Goal: Task Accomplishment & Management: Use online tool/utility

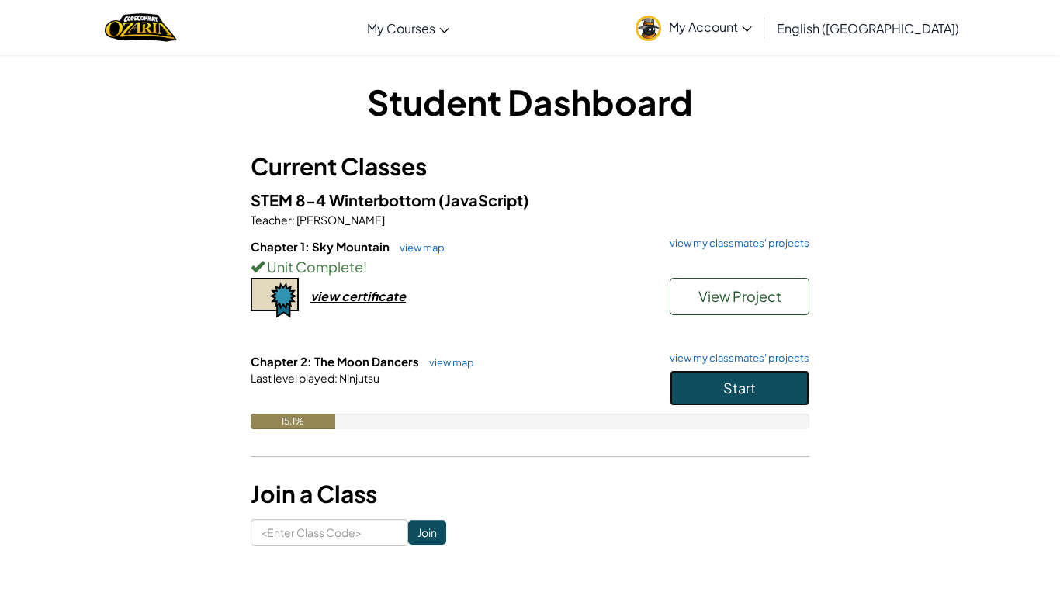
click at [740, 386] on span "Start" at bounding box center [739, 388] width 33 height 18
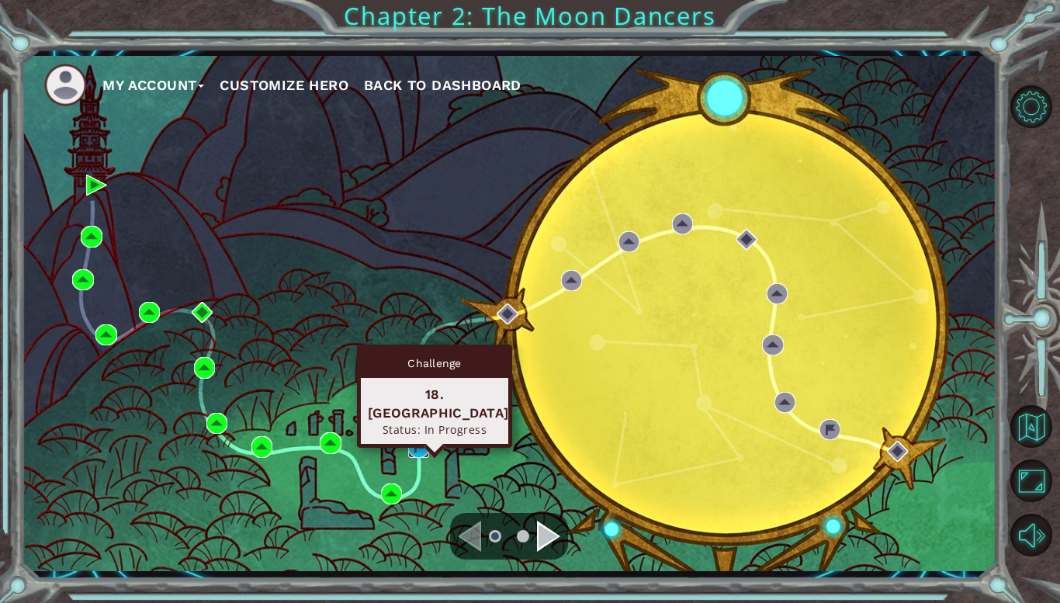
click at [420, 440] on img at bounding box center [418, 447] width 21 height 21
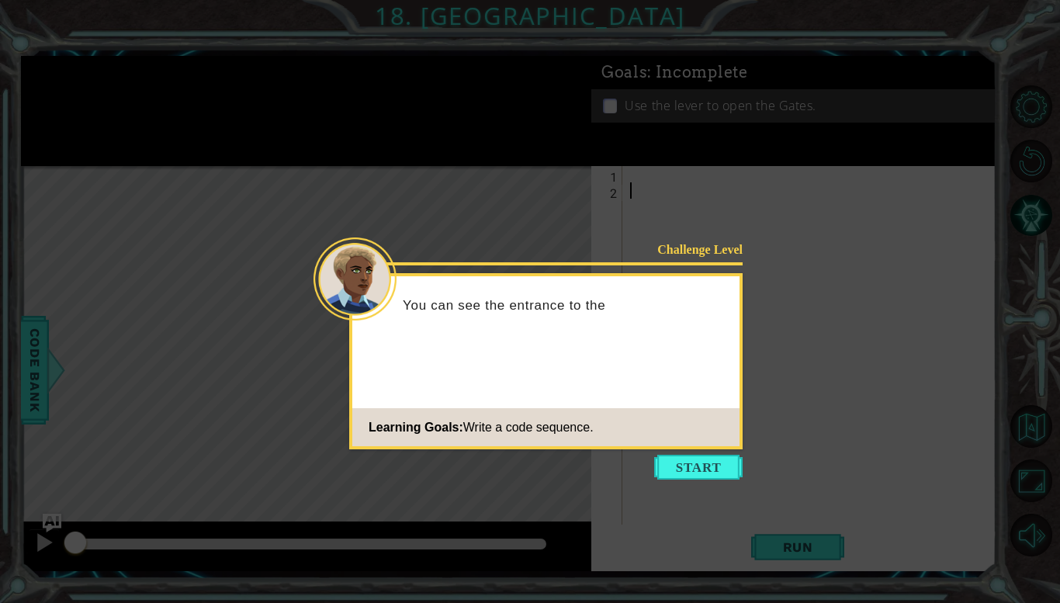
click at [685, 479] on icon at bounding box center [530, 301] width 1060 height 603
click at [686, 475] on button "Start" at bounding box center [698, 467] width 88 height 25
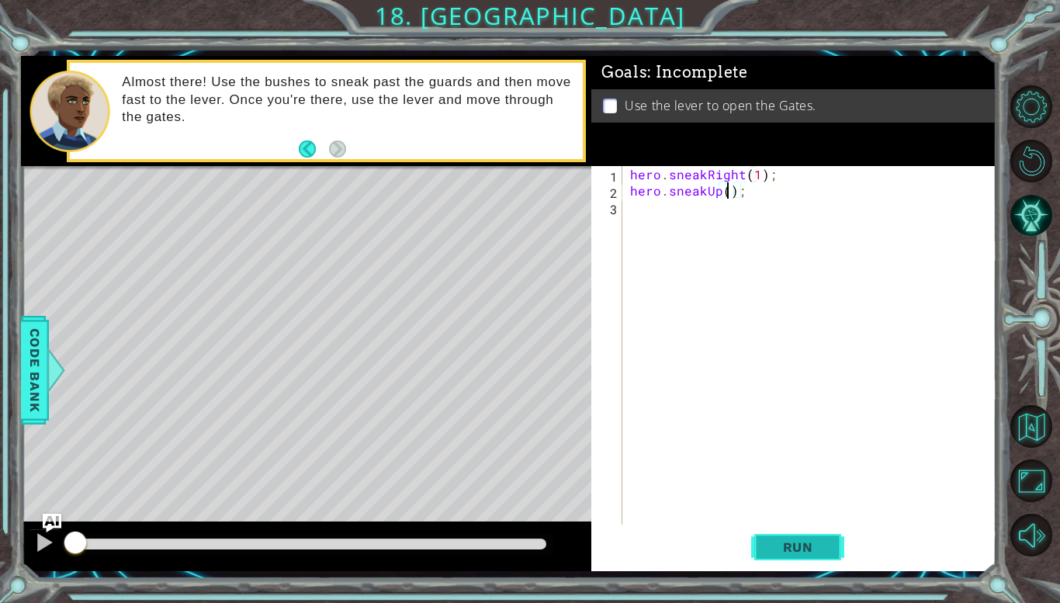
scroll to position [0, 6]
type textarea "hero.sneakUp(2);"
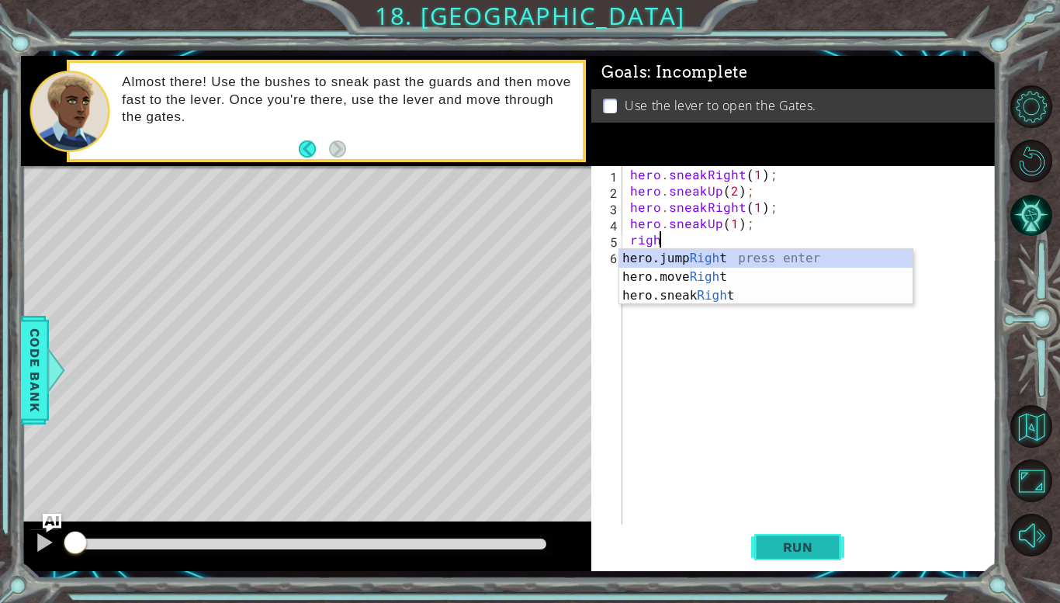
scroll to position [0, 9]
type textarea "hero.sneakUp(1);right"
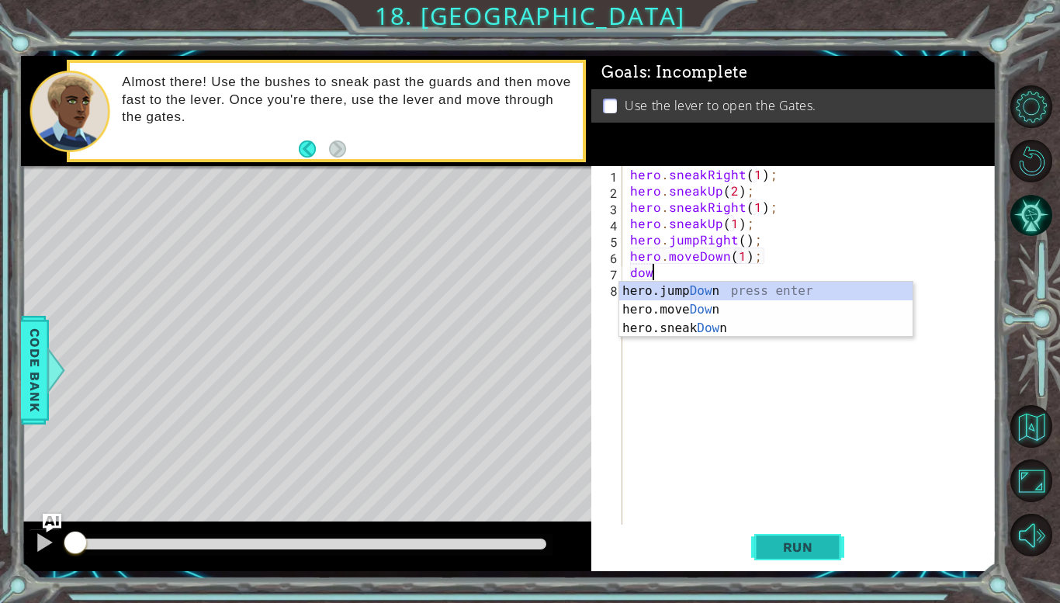
type textarea "hero.moveDown(1);down"
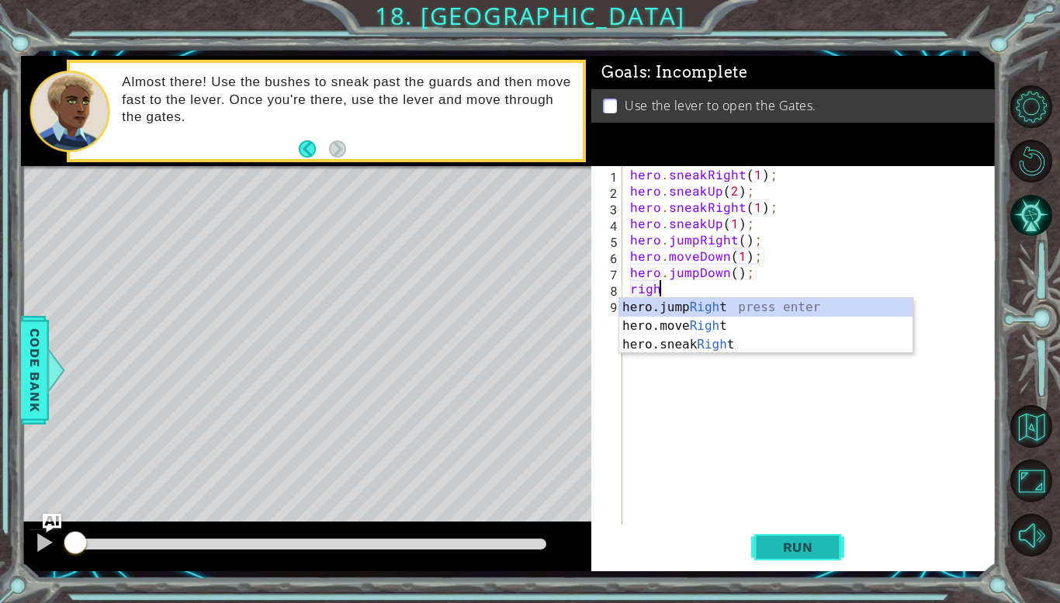
type textarea "right"
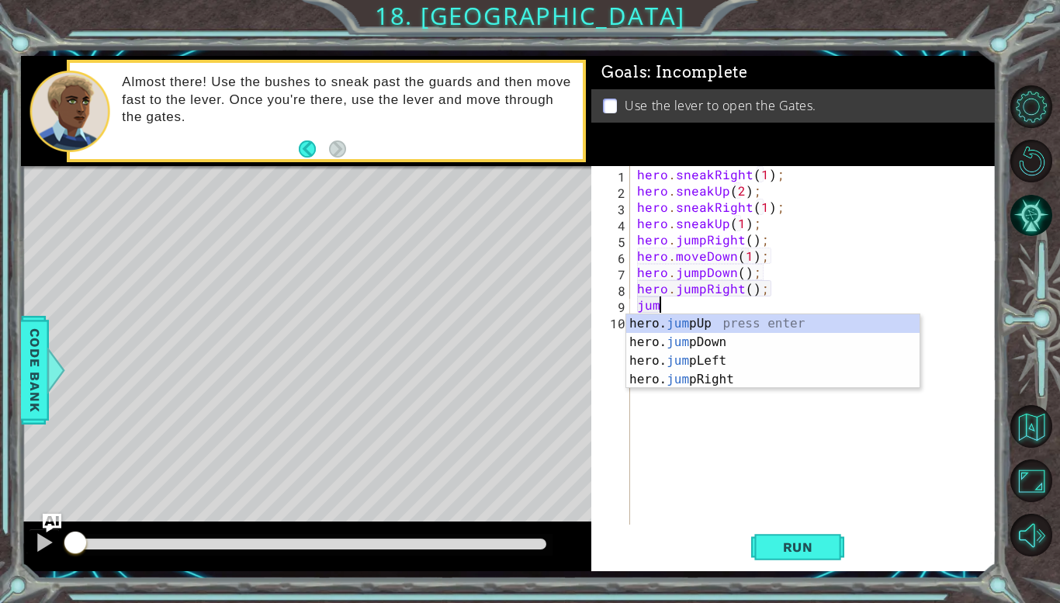
type textarea "jump"
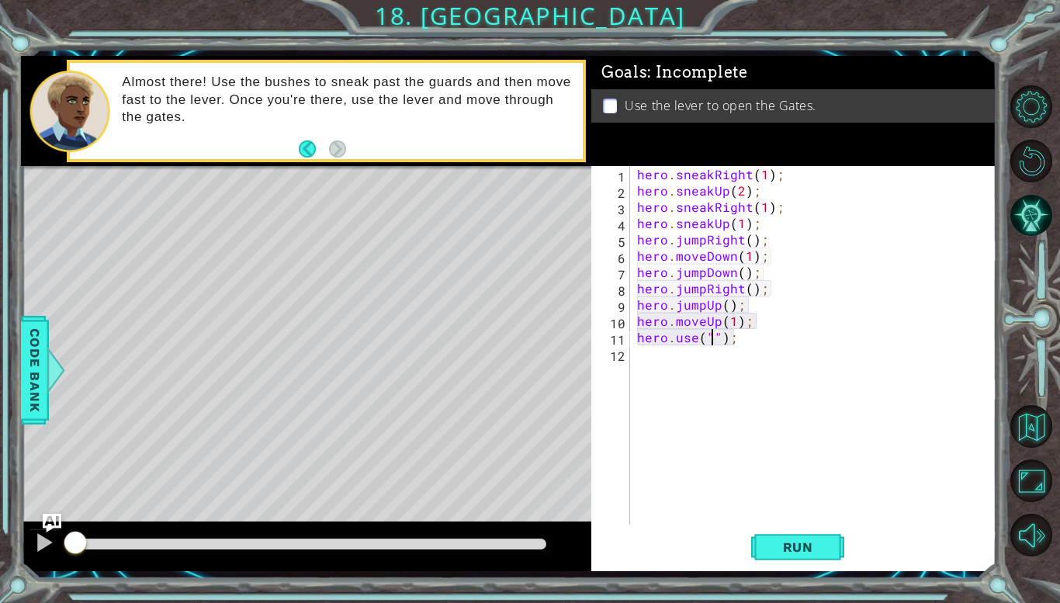
scroll to position [0, 5]
type textarea "hero.use("lever");"
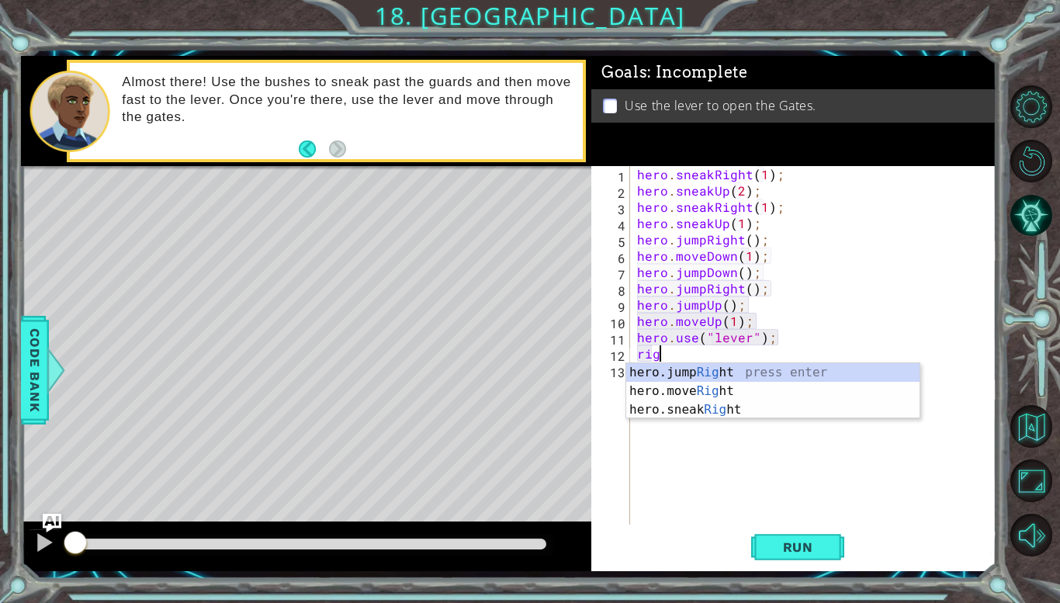
scroll to position [0, 2]
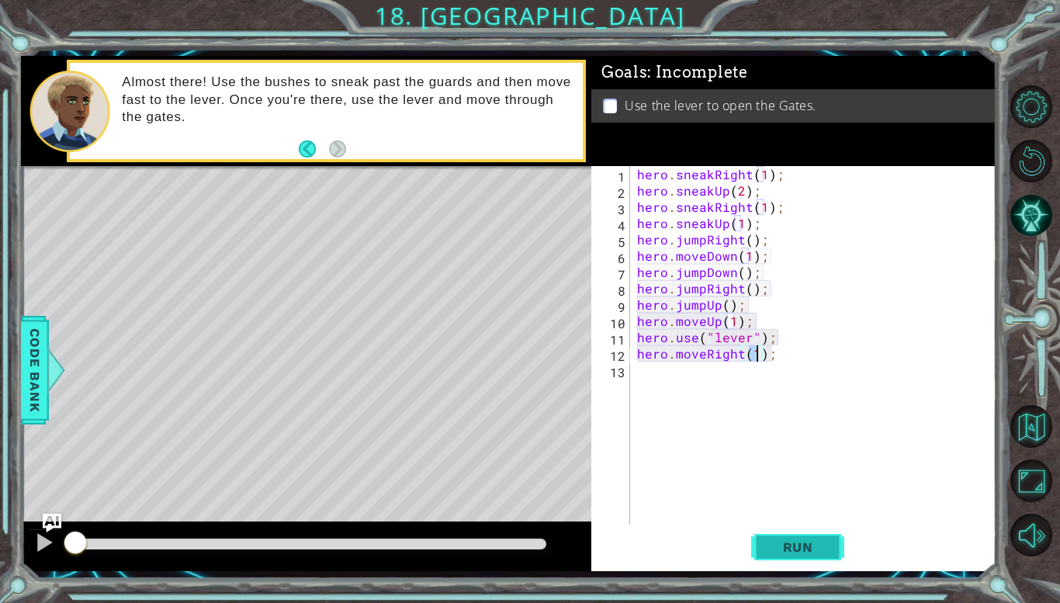
type textarea "hero.moveRight(1);"
click at [772, 550] on span "Run" at bounding box center [797, 547] width 61 height 16
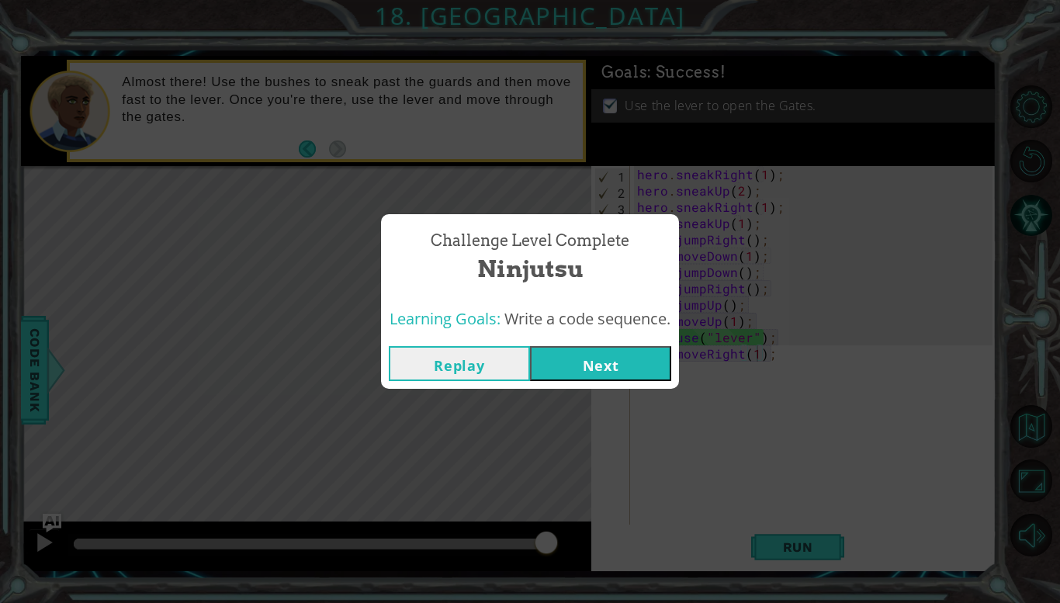
drag, startPoint x: 137, startPoint y: 545, endPoint x: 910, endPoint y: 586, distance: 773.7
click at [910, 586] on body "1 ההההההההההההההההההההההההההההההההההההההההההההההההההההההההההההההההההההההההההההה…" at bounding box center [530, 301] width 1060 height 603
click at [599, 364] on button "Next" at bounding box center [600, 363] width 141 height 35
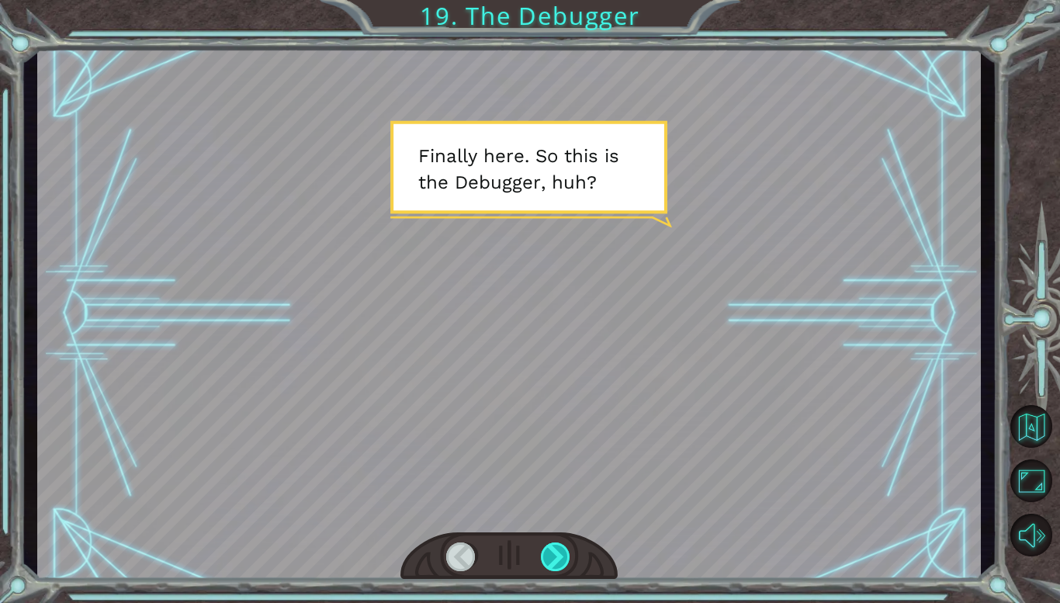
click at [561, 552] on div at bounding box center [556, 556] width 30 height 29
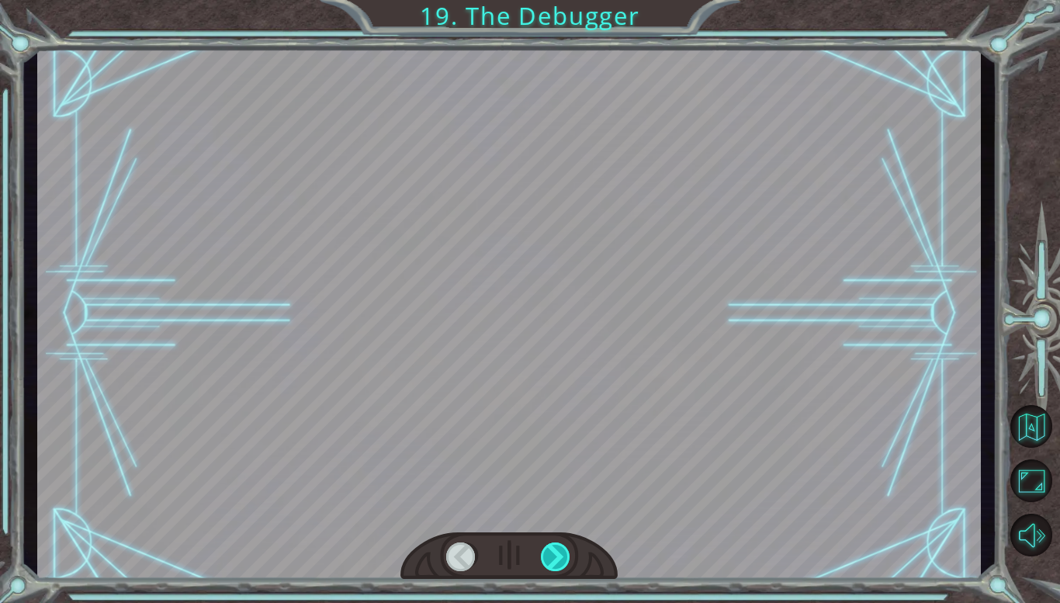
click at [561, 552] on div at bounding box center [556, 556] width 30 height 29
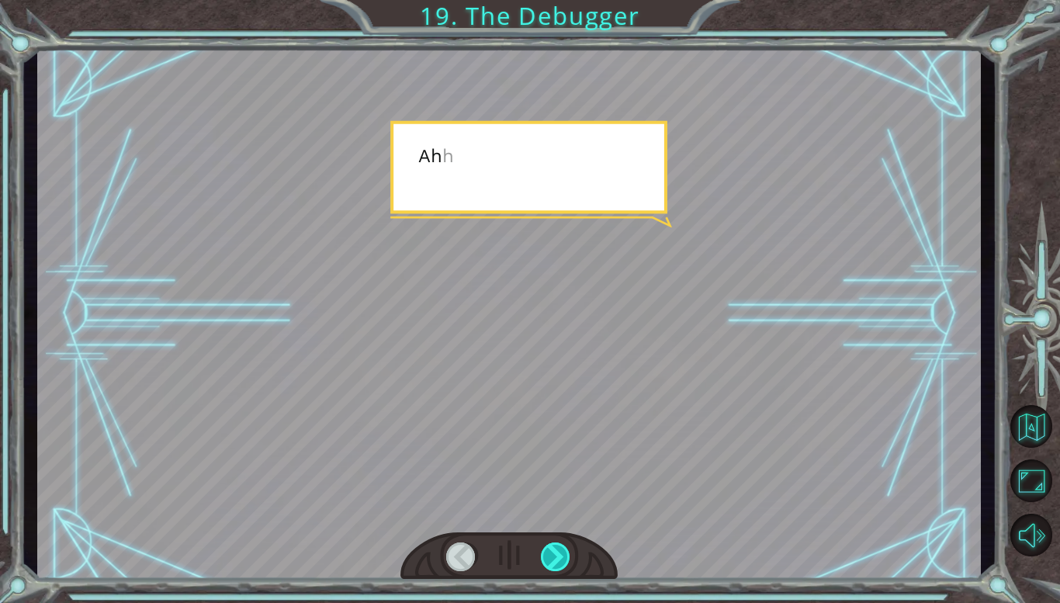
click at [561, 552] on div at bounding box center [556, 556] width 30 height 29
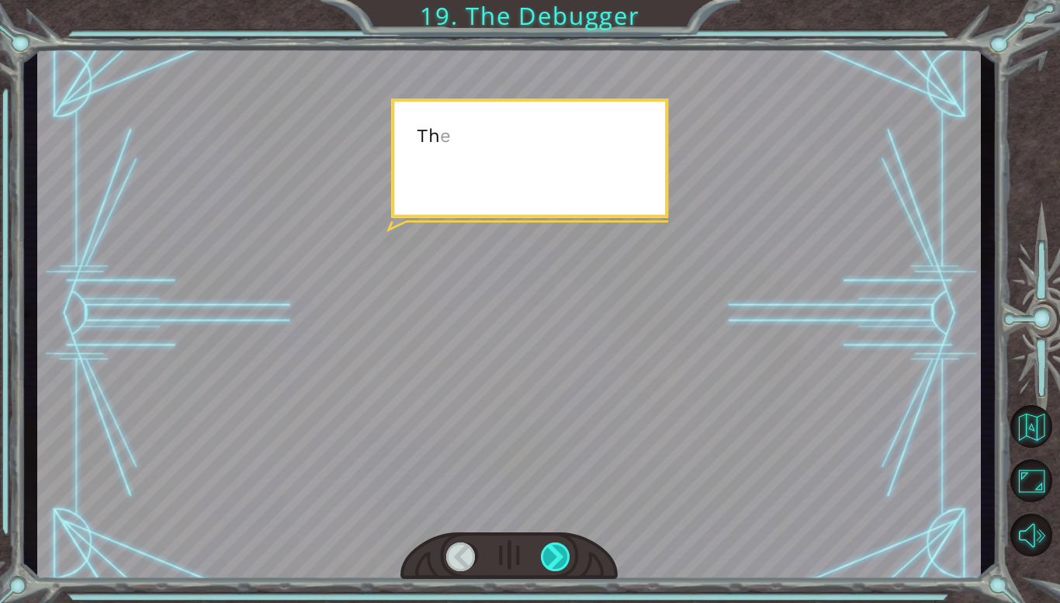
click at [561, 552] on div at bounding box center [556, 556] width 30 height 29
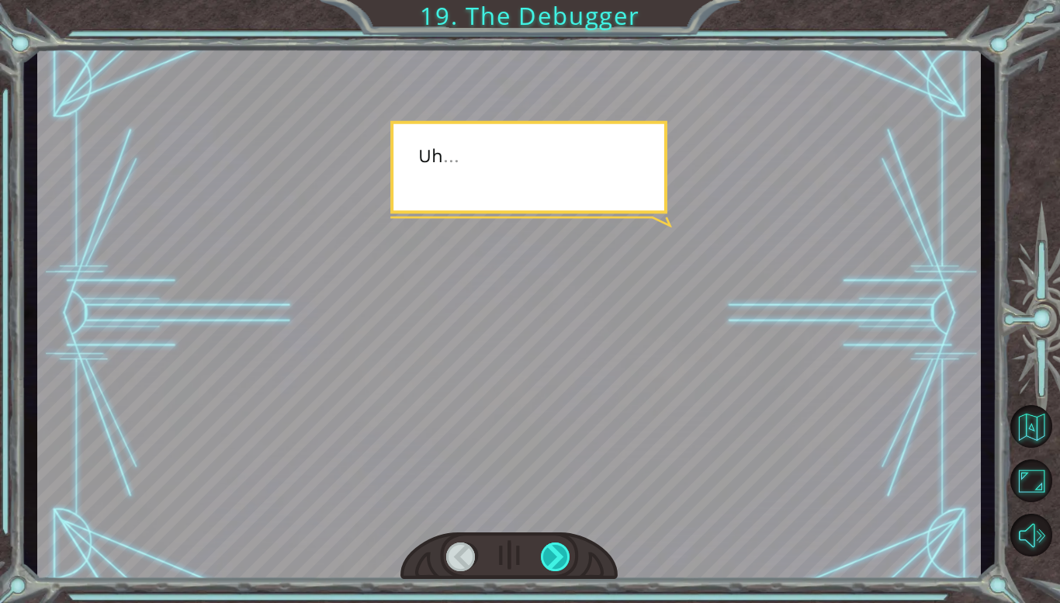
click at [561, 552] on div at bounding box center [556, 556] width 30 height 29
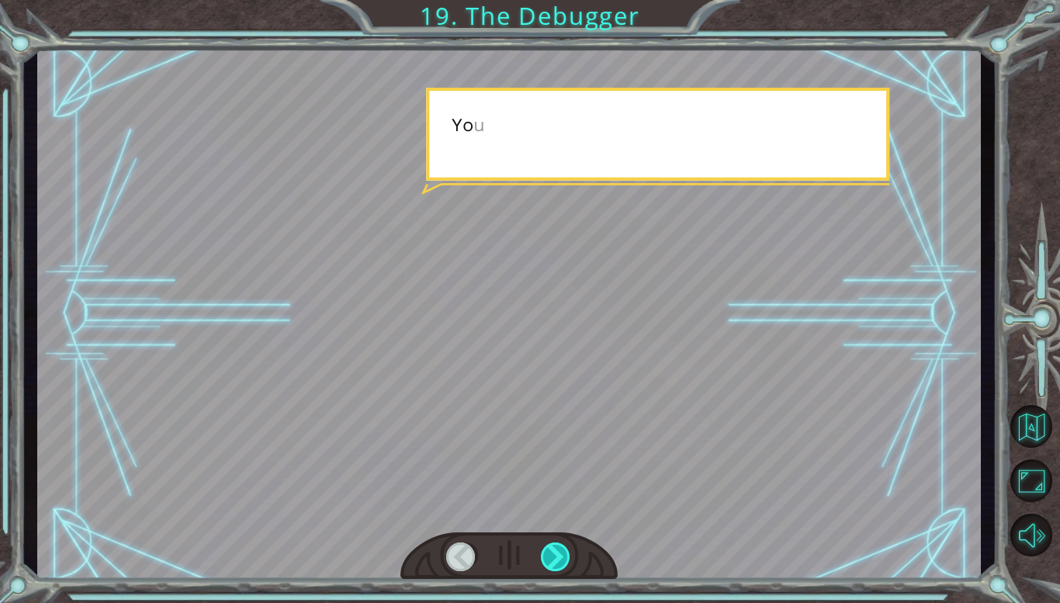
click at [561, 552] on div at bounding box center [556, 556] width 30 height 29
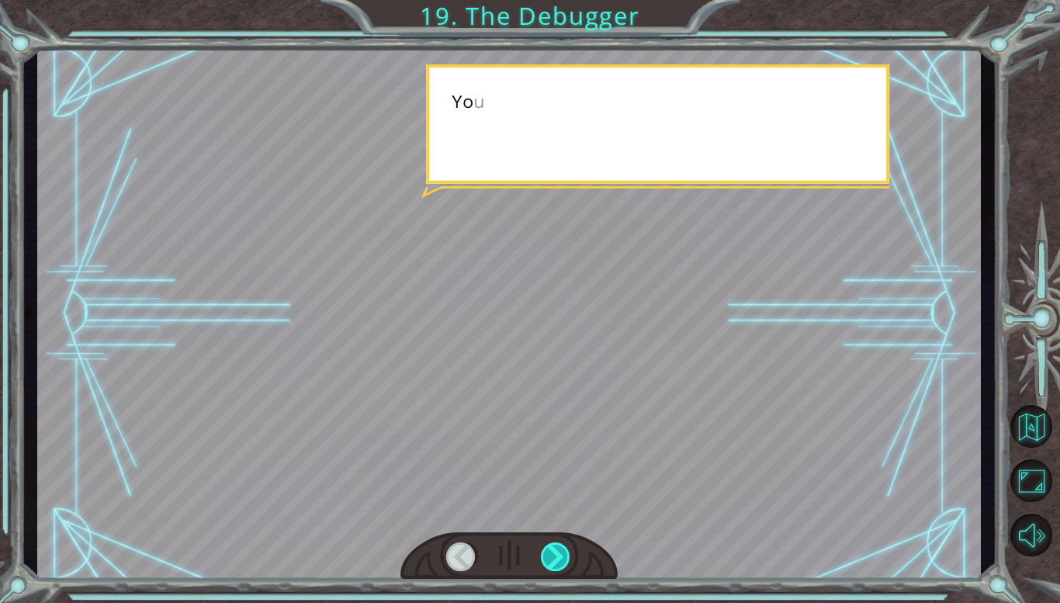
click at [561, 552] on div at bounding box center [556, 556] width 30 height 29
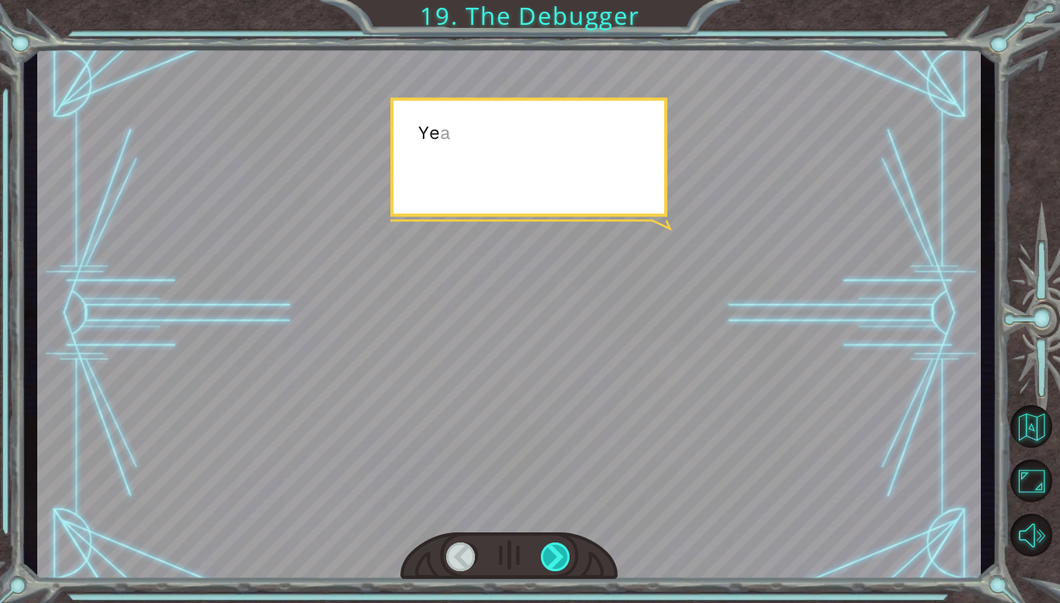
click at [561, 552] on div at bounding box center [556, 556] width 30 height 29
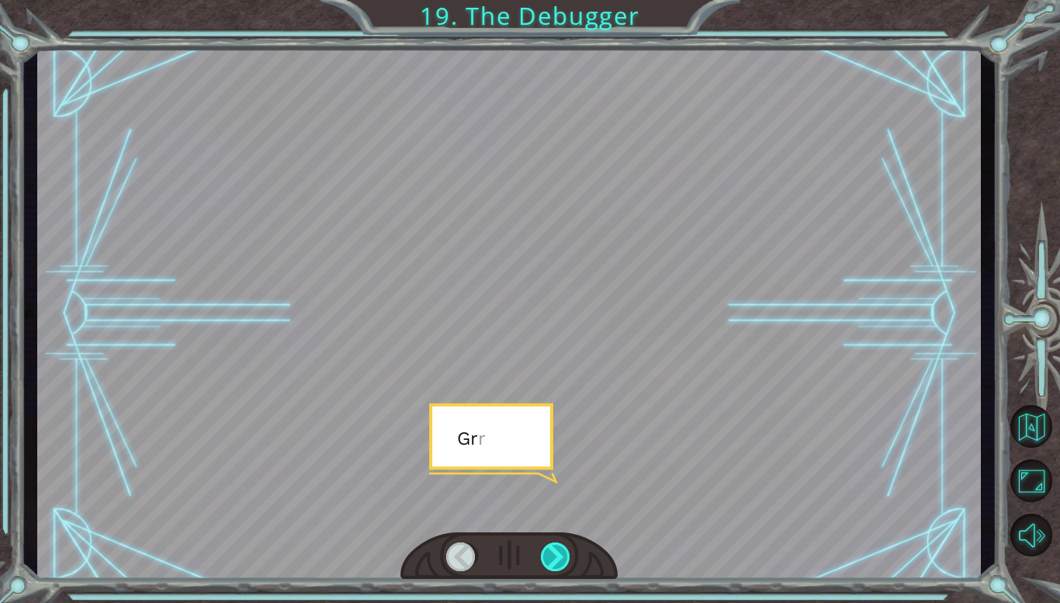
click at [561, 552] on div at bounding box center [556, 556] width 30 height 29
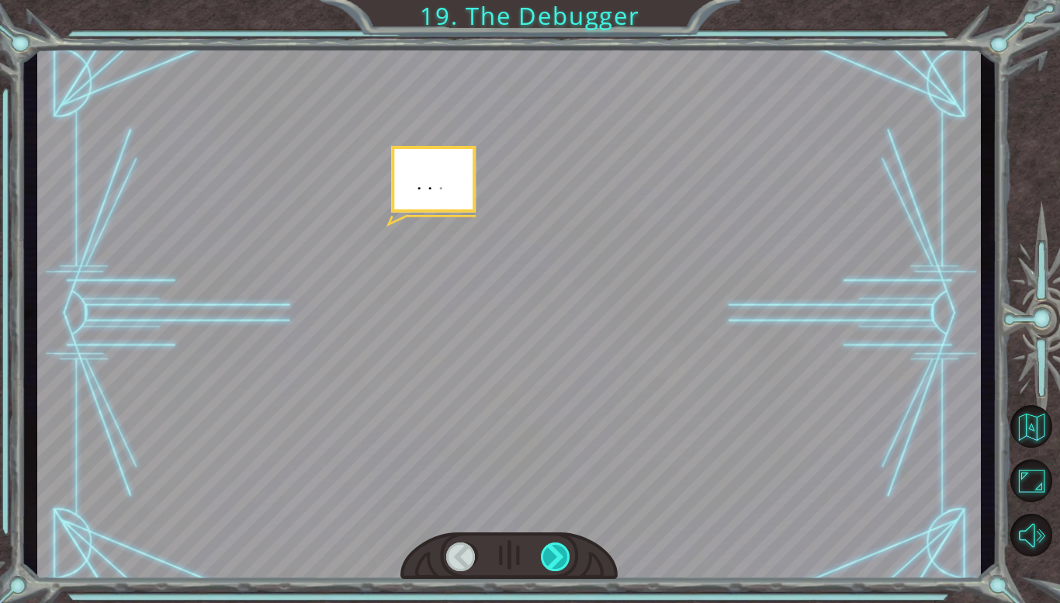
click at [561, 552] on div at bounding box center [556, 556] width 30 height 29
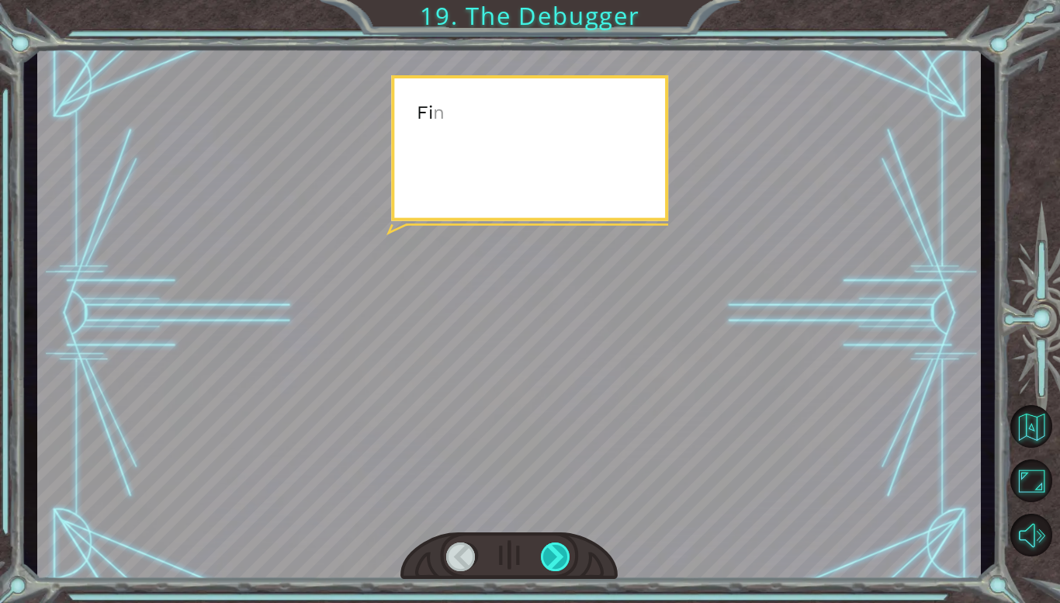
click at [561, 552] on div at bounding box center [556, 556] width 30 height 29
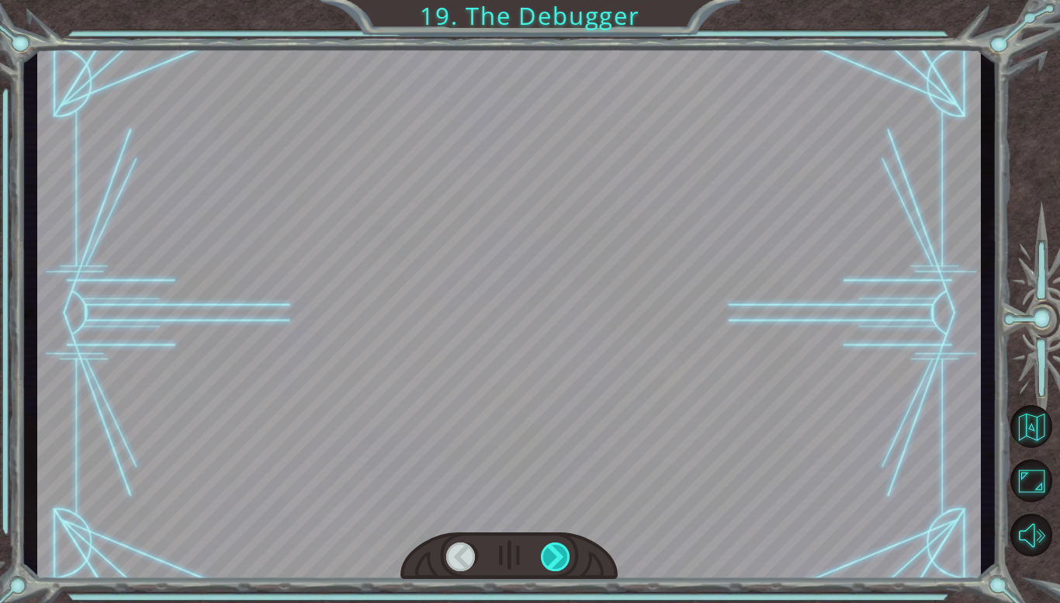
click at [561, 552] on div at bounding box center [556, 556] width 30 height 29
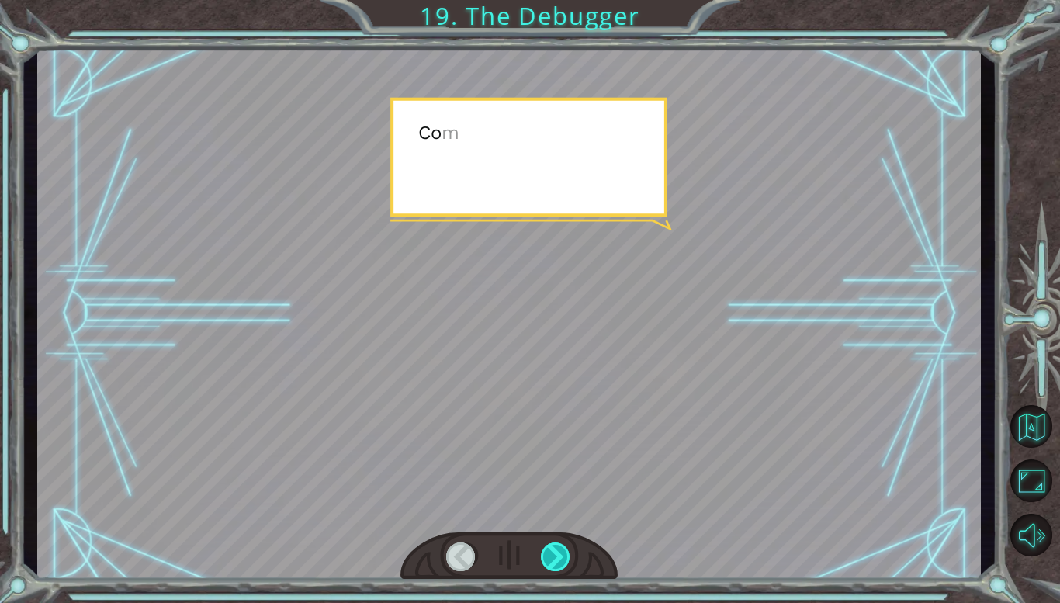
click at [561, 552] on div at bounding box center [556, 556] width 30 height 29
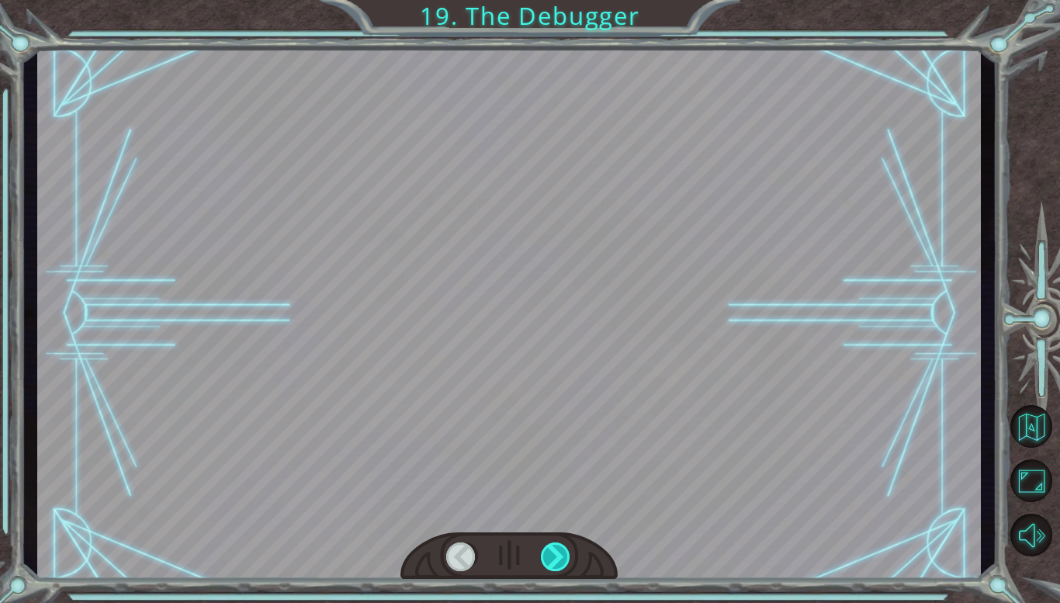
click at [561, 552] on div at bounding box center [556, 556] width 30 height 29
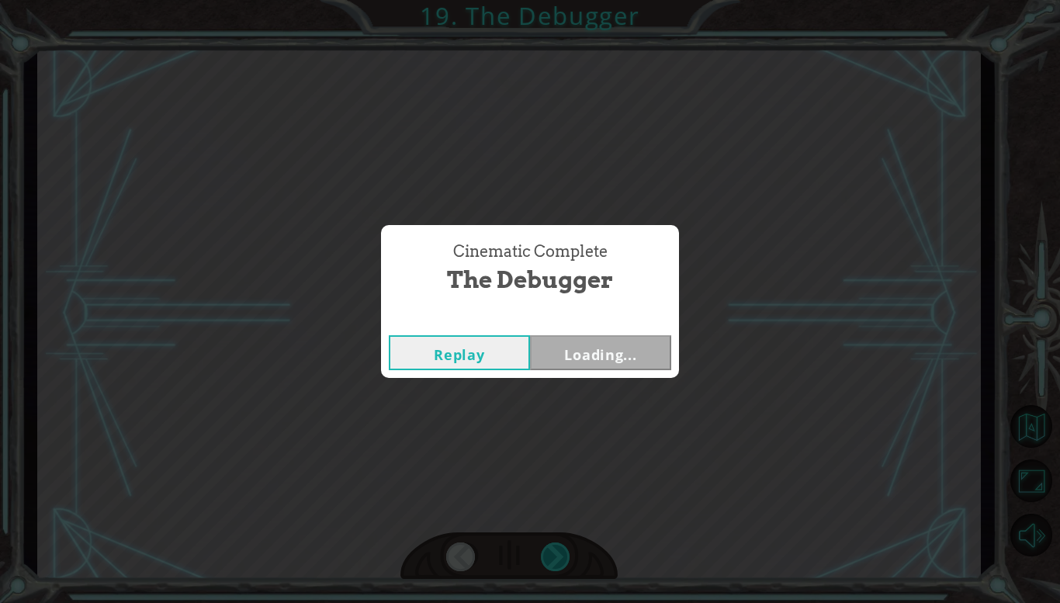
click at [561, 552] on div "Cinematic Complete The Debugger Replay Loading..." at bounding box center [530, 301] width 1060 height 603
click at [561, 552] on div "Cinematic Complete The Debugger Replay Next" at bounding box center [530, 301] width 1060 height 603
click at [628, 337] on button "Next" at bounding box center [600, 352] width 141 height 35
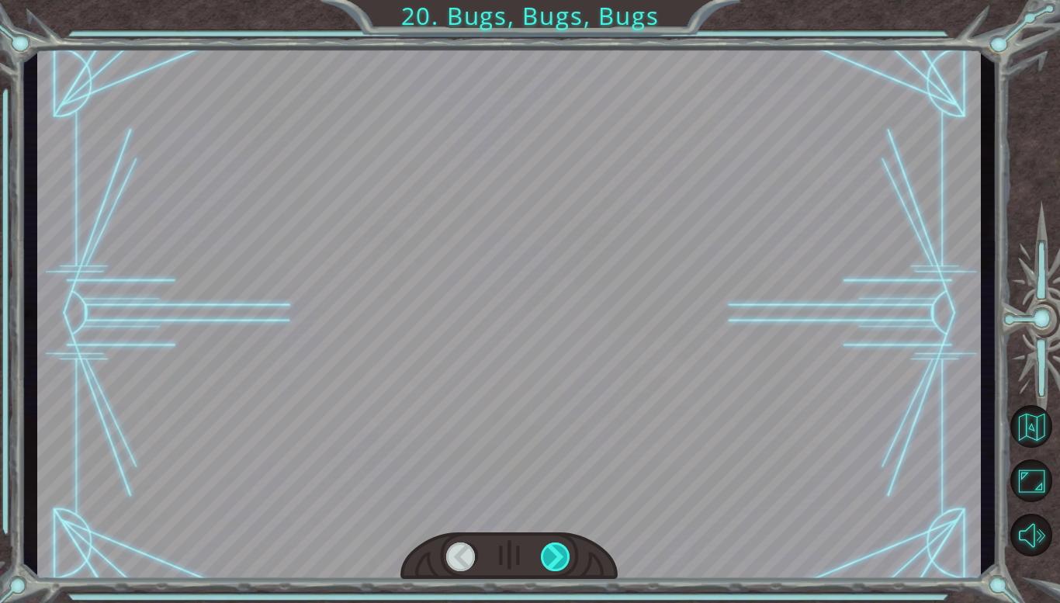
click at [564, 548] on div at bounding box center [556, 556] width 30 height 29
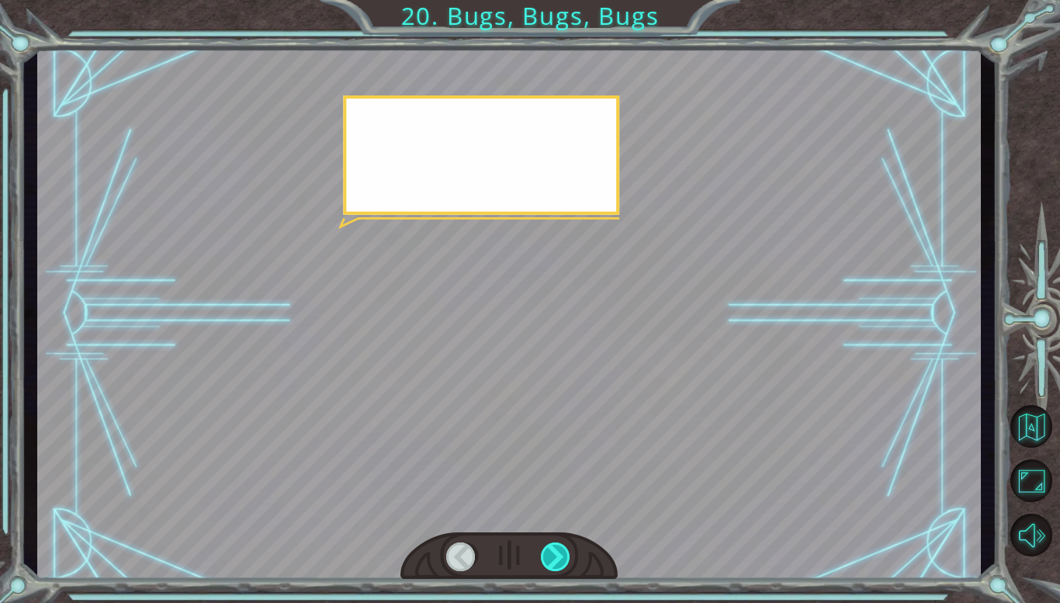
click at [564, 548] on div at bounding box center [556, 556] width 30 height 29
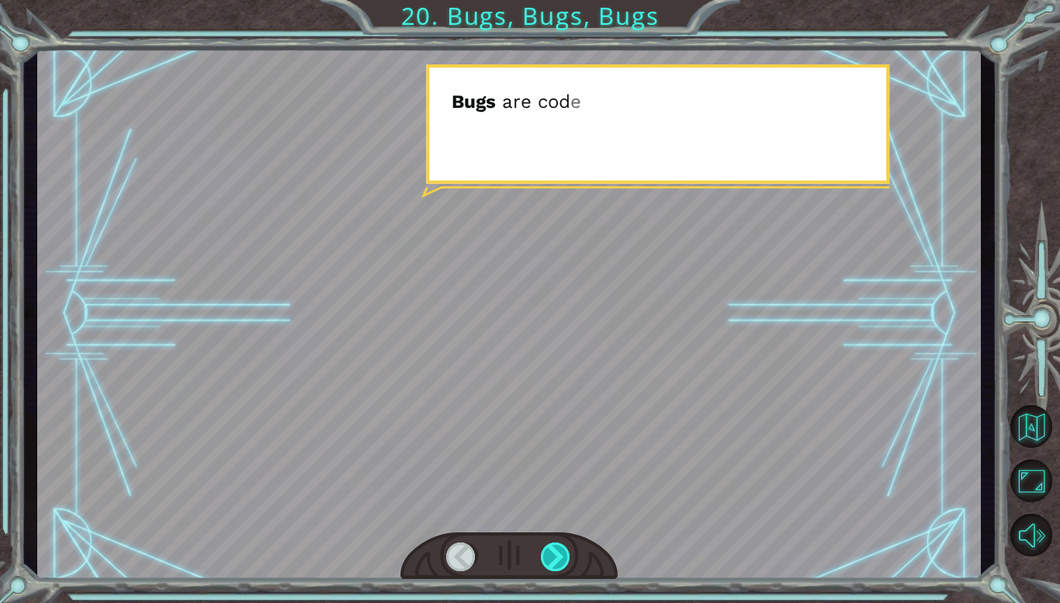
click at [564, 548] on div at bounding box center [556, 556] width 30 height 29
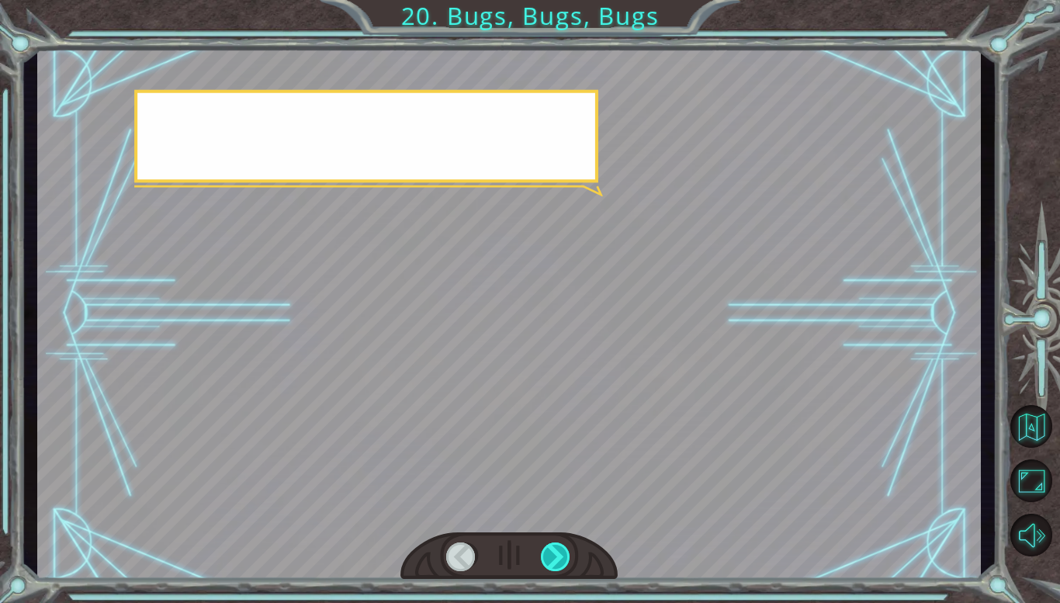
click at [564, 548] on div at bounding box center [556, 556] width 30 height 29
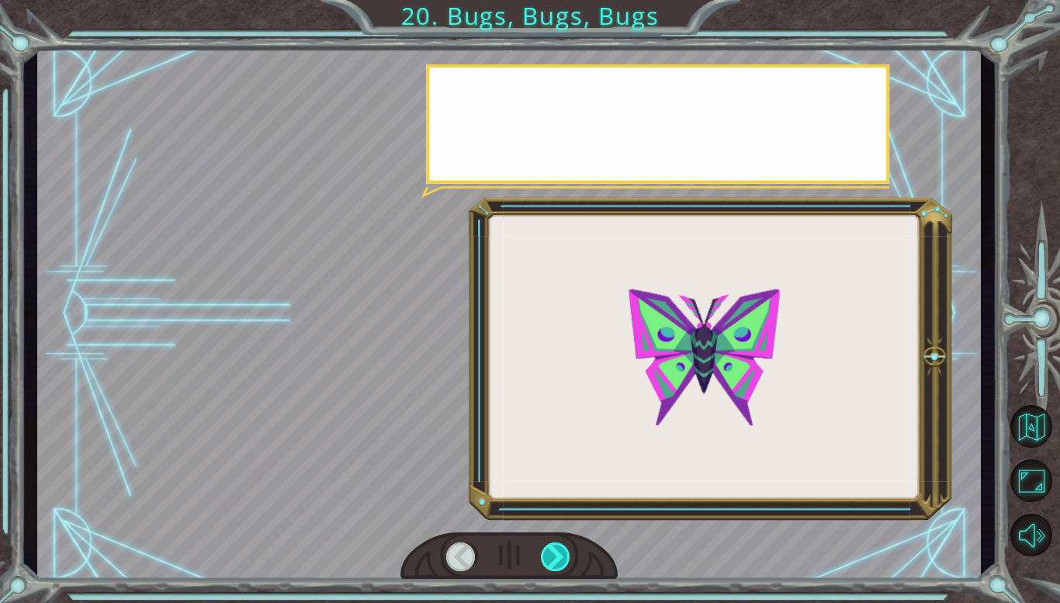
click at [564, 548] on div at bounding box center [556, 556] width 30 height 29
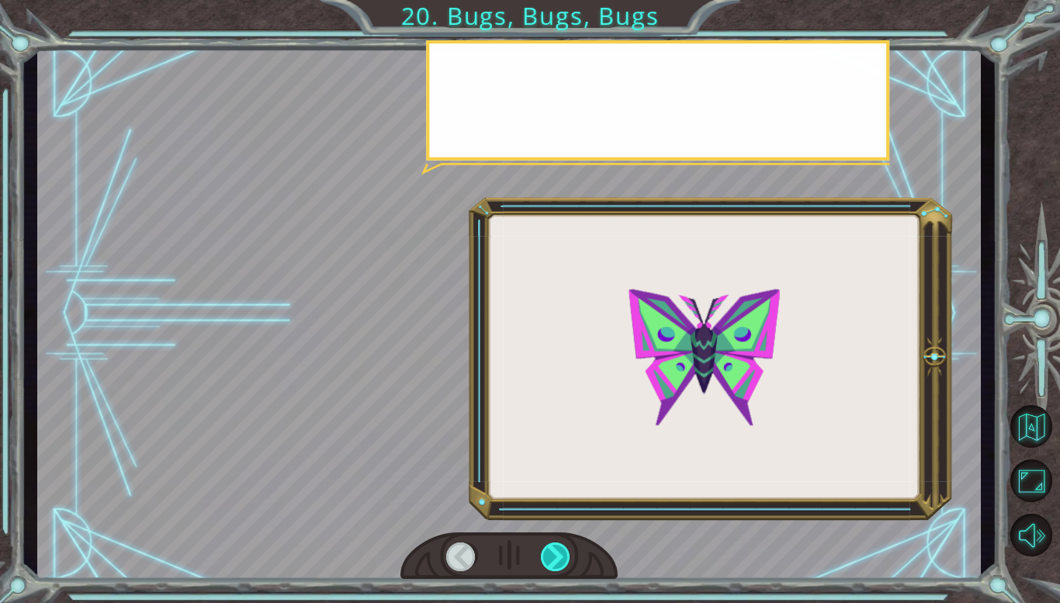
click at [564, 548] on div at bounding box center [556, 556] width 30 height 29
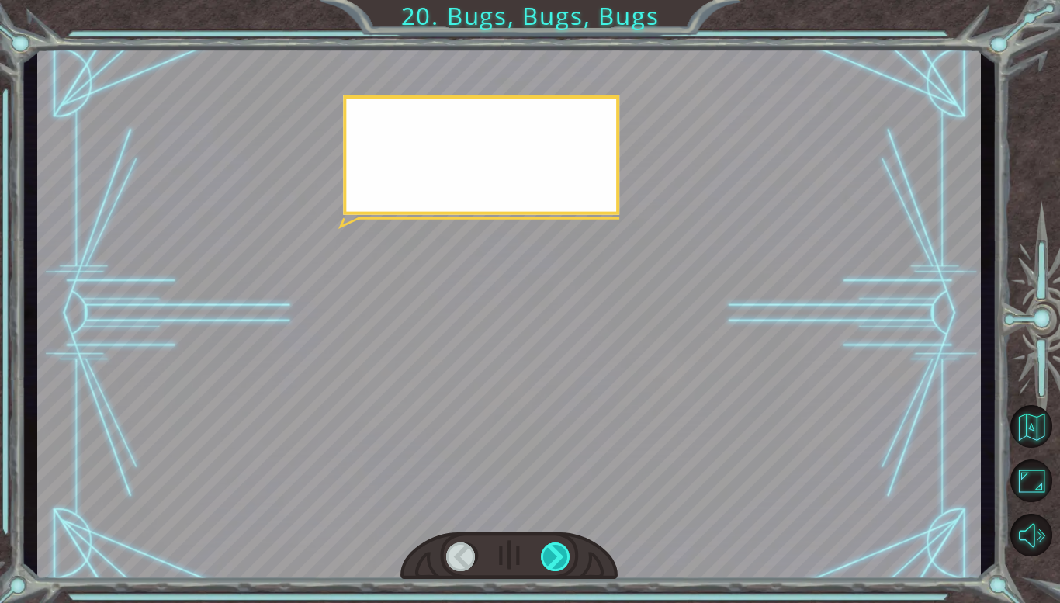
click at [564, 548] on div at bounding box center [556, 556] width 30 height 29
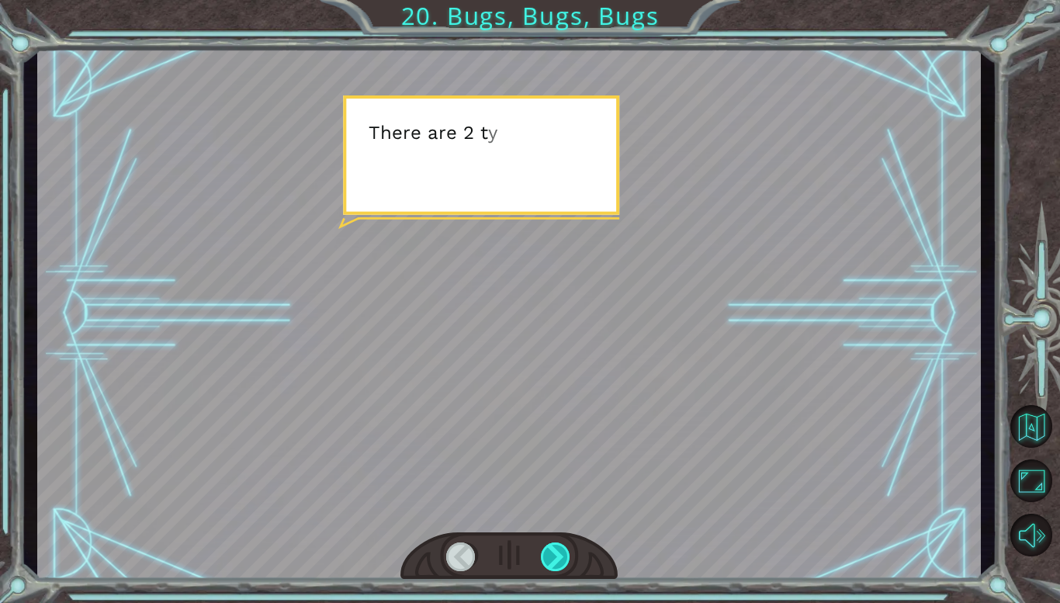
click at [564, 548] on div at bounding box center [556, 556] width 30 height 29
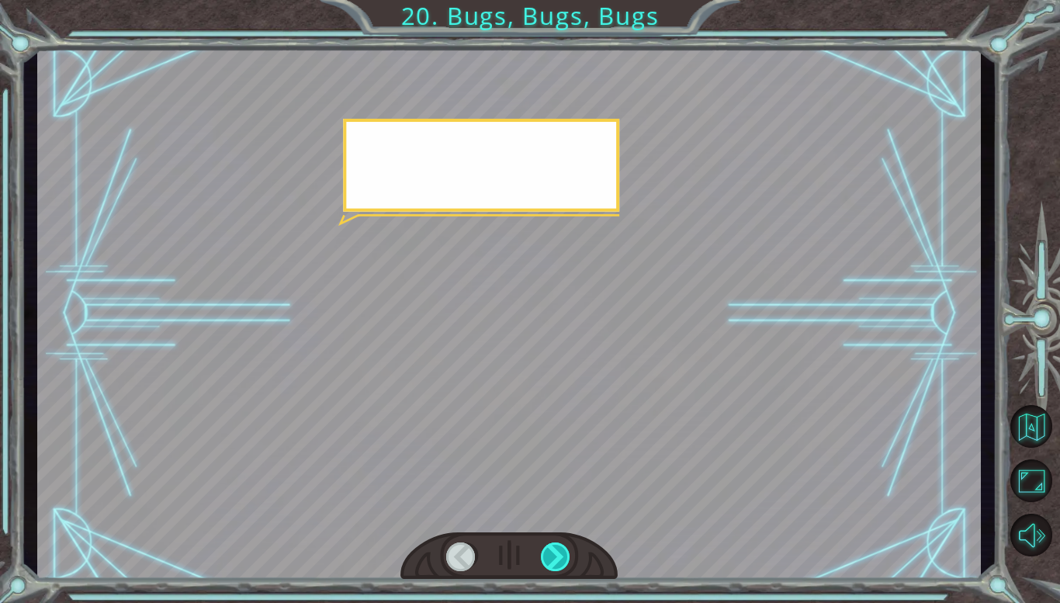
click at [564, 548] on div at bounding box center [556, 556] width 30 height 29
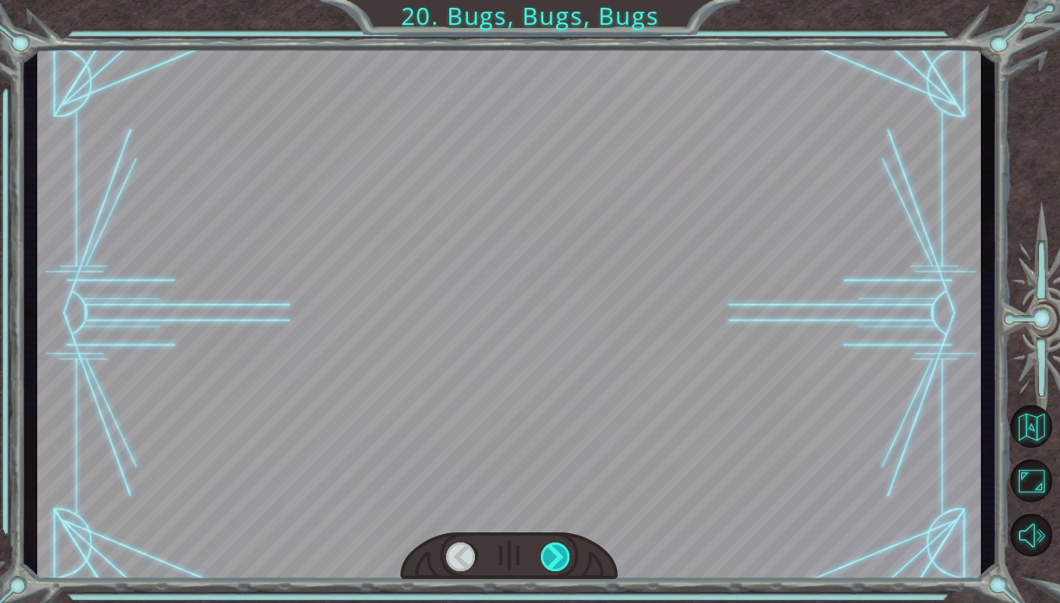
click at [564, 548] on div at bounding box center [556, 556] width 30 height 29
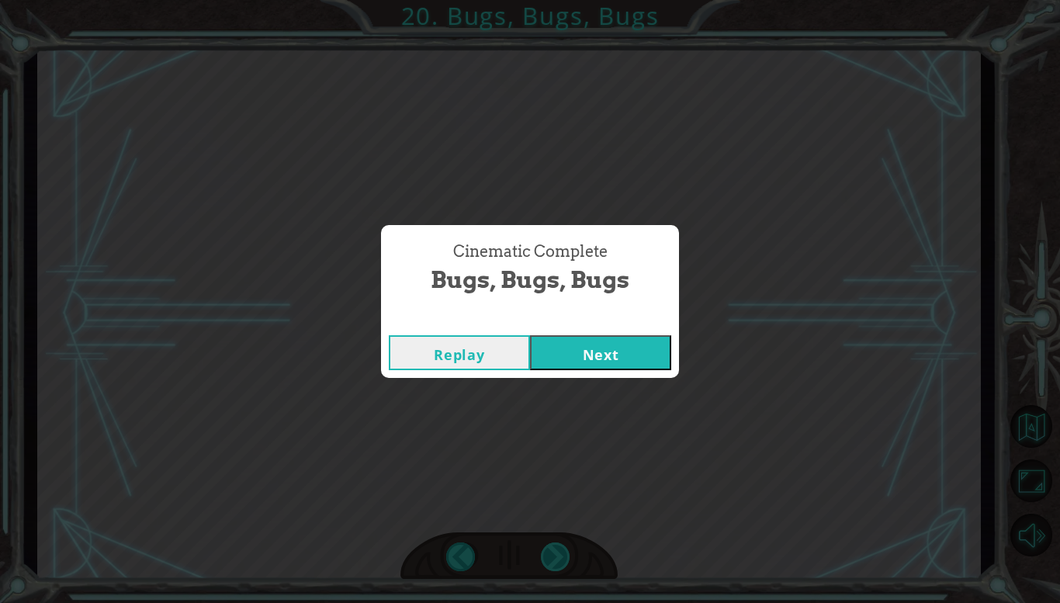
click at [564, 548] on div "Cinematic Complete Bugs, Bugs, Bugs Replay Next" at bounding box center [530, 301] width 1060 height 603
click at [621, 366] on button "Next" at bounding box center [600, 352] width 141 height 35
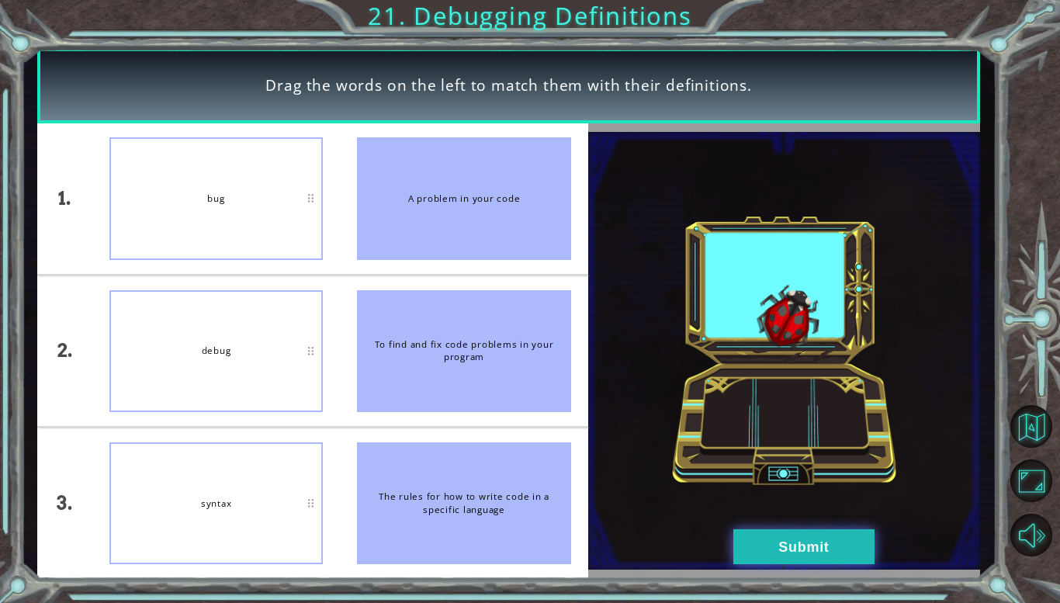
click at [799, 554] on button "Submit" at bounding box center [803, 546] width 141 height 35
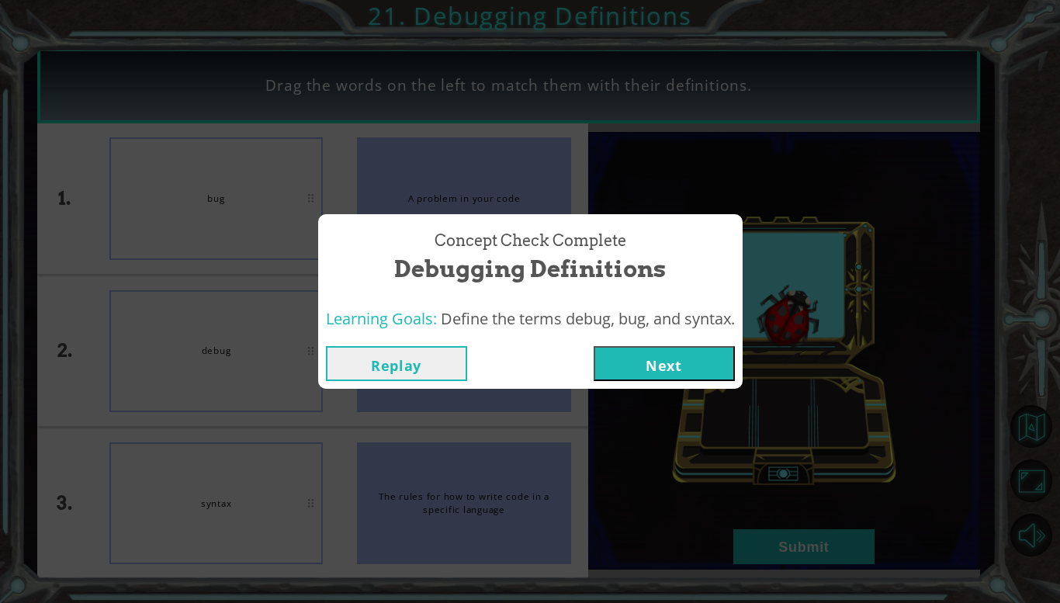
click at [679, 374] on button "Next" at bounding box center [663, 363] width 141 height 35
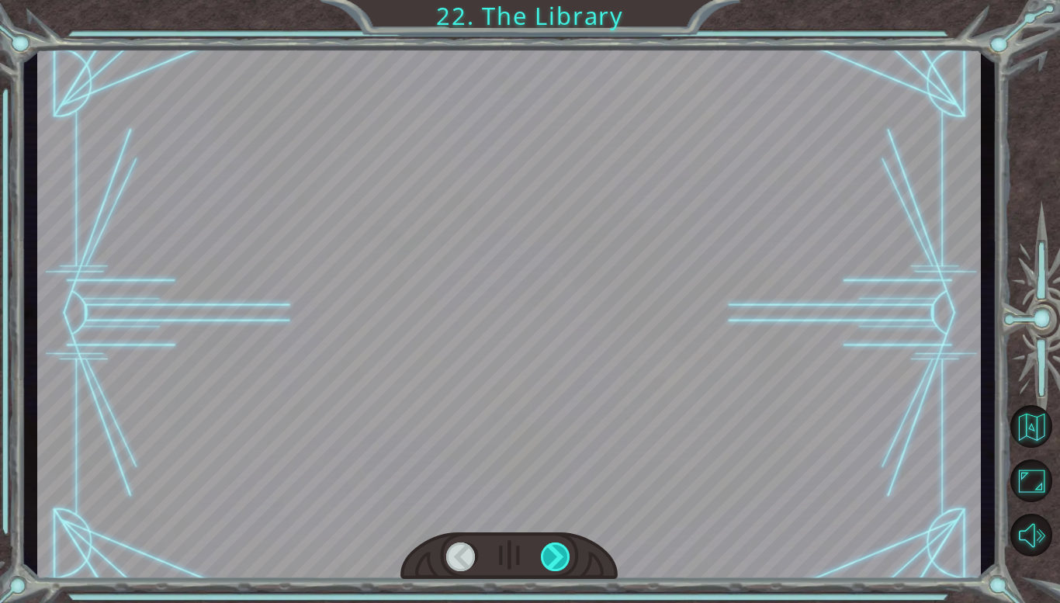
click at [562, 564] on div at bounding box center [556, 556] width 30 height 29
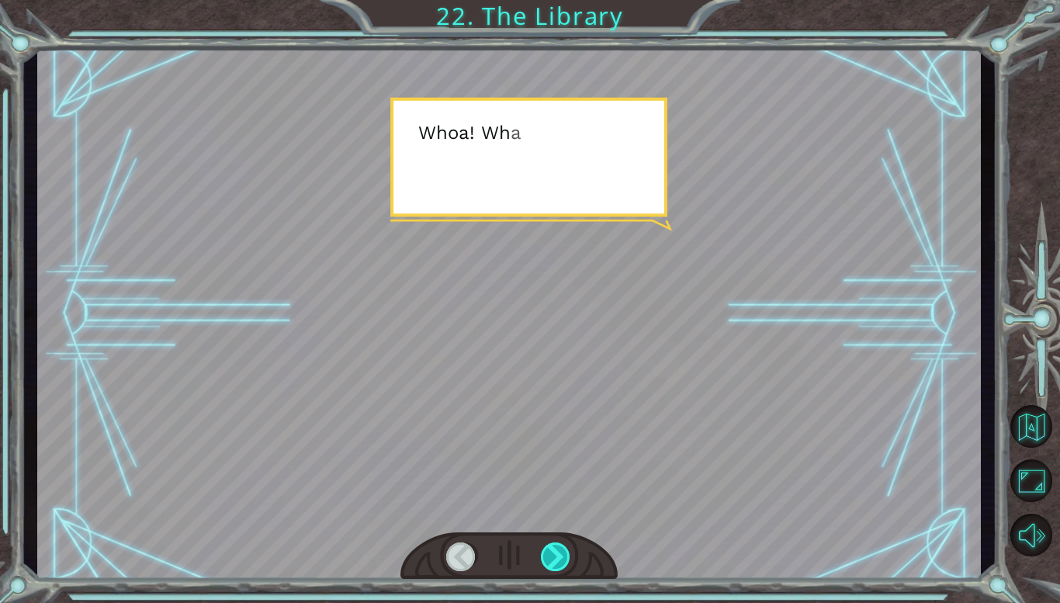
click at [562, 564] on div at bounding box center [556, 556] width 30 height 29
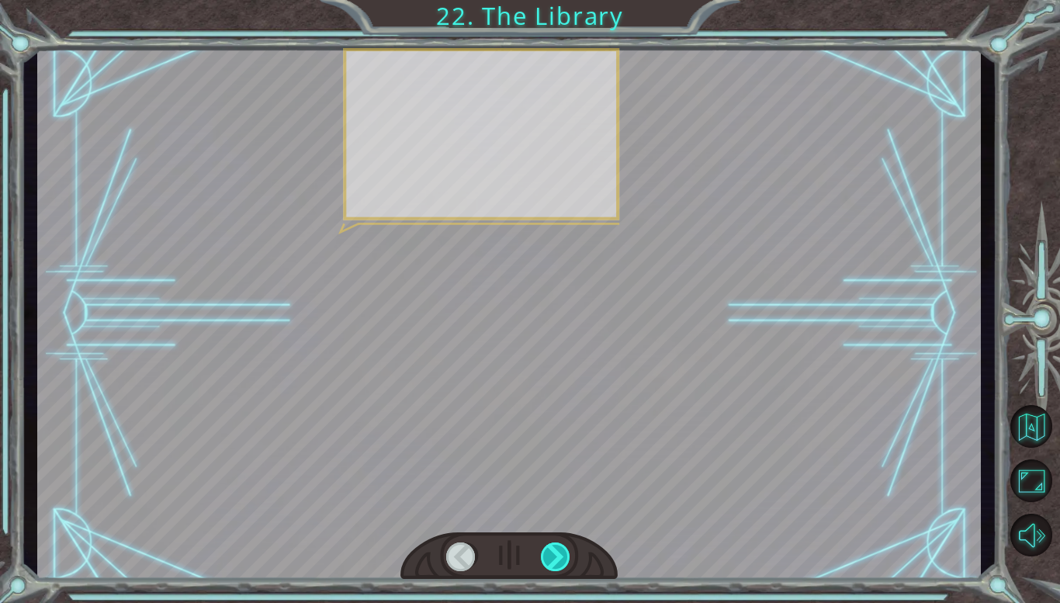
click at [562, 564] on div at bounding box center [556, 556] width 30 height 29
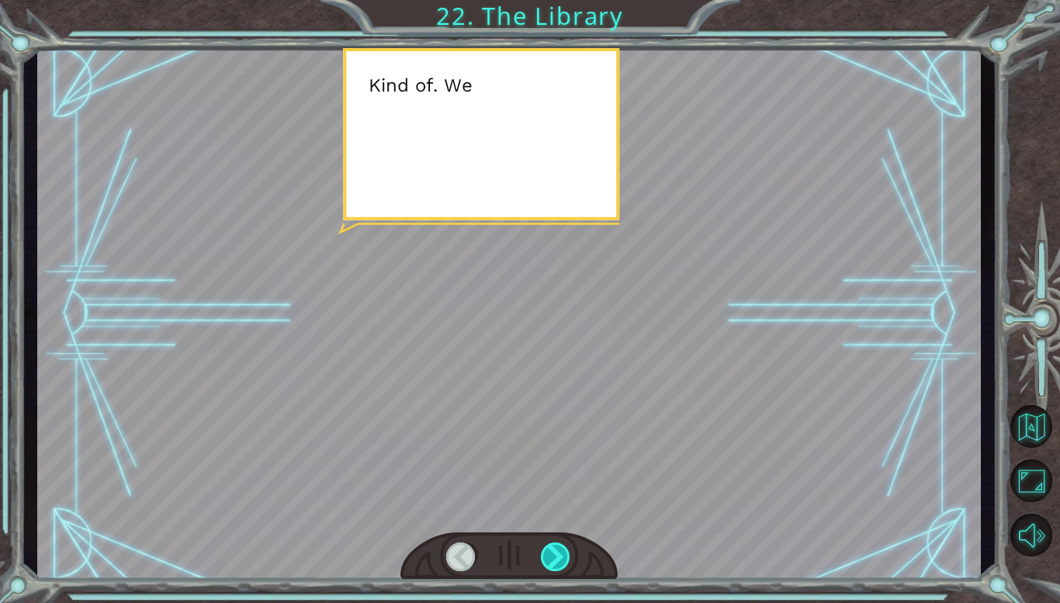
click at [562, 564] on div at bounding box center [556, 556] width 30 height 29
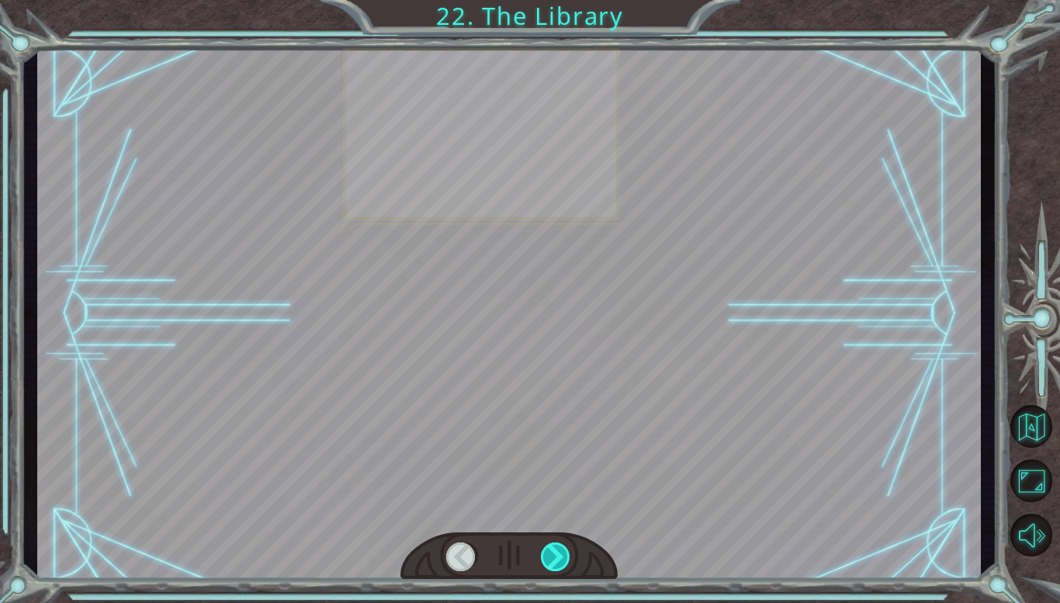
click at [562, 564] on div at bounding box center [556, 556] width 30 height 29
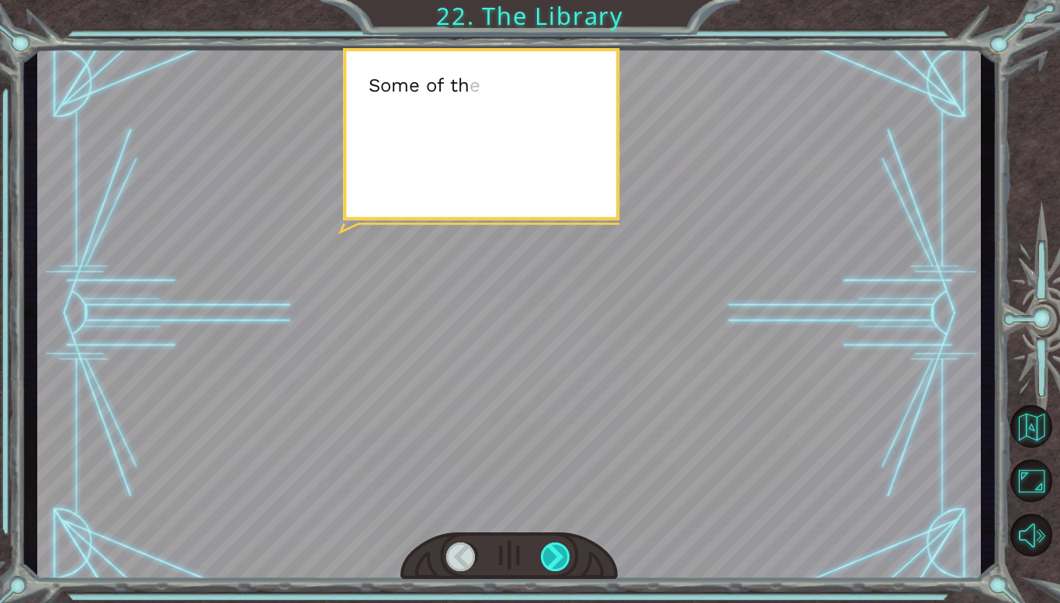
click at [562, 564] on div at bounding box center [556, 556] width 30 height 29
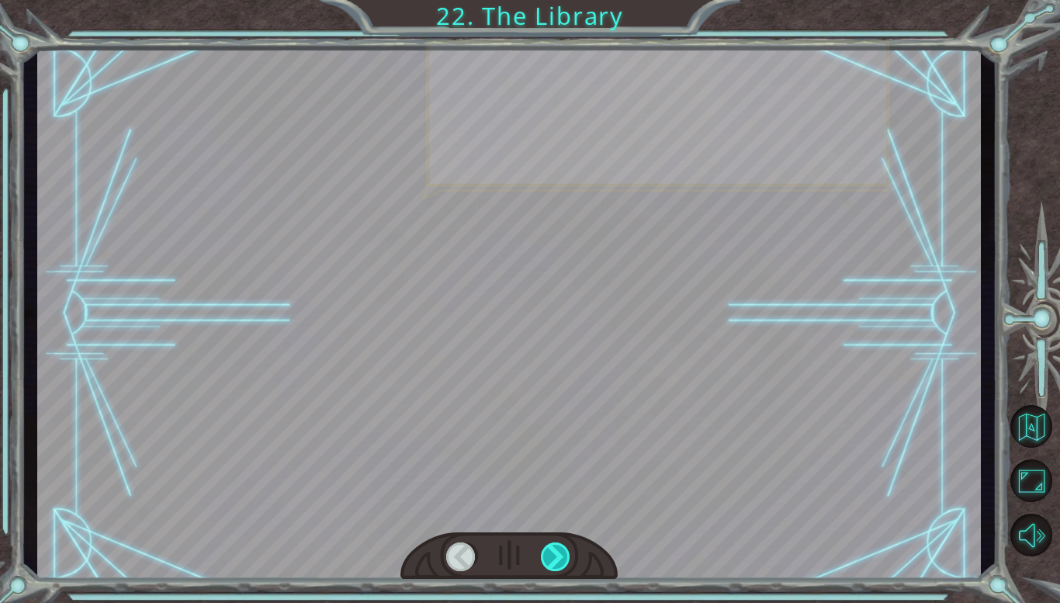
click at [562, 564] on div at bounding box center [556, 556] width 30 height 29
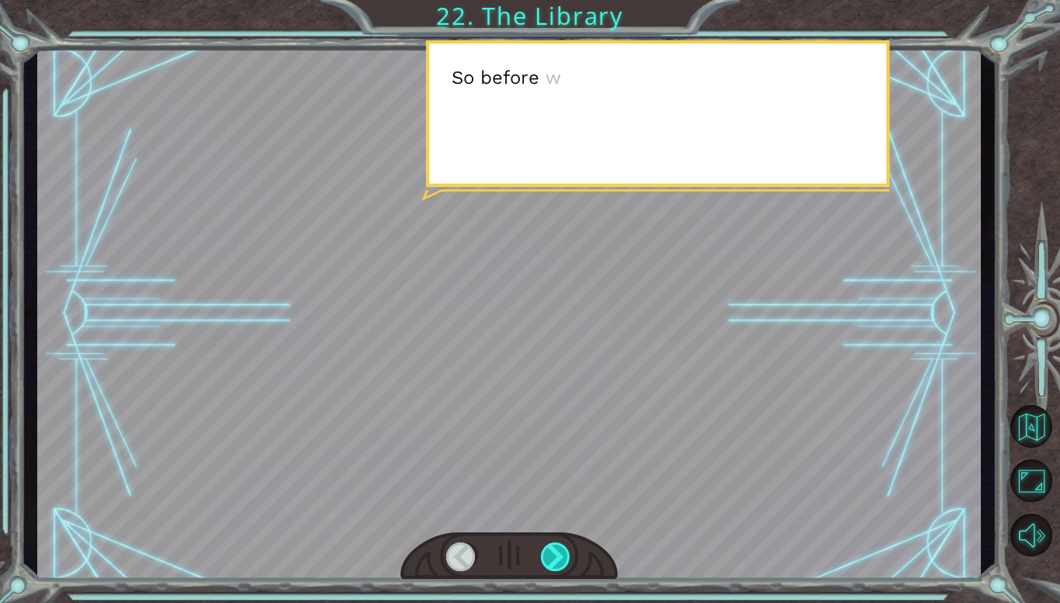
click at [562, 564] on div at bounding box center [556, 556] width 30 height 29
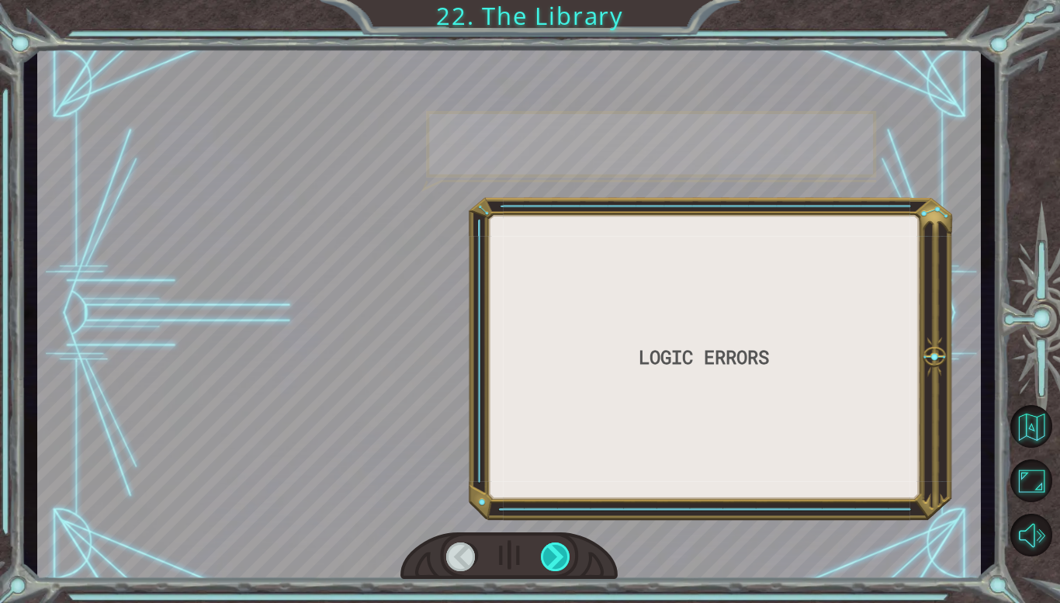
click at [562, 564] on div at bounding box center [556, 556] width 30 height 29
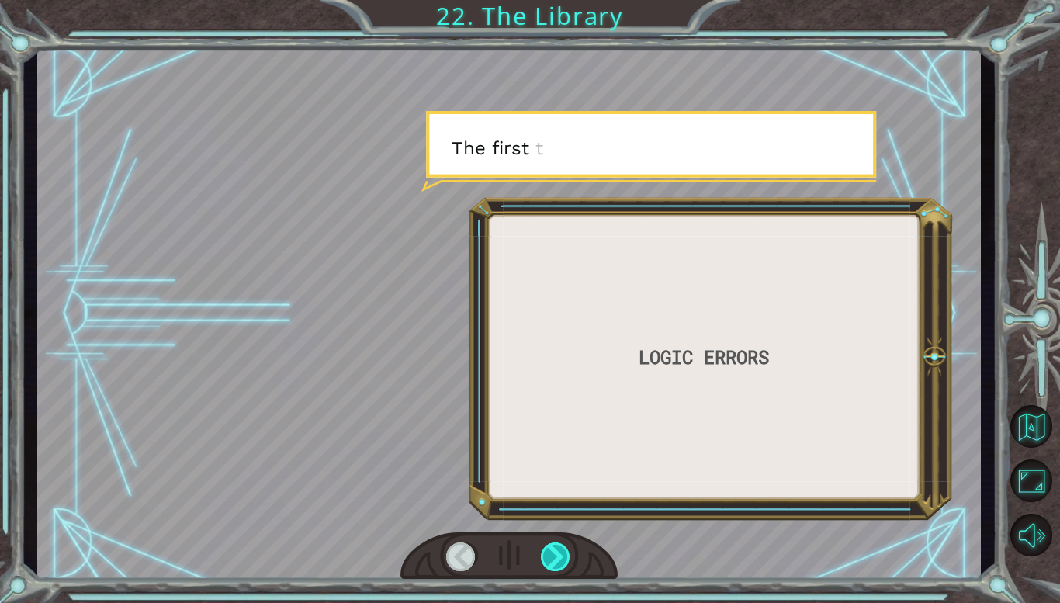
click at [562, 564] on div at bounding box center [556, 556] width 30 height 29
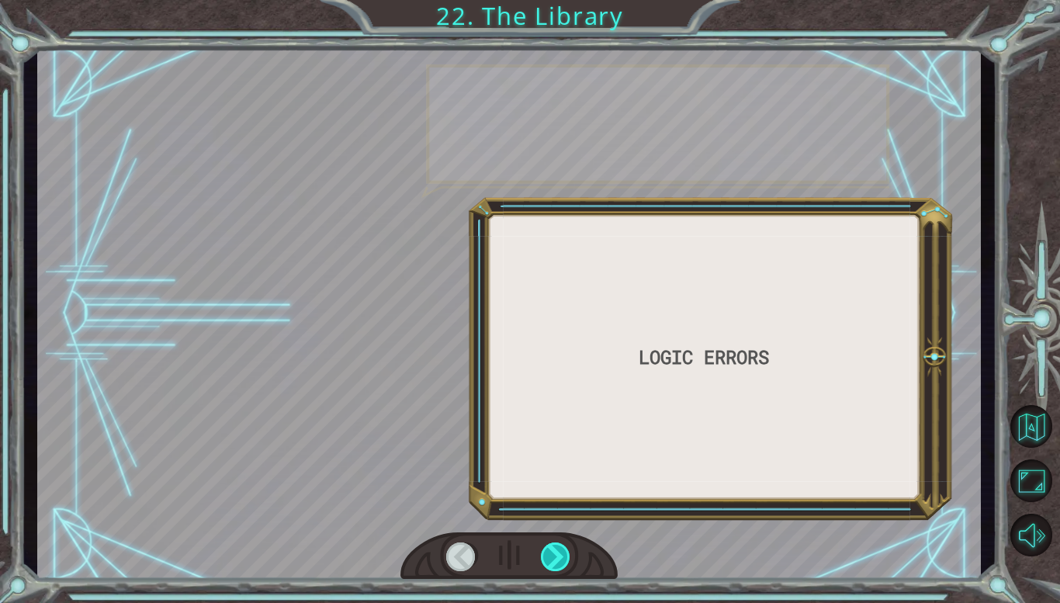
click at [562, 564] on div at bounding box center [556, 556] width 30 height 29
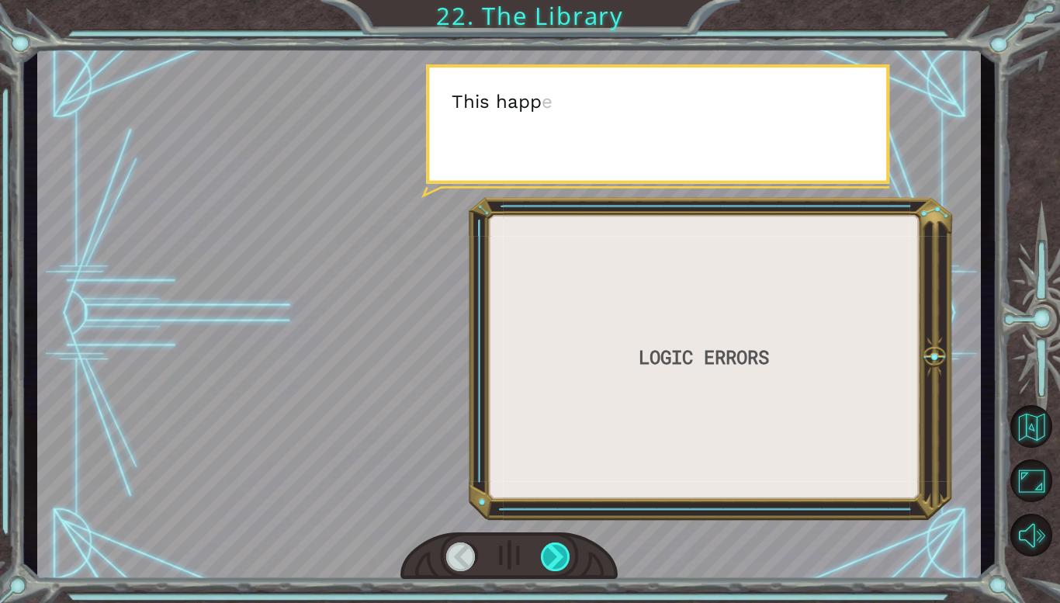
click at [562, 564] on div at bounding box center [556, 556] width 30 height 29
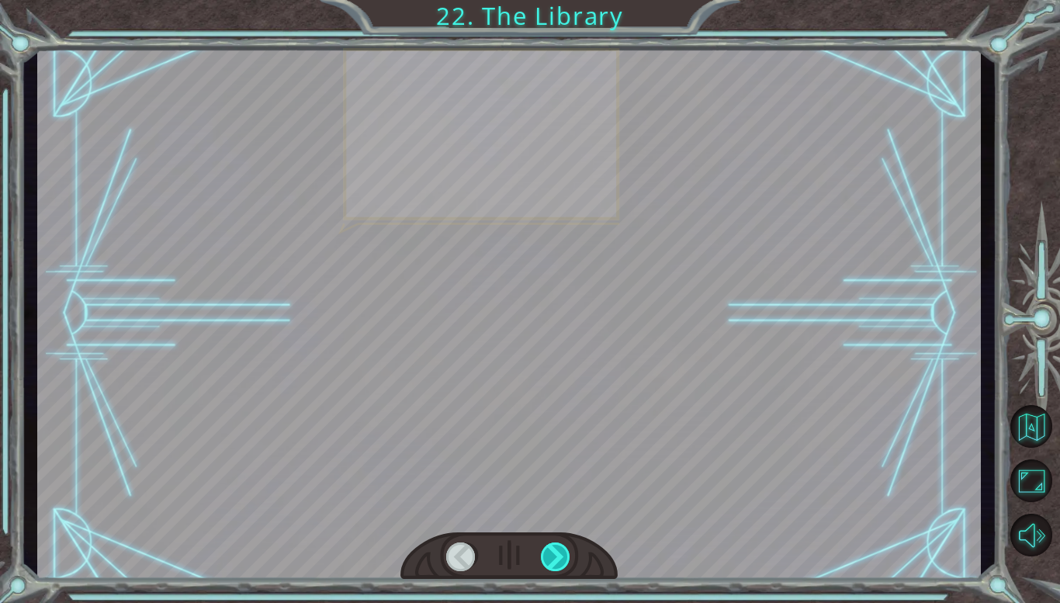
click at [562, 564] on div at bounding box center [556, 556] width 30 height 29
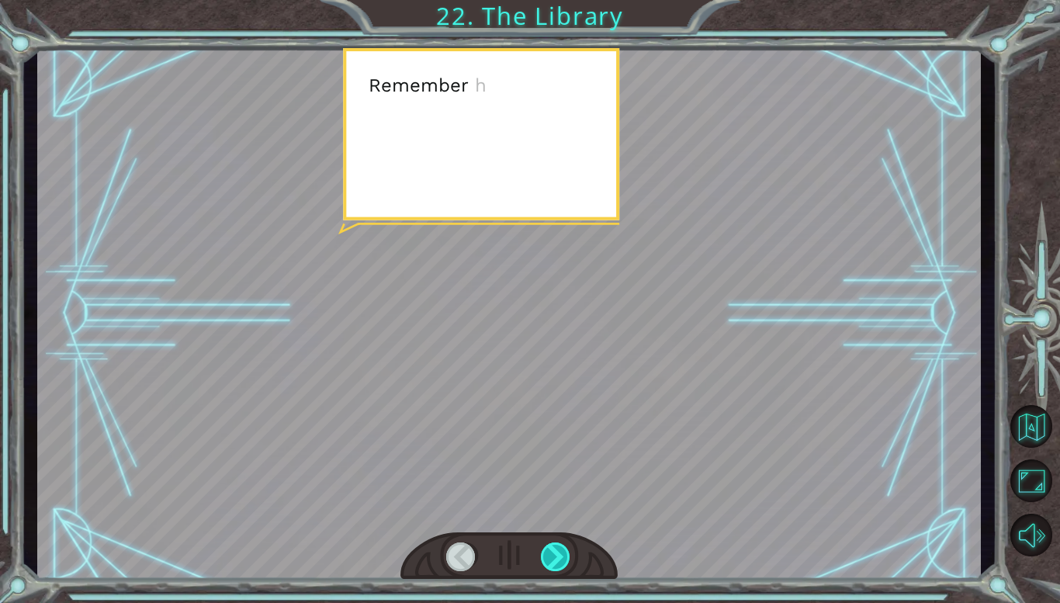
click at [562, 564] on div at bounding box center [556, 556] width 30 height 29
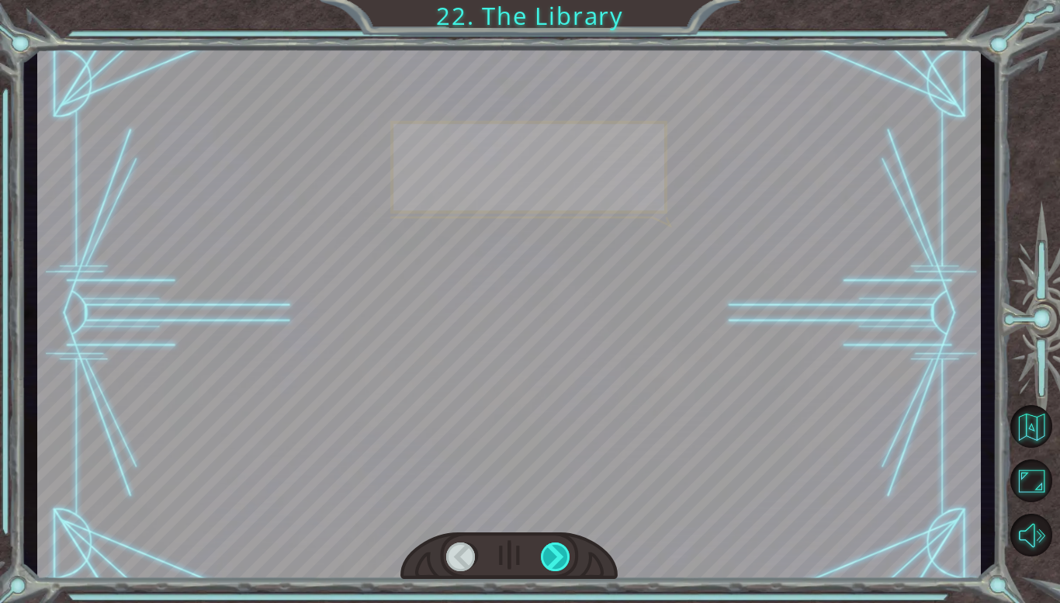
click at [562, 564] on div at bounding box center [556, 556] width 30 height 29
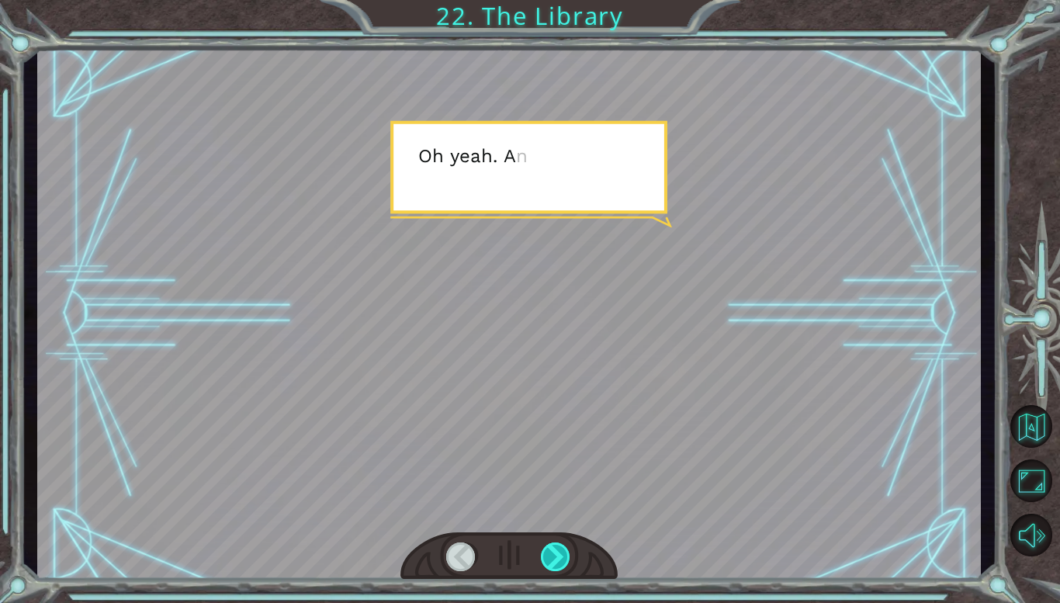
click at [562, 564] on div at bounding box center [556, 556] width 30 height 29
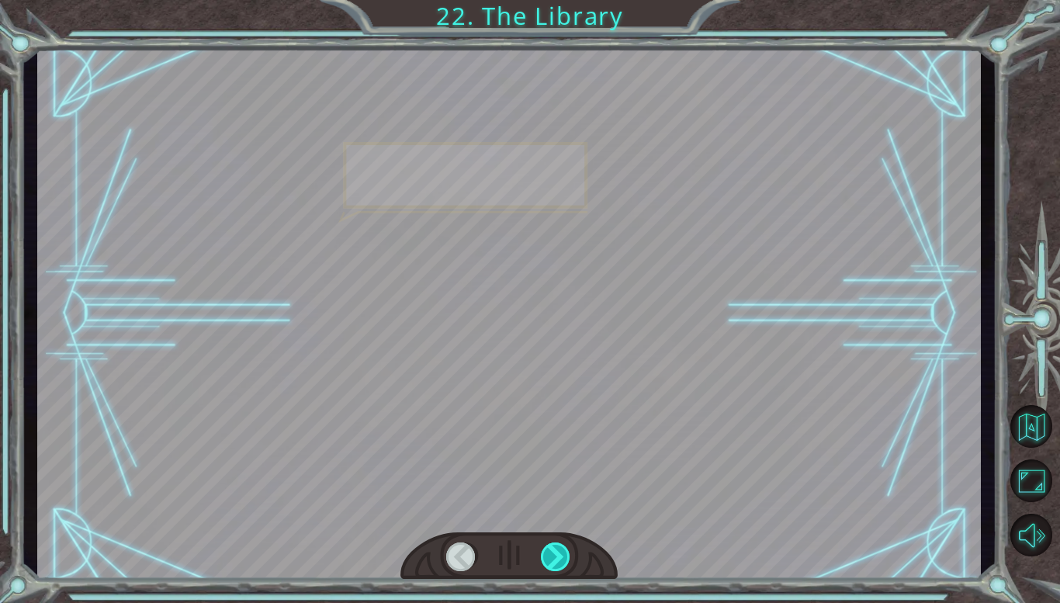
click at [562, 564] on div at bounding box center [556, 556] width 30 height 29
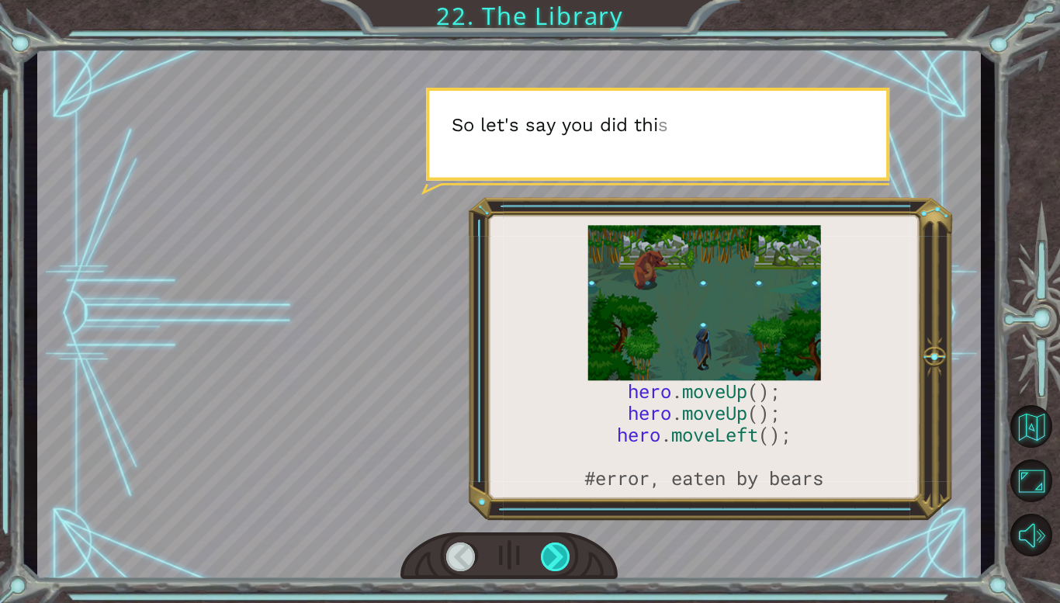
click at [562, 564] on div at bounding box center [556, 556] width 30 height 29
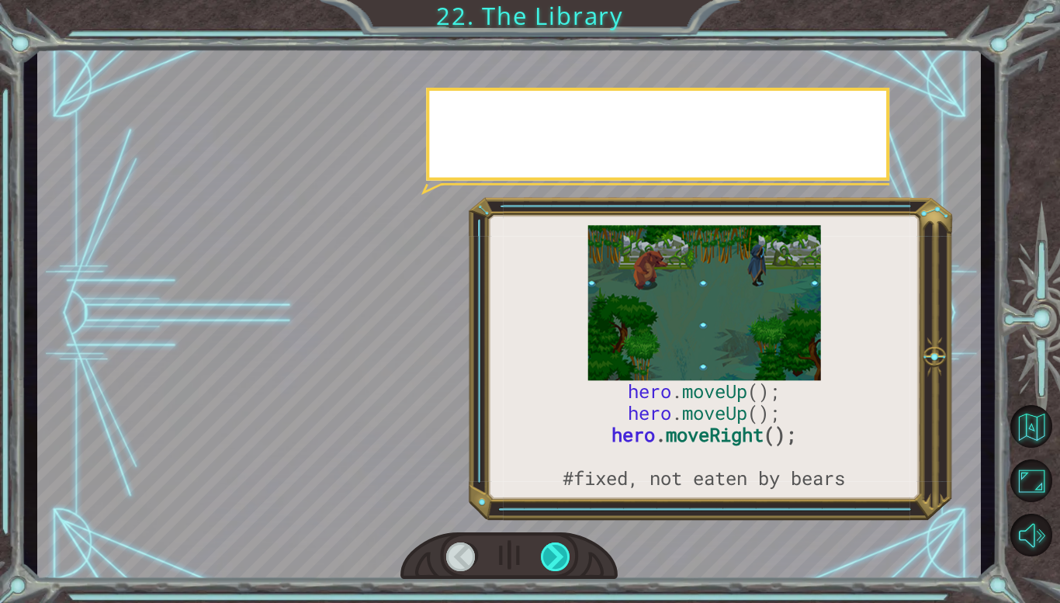
click at [562, 564] on div at bounding box center [556, 556] width 30 height 29
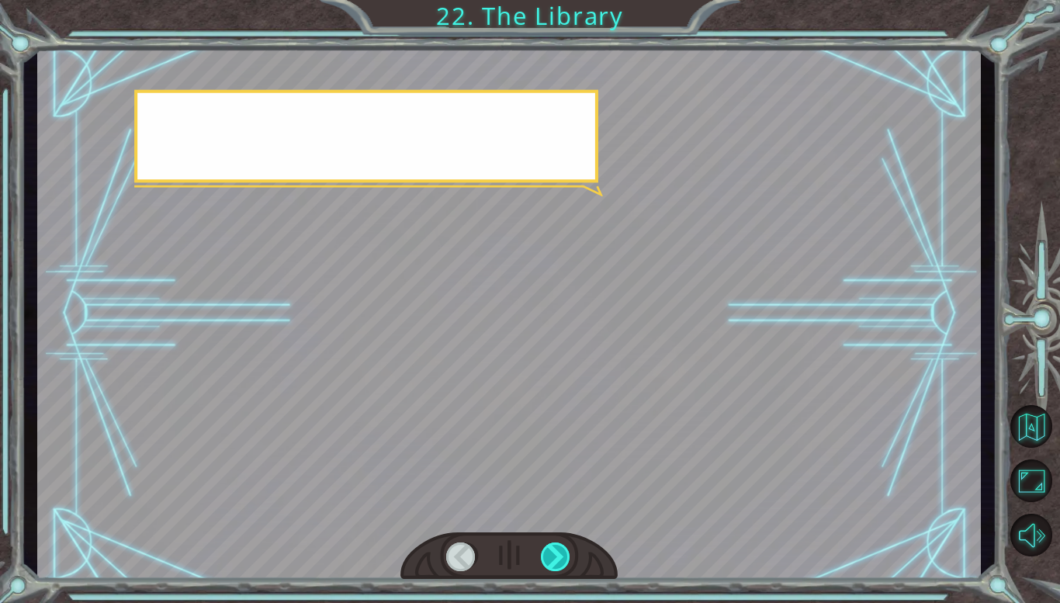
click at [562, 564] on div at bounding box center [556, 556] width 30 height 29
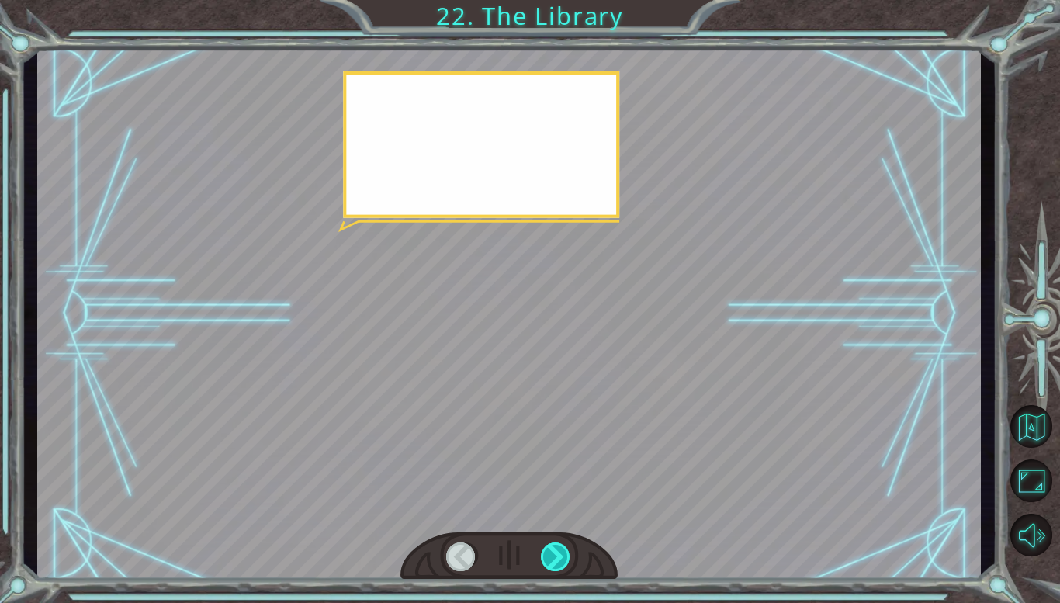
click at [562, 564] on div at bounding box center [556, 556] width 30 height 29
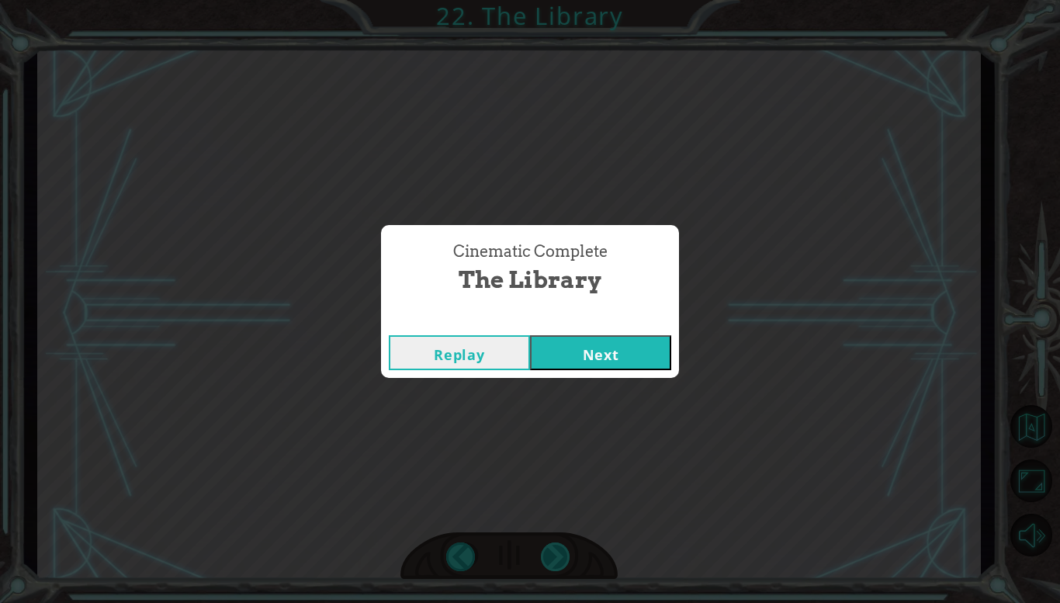
click at [562, 564] on div "Cinematic Complete The Library Replay Next" at bounding box center [530, 301] width 1060 height 603
click at [624, 335] on button "Next" at bounding box center [600, 352] width 141 height 35
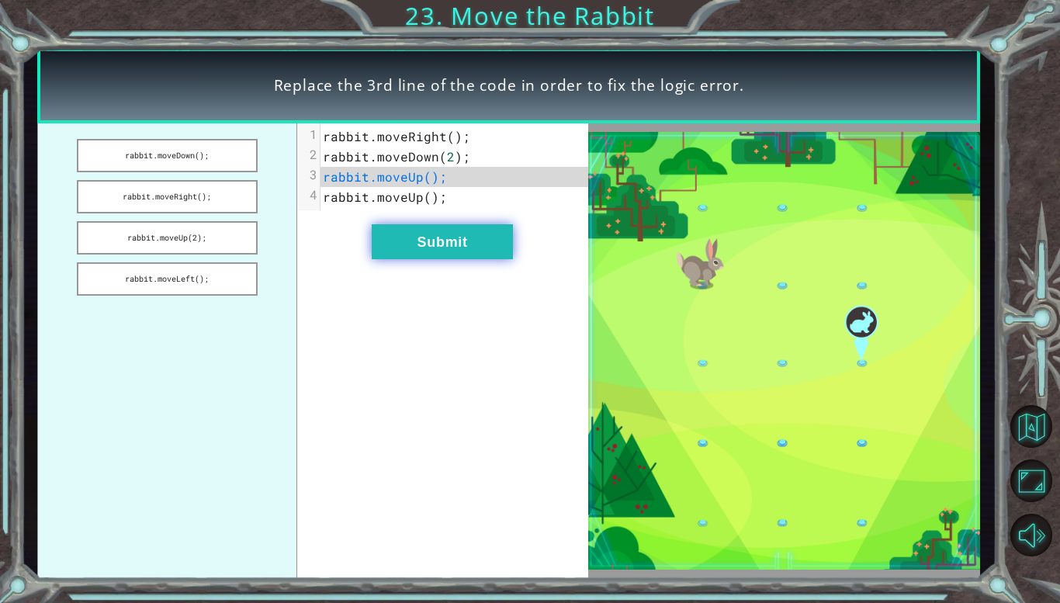
click at [405, 237] on button "Submit" at bounding box center [442, 241] width 141 height 35
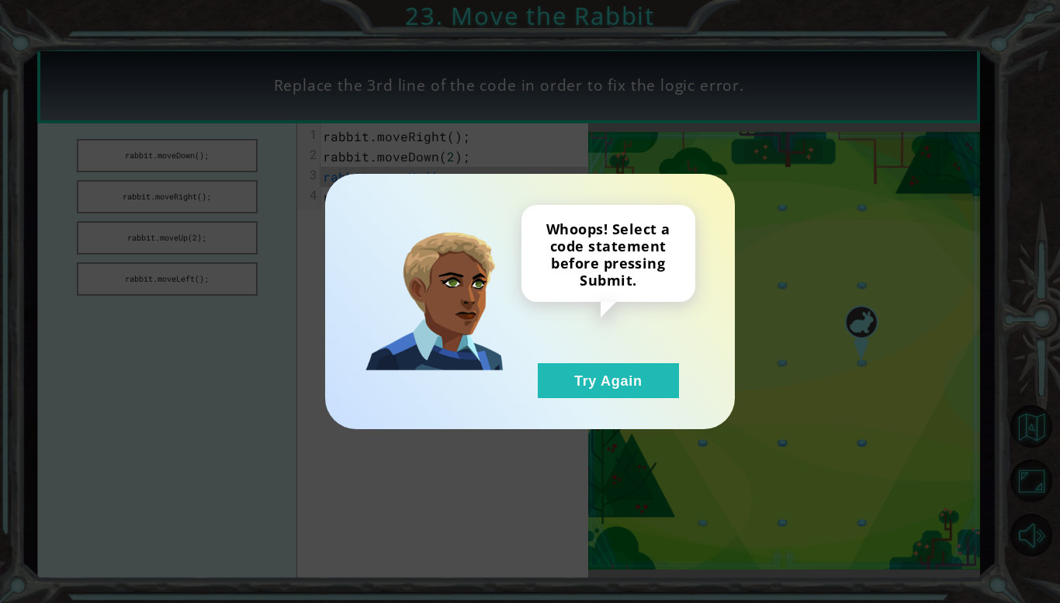
click at [636, 403] on div "Whoops! Select a code statement before pressing Submit. Try Again" at bounding box center [530, 301] width 410 height 255
click at [633, 399] on div "Whoops! Select a code statement before pressing Submit. Try Again" at bounding box center [530, 301] width 410 height 255
click at [612, 383] on button "Try Again" at bounding box center [608, 380] width 141 height 35
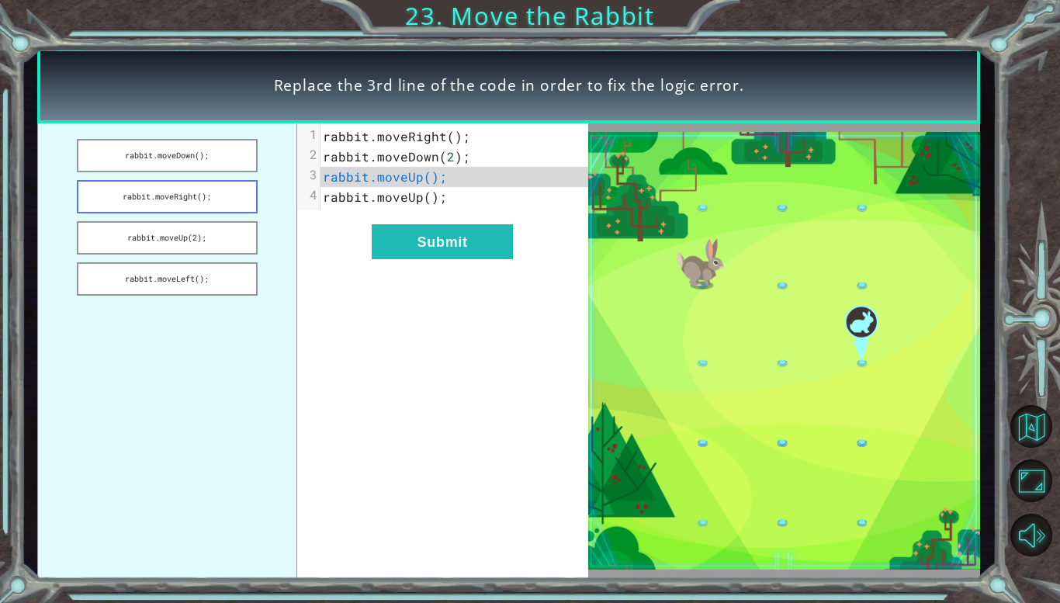
click at [193, 197] on button "rabbit.moveRight();" at bounding box center [167, 196] width 181 height 33
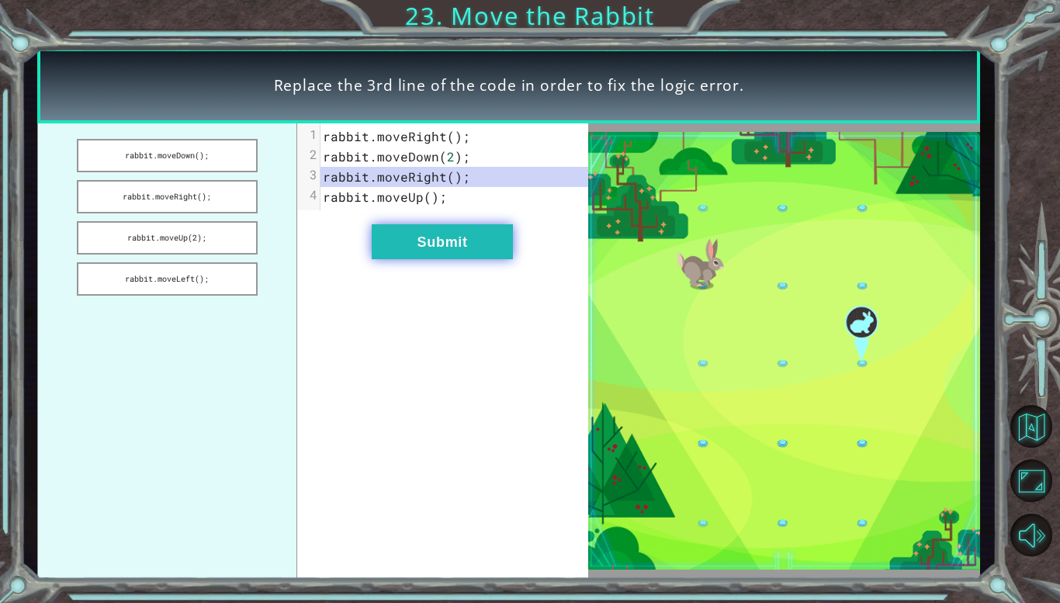
click at [419, 230] on button "Submit" at bounding box center [442, 241] width 141 height 35
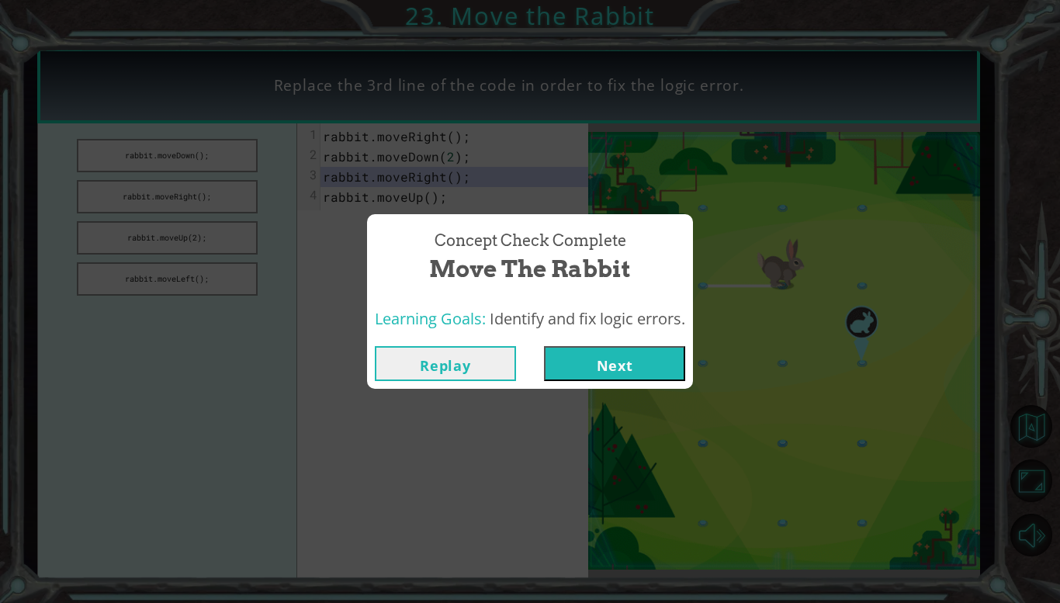
click at [647, 358] on button "Next" at bounding box center [614, 363] width 141 height 35
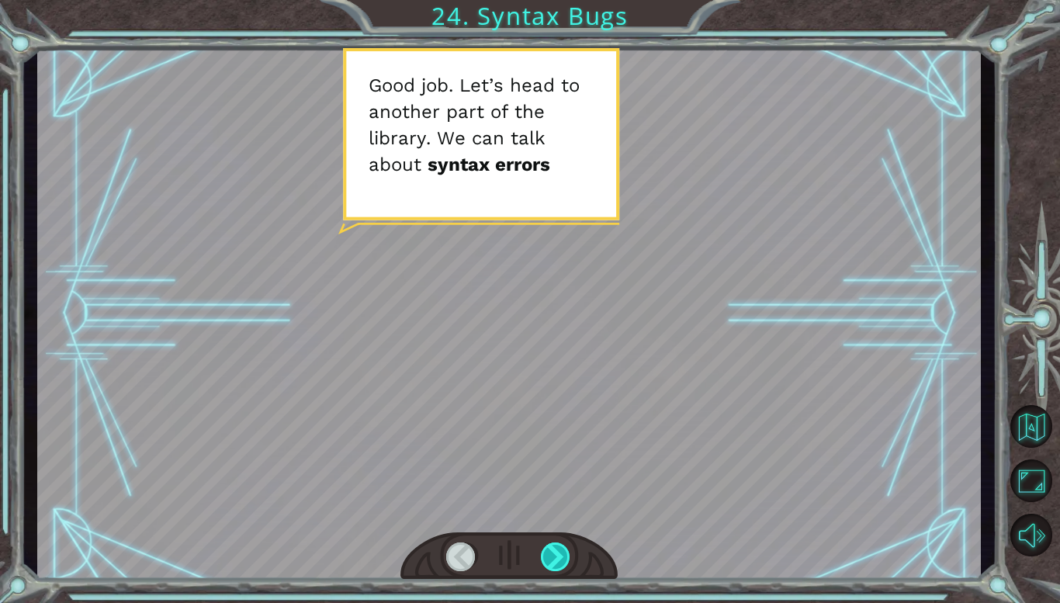
click at [556, 543] on div at bounding box center [556, 556] width 30 height 29
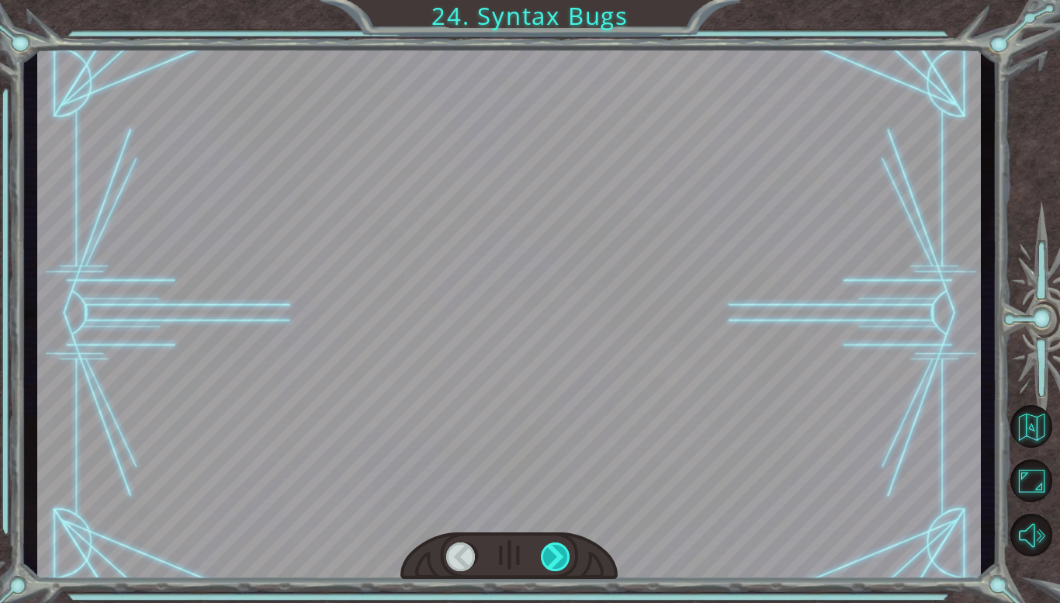
click at [556, 543] on div at bounding box center [556, 556] width 30 height 29
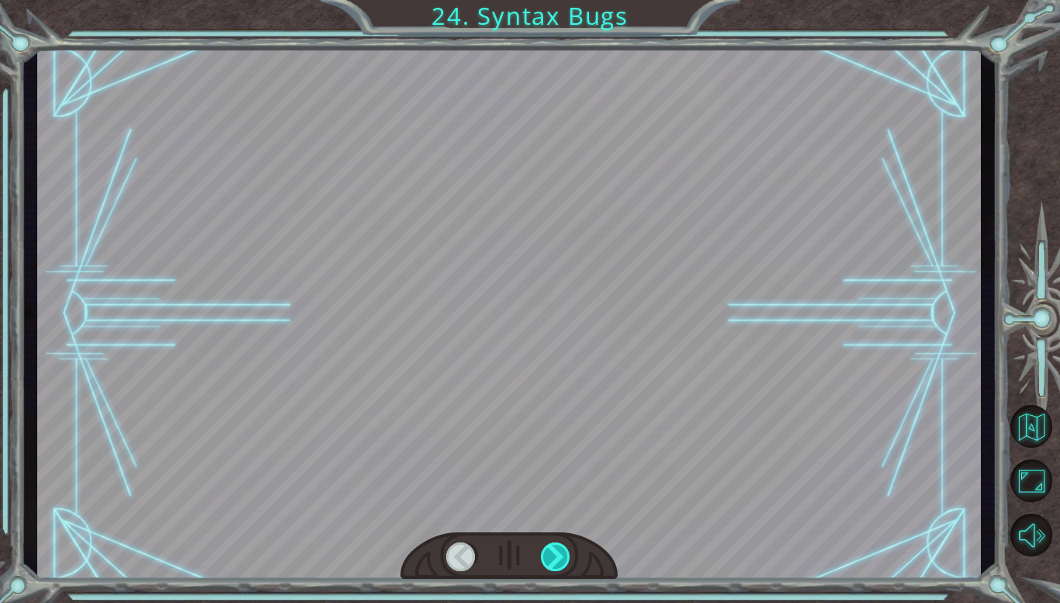
click at [556, 543] on div at bounding box center [556, 556] width 30 height 29
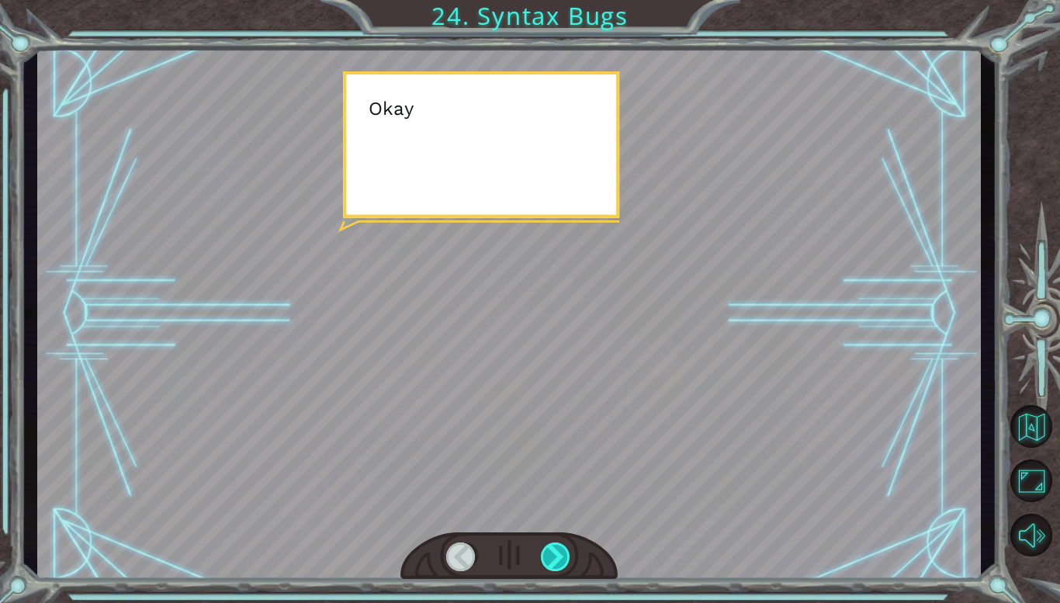
click at [556, 543] on div at bounding box center [556, 556] width 30 height 29
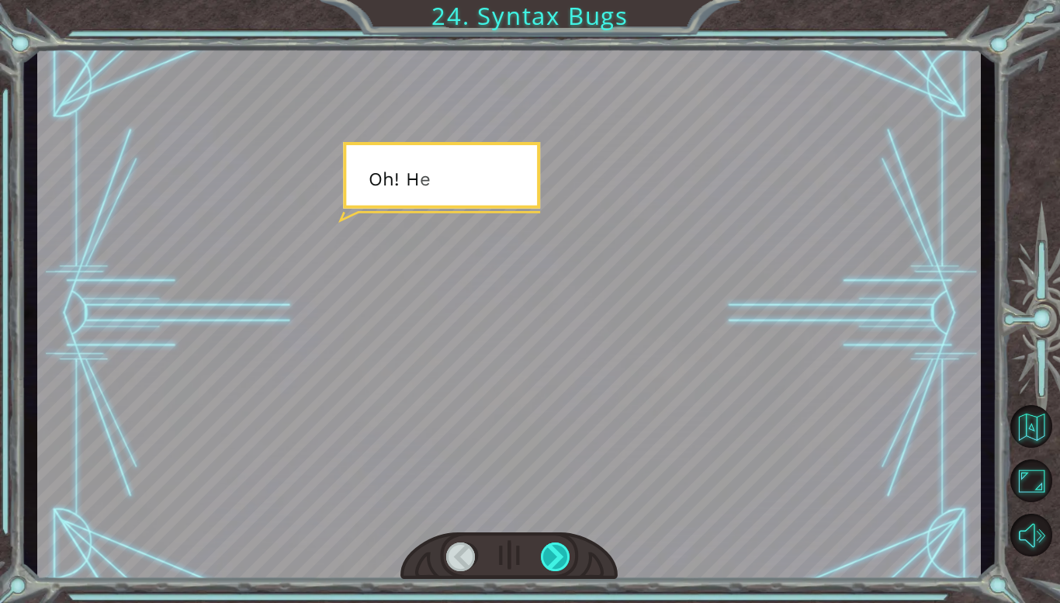
click at [556, 543] on div at bounding box center [556, 556] width 30 height 29
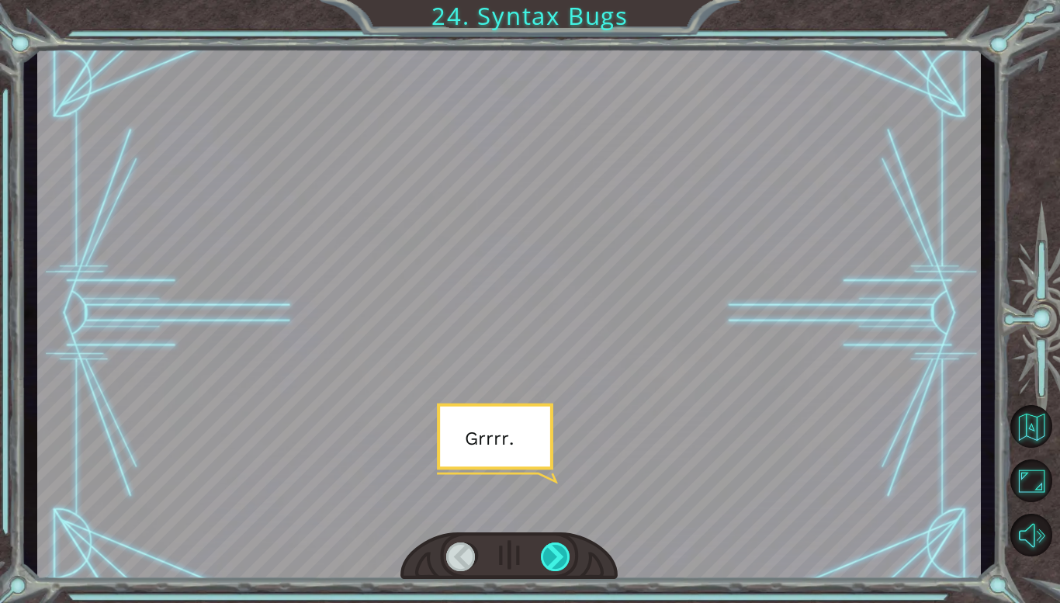
click at [556, 543] on div at bounding box center [556, 556] width 30 height 29
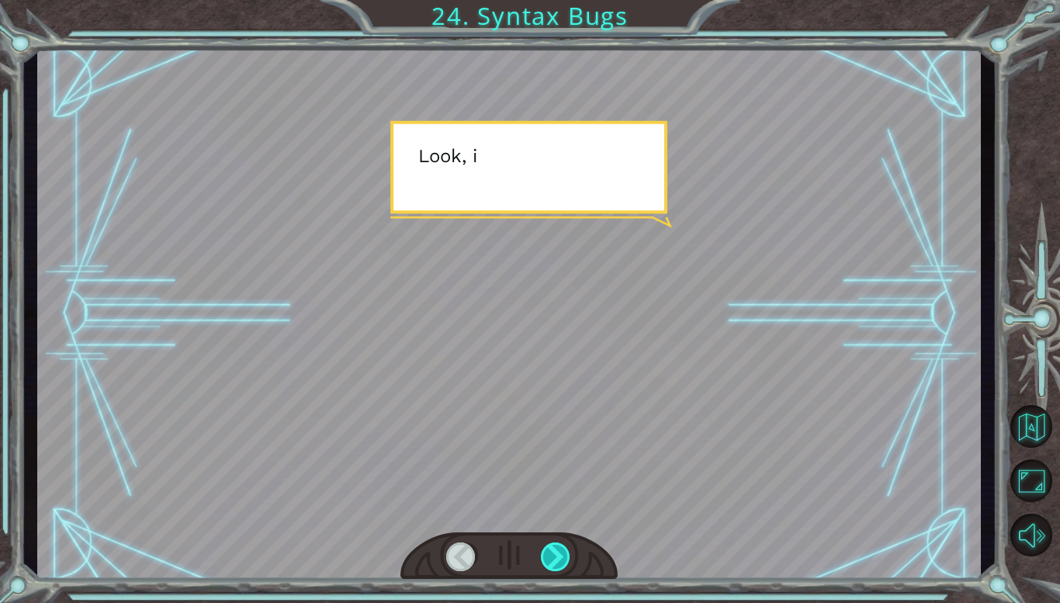
click at [556, 543] on div at bounding box center [556, 556] width 30 height 29
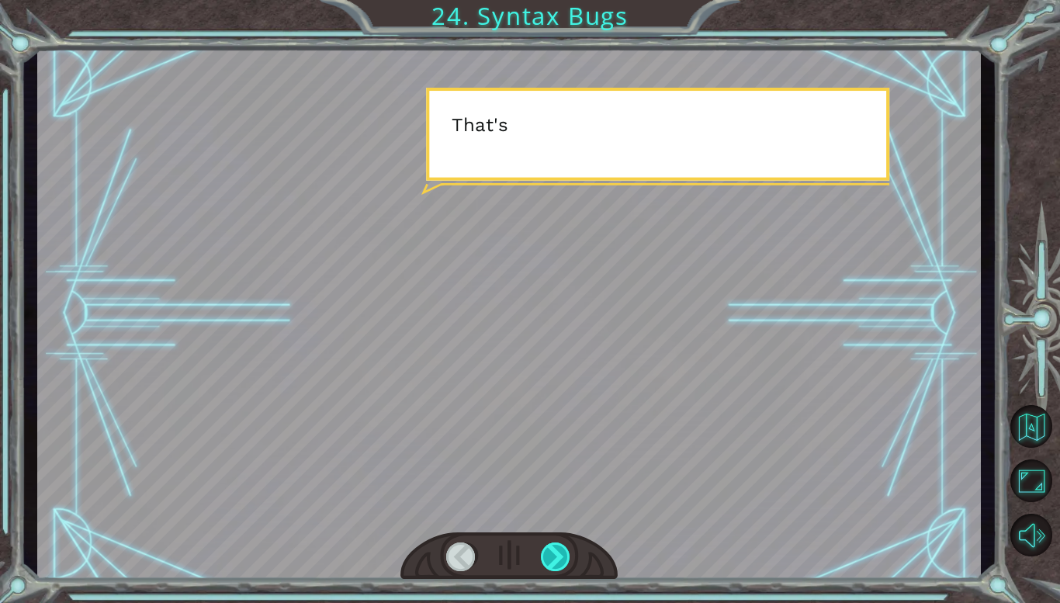
click at [556, 543] on div at bounding box center [556, 556] width 30 height 29
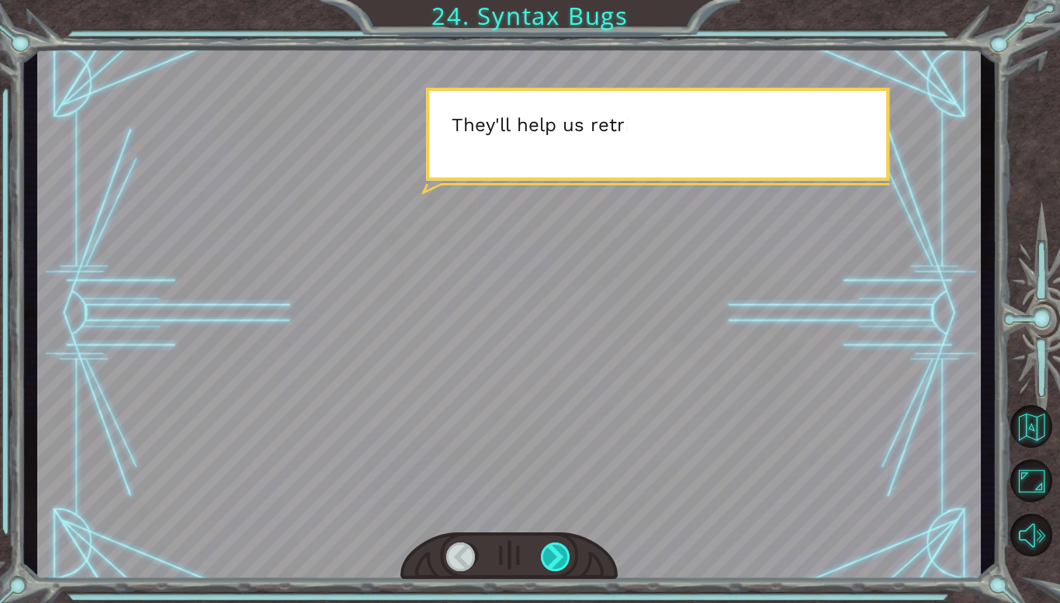
click at [556, 543] on div at bounding box center [556, 556] width 30 height 29
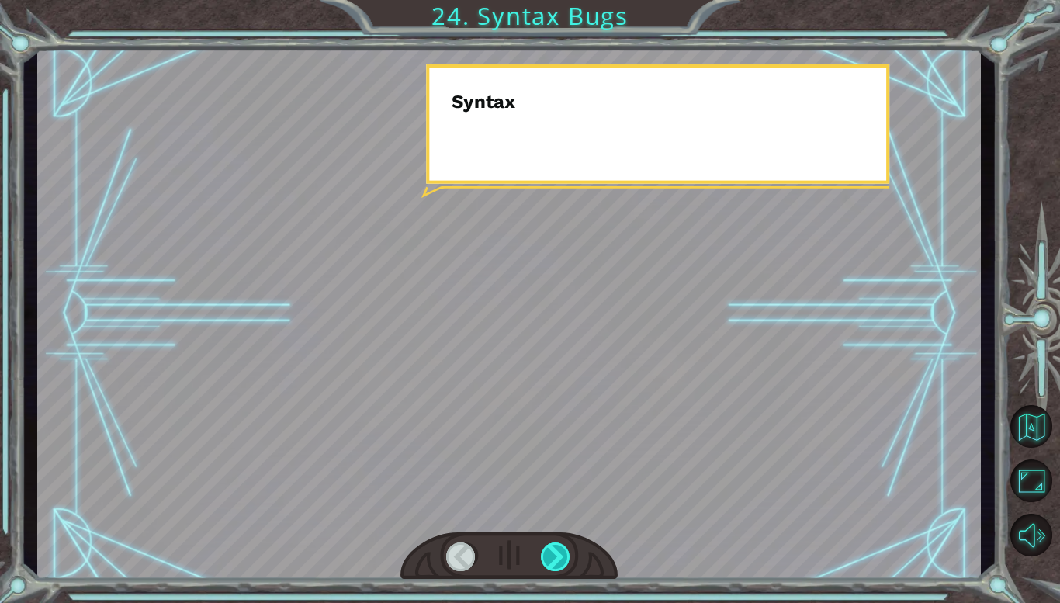
click at [556, 543] on div at bounding box center [556, 556] width 30 height 29
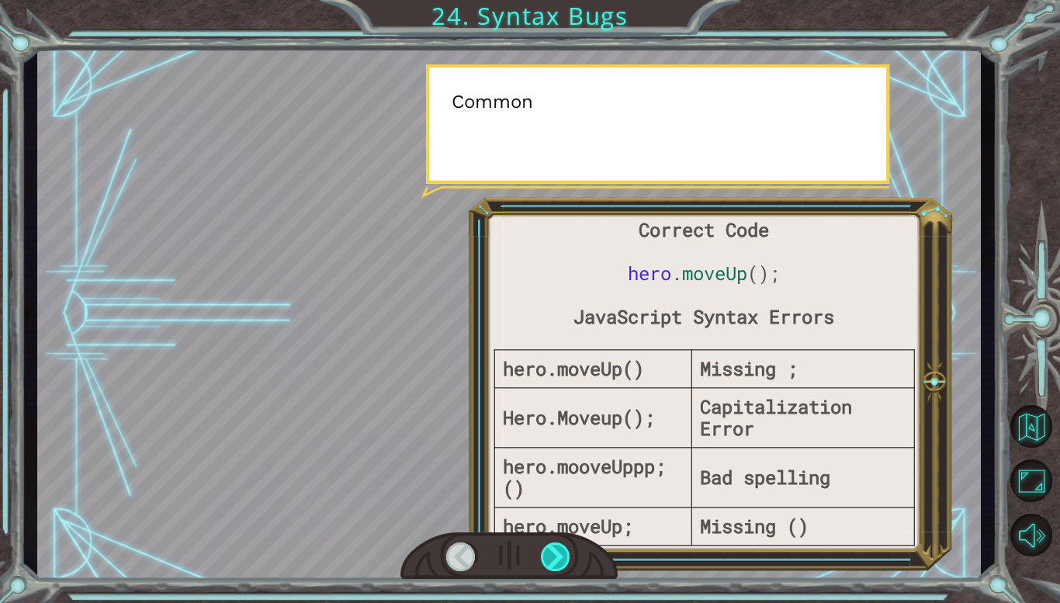
click at [556, 543] on div at bounding box center [556, 556] width 30 height 29
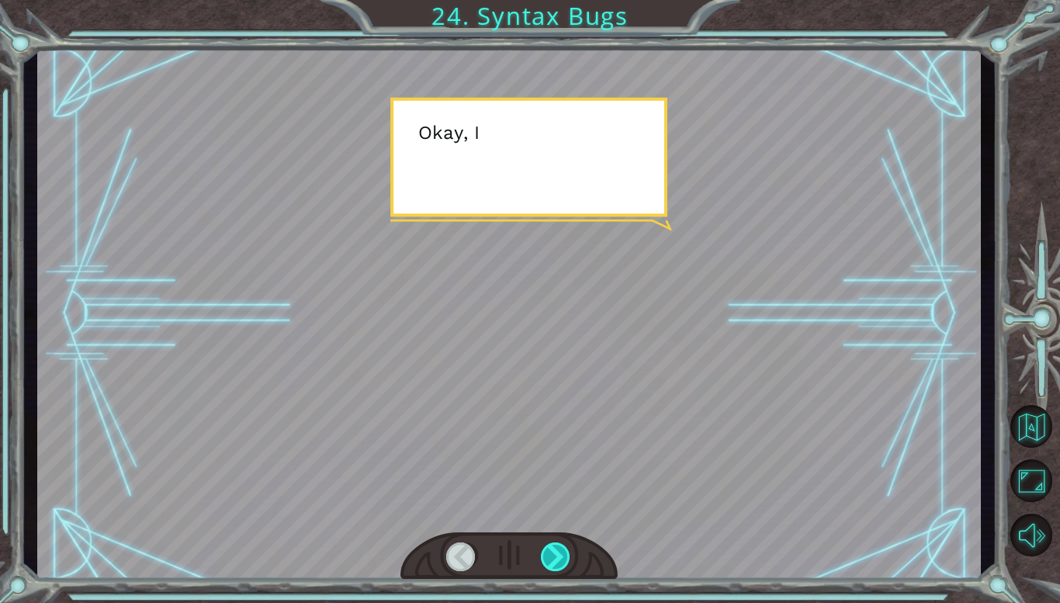
click at [556, 543] on div at bounding box center [556, 556] width 30 height 29
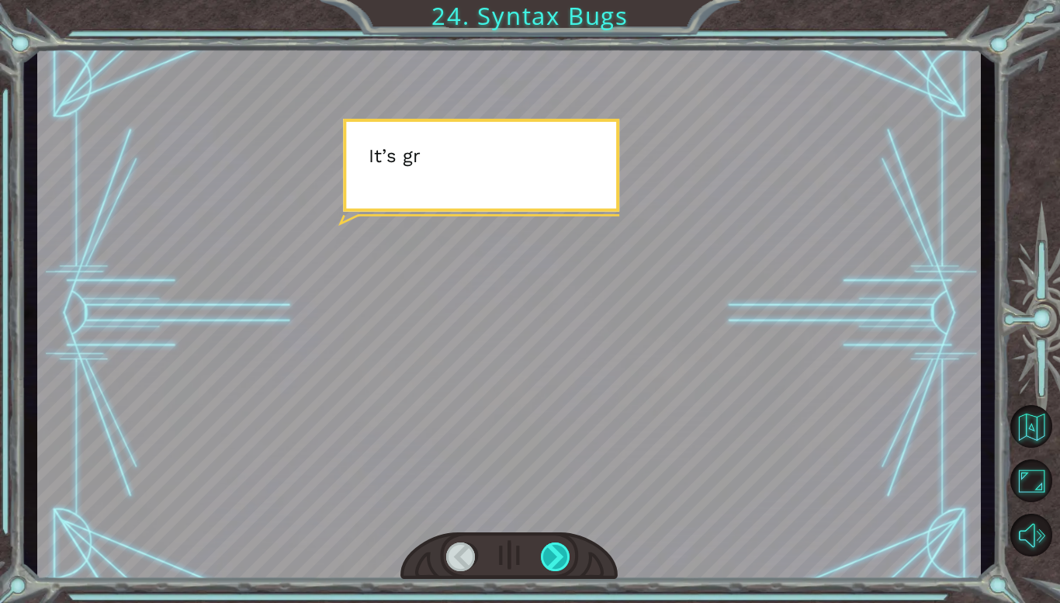
click at [556, 543] on div at bounding box center [556, 556] width 30 height 29
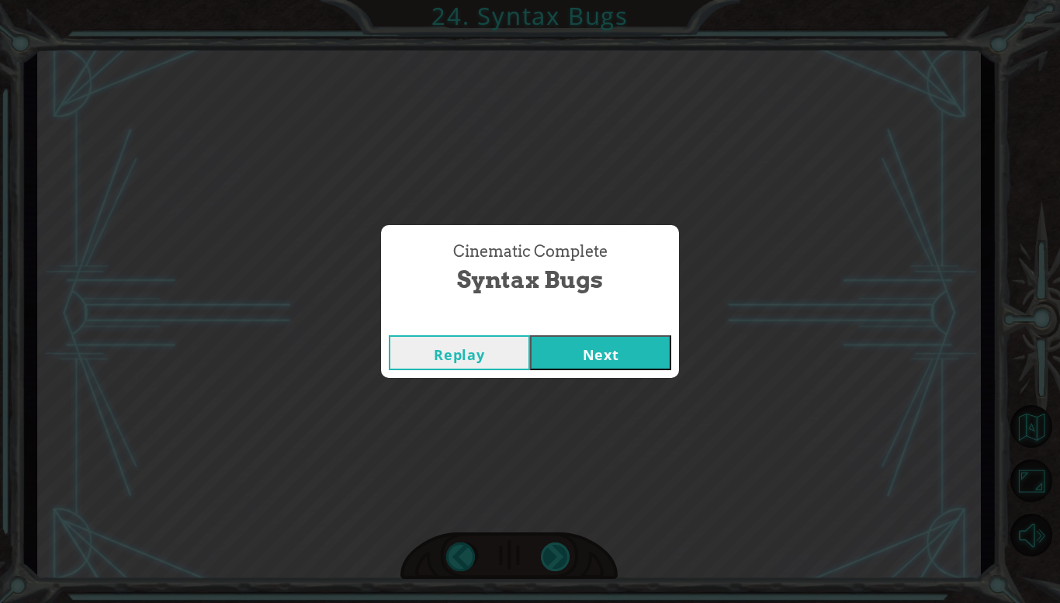
click at [556, 543] on div "Cinematic Complete Syntax Bugs Replay Next" at bounding box center [530, 301] width 1060 height 603
click at [631, 339] on button "Next" at bounding box center [600, 352] width 141 height 35
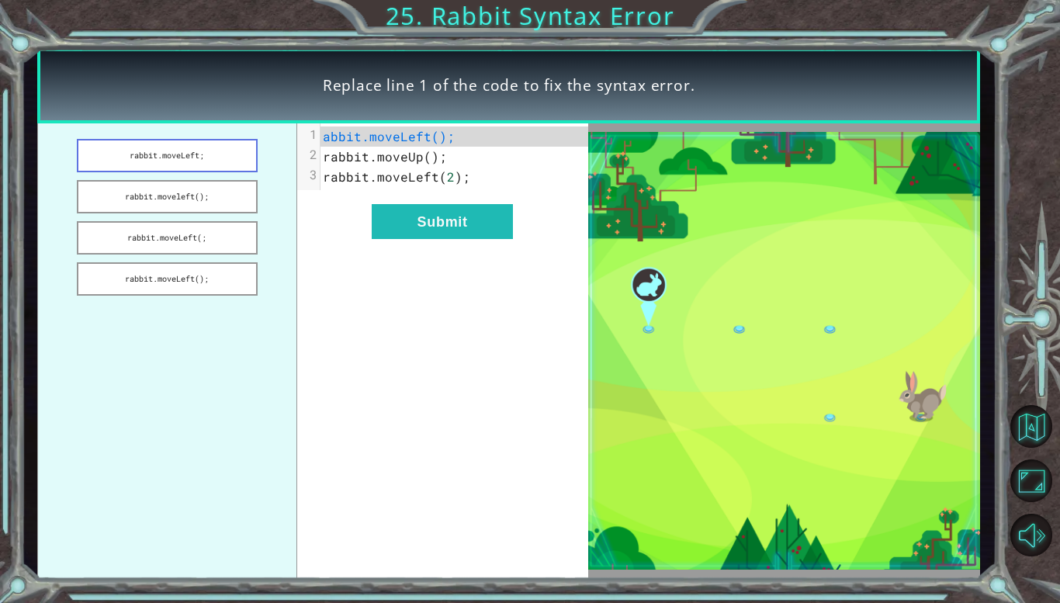
click at [205, 144] on button "rabbit.moveLeft;" at bounding box center [167, 155] width 181 height 33
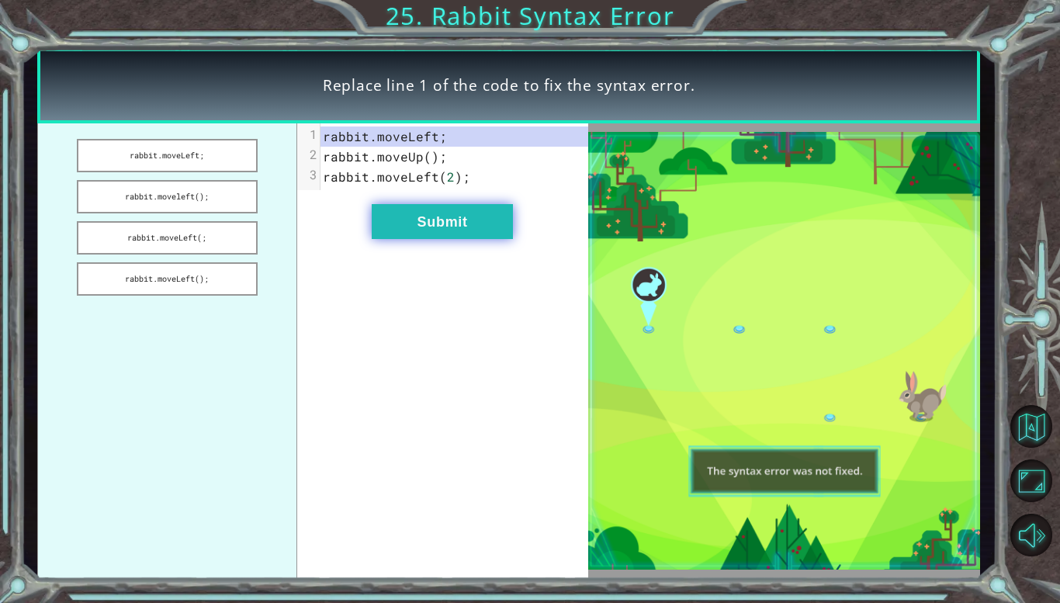
click at [483, 222] on button "Submit" at bounding box center [442, 221] width 141 height 35
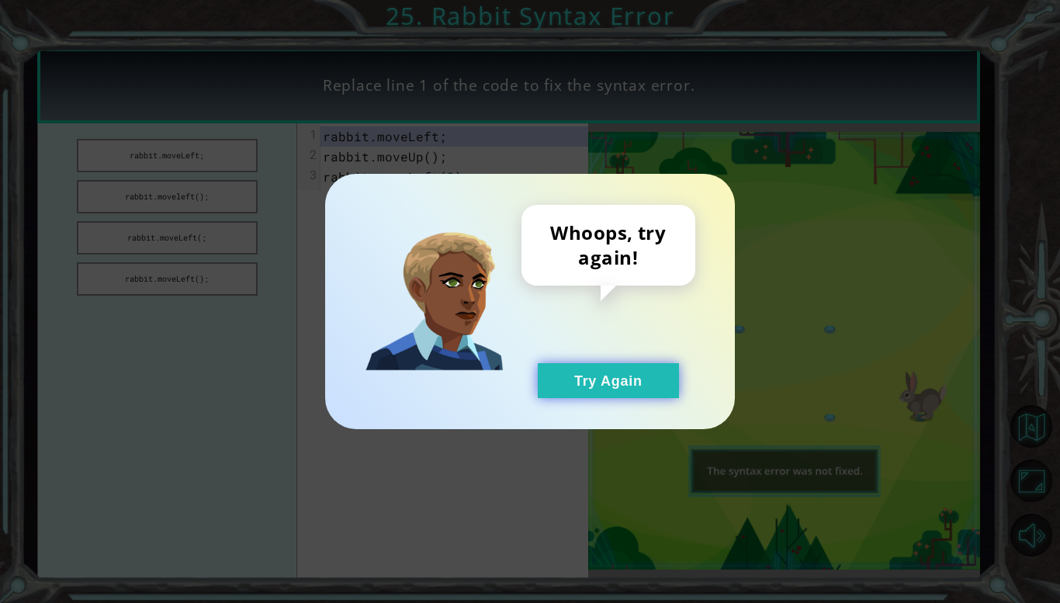
click at [662, 368] on button "Try Again" at bounding box center [608, 380] width 141 height 35
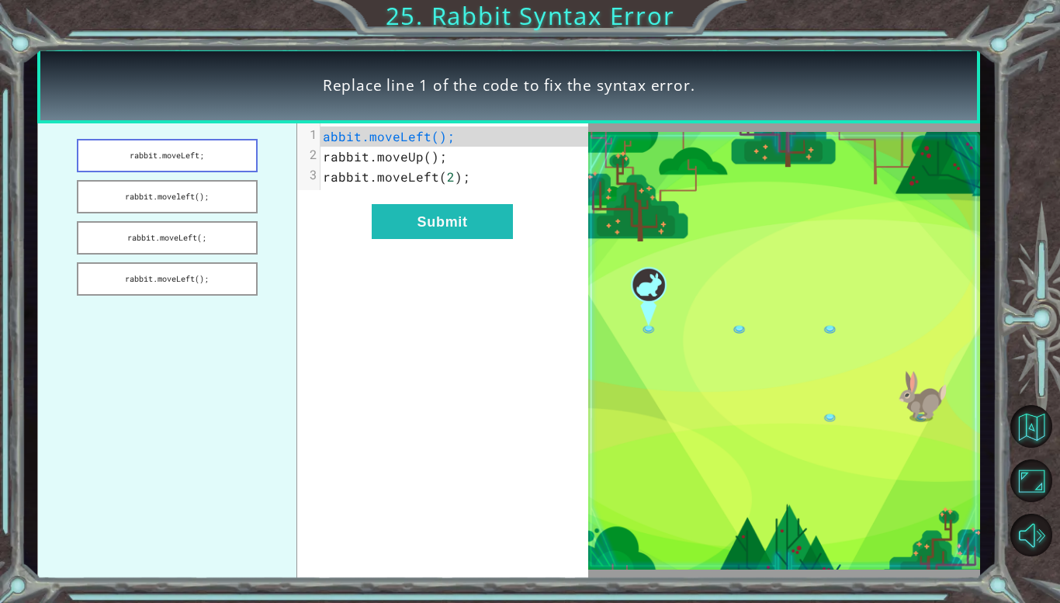
click at [215, 165] on button "rabbit.moveLeft;" at bounding box center [167, 155] width 181 height 33
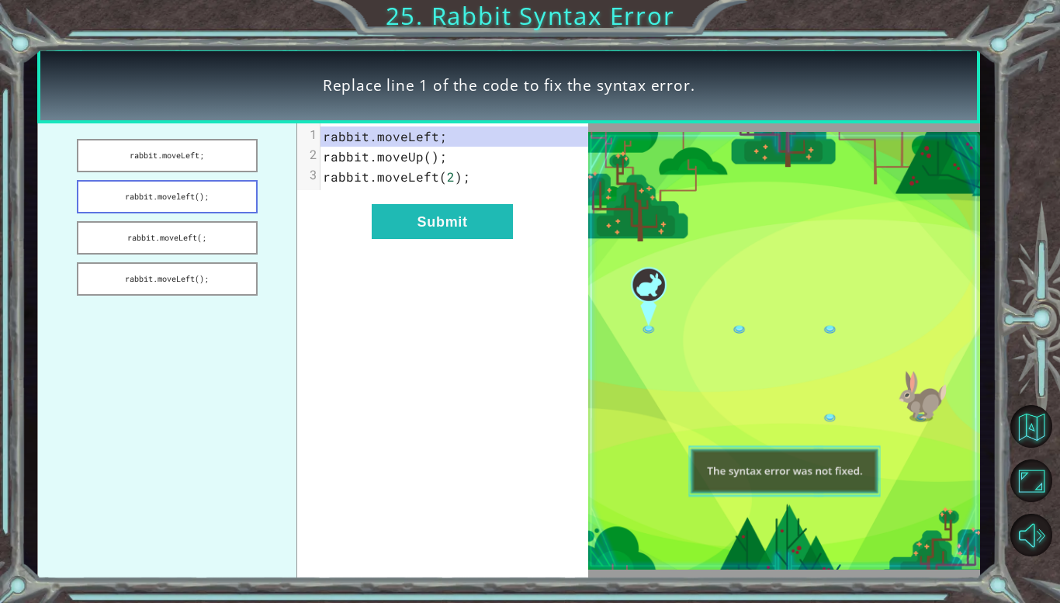
click at [248, 192] on button "rabbit.moveleft();" at bounding box center [167, 196] width 181 height 33
click at [224, 233] on button "rabbit.moveLeft(;" at bounding box center [167, 237] width 181 height 33
click at [184, 205] on button "rabbit.moveleft();" at bounding box center [167, 196] width 181 height 33
click at [463, 241] on div "xxxxxxxxxx 3 1 rabbit . moveleft (); 2 rabbit . moveUp (); 3 rabbit . moveLeft …" at bounding box center [442, 350] width 291 height 455
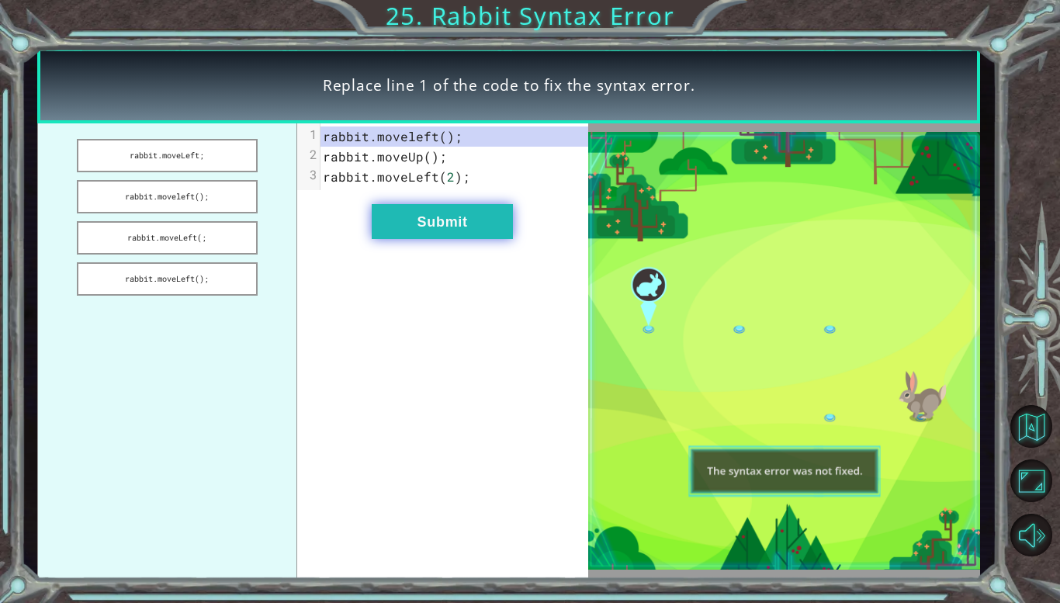
click at [453, 233] on button "Submit" at bounding box center [442, 221] width 141 height 35
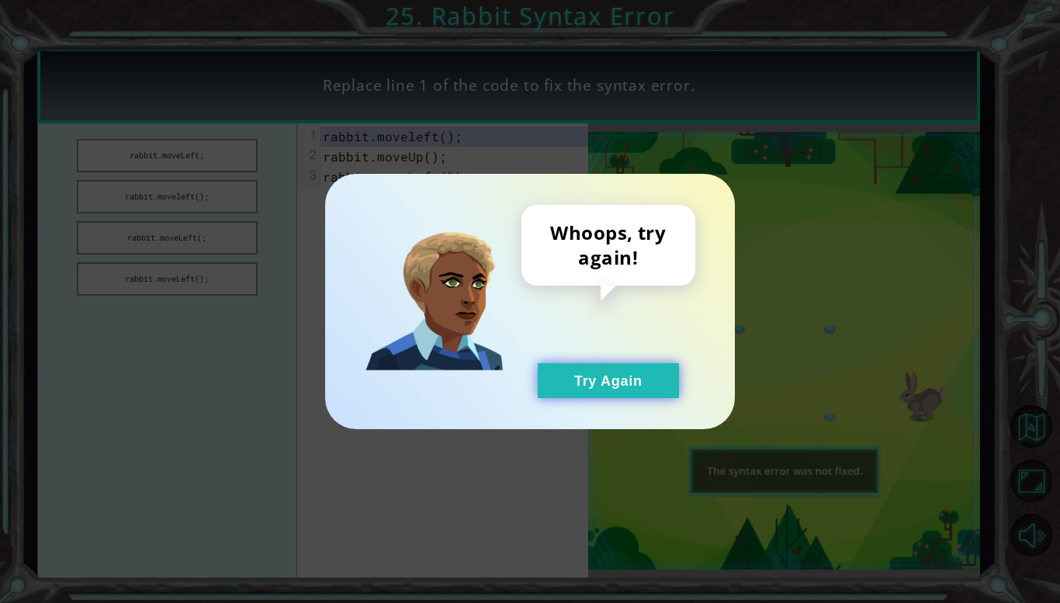
click at [632, 363] on button "Try Again" at bounding box center [608, 380] width 141 height 35
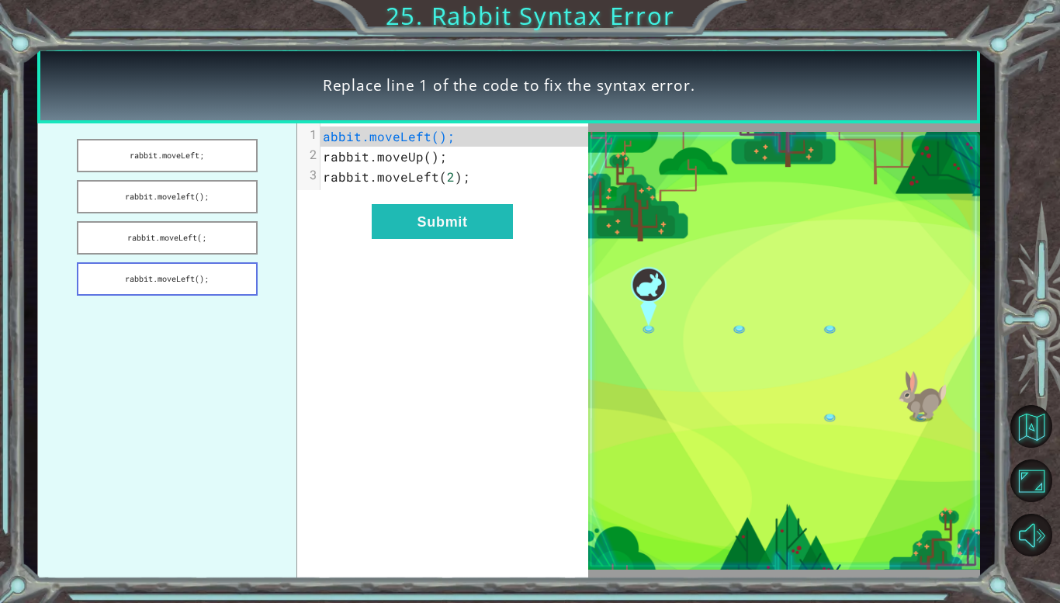
click at [82, 275] on button "rabbit.moveLeft();" at bounding box center [167, 278] width 181 height 33
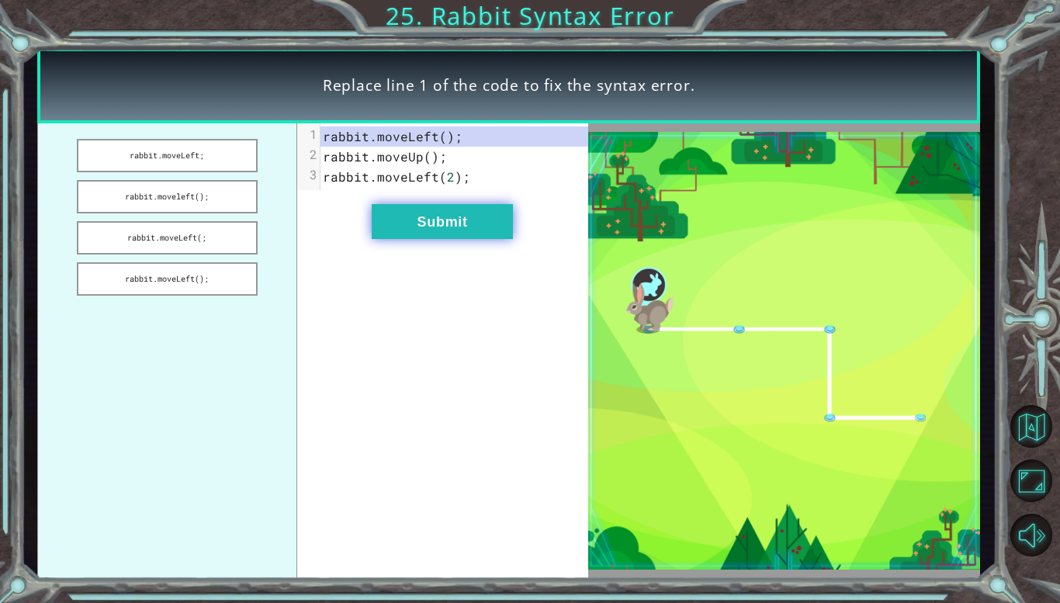
click at [431, 223] on button "Submit" at bounding box center [442, 221] width 141 height 35
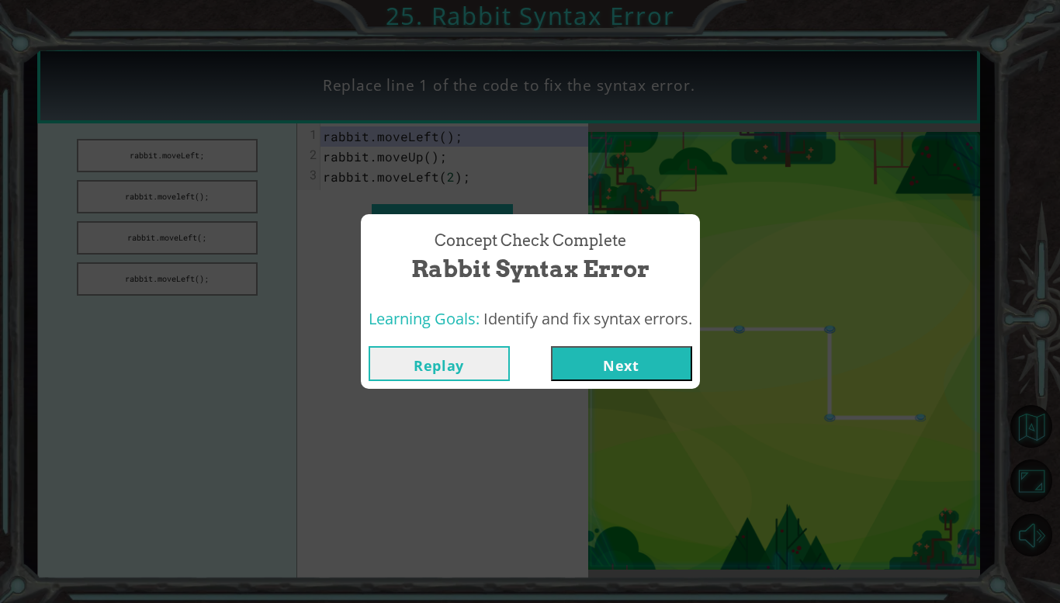
click at [624, 371] on button "Next" at bounding box center [621, 363] width 141 height 35
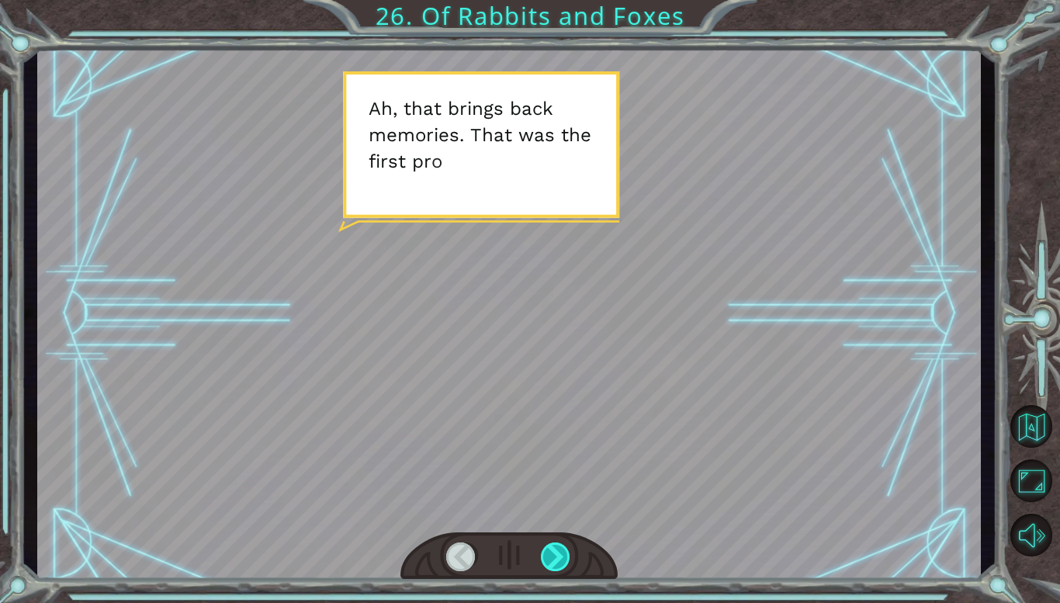
click at [568, 549] on div at bounding box center [556, 556] width 30 height 29
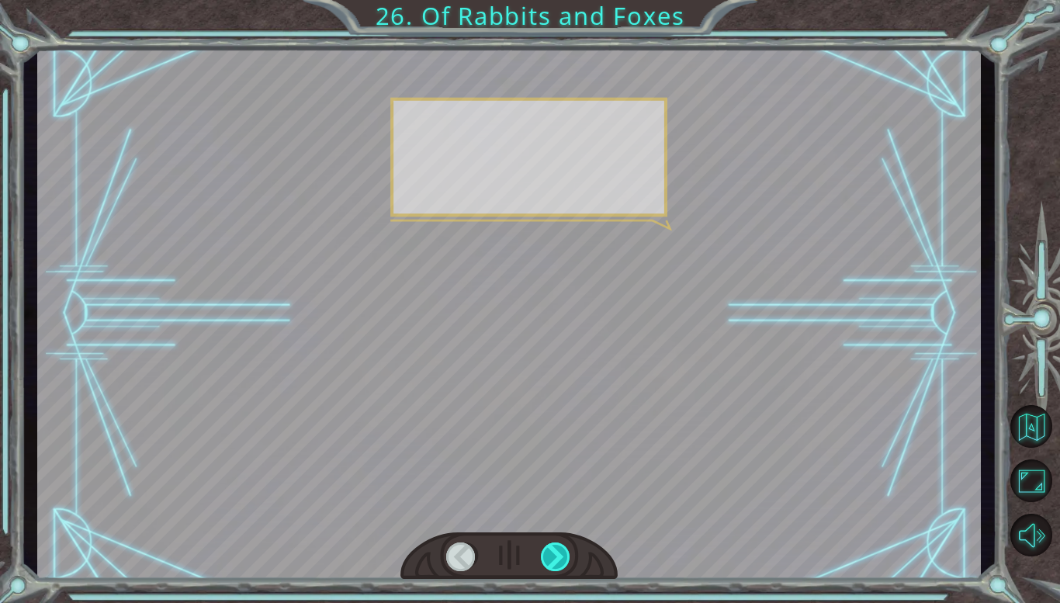
click at [568, 549] on div at bounding box center [556, 556] width 30 height 29
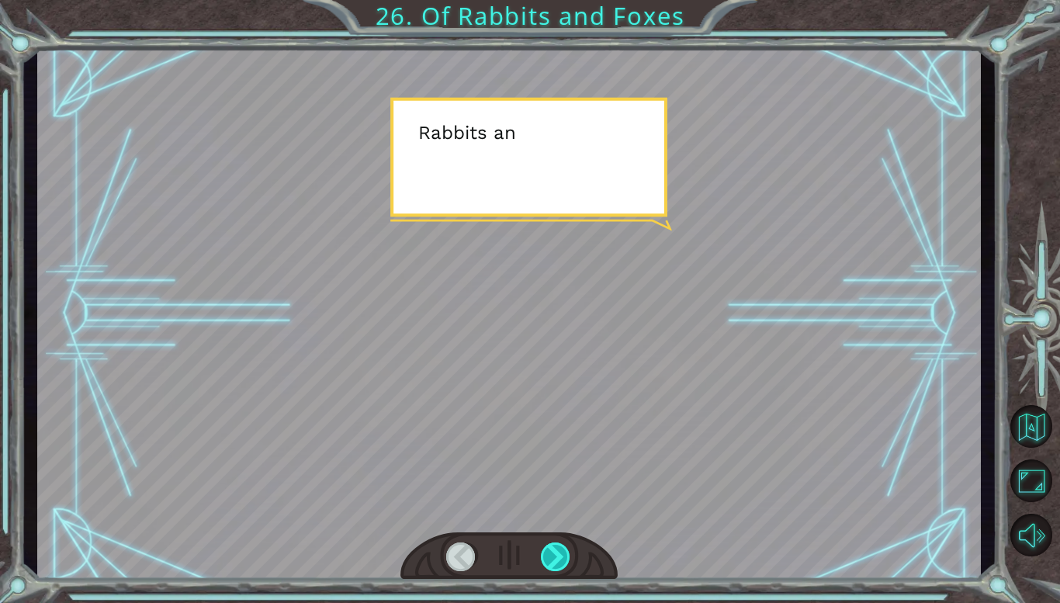
click at [568, 549] on div at bounding box center [556, 556] width 30 height 29
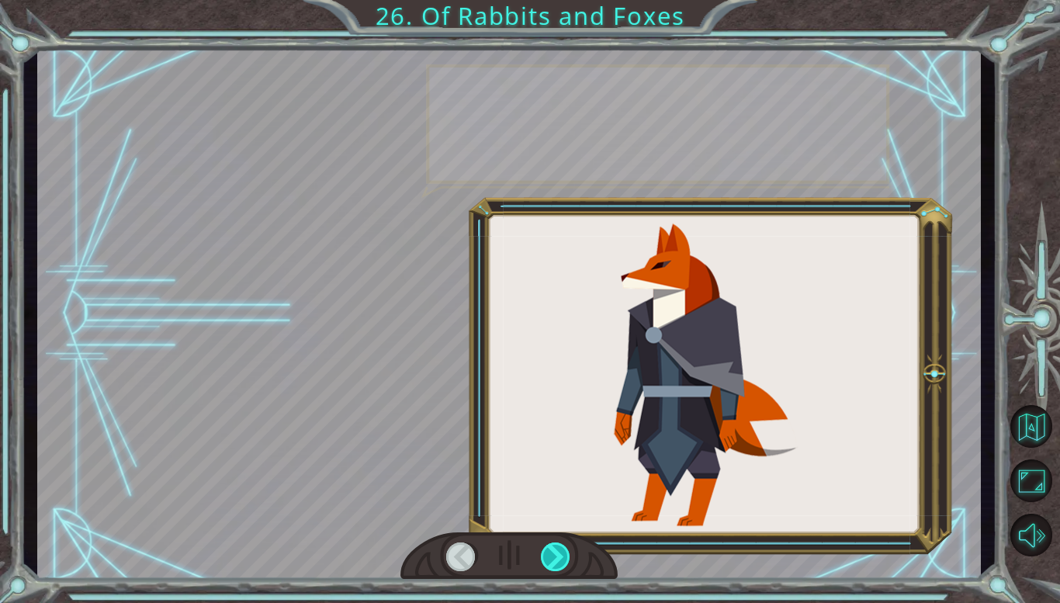
click at [568, 549] on div at bounding box center [556, 556] width 30 height 29
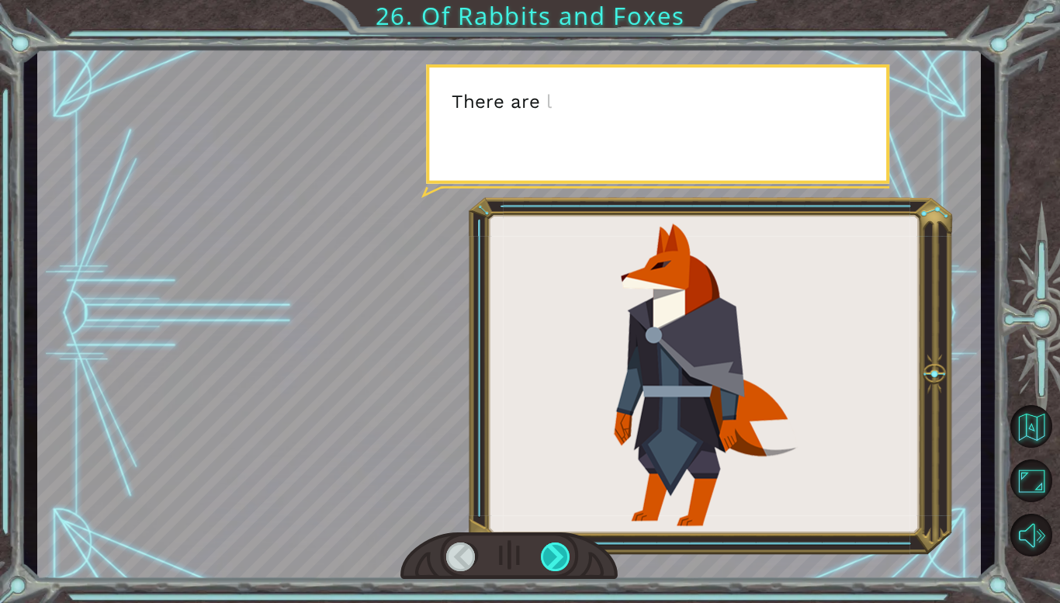
click at [568, 549] on div at bounding box center [556, 556] width 30 height 29
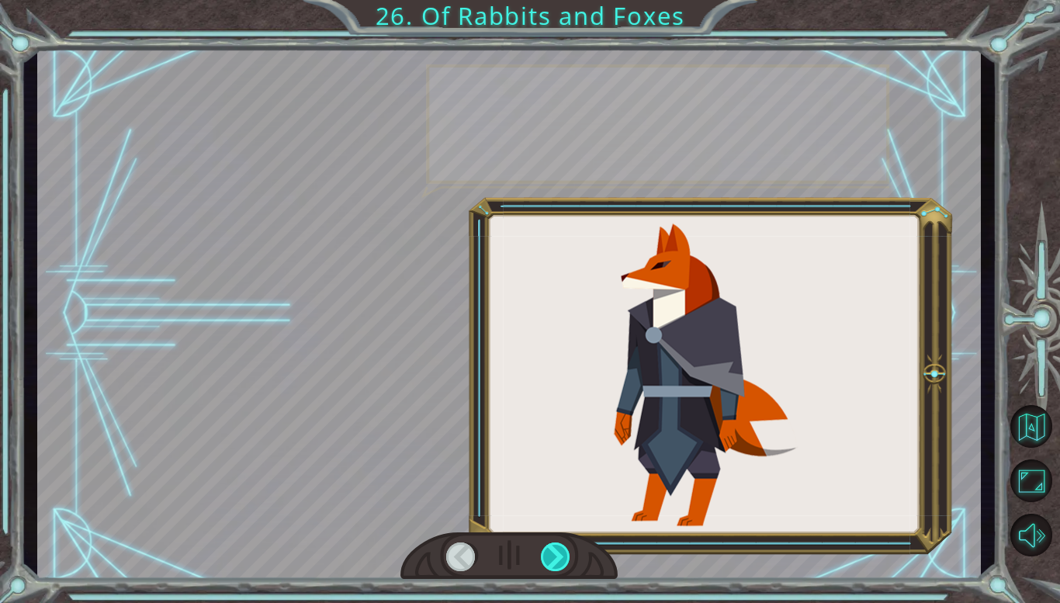
click at [568, 549] on div at bounding box center [556, 556] width 30 height 29
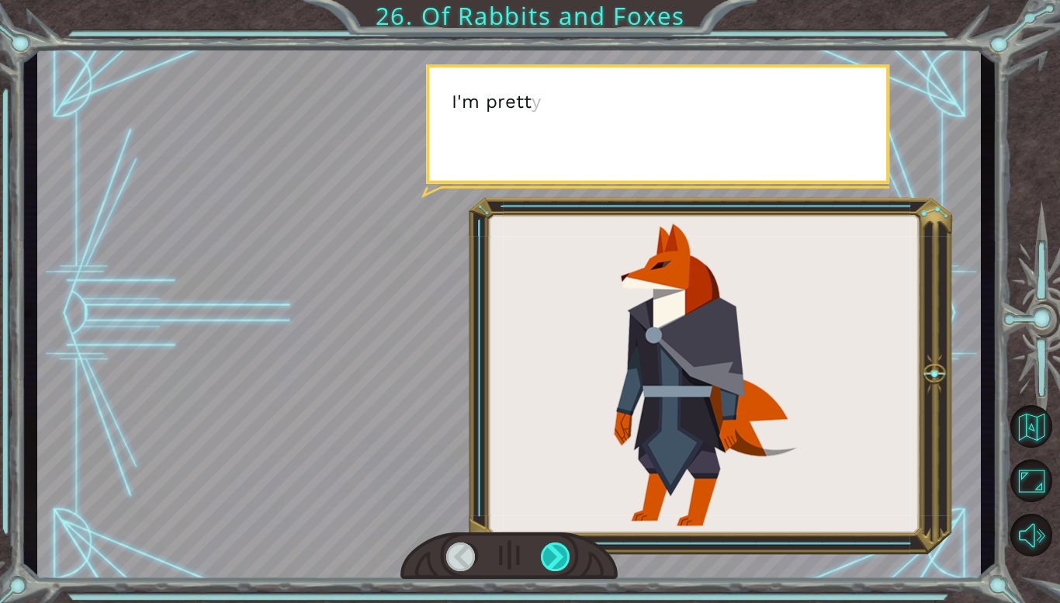
click at [568, 549] on div at bounding box center [556, 556] width 30 height 29
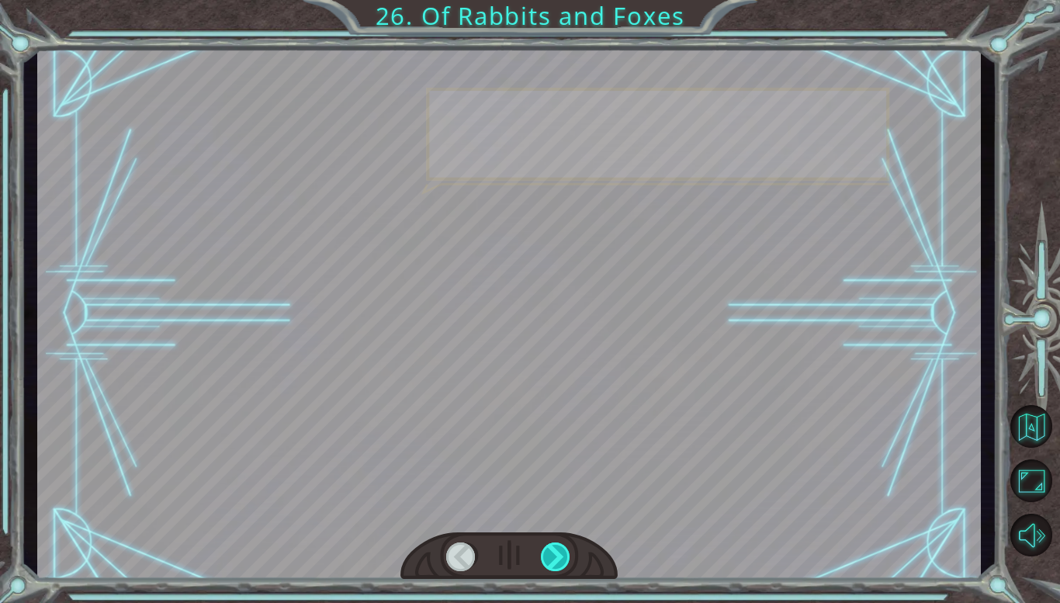
click at [568, 549] on div at bounding box center [556, 556] width 30 height 29
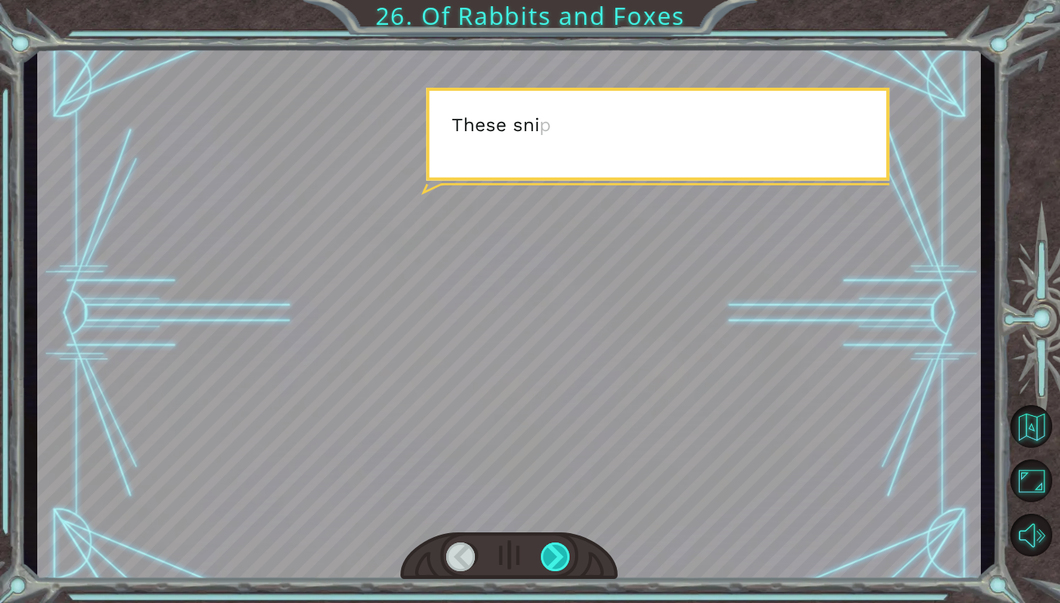
click at [568, 549] on div at bounding box center [556, 556] width 30 height 29
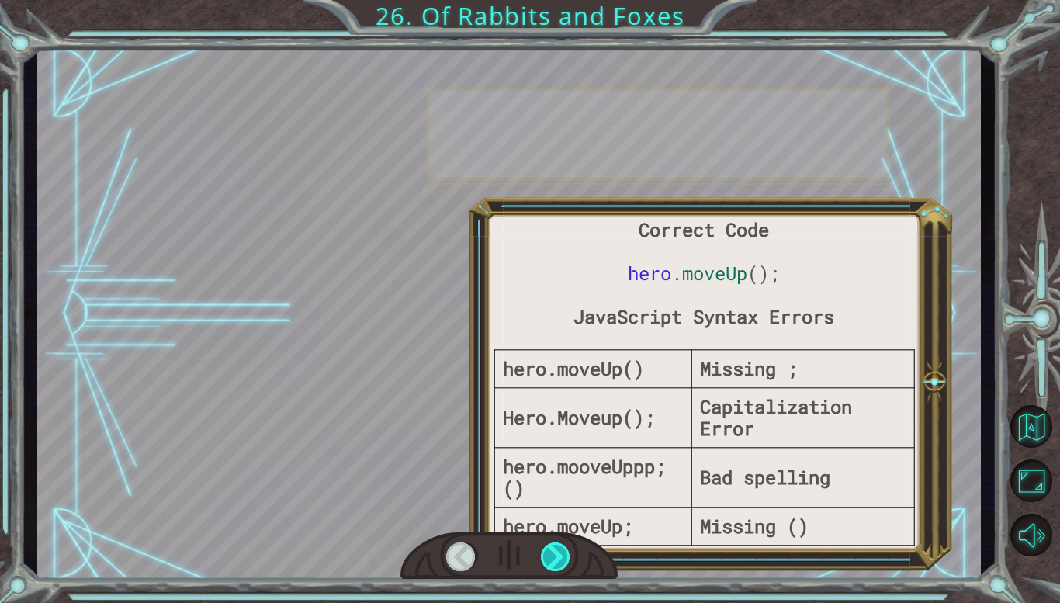
click at [568, 549] on div at bounding box center [556, 556] width 30 height 29
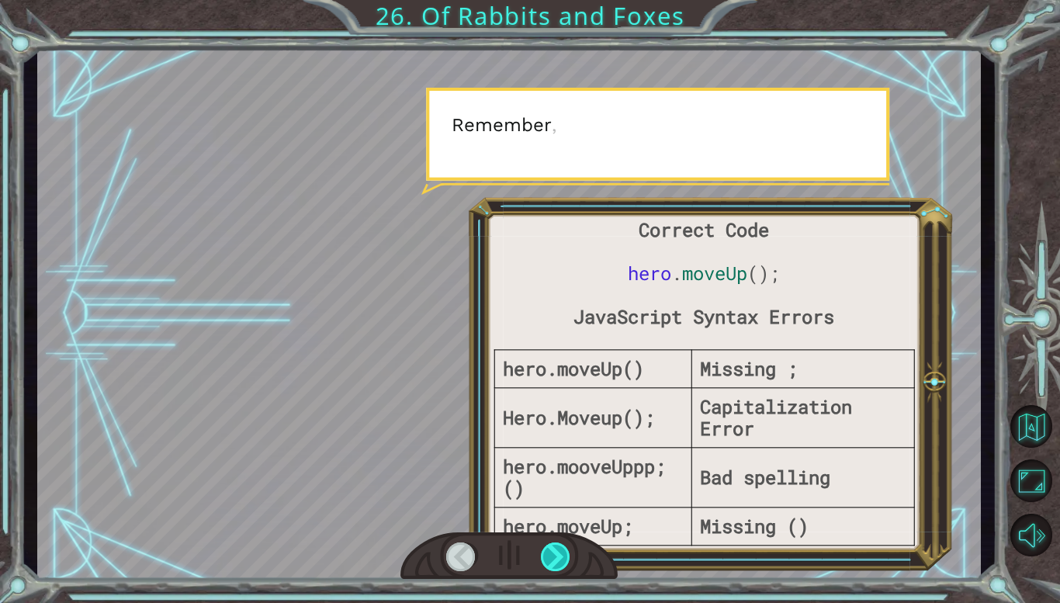
click at [568, 549] on div at bounding box center [556, 556] width 30 height 29
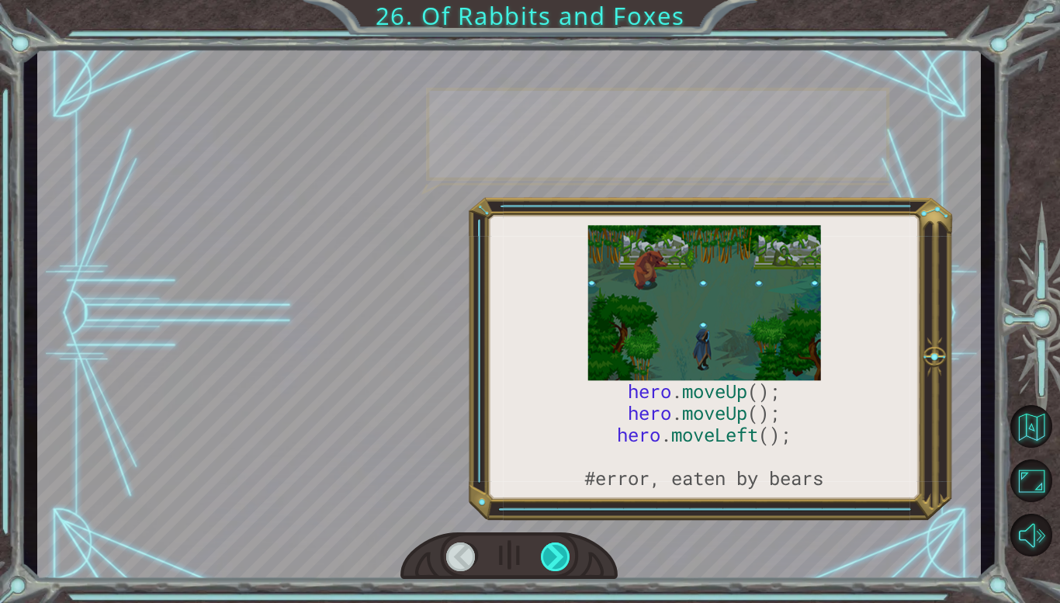
click at [568, 549] on div at bounding box center [556, 556] width 30 height 29
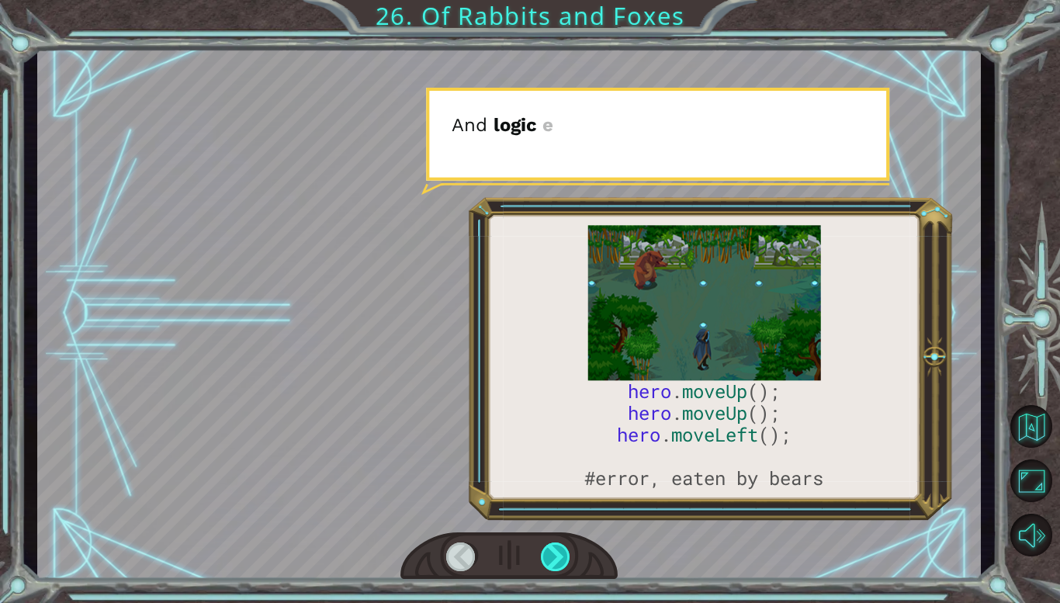
click at [568, 549] on div at bounding box center [556, 556] width 30 height 29
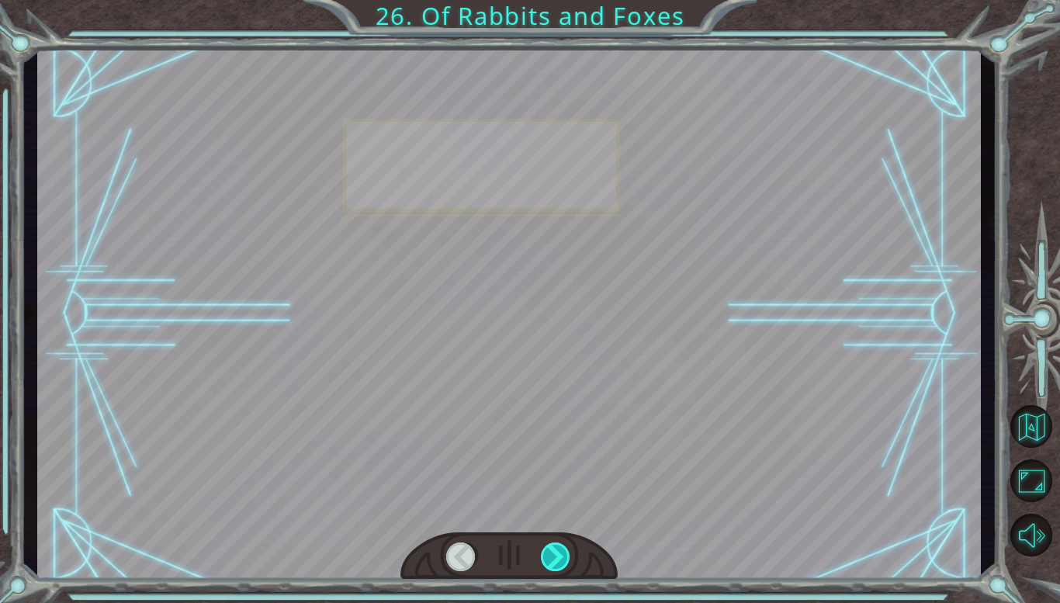
click at [568, 549] on div at bounding box center [556, 556] width 30 height 29
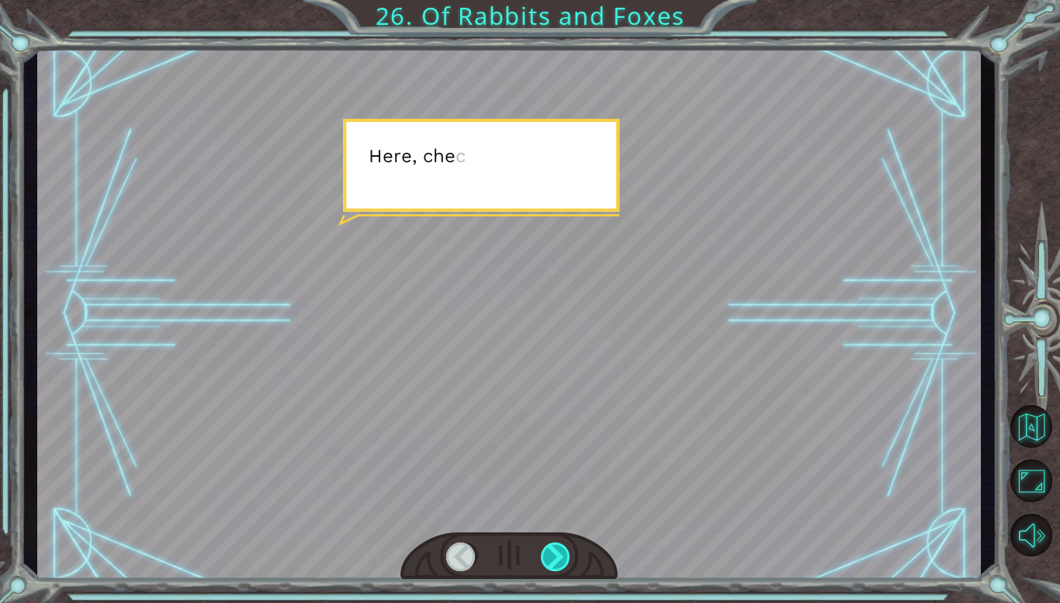
click at [568, 549] on div at bounding box center [556, 556] width 30 height 29
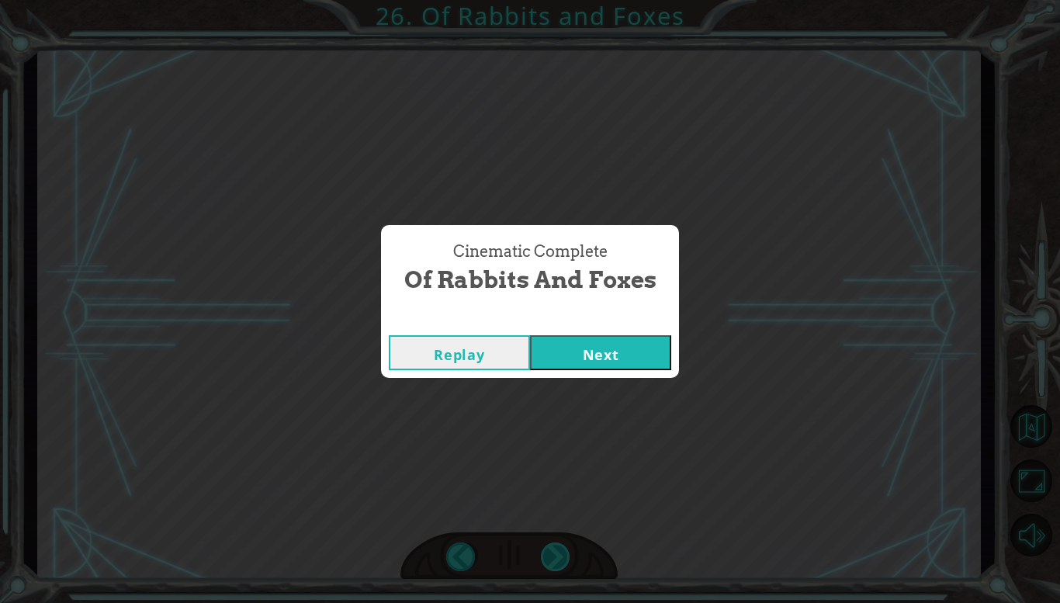
click at [568, 549] on div "Cinematic Complete Of Rabbits and Foxes Replay Next" at bounding box center [530, 301] width 1060 height 603
click at [624, 361] on button "Next" at bounding box center [600, 352] width 141 height 35
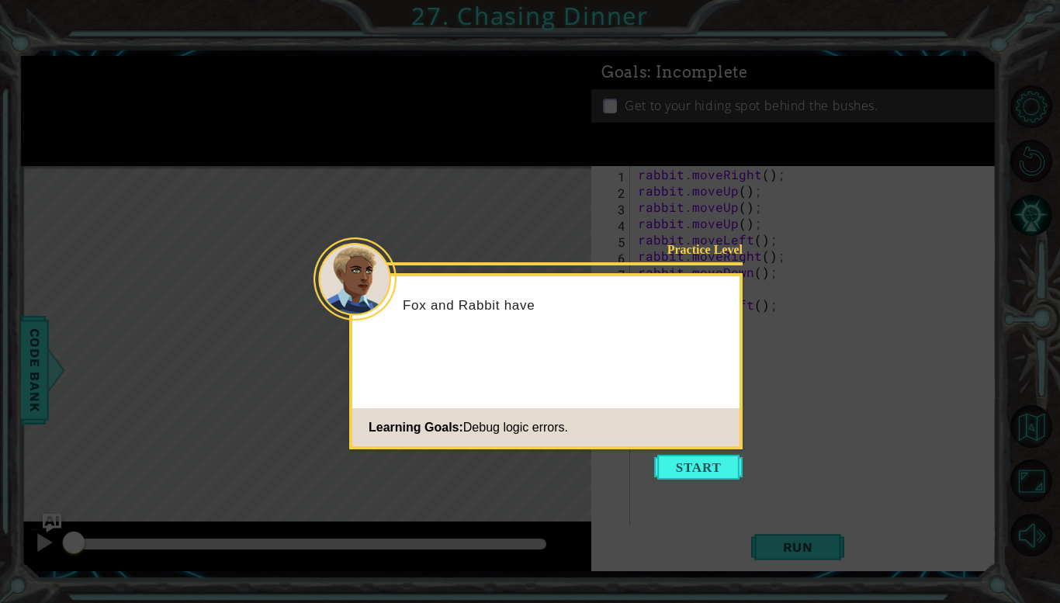
click at [624, 481] on icon at bounding box center [530, 301] width 1060 height 603
click at [687, 465] on button "Start" at bounding box center [698, 467] width 88 height 25
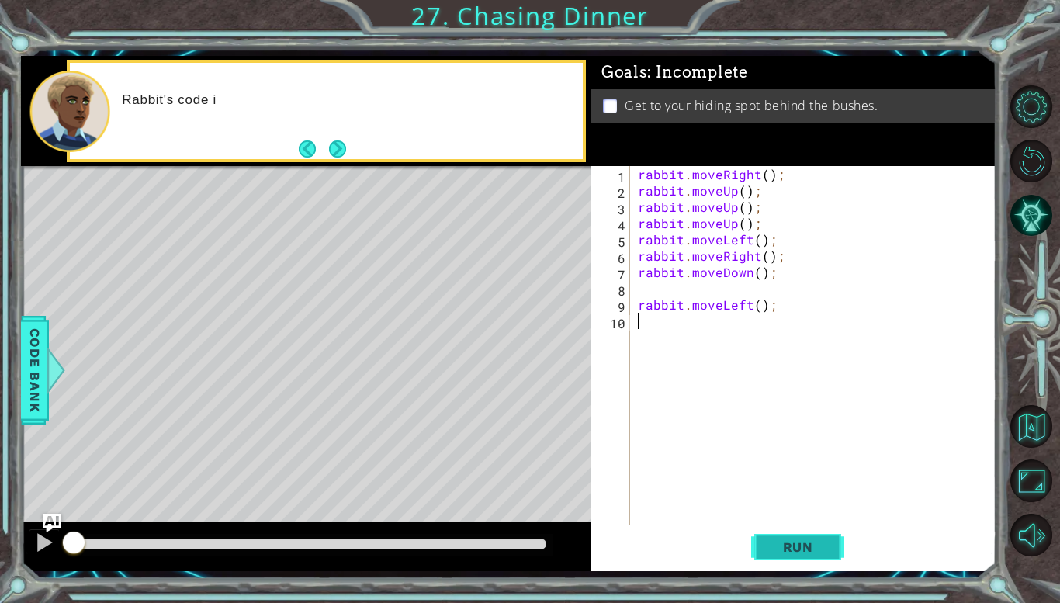
click at [760, 548] on button "Run" at bounding box center [797, 547] width 93 height 40
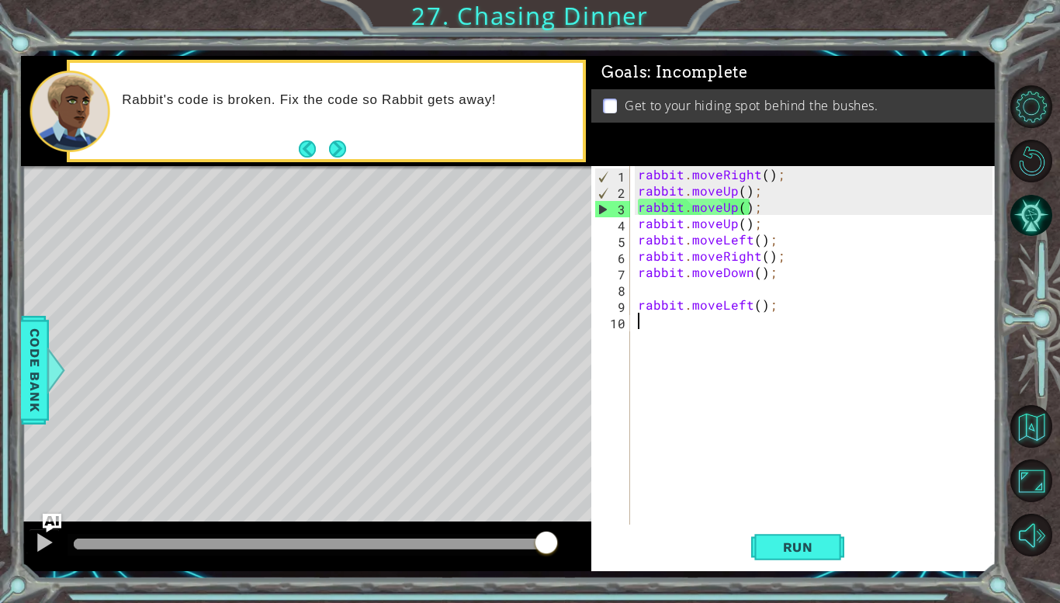
click at [764, 209] on div "rabbit . moveRight ( ) ; rabbit . moveUp ( ) ; rabbit . moveUp ( ) ; rabbit . m…" at bounding box center [817, 361] width 365 height 391
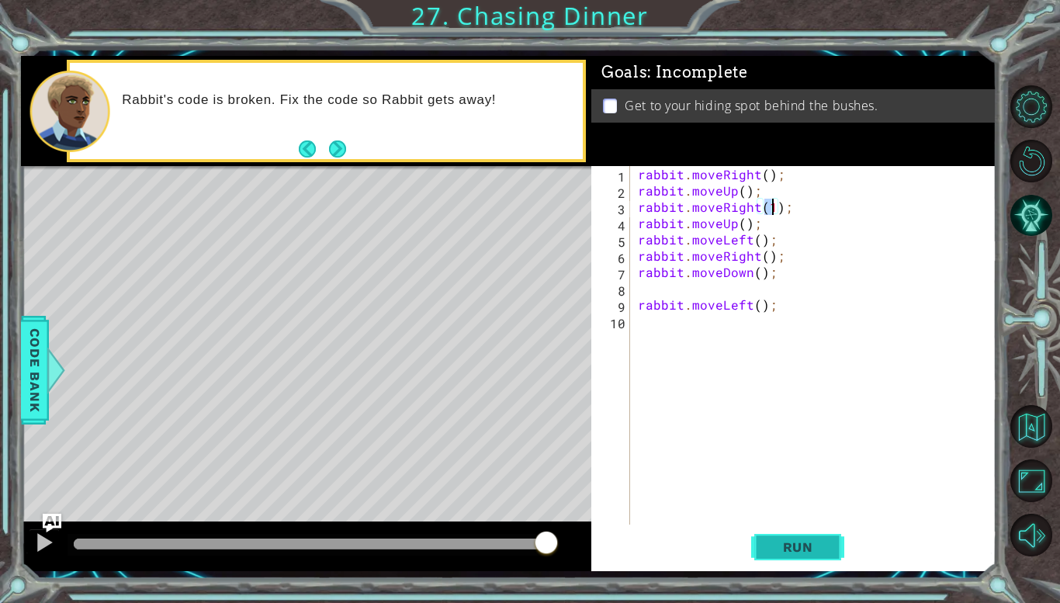
click at [808, 547] on span "Run" at bounding box center [797, 547] width 61 height 16
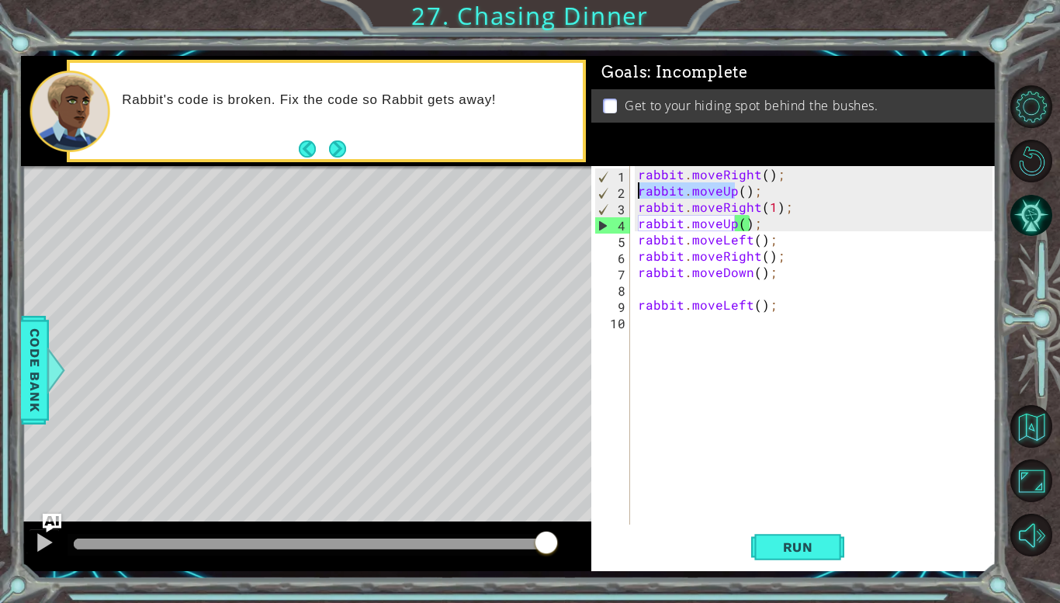
drag, startPoint x: 735, startPoint y: 193, endPoint x: 637, endPoint y: 190, distance: 98.6
click at [637, 190] on div "rabbit . moveRight ( ) ; rabbit . moveUp ( ) ; rabbit . moveRight ( 1 ) ; rabbi…" at bounding box center [817, 361] width 365 height 391
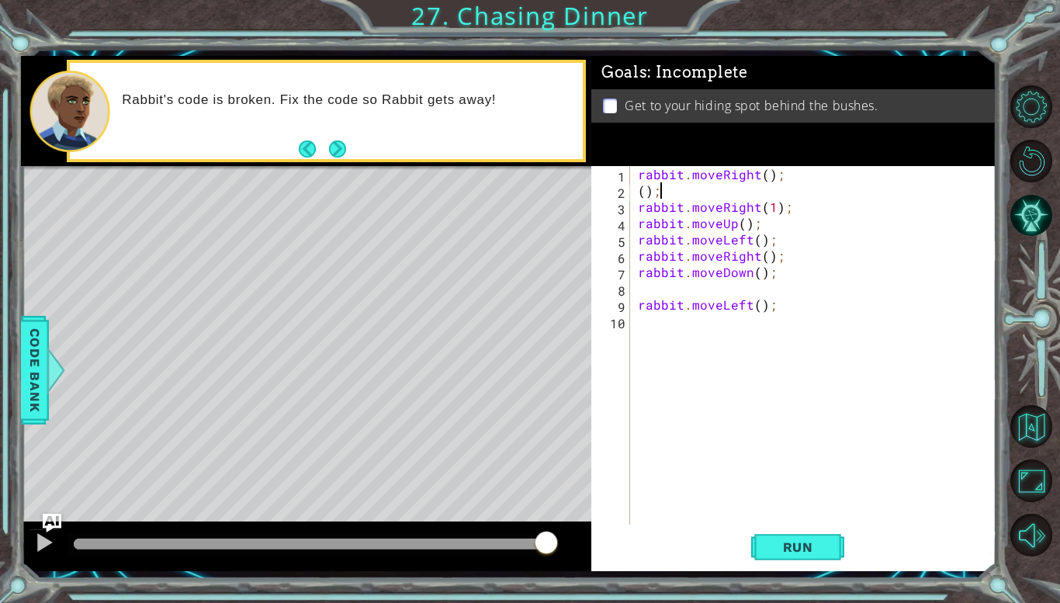
type textarea "("
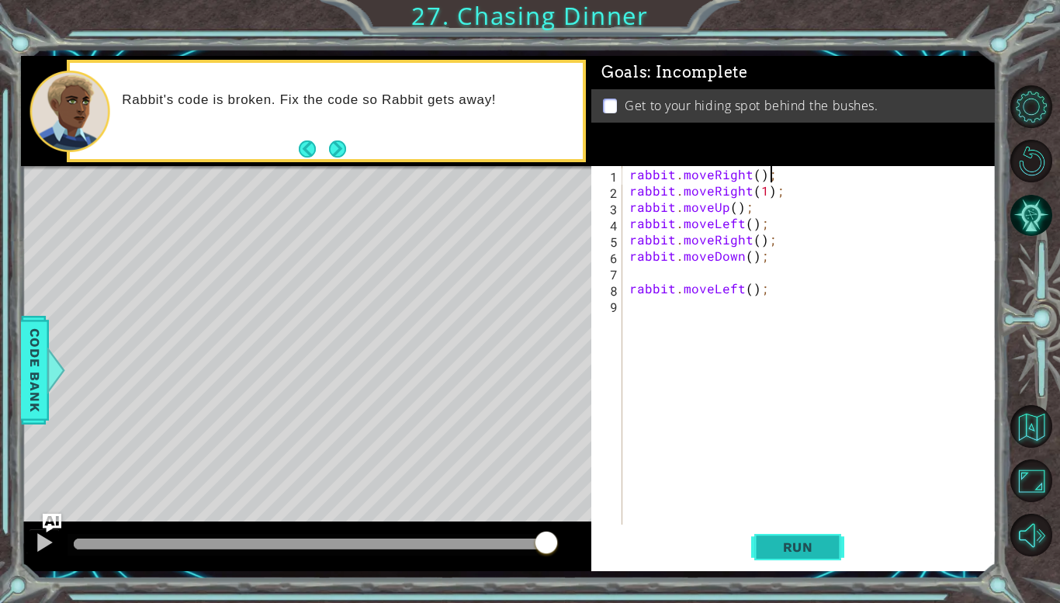
click at [828, 564] on button "Run" at bounding box center [797, 547] width 93 height 40
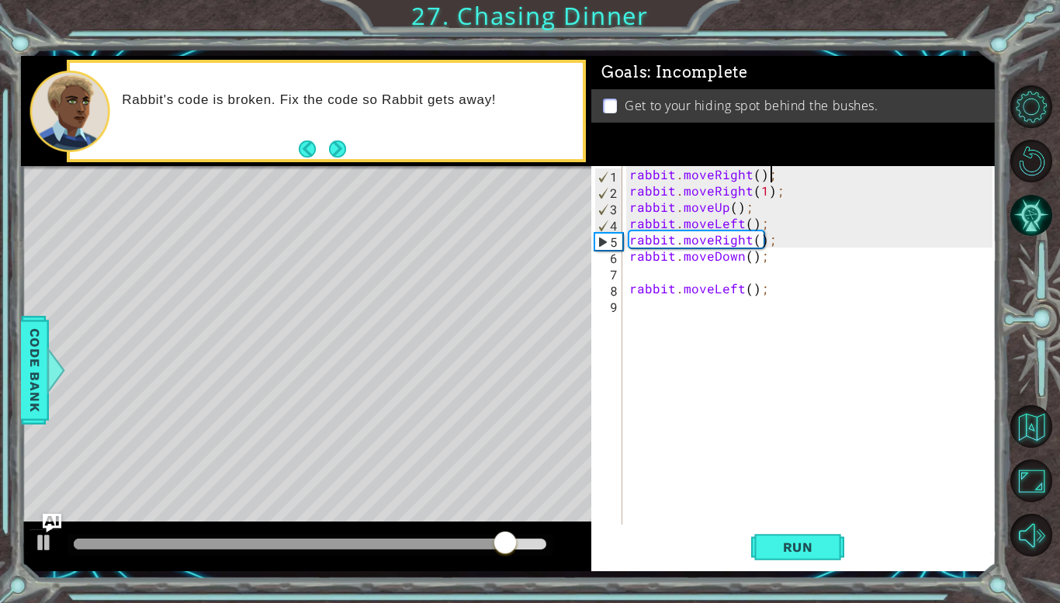
click at [729, 206] on div "rabbit . moveRight ( ) ; rabbit . moveRight ( 1 ) ; rabbit . moveUp ( ) ; rabbi…" at bounding box center [812, 361] width 373 height 391
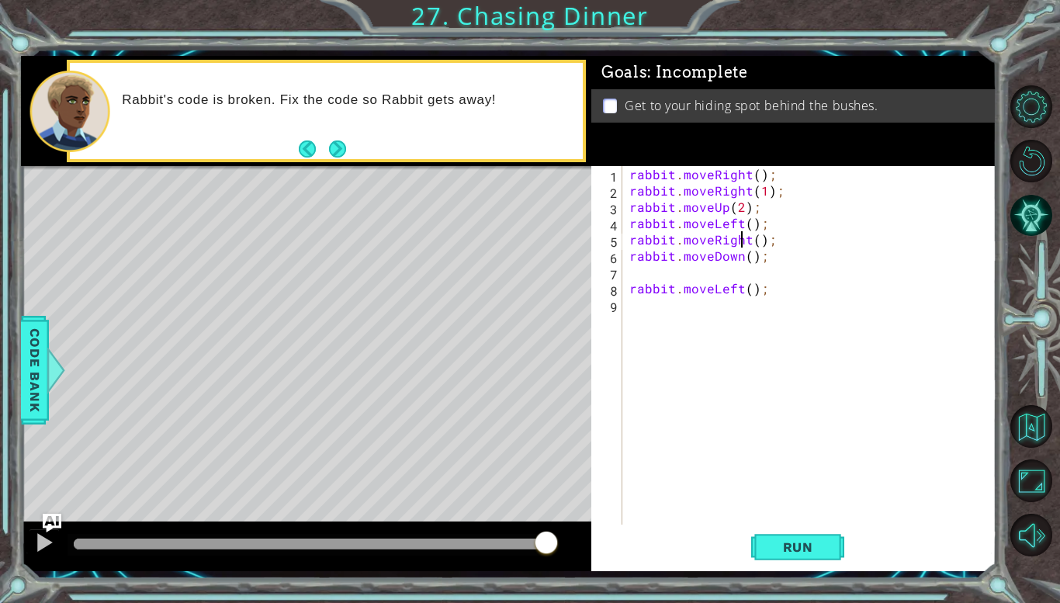
click at [745, 239] on div "rabbit . moveRight ( ) ; rabbit . moveRight ( 1 ) ; rabbit . moveUp ( 2 ) ; rab…" at bounding box center [812, 361] width 373 height 391
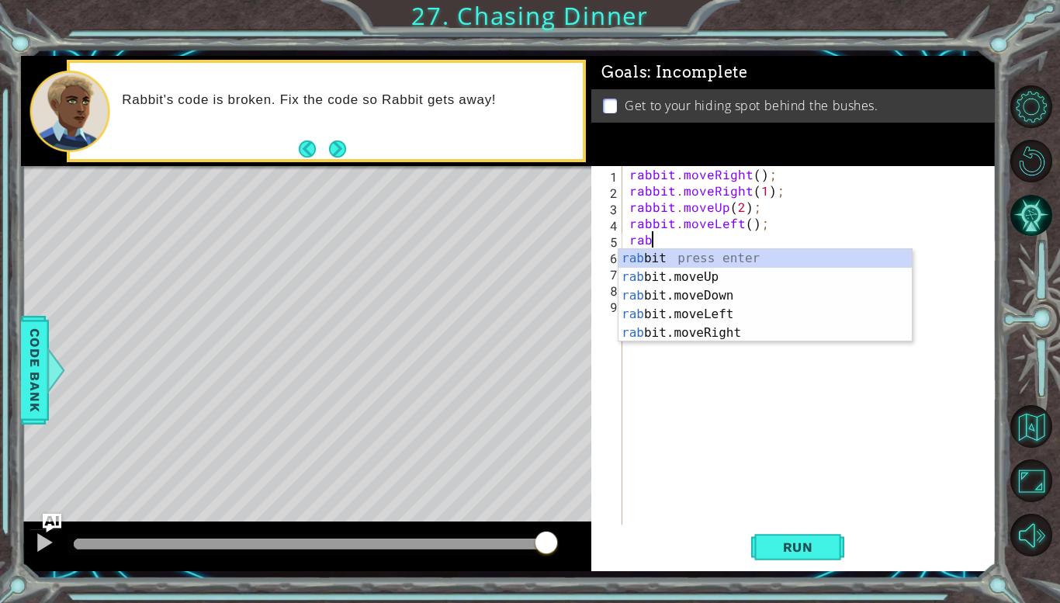
scroll to position [0, 0]
type textarea "r"
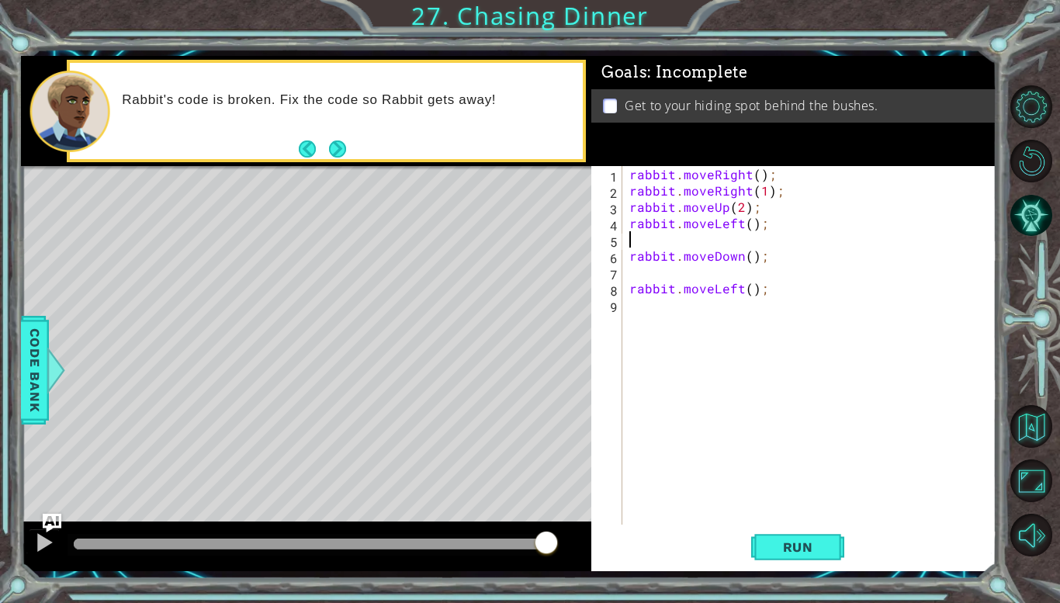
click at [751, 222] on div "rabbit . moveRight ( ) ; rabbit . moveRight ( 1 ) ; rabbit . moveUp ( 2 ) ; rab…" at bounding box center [812, 361] width 373 height 391
click at [629, 258] on div "rabbit . moveRight ( ) ; rabbit . moveRight ( 1 ) ; rabbit . moveUp ( 2 ) ; rab…" at bounding box center [812, 361] width 373 height 391
type textarea "rabbit.moveDown();"
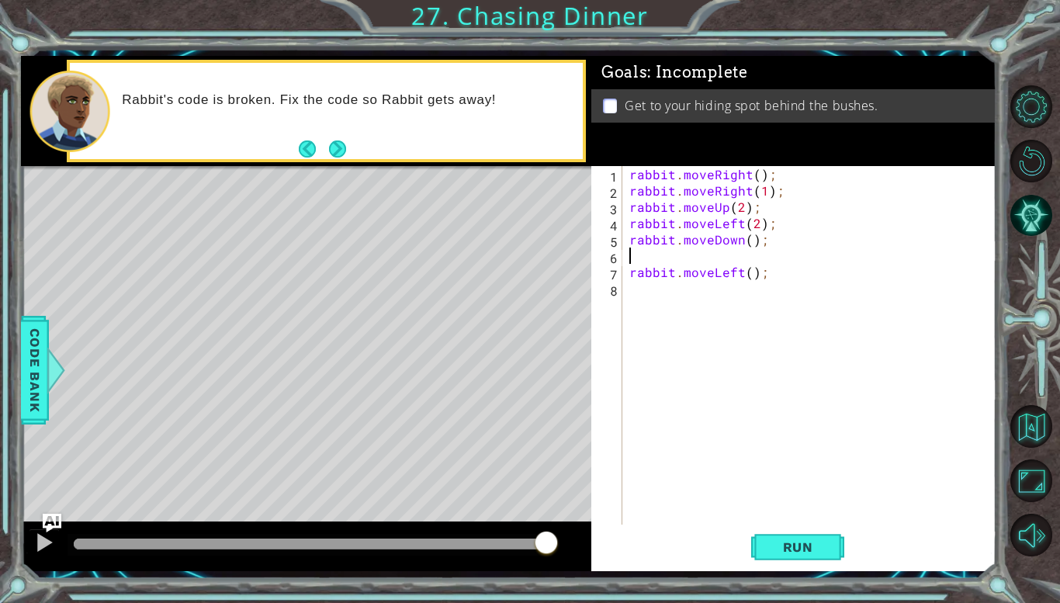
type textarea "rabbit.moveLeft();"
click at [807, 558] on button "Run" at bounding box center [797, 547] width 93 height 40
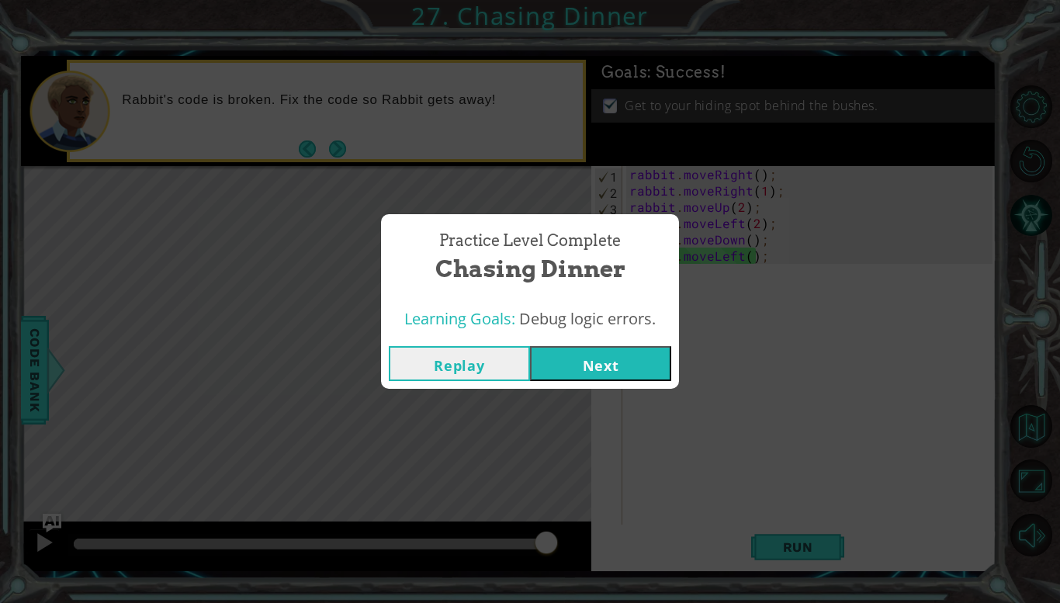
click at [599, 354] on button "Next" at bounding box center [600, 363] width 141 height 35
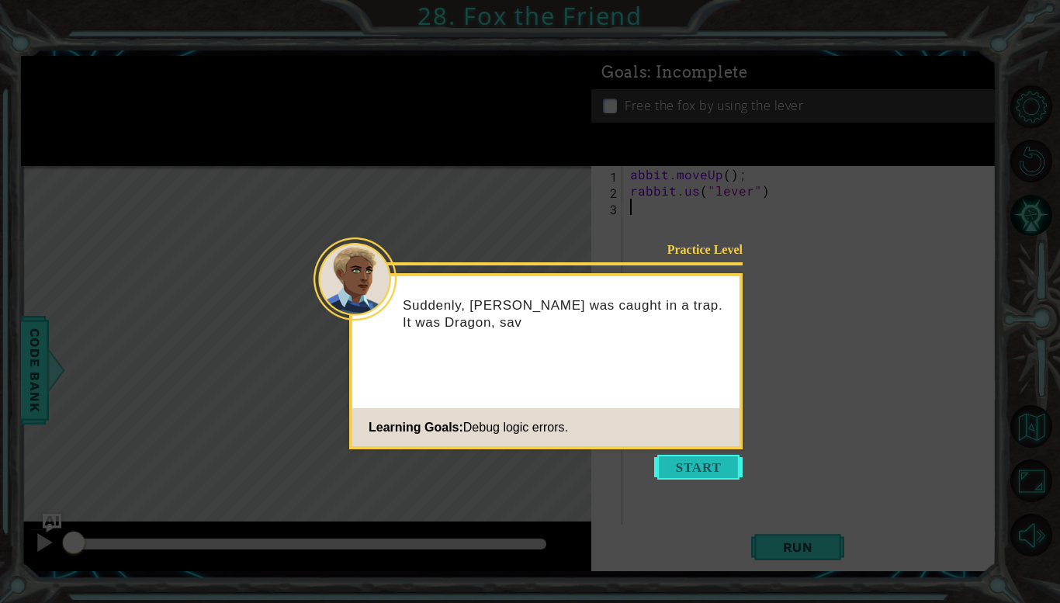
click at [690, 458] on button "Start" at bounding box center [698, 467] width 88 height 25
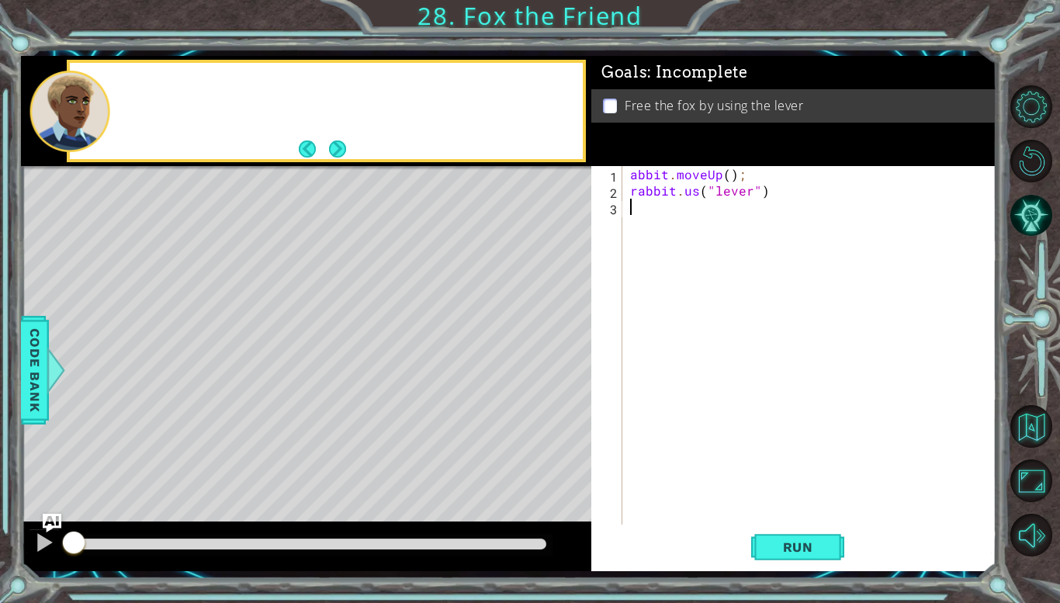
click at [690, 458] on div "abbit . moveUp ( ) ; rabbit . us ( "lever" )" at bounding box center [813, 361] width 373 height 391
click at [754, 533] on button "Run" at bounding box center [797, 547] width 93 height 40
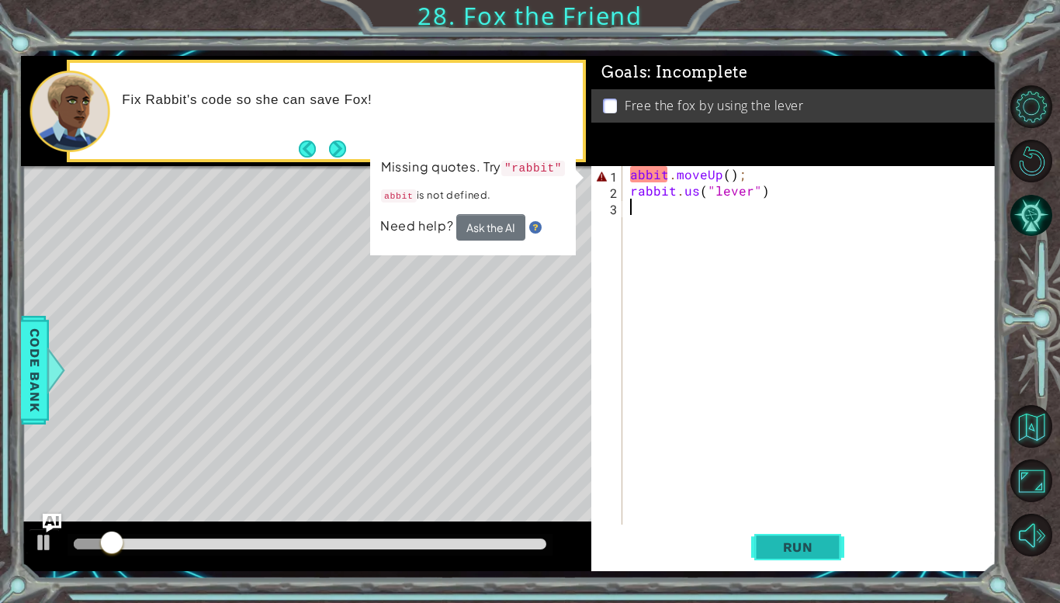
click at [754, 533] on button "Run" at bounding box center [797, 547] width 93 height 40
click at [629, 176] on div "abbit . moveUp ( ) ; rabbit . us ( "lever" )" at bounding box center [813, 361] width 373 height 391
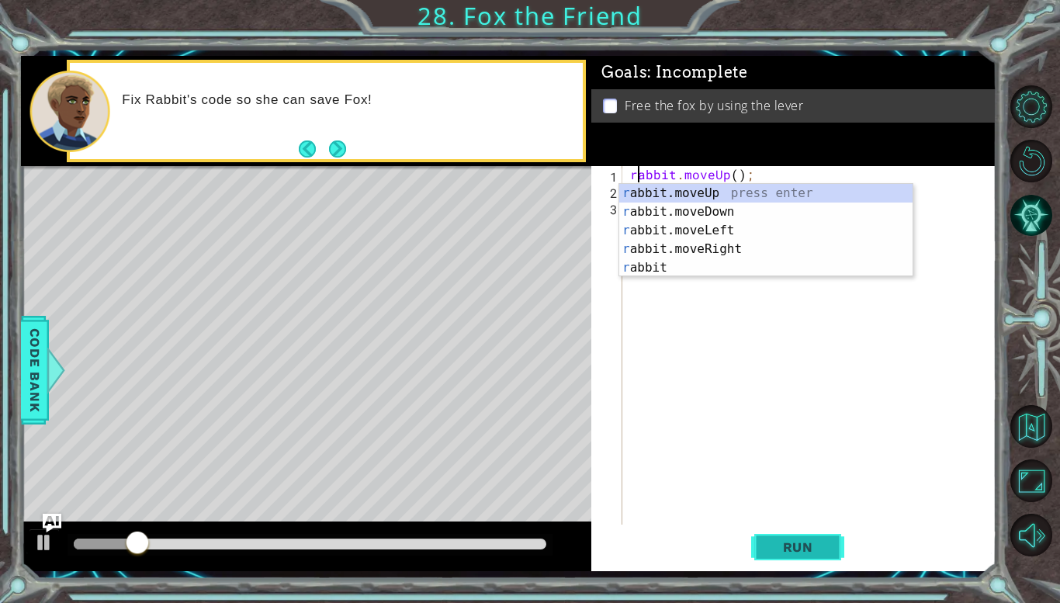
click at [811, 552] on span "Run" at bounding box center [797, 547] width 61 height 16
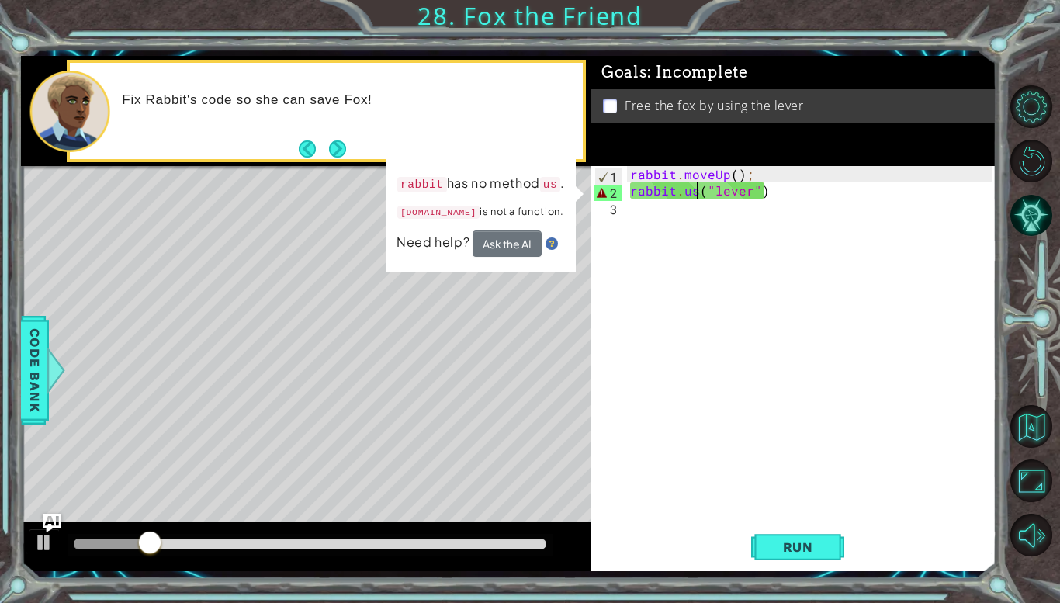
click at [695, 192] on div "rabbit . moveUp ( ) ; rabbit . us ( "lever" )" at bounding box center [813, 361] width 373 height 391
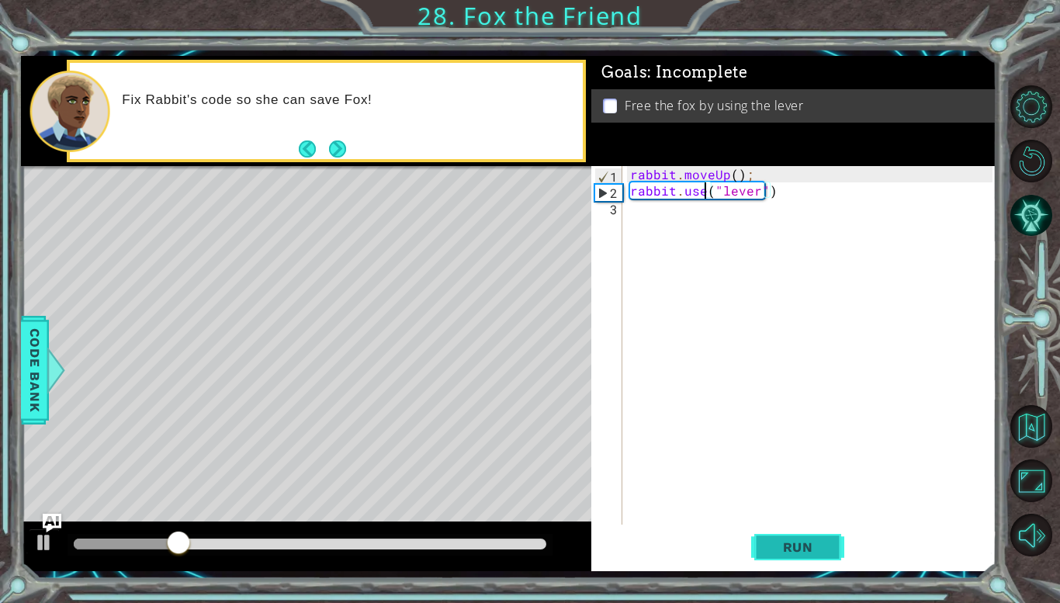
type textarea "rabbit.use("lever")"
click at [790, 548] on span "Run" at bounding box center [797, 547] width 61 height 16
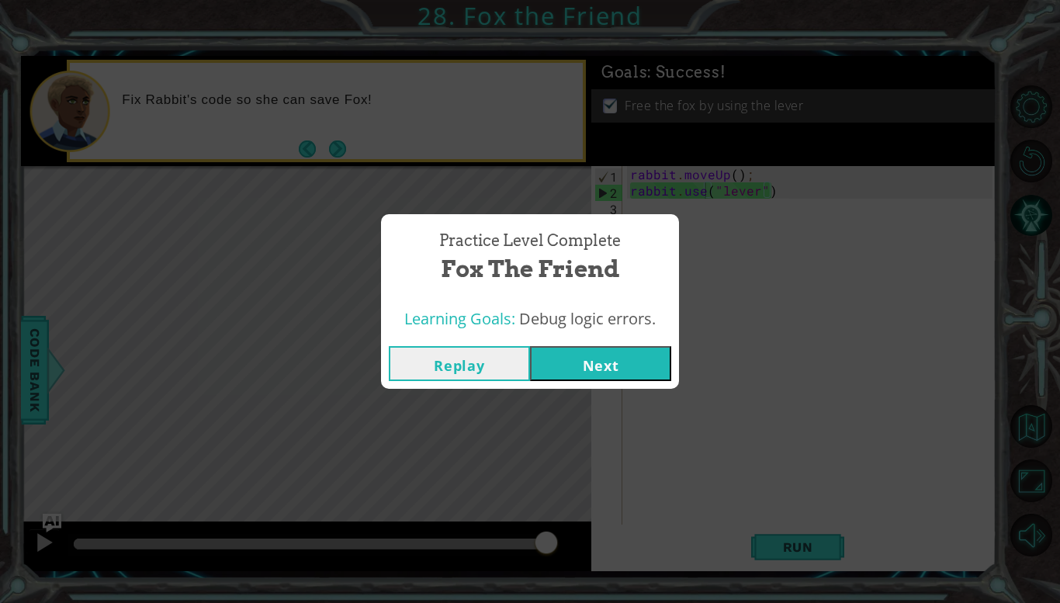
click at [600, 386] on div "Replay Next" at bounding box center [530, 363] width 298 height 50
click at [635, 375] on button "Next" at bounding box center [600, 363] width 141 height 35
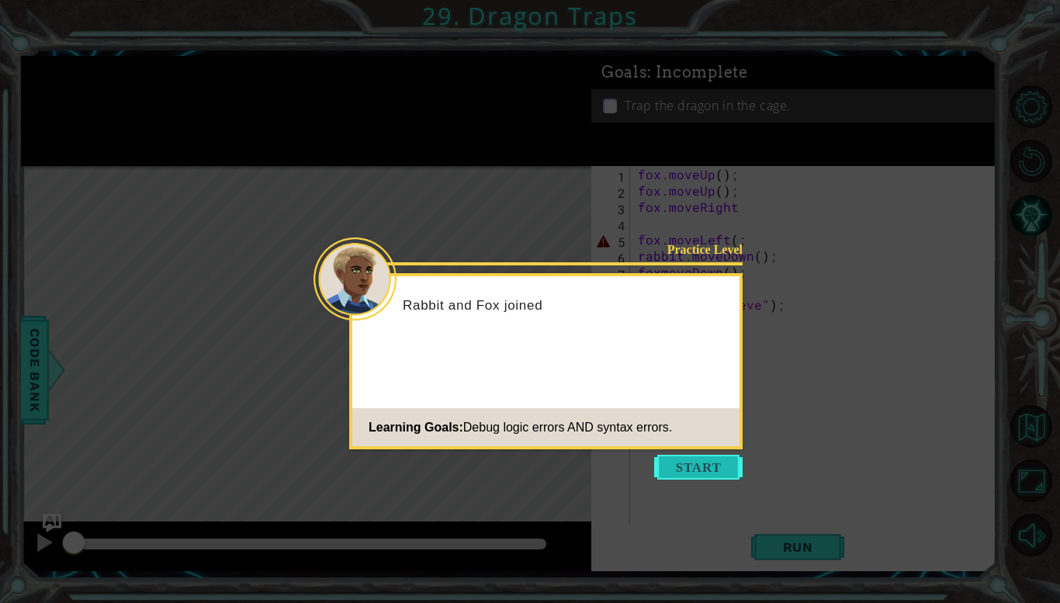
click at [704, 465] on button "Start" at bounding box center [698, 467] width 88 height 25
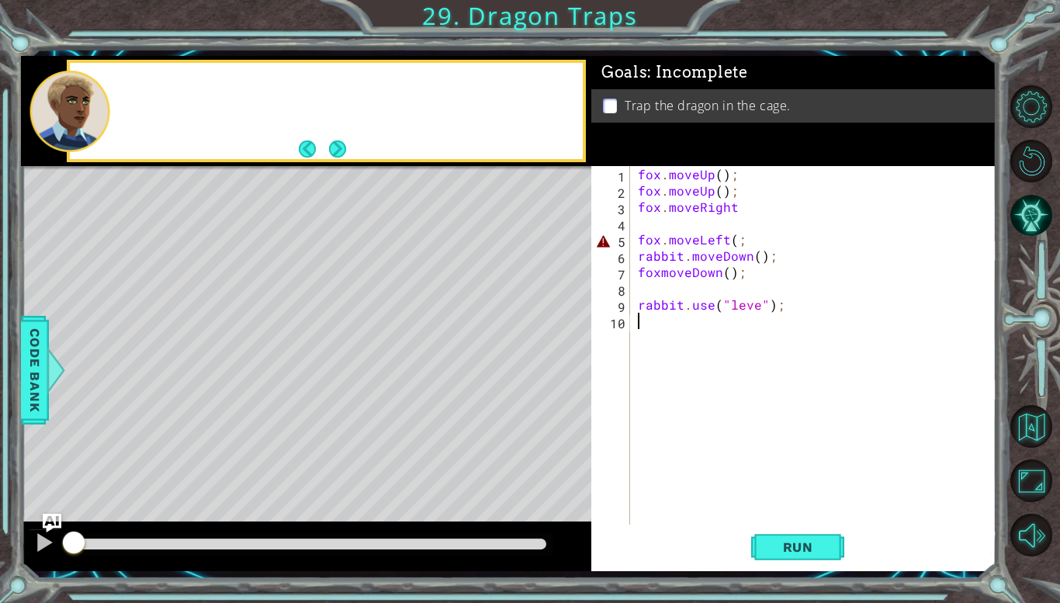
click at [710, 484] on div "fox . moveUp ( ) ; fox . moveUp ( ) ; fox . moveRight fox . moveLeft ( ; rabbit…" at bounding box center [817, 361] width 365 height 391
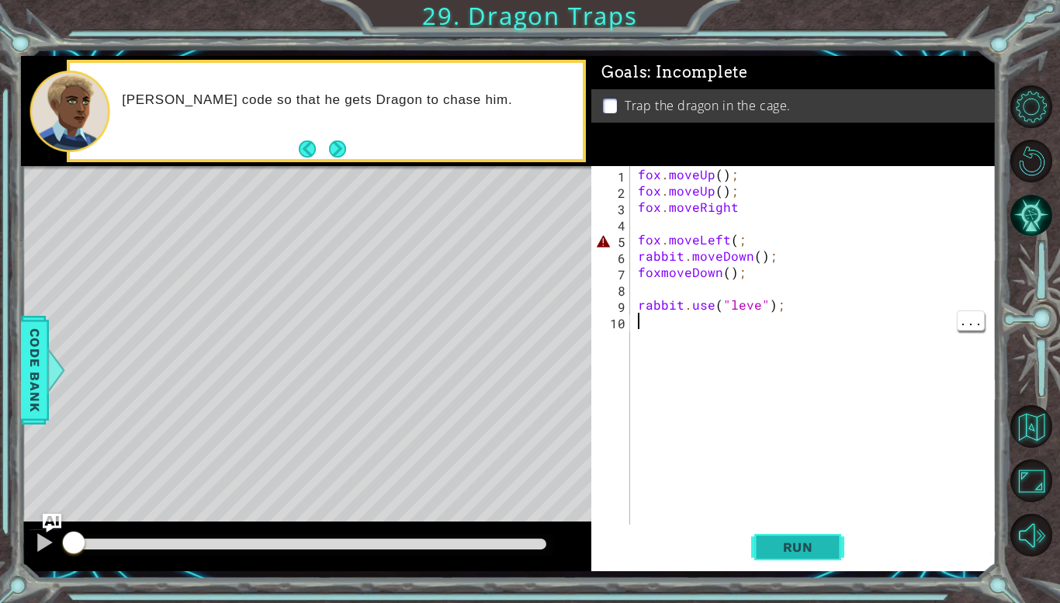
click at [814, 563] on button "Run" at bounding box center [797, 547] width 93 height 40
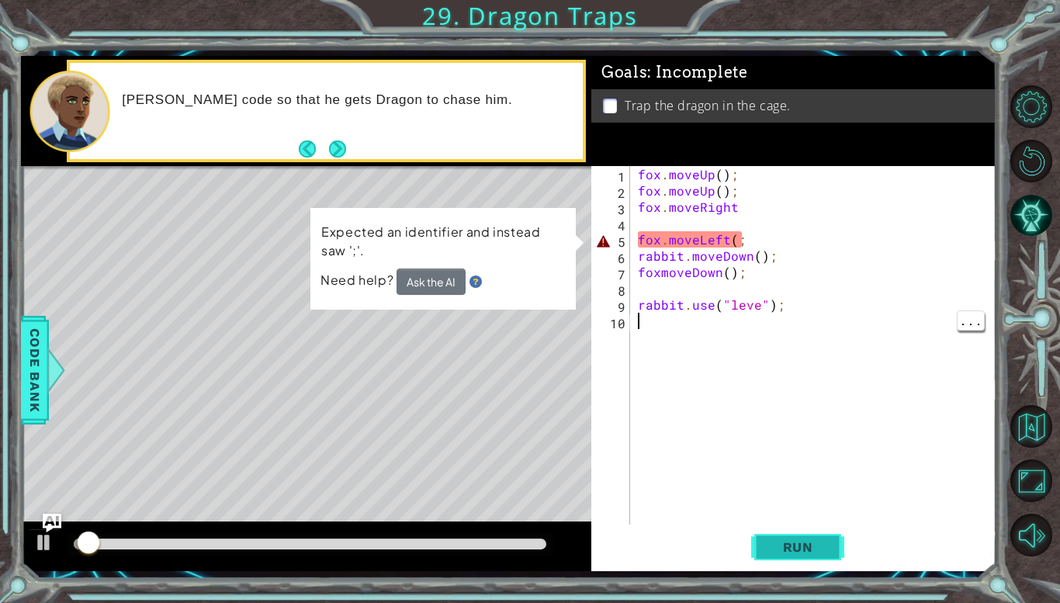
click at [824, 548] on span "Run" at bounding box center [797, 547] width 61 height 16
click at [748, 244] on div "fox . moveUp ( ) ; fox . moveUp ( ) ; fox . moveRight fox . moveLeft ( ; rabbit…" at bounding box center [817, 361] width 365 height 391
type textarea "fox.moveLeft(;"
type textarea "fox.moveRight"
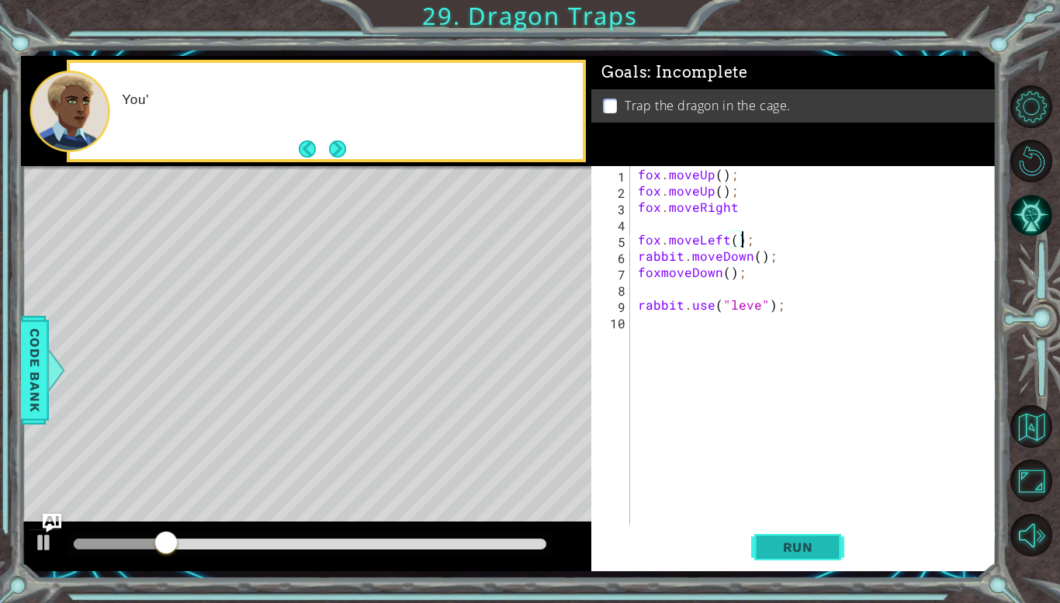
click at [787, 550] on span "Run" at bounding box center [797, 547] width 61 height 16
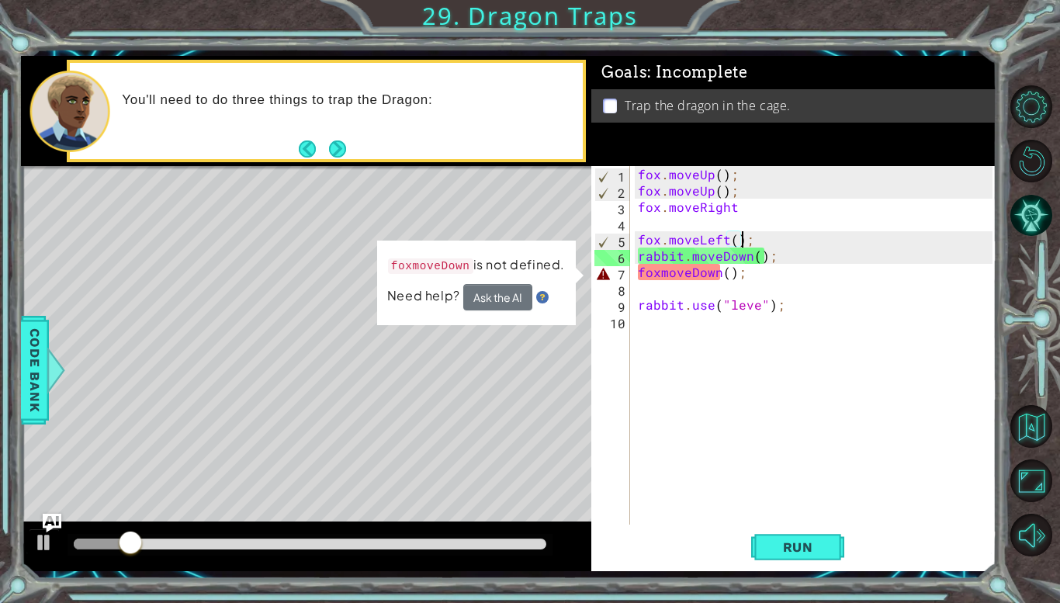
click at [693, 278] on div "fox . moveUp ( ) ; fox . moveUp ( ) ; fox . moveRight fox . moveLeft ( ) ; rabb…" at bounding box center [817, 361] width 365 height 391
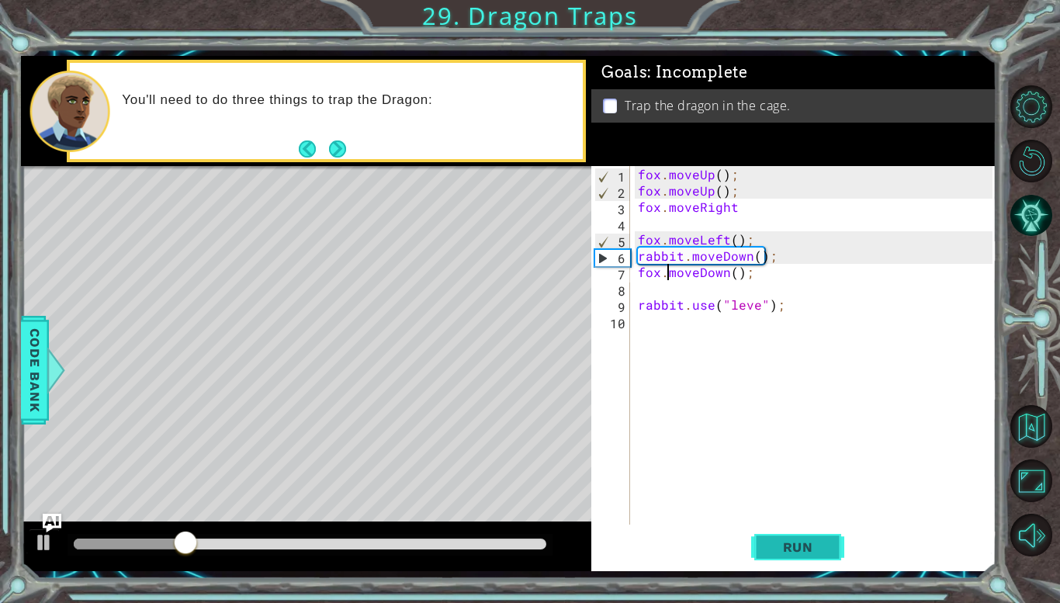
click at [807, 555] on span "Run" at bounding box center [797, 547] width 61 height 16
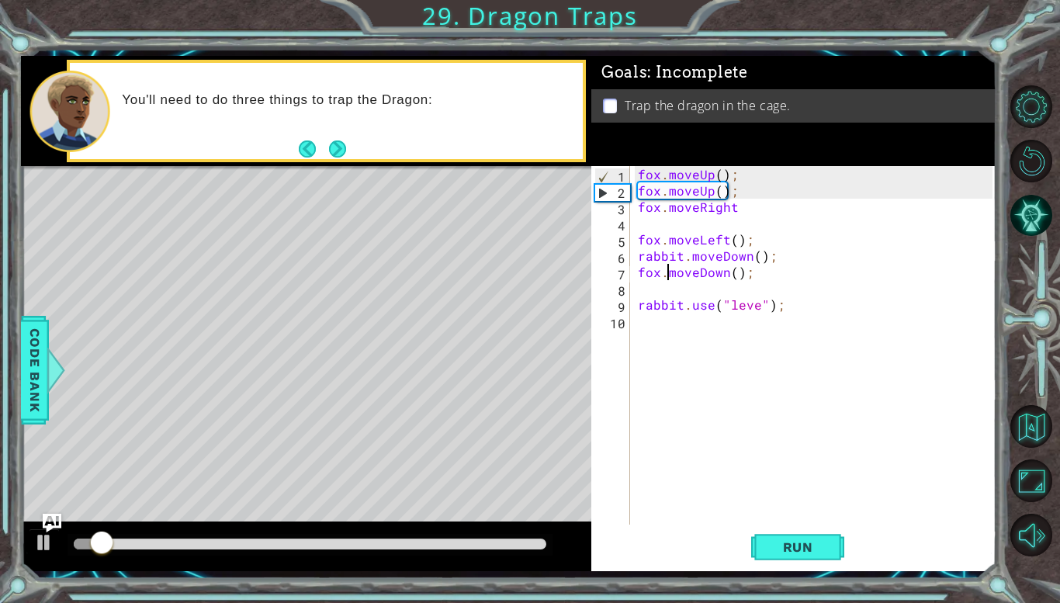
click at [756, 303] on div "fox . moveUp ( ) ; fox . moveUp ( ) ; fox . moveRight fox . moveLeft ( ) ; rabb…" at bounding box center [817, 361] width 365 height 391
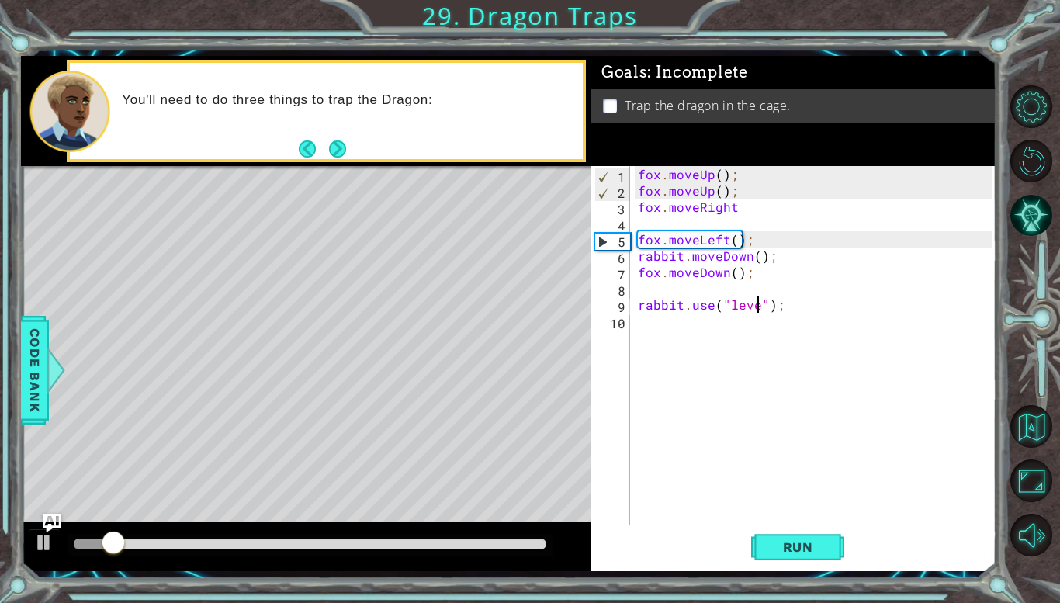
scroll to position [0, 8]
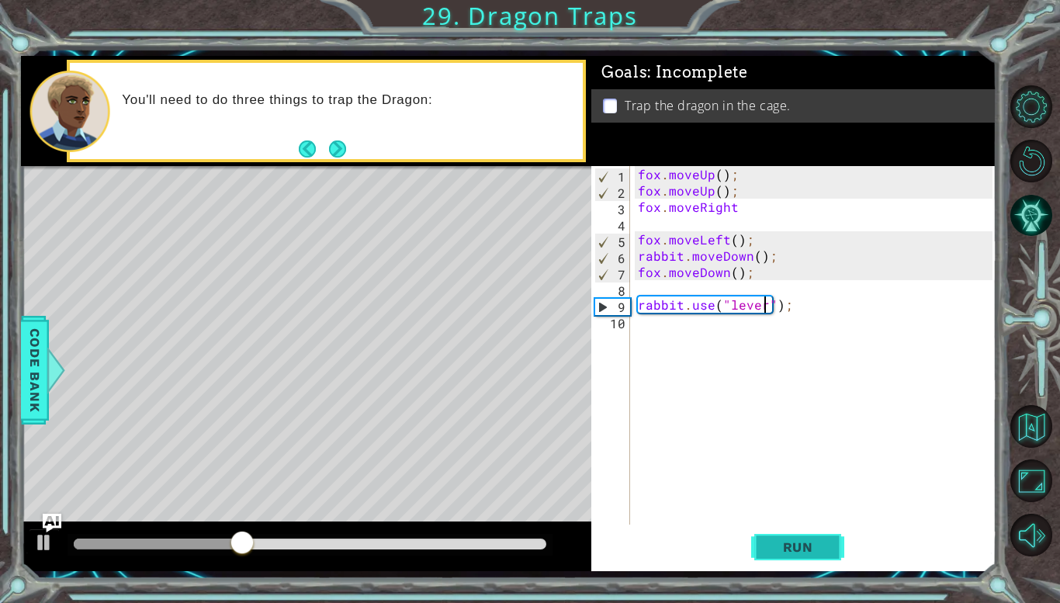
click at [797, 546] on span "Run" at bounding box center [797, 547] width 61 height 16
click at [760, 236] on div "fox . moveUp ( ) ; fox . moveUp ( ) ; fox . moveRight fox . moveLeft ( ) ; rabb…" at bounding box center [817, 361] width 365 height 391
type textarea "fox.moveLeft();"
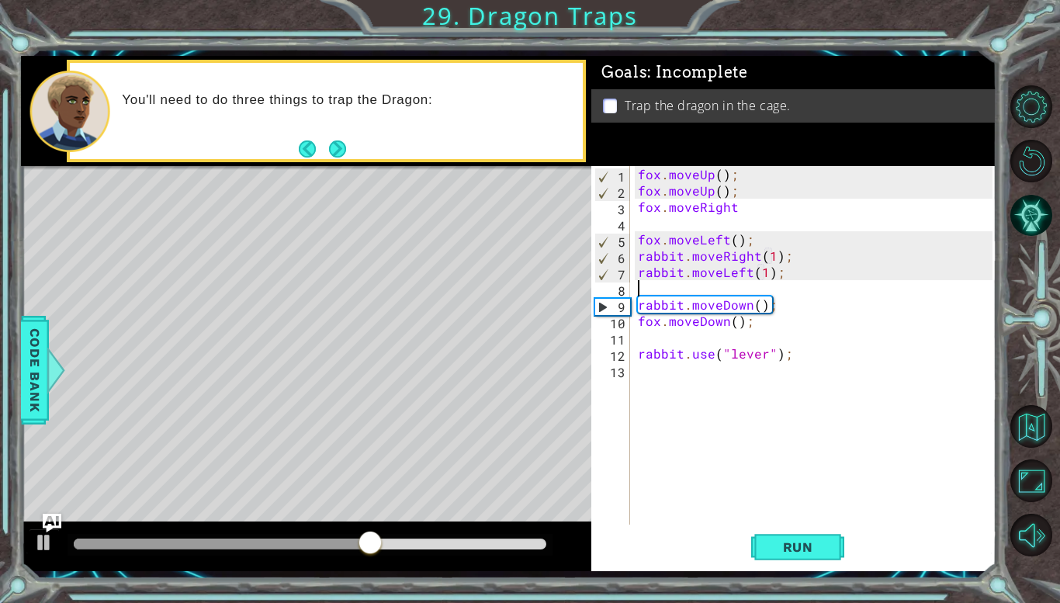
click at [674, 258] on div "fox . moveUp ( ) ; fox . moveUp ( ) ; fox . moveRight fox . moveLeft ( ) ; rabb…" at bounding box center [817, 361] width 365 height 391
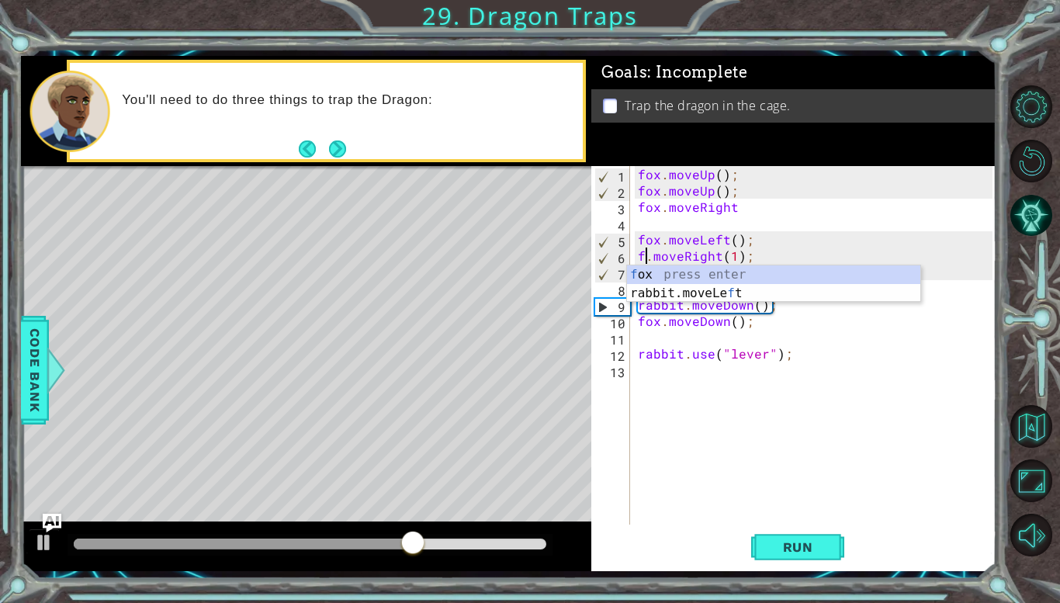
scroll to position [0, 1]
type textarea "fox.moveRight(1);"
click at [694, 280] on div "fox press enter" at bounding box center [773, 293] width 293 height 56
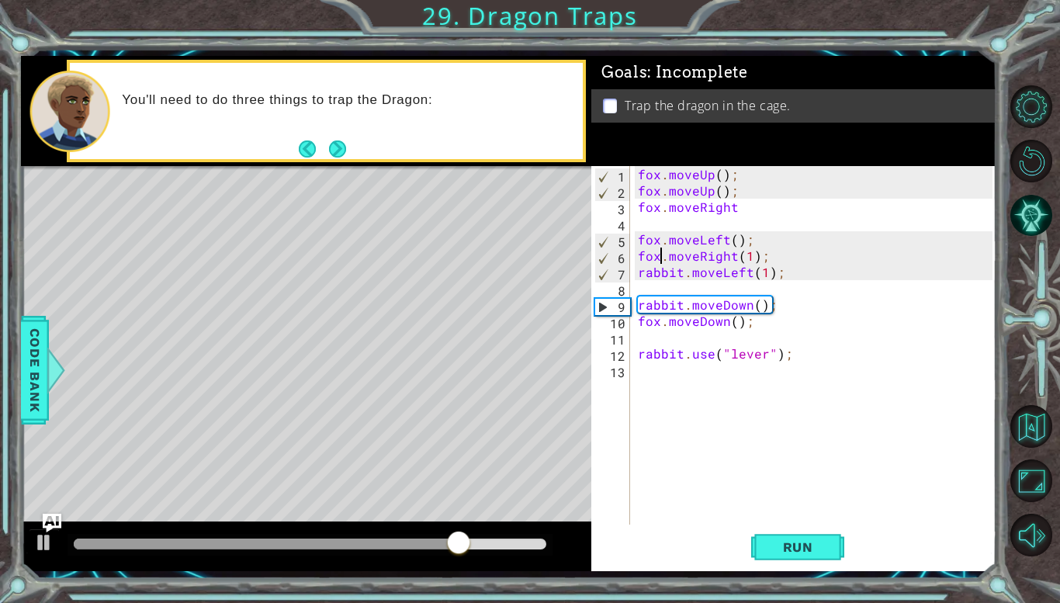
click at [679, 292] on div "fox . moveUp ( ) ; fox . moveUp ( ) ; fox . moveRight fox . moveLeft ( ) ; fox …" at bounding box center [817, 361] width 365 height 391
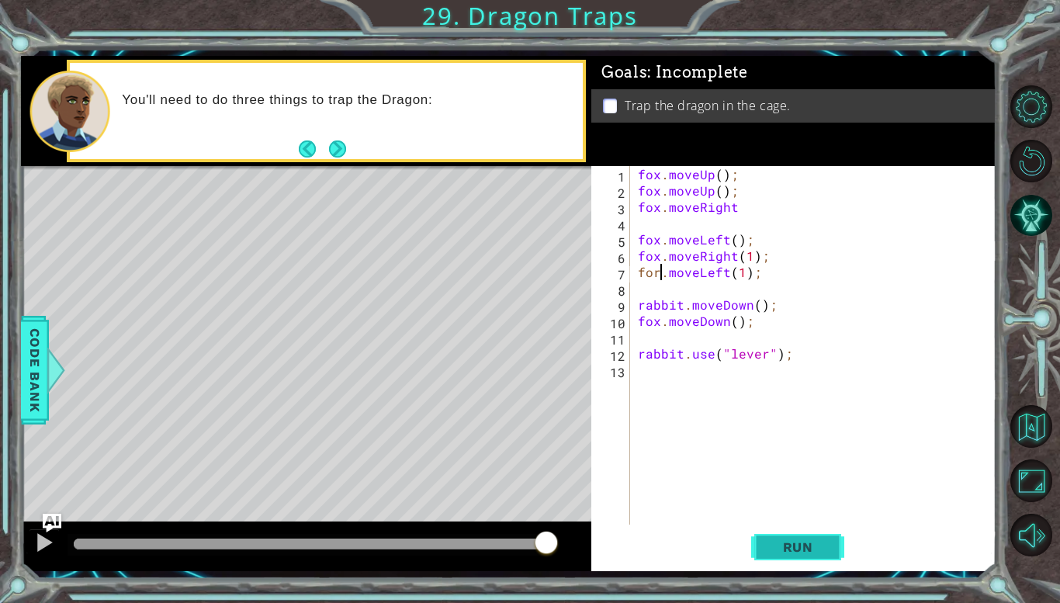
type textarea "for.moveLeft(1);"
click at [794, 560] on button "Run" at bounding box center [797, 547] width 93 height 40
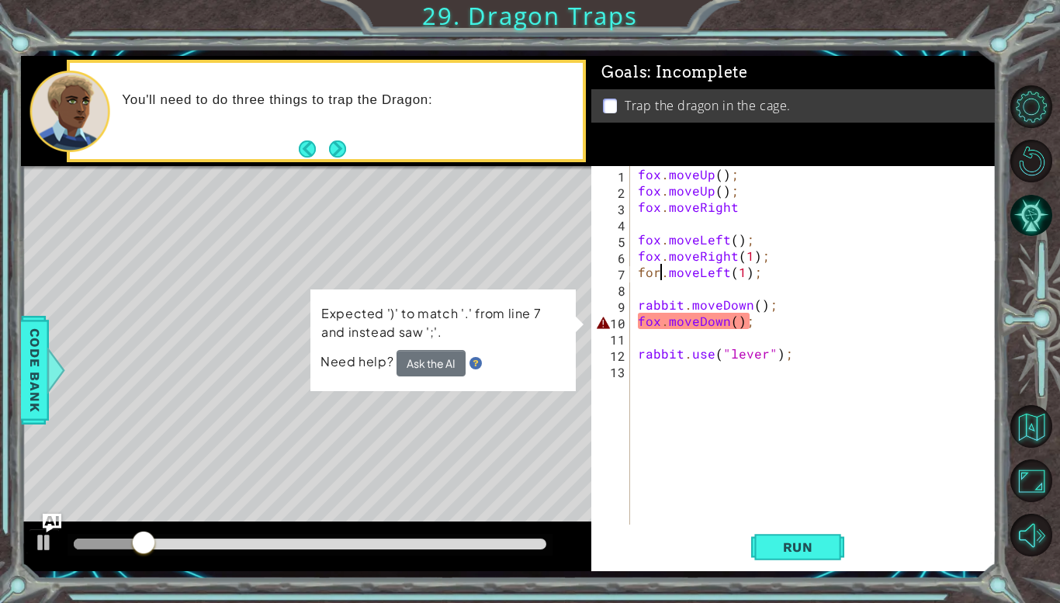
click at [773, 416] on div "fox . moveUp ( ) ; fox . moveUp ( ) ; fox . moveRight fox . moveLeft ( ) ; fox …" at bounding box center [817, 361] width 365 height 391
click at [667, 272] on div "fox . moveUp ( ) ; fox . moveUp ( ) ; fox . moveRight fox . moveLeft ( ) ; fox …" at bounding box center [817, 361] width 365 height 391
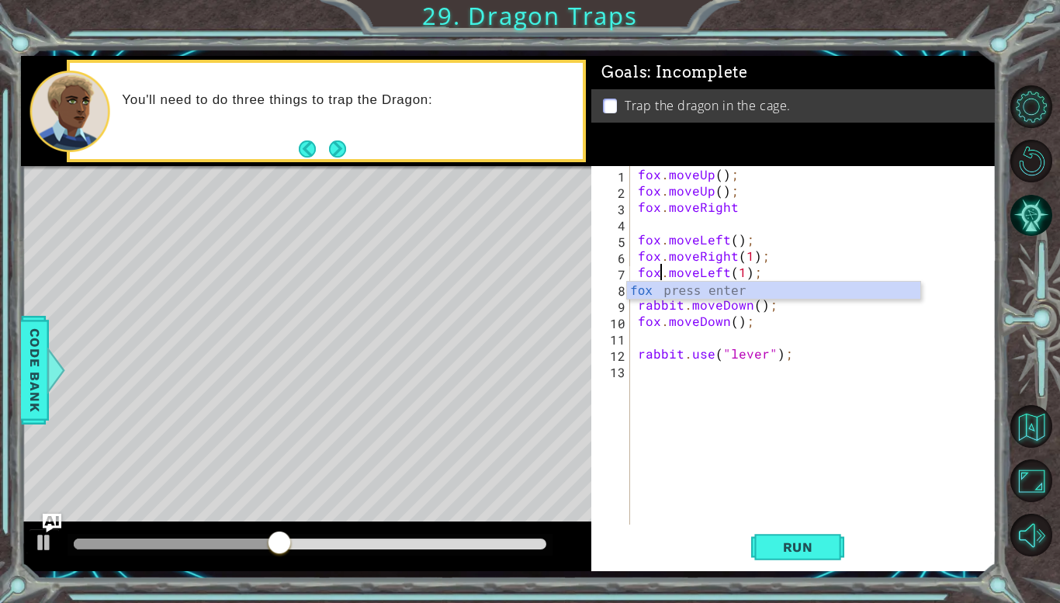
scroll to position [0, 1]
type textarea "fox.moveLeft(1);"
click at [783, 552] on span "Run" at bounding box center [797, 547] width 61 height 16
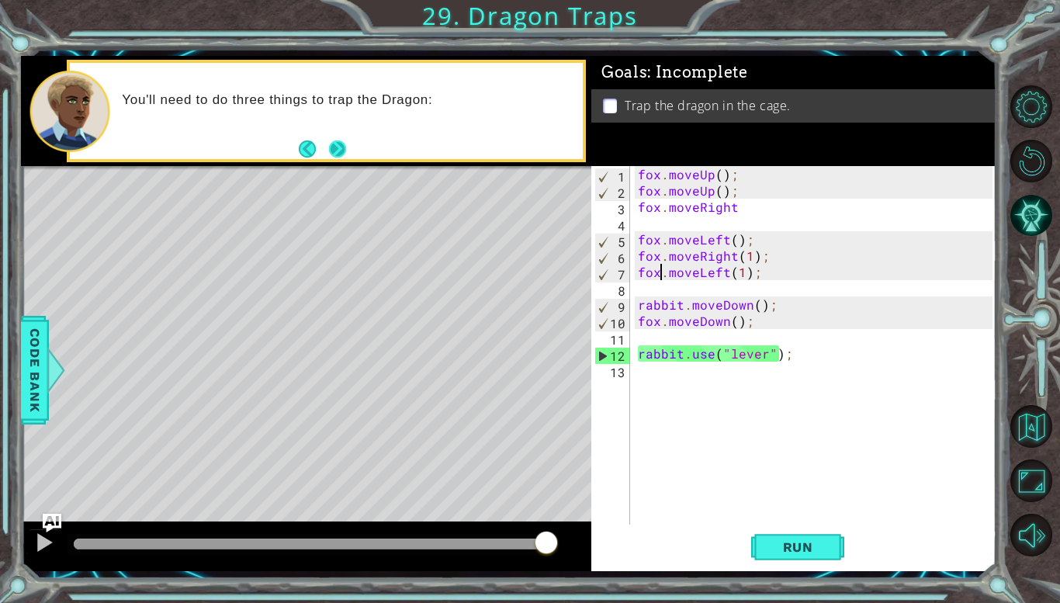
click at [341, 151] on button "Next" at bounding box center [337, 148] width 17 height 17
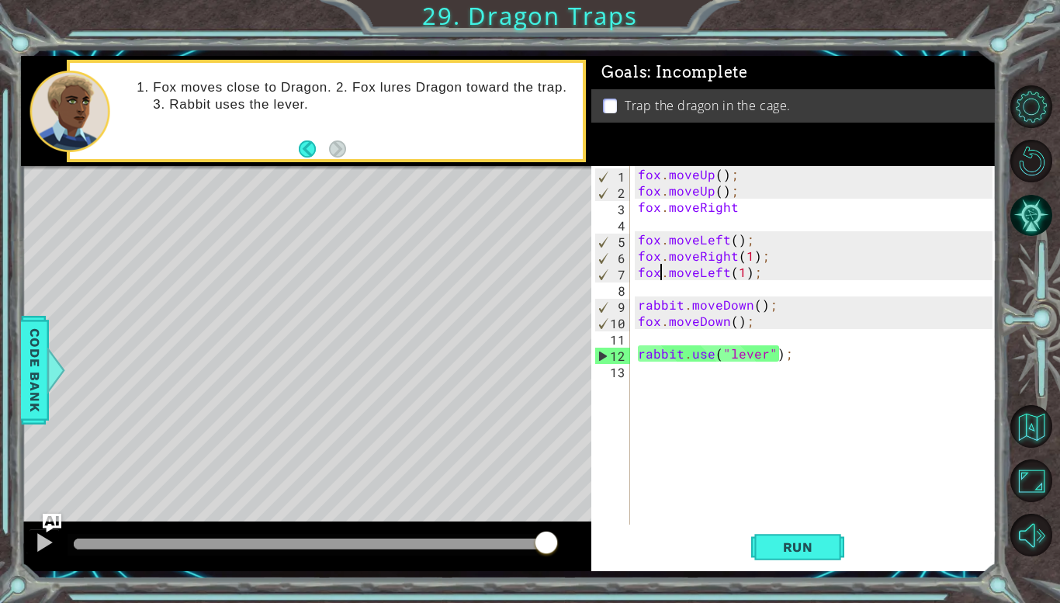
click at [649, 337] on div "fox . moveUp ( ) ; fox . moveUp ( ) ; fox . moveRight fox . moveLeft ( ) ; fox …" at bounding box center [817, 361] width 365 height 391
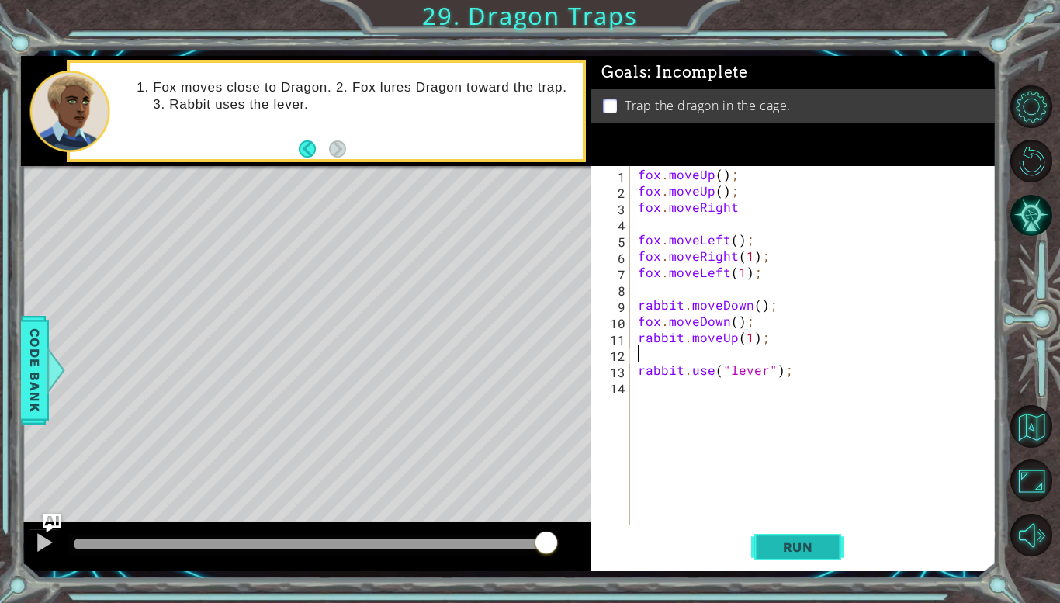
type textarea "rabbit.moveUp(1);"
click at [804, 558] on button "Run" at bounding box center [797, 547] width 93 height 40
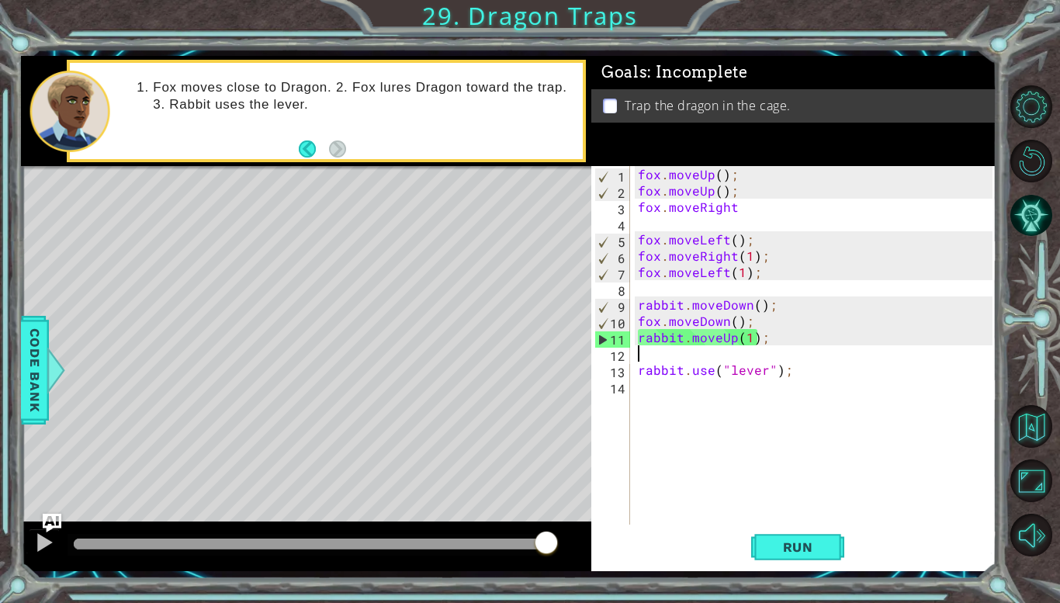
click at [749, 339] on div "fox . moveUp ( ) ; fox . moveUp ( ) ; fox . moveRight fox . moveLeft ( ) ; fox …" at bounding box center [817, 361] width 365 height 391
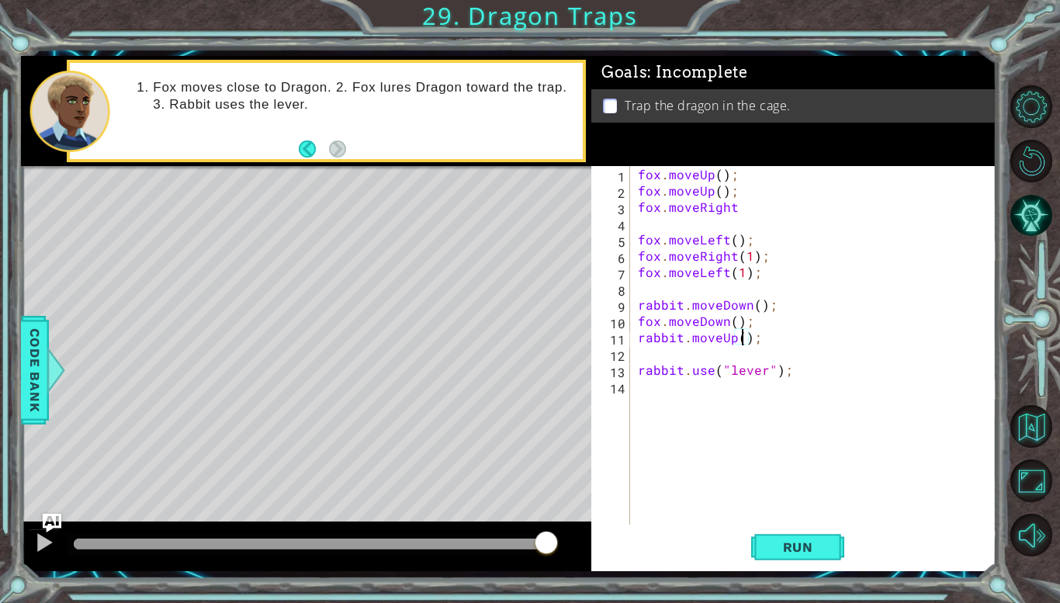
type textarea "rabbit.moveUp(2);"
click at [690, 361] on div "fox . moveUp ( ) ; fox . moveUp ( ) ; fox . moveRight fox . moveLeft ( ) ; fox …" at bounding box center [817, 361] width 365 height 391
type textarea "fox.movedown"
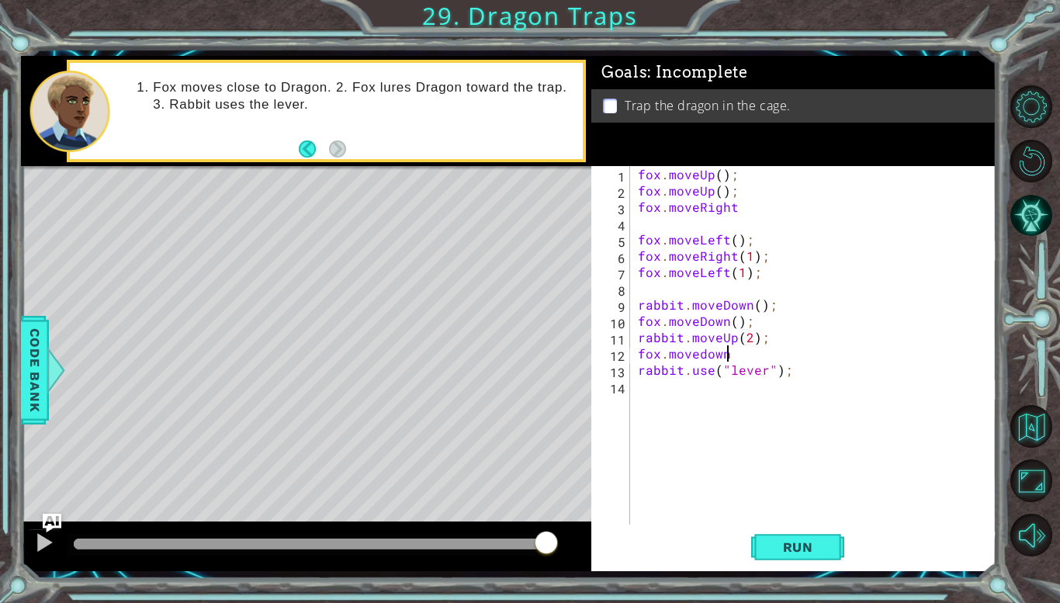
scroll to position [0, 0]
type textarea "fox.movedown"
click at [814, 524] on div "fox.movedown 1 2 3 4 5 6 7 8 9 10 11 12 13 14 fox . moveUp ( ) ; fox . moveUp (…" at bounding box center [793, 368] width 405 height 405
click at [808, 564] on button "Run" at bounding box center [797, 547] width 93 height 40
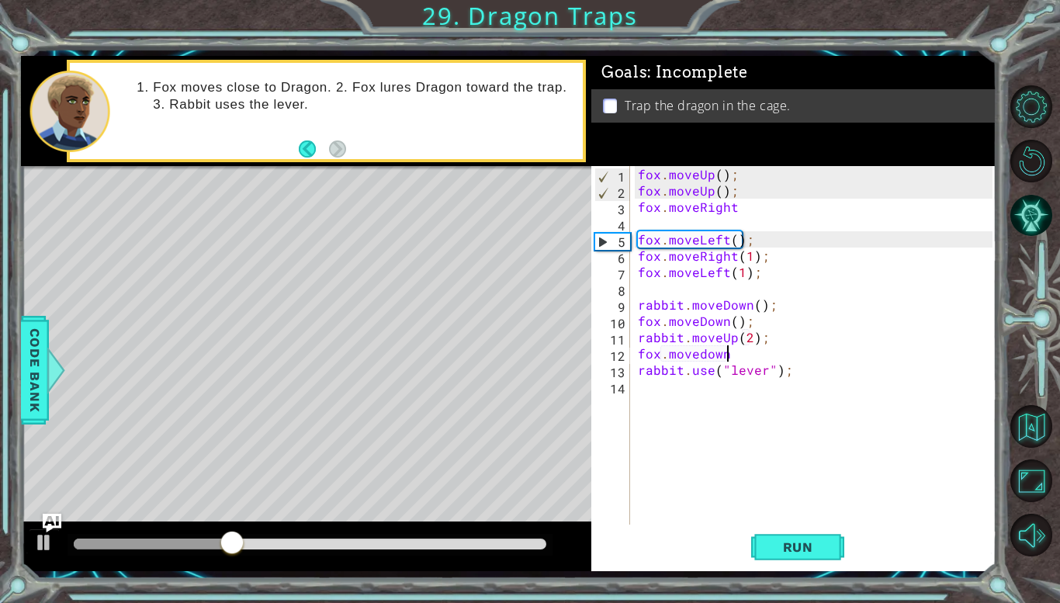
click at [982, 511] on div "fox . moveUp ( ) ; fox . moveUp ( ) ; fox . moveRight fox . moveLeft ( ) ; fox …" at bounding box center [817, 361] width 365 height 391
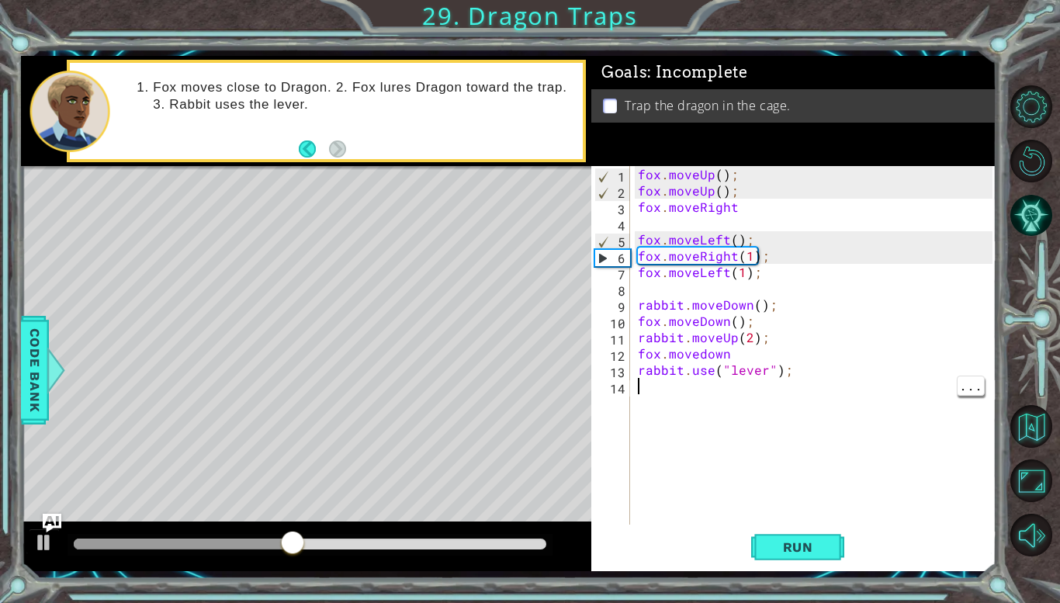
click at [735, 364] on div "fox . moveUp ( ) ; fox . moveUp ( ) ; fox . moveRight fox . moveLeft ( ) ; fox …" at bounding box center [817, 361] width 365 height 391
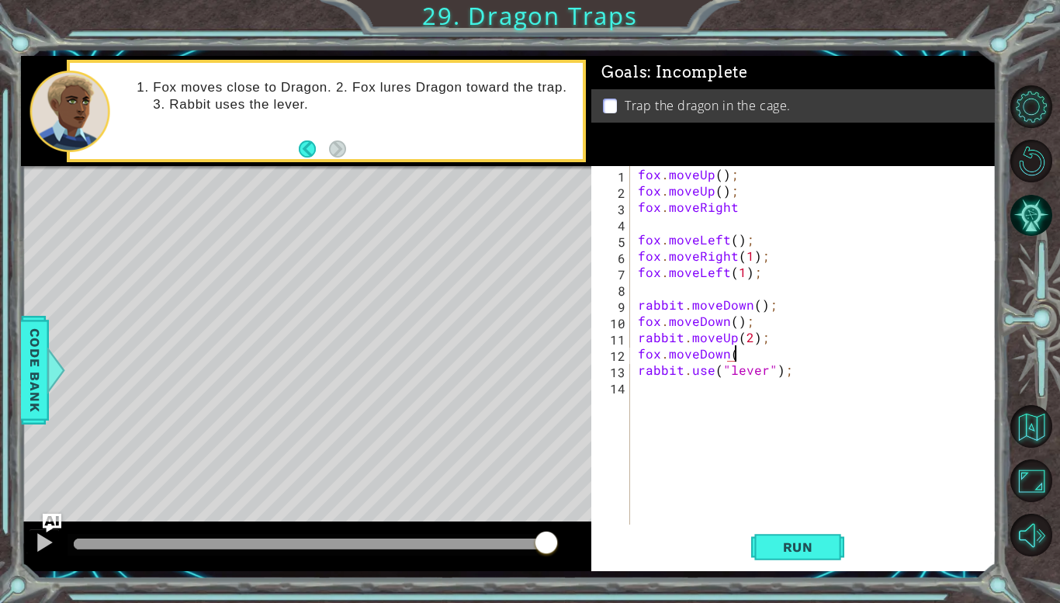
scroll to position [0, 5]
type textarea "fox.moveDown();"
click at [832, 517] on div "fox . moveUp ( ) ; fox . moveUp ( ) ; fox . moveRight fox . moveLeft ( ) ; fox …" at bounding box center [817, 361] width 365 height 391
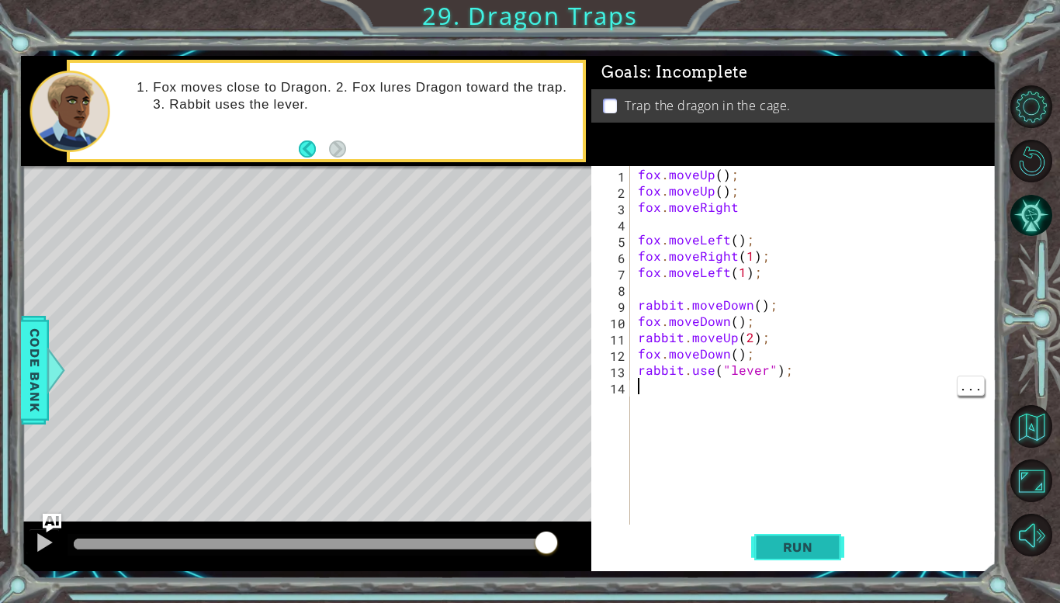
click at [802, 554] on span "Run" at bounding box center [797, 547] width 61 height 16
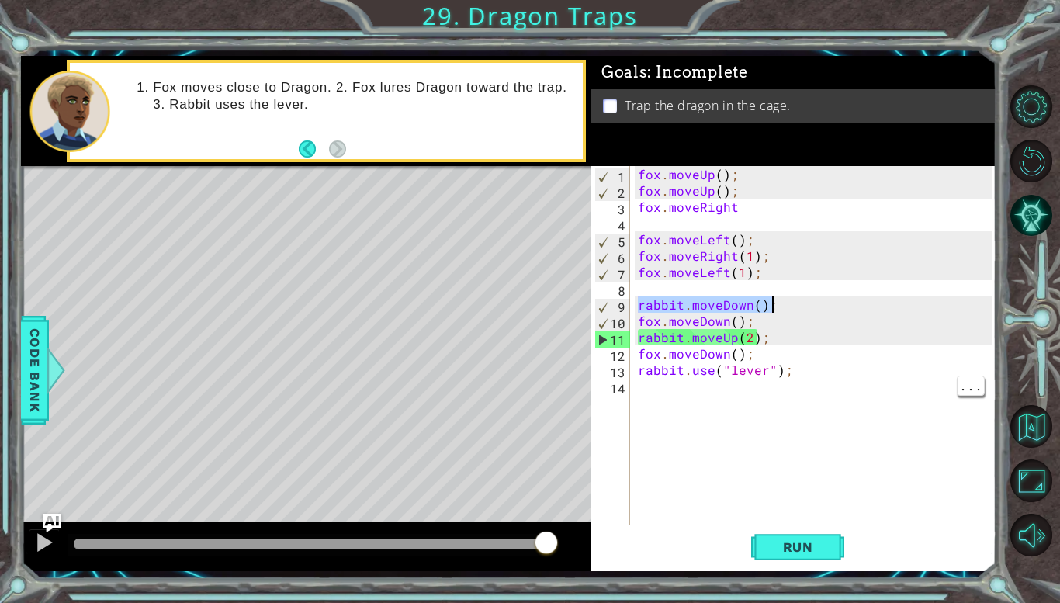
drag, startPoint x: 638, startPoint y: 305, endPoint x: 783, endPoint y: 306, distance: 145.1
click at [783, 306] on div "fox . moveUp ( ) ; fox . moveUp ( ) ; fox . moveRight fox . moveLeft ( ) ; fox …" at bounding box center [817, 361] width 365 height 391
type textarea "rabbit.moveDown();"
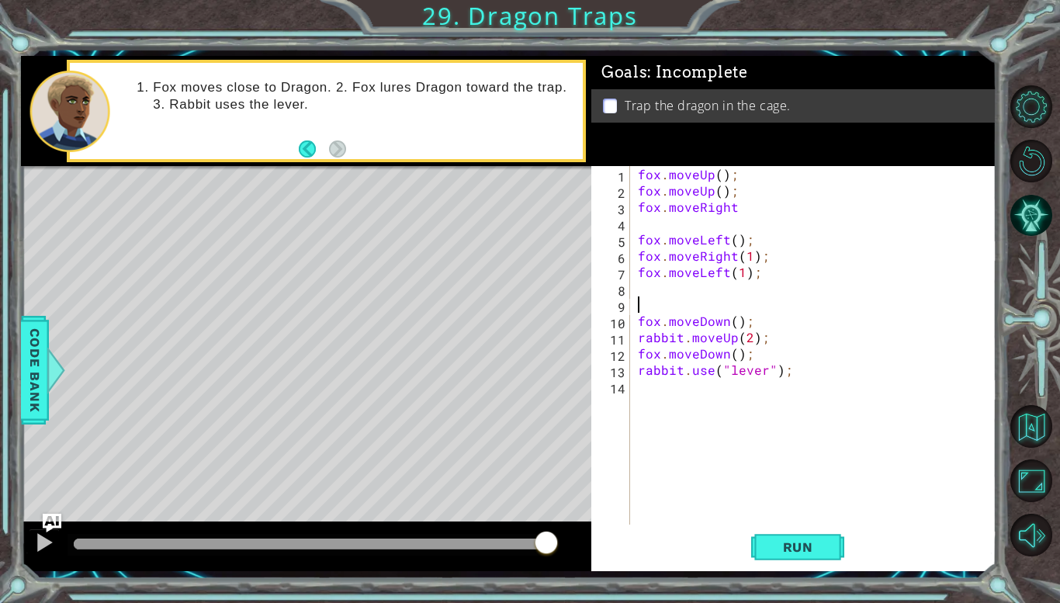
type textarea "fox.moveDown();"
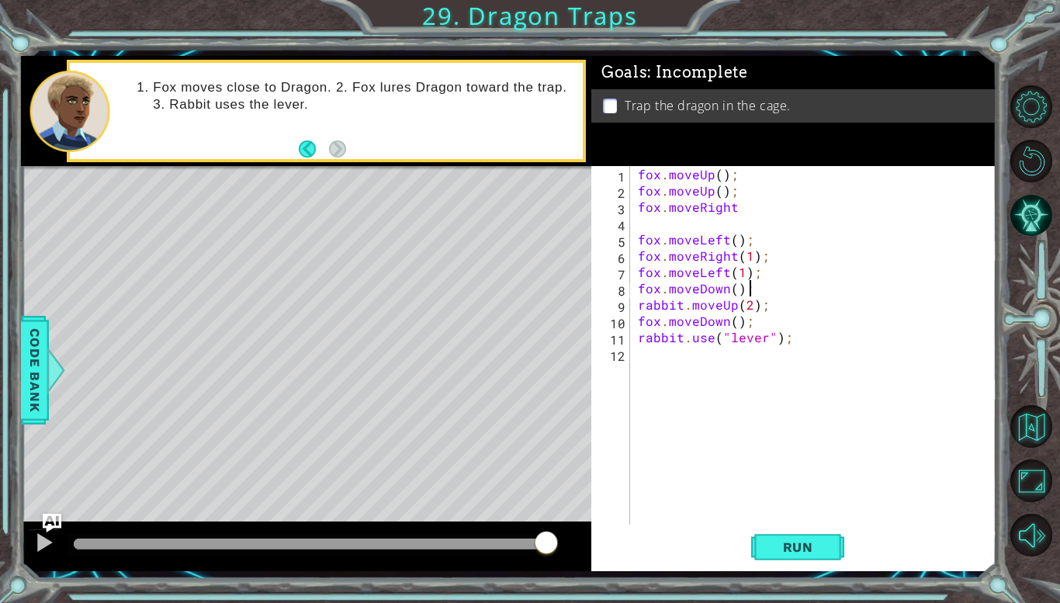
click at [760, 294] on div "fox . moveUp ( ) ; fox . moveUp ( ) ; fox . moveRight fox . moveLeft ( ) ; fox …" at bounding box center [817, 361] width 365 height 391
paste textarea "rabbit.moveDown();"
click at [765, 539] on button "Run" at bounding box center [797, 547] width 93 height 40
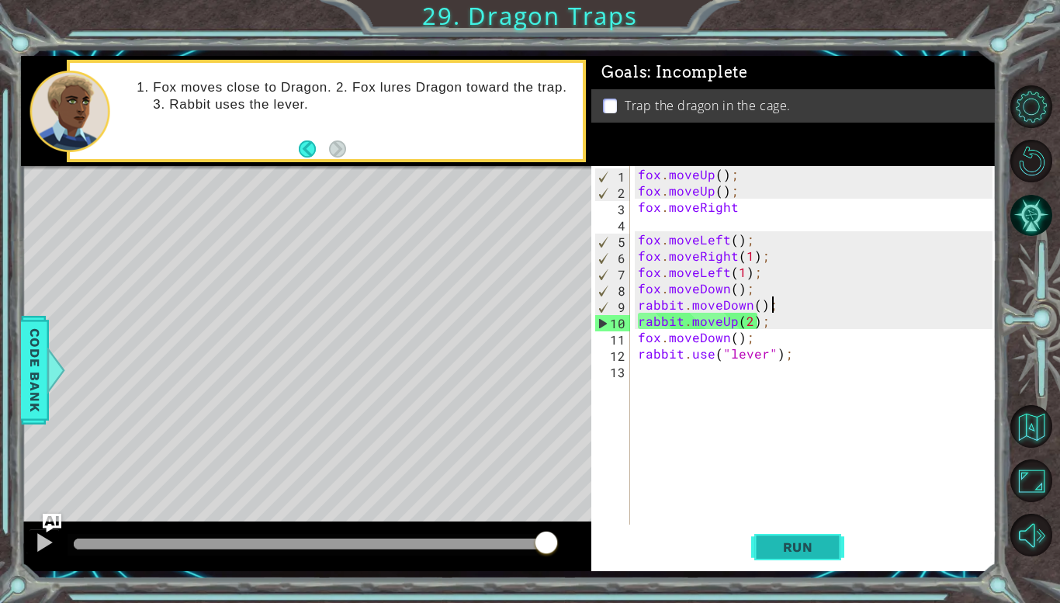
click at [765, 539] on button "Run" at bounding box center [797, 547] width 93 height 40
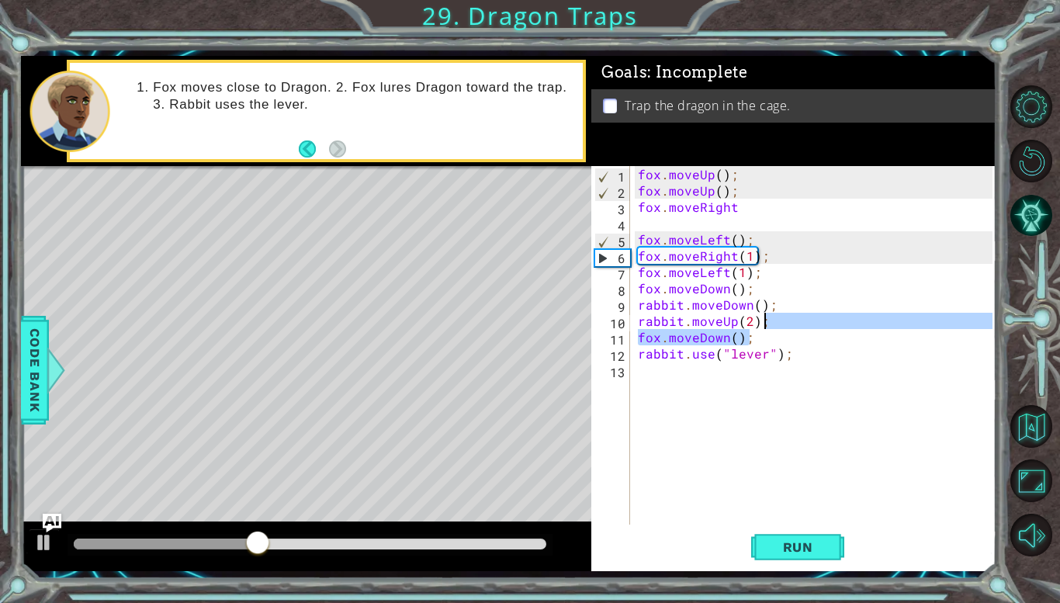
drag, startPoint x: 768, startPoint y: 329, endPoint x: 778, endPoint y: 322, distance: 12.3
click at [778, 322] on div "fox . moveUp ( ) ; fox . moveUp ( ) ; fox . moveRight fox . moveLeft ( ) ; fox …" at bounding box center [817, 361] width 365 height 391
click at [778, 322] on div "fox . moveUp ( ) ; fox . moveUp ( ) ; fox . moveRight fox . moveLeft ( ) ; fox …" at bounding box center [814, 345] width 358 height 358
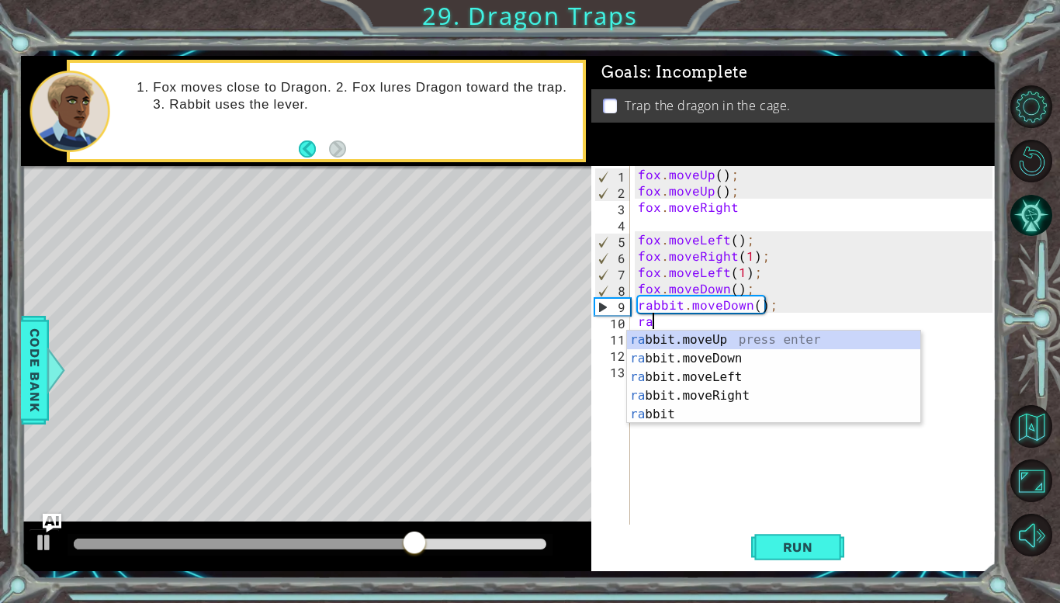
type textarea "r"
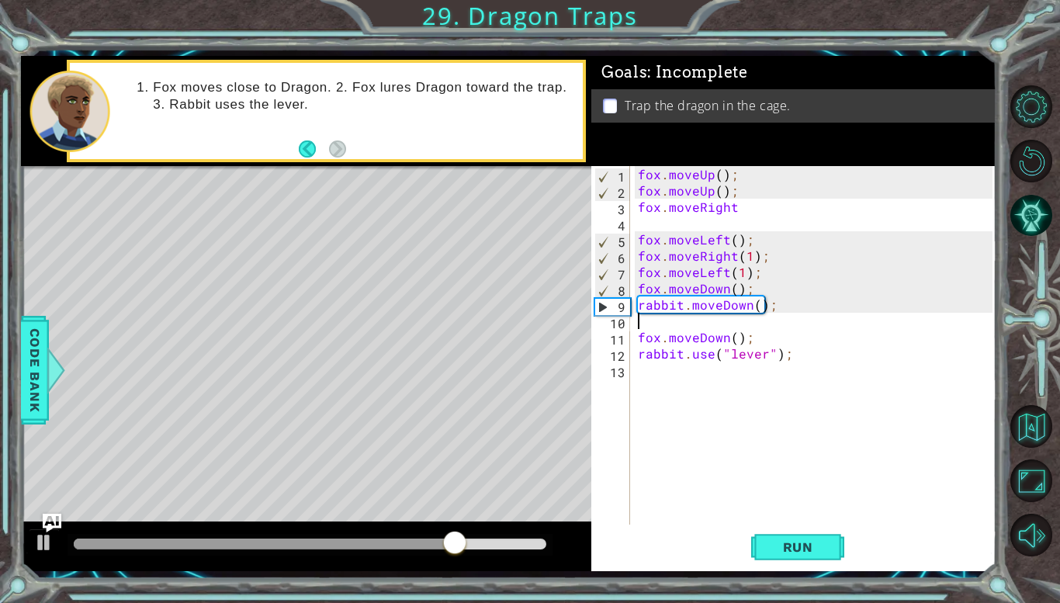
click at [941, 448] on div "fox . moveUp ( ) ; fox . moveUp ( ) ; fox . moveRight fox . moveLeft ( ) ; fox …" at bounding box center [817, 361] width 365 height 391
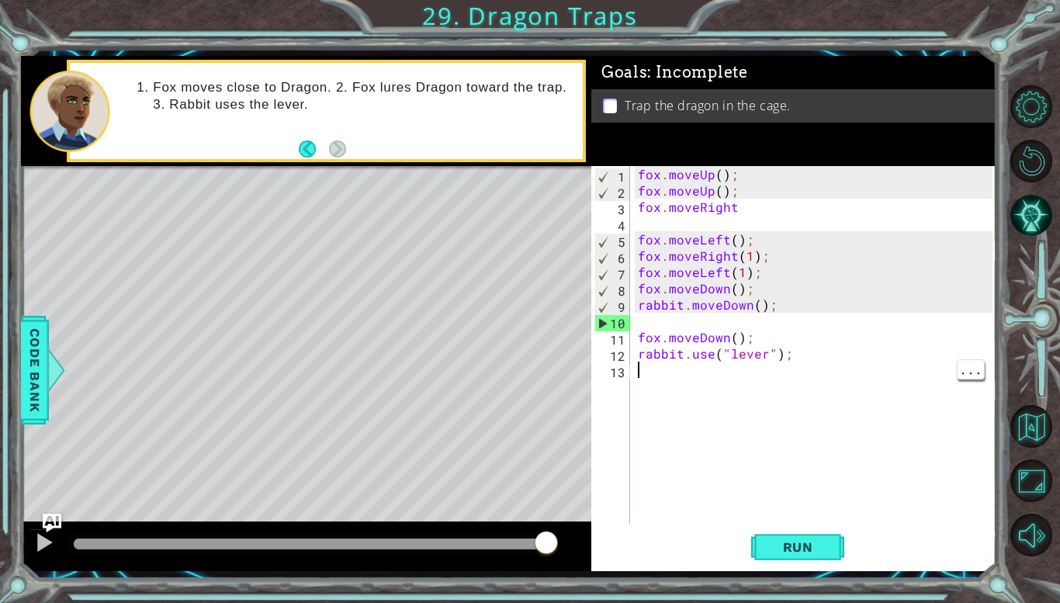
click at [640, 344] on div "fox . moveUp ( ) ; fox . moveUp ( ) ; fox . moveRight fox . moveLeft ( ) ; fox …" at bounding box center [817, 361] width 365 height 391
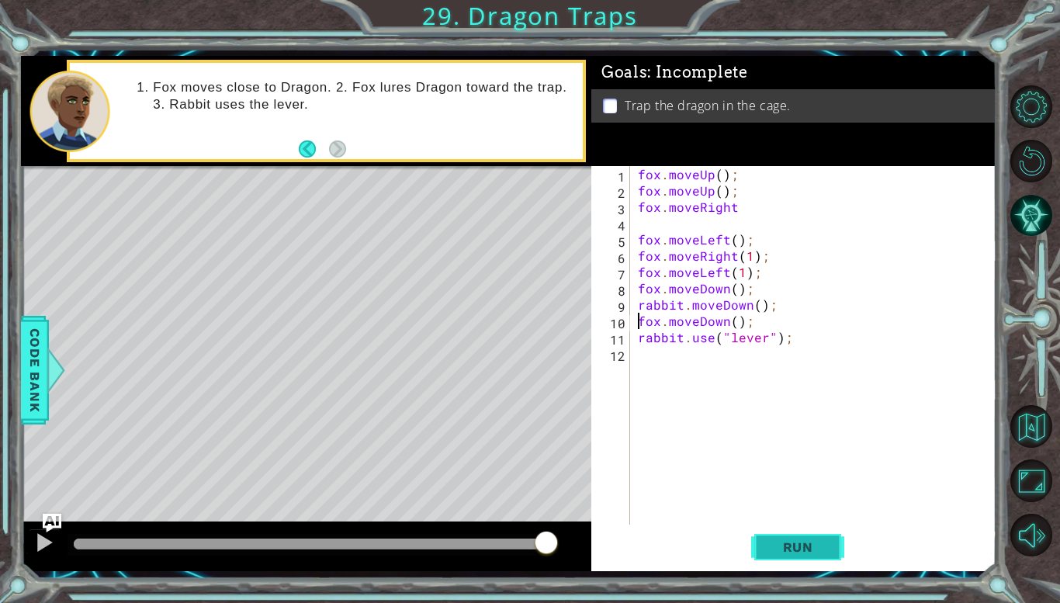
click at [828, 564] on button "Run" at bounding box center [797, 547] width 93 height 40
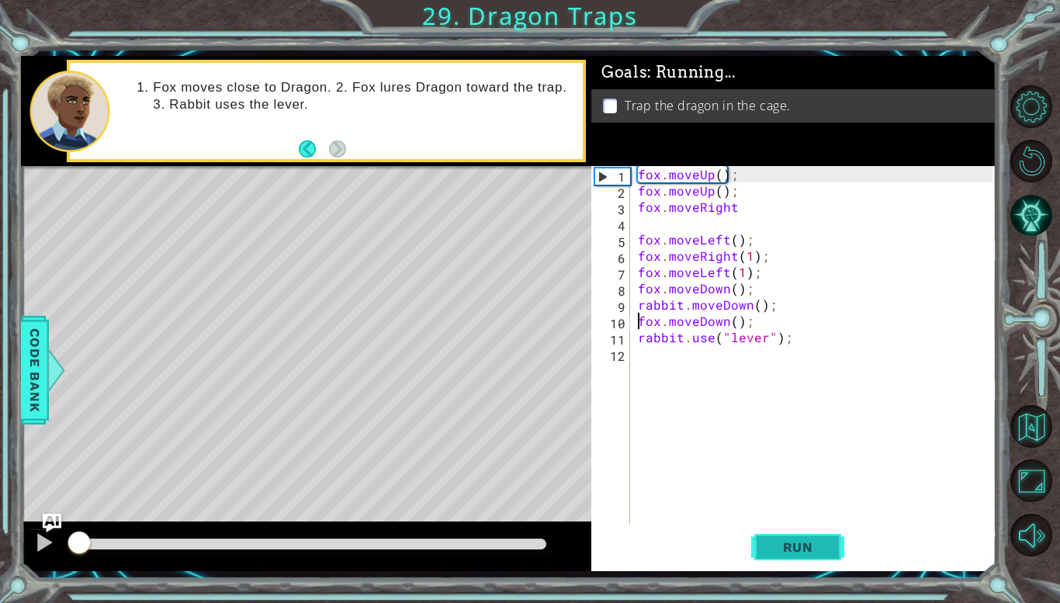
click at [797, 553] on span "Run" at bounding box center [797, 547] width 61 height 16
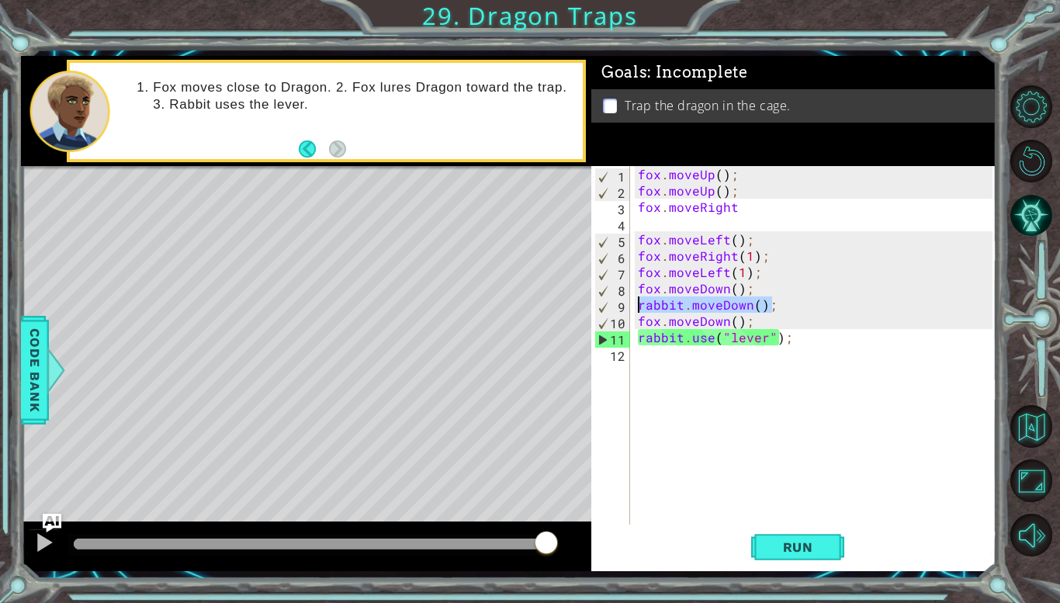
drag, startPoint x: 772, startPoint y: 305, endPoint x: 621, endPoint y: 299, distance: 151.4
click at [621, 299] on div "fox.moveDown(); 1 2 3 4 5 6 7 8 9 10 11 12 fox . moveUp ( ) ; fox . moveUp ( ) …" at bounding box center [791, 345] width 401 height 358
type textarea "rabbit.moveDown();"
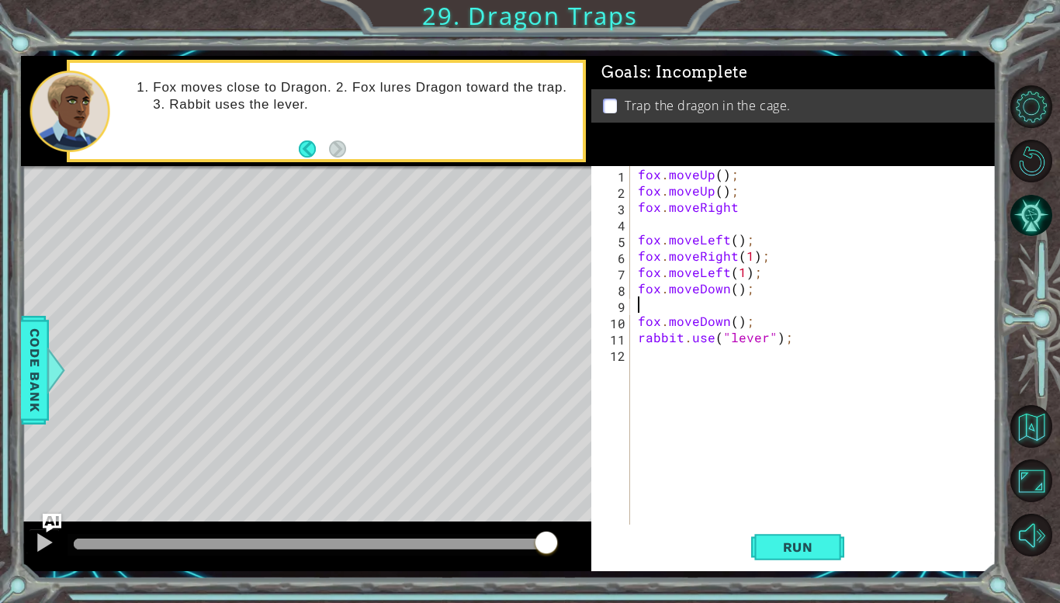
type textarea "fox.moveDown();"
click at [805, 541] on span "Run" at bounding box center [797, 547] width 61 height 16
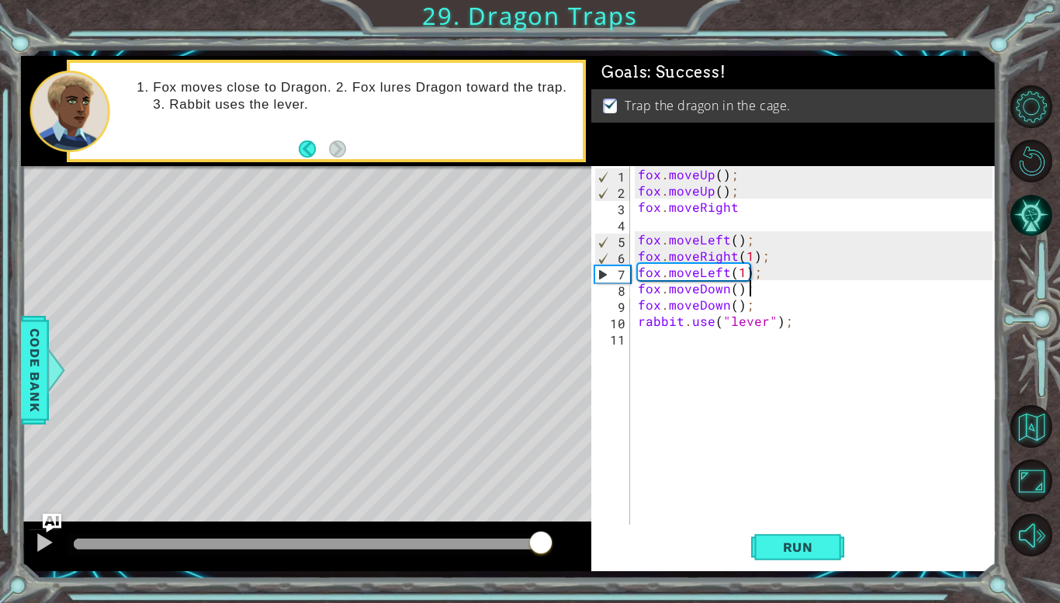
click at [967, 466] on body "1 ההההההההההההההההההההההההההההההההההההההההההההההההההההההההההההההההההההההההההההה…" at bounding box center [530, 301] width 1060 height 603
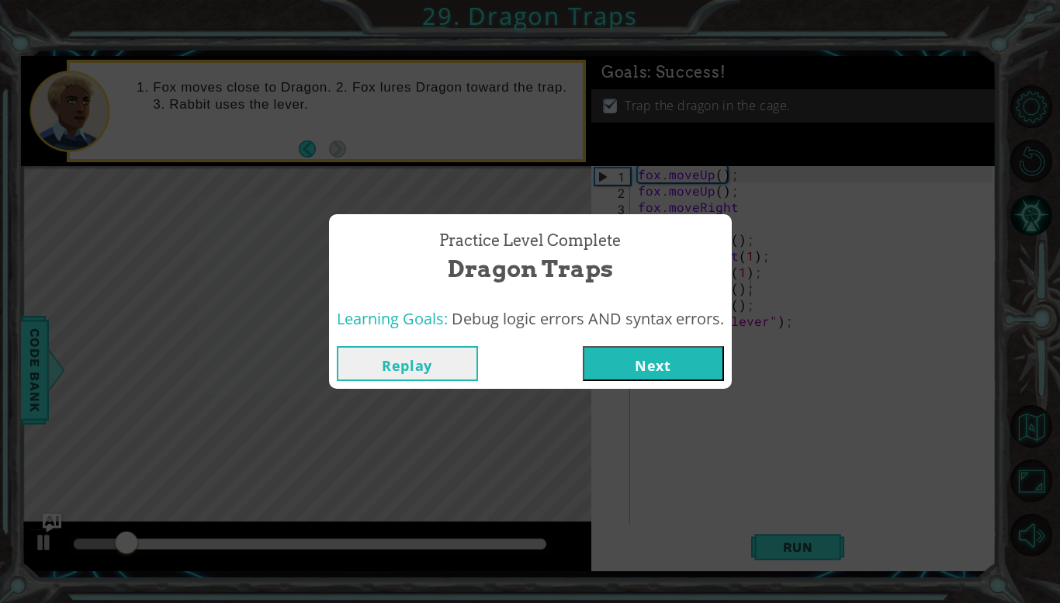
click at [631, 365] on button "Next" at bounding box center [653, 363] width 141 height 35
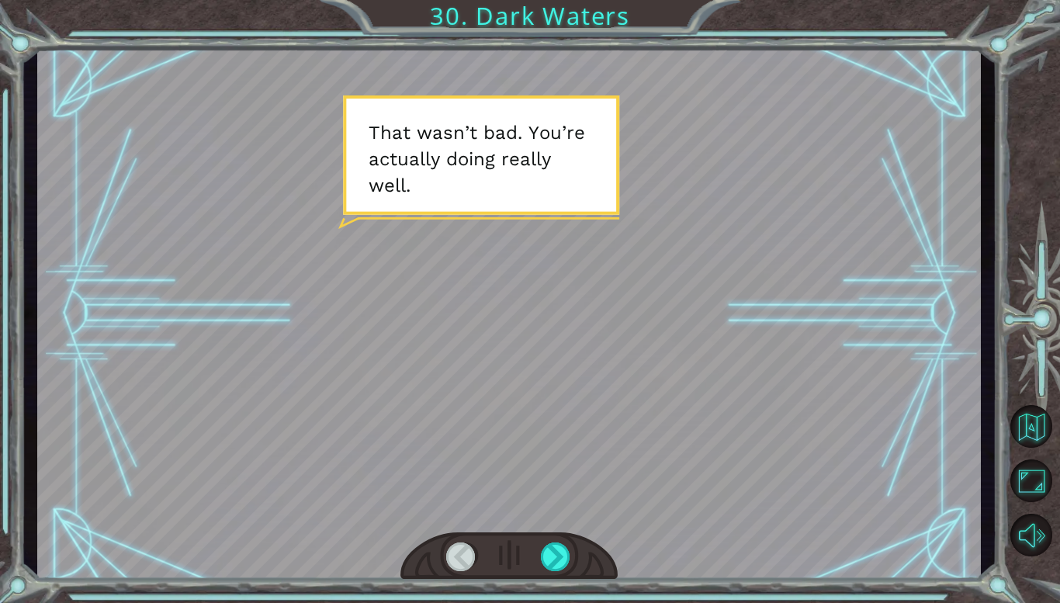
click at [571, 554] on div at bounding box center [508, 556] width 217 height 48
click at [560, 553] on div at bounding box center [556, 556] width 30 height 29
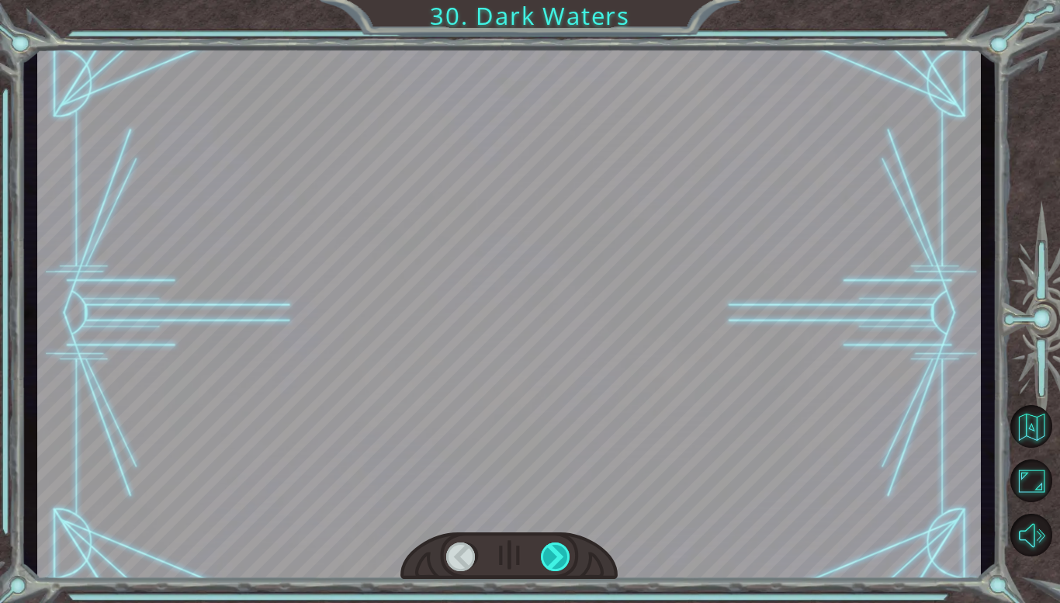
click at [560, 553] on div at bounding box center [556, 556] width 30 height 29
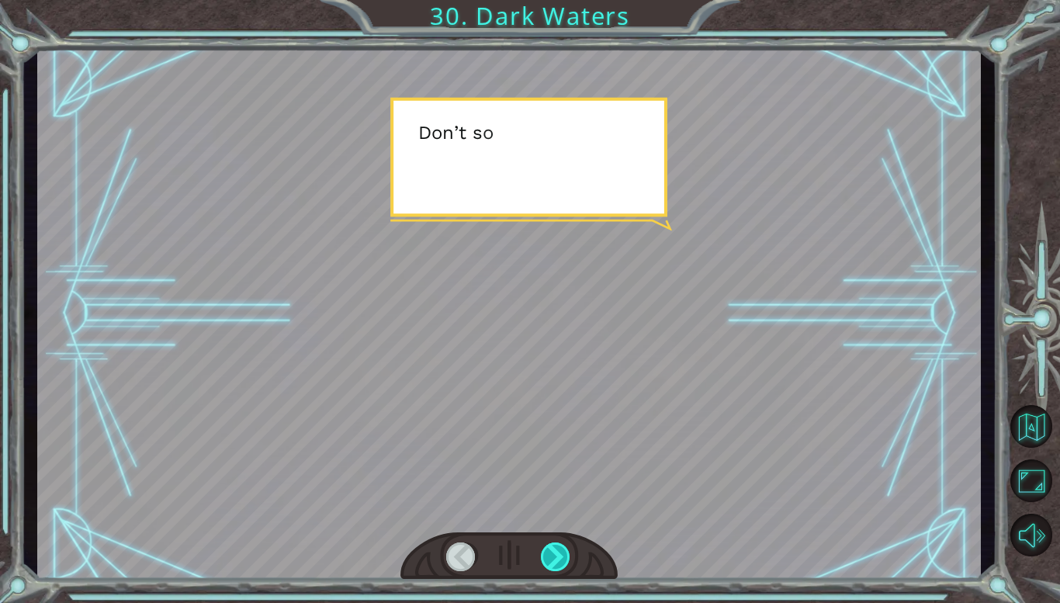
click at [560, 553] on div at bounding box center [556, 556] width 30 height 29
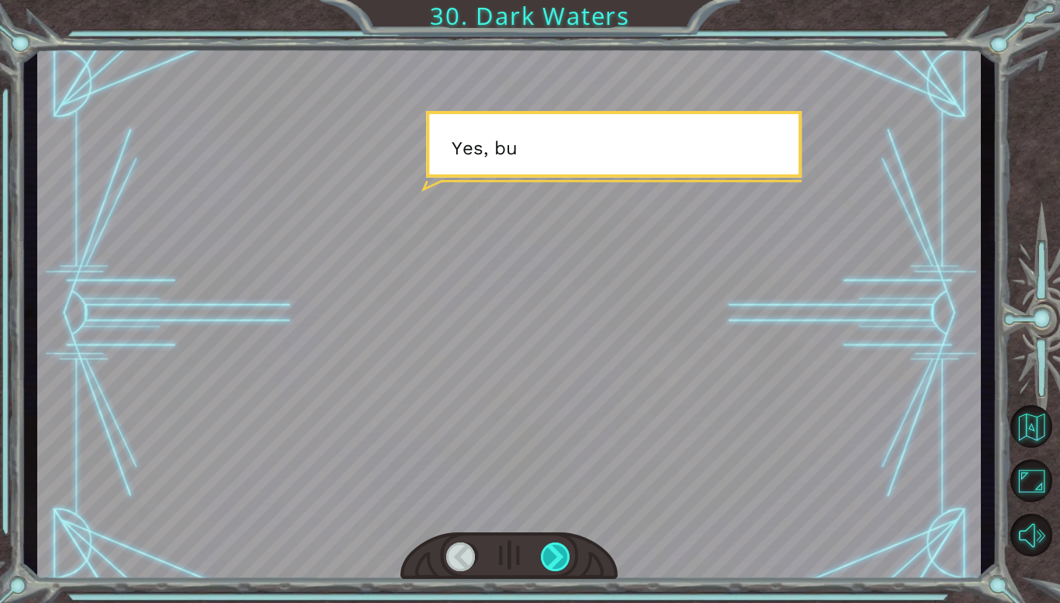
click at [560, 553] on div at bounding box center [556, 556] width 30 height 29
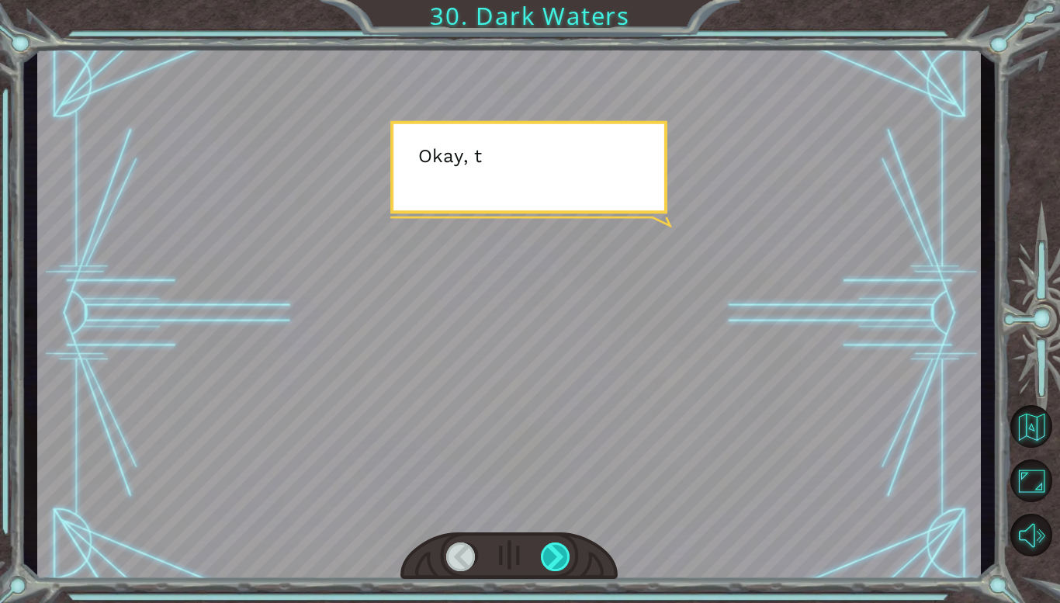
click at [560, 553] on div at bounding box center [556, 556] width 30 height 29
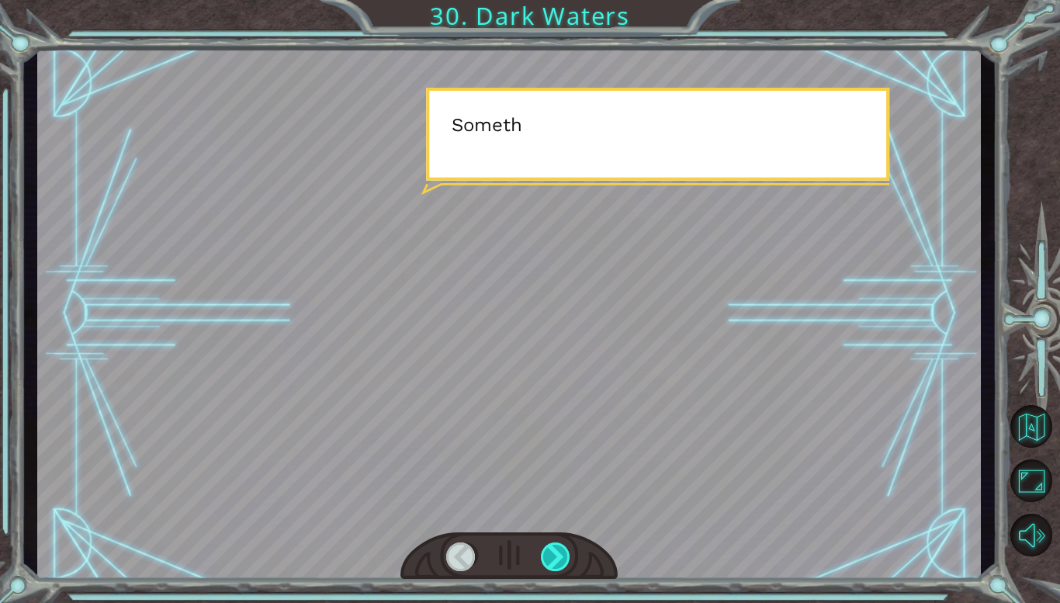
click at [560, 553] on div at bounding box center [556, 556] width 30 height 29
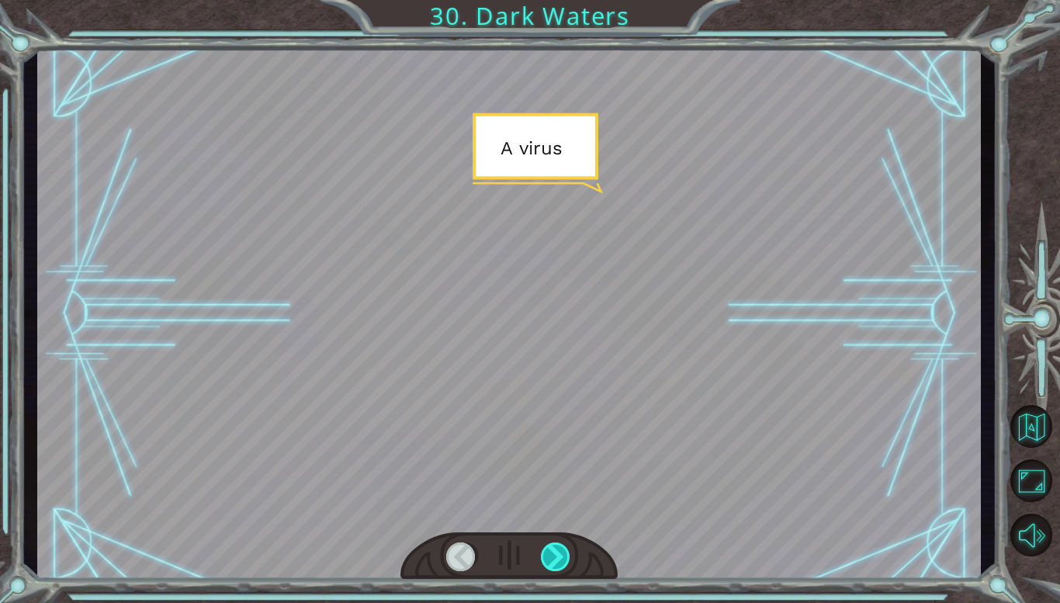
click at [560, 553] on div at bounding box center [556, 556] width 30 height 29
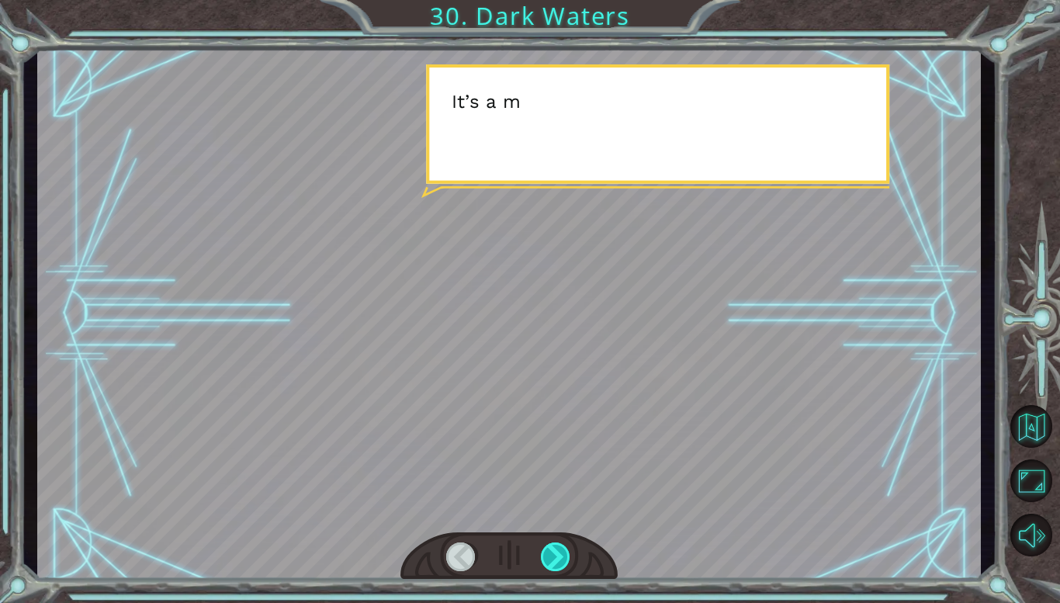
click at [560, 553] on div at bounding box center [556, 556] width 30 height 29
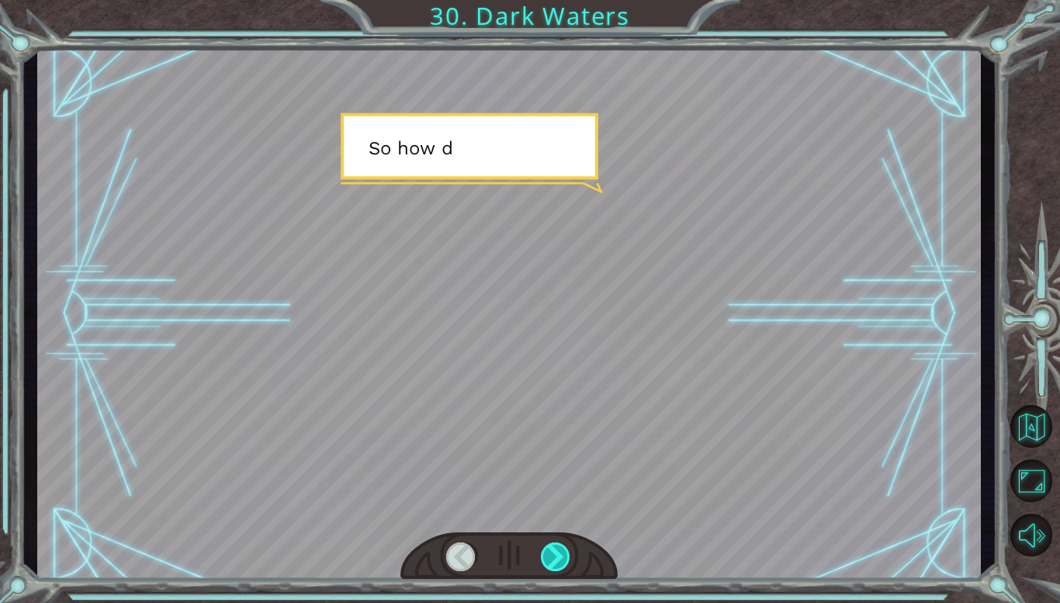
click at [560, 553] on div at bounding box center [556, 556] width 30 height 29
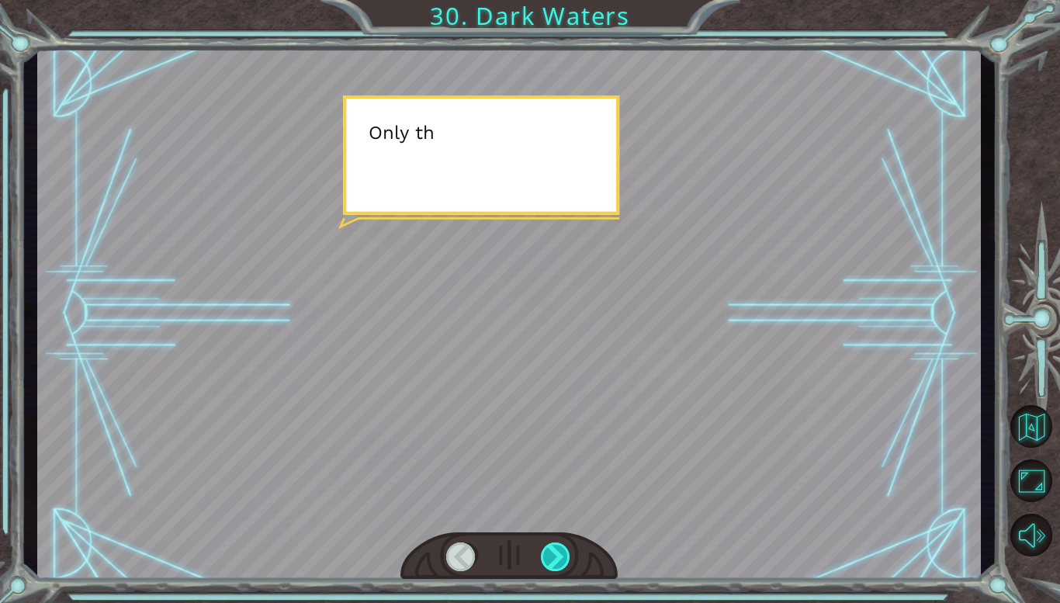
click at [560, 553] on div at bounding box center [556, 556] width 30 height 29
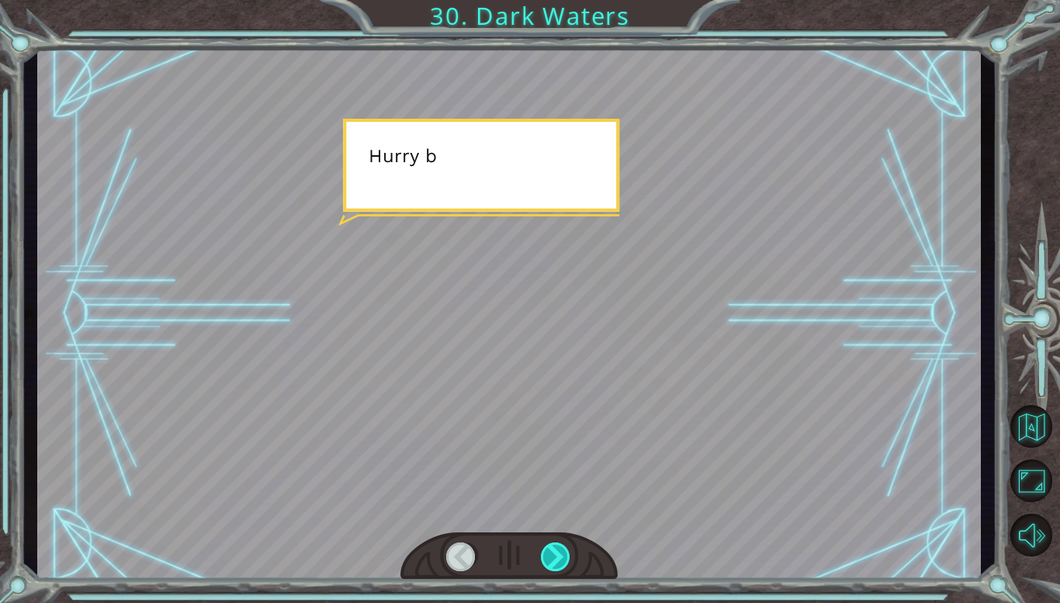
click at [560, 553] on div at bounding box center [556, 556] width 30 height 29
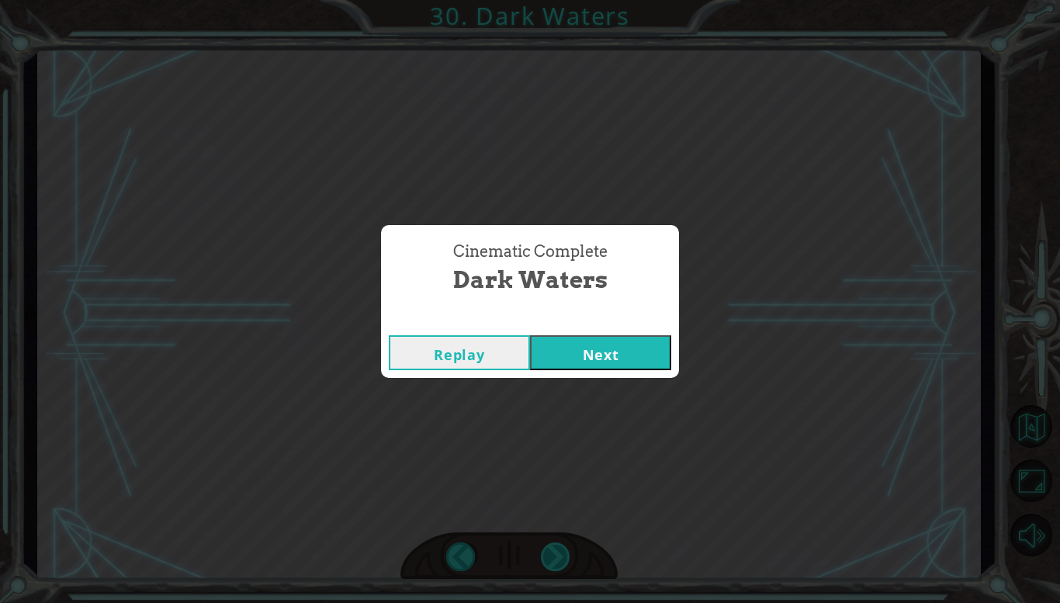
click at [560, 553] on div "Cinematic Complete Dark Waters Replay Next" at bounding box center [530, 301] width 1060 height 603
click at [663, 360] on button "Next" at bounding box center [600, 352] width 141 height 35
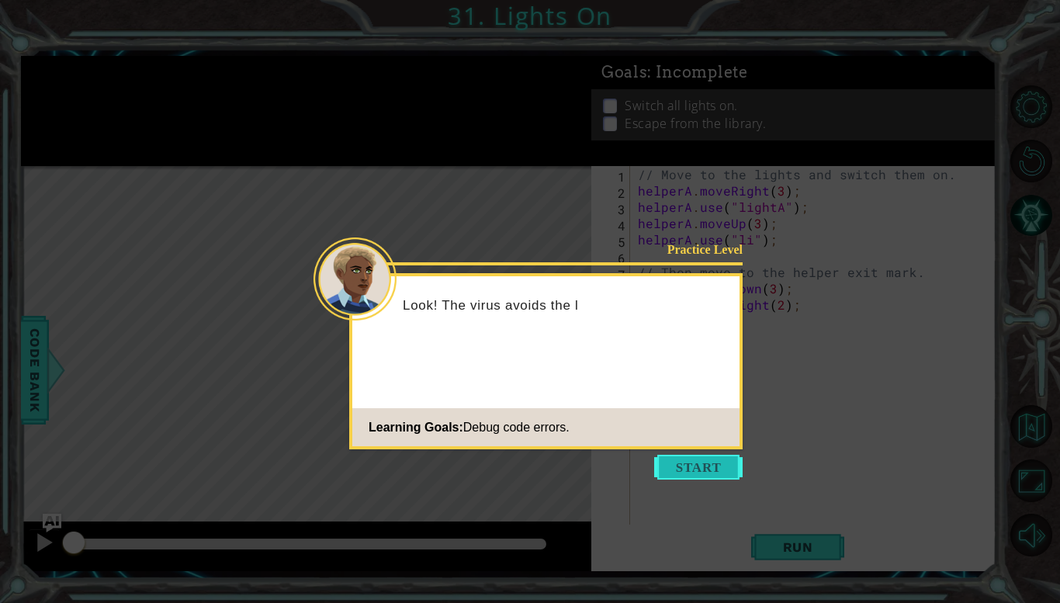
click at [697, 461] on button "Start" at bounding box center [698, 467] width 88 height 25
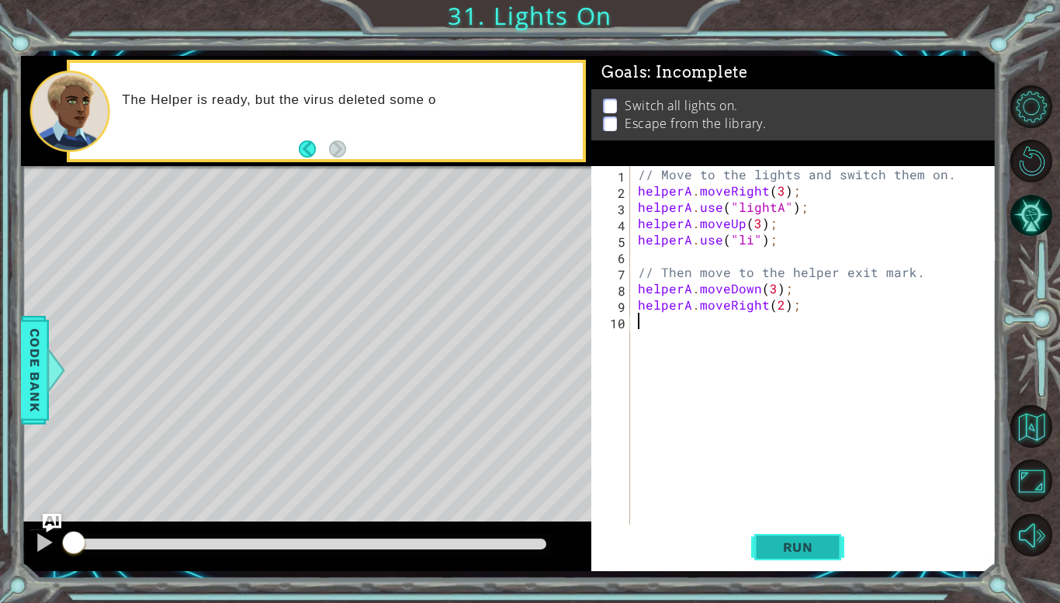
click at [770, 543] on span "Run" at bounding box center [797, 547] width 61 height 16
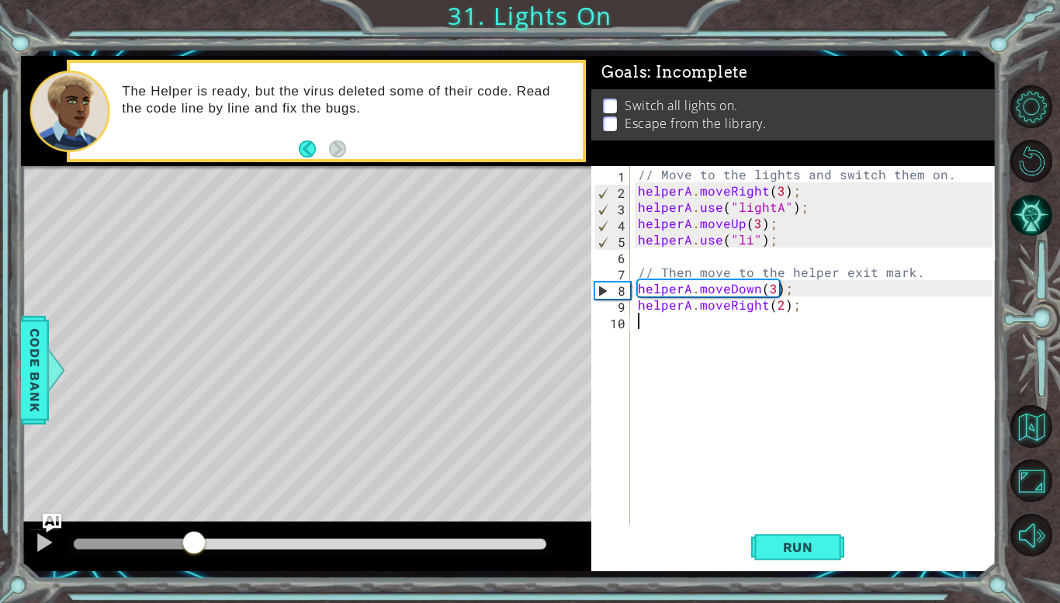
drag, startPoint x: 240, startPoint y: 548, endPoint x: 194, endPoint y: 541, distance: 46.3
click at [194, 541] on div at bounding box center [194, 544] width 28 height 28
click at [750, 238] on div "// Move to the lights and switch them on. helperA . moveRight ( 3 ) ; helperA .…" at bounding box center [817, 361] width 365 height 391
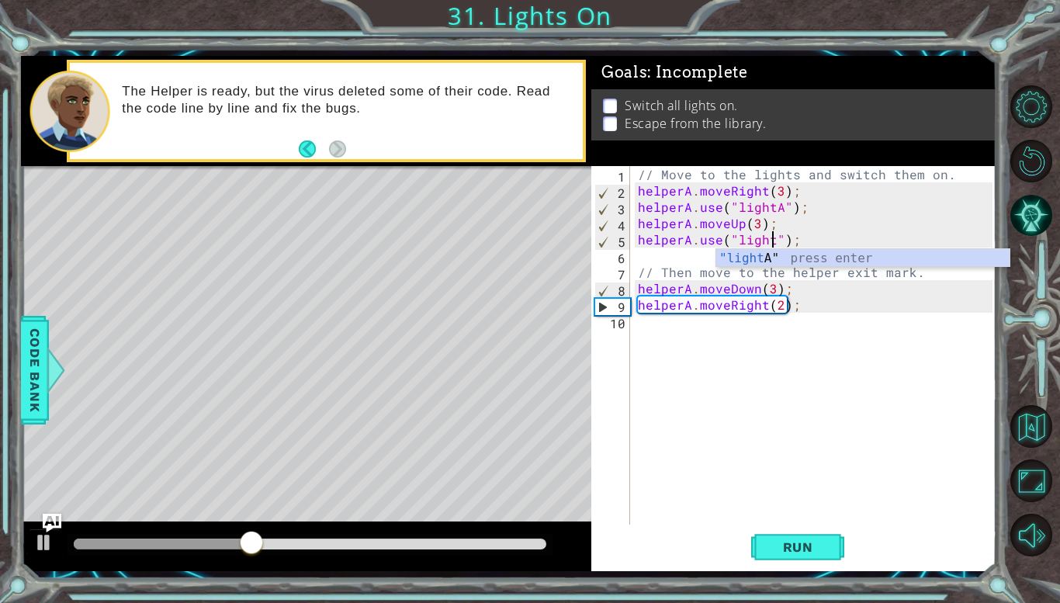
scroll to position [0, 9]
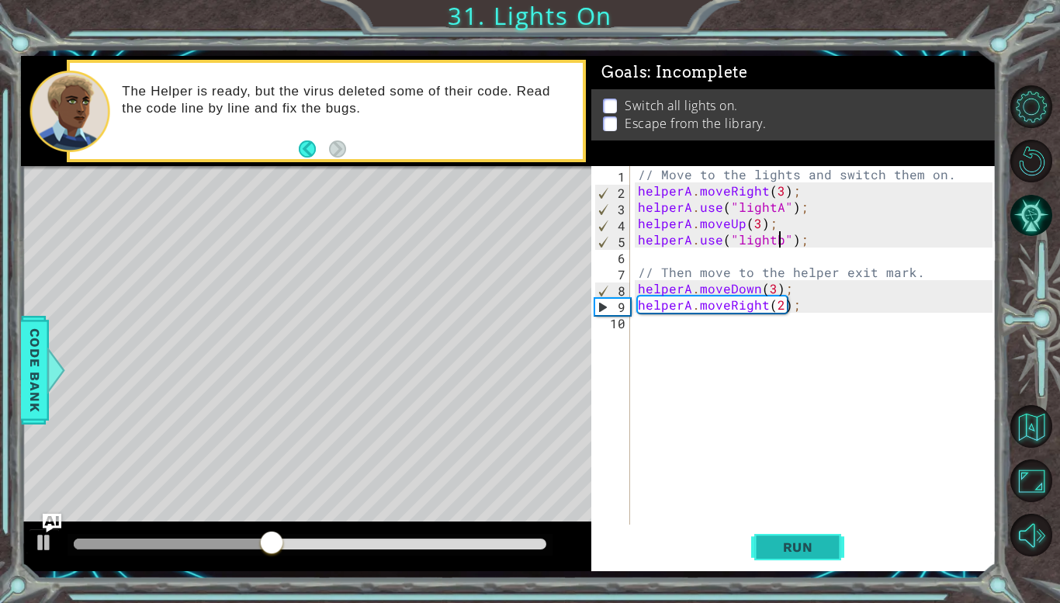
click at [814, 561] on button "Run" at bounding box center [797, 547] width 93 height 40
click at [789, 569] on div "helperA.use("lightB"); 1 2 3 4 5 6 7 8 9 10 // Move to the lights and switch th…" at bounding box center [793, 368] width 405 height 405
click at [801, 540] on span "Run" at bounding box center [797, 547] width 61 height 16
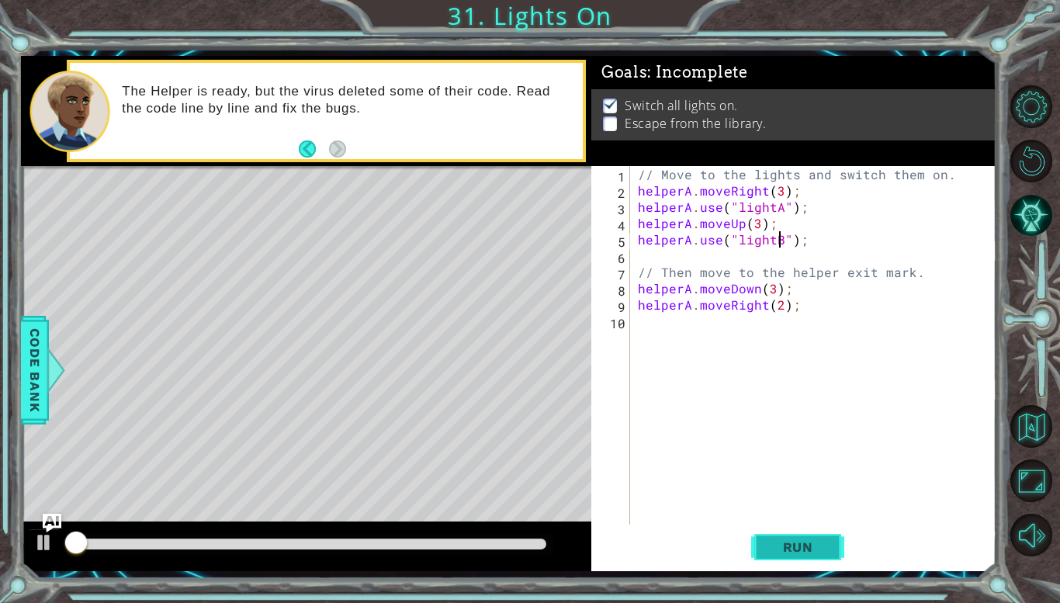
click at [820, 535] on button "Run" at bounding box center [797, 547] width 93 height 40
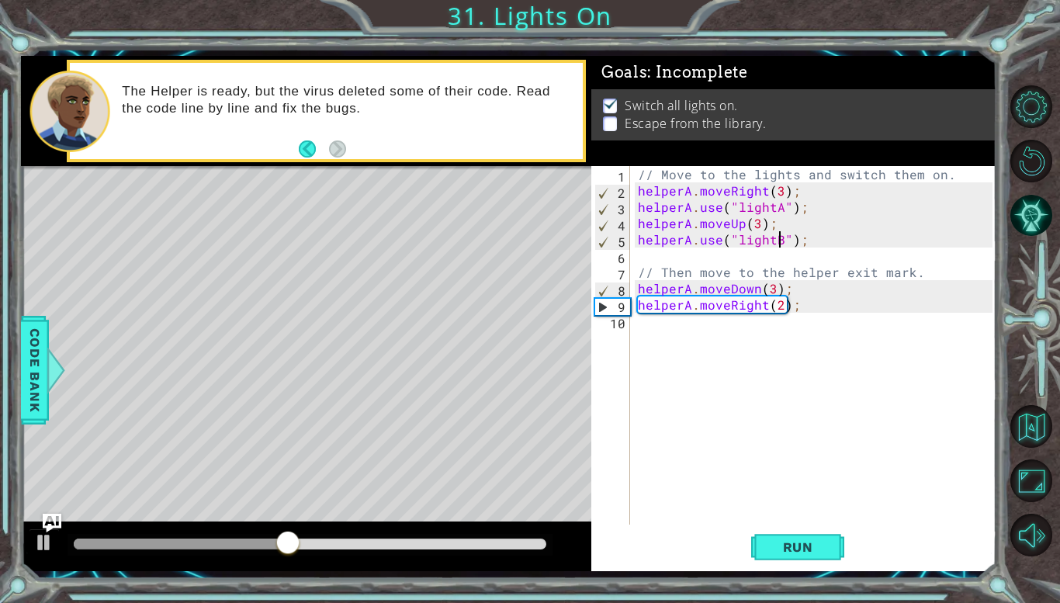
click at [769, 289] on div "// Move to the lights and switch them on. helperA . moveRight ( 3 ) ; helperA .…" at bounding box center [817, 361] width 365 height 391
type textarea "helperA.moveDown();"
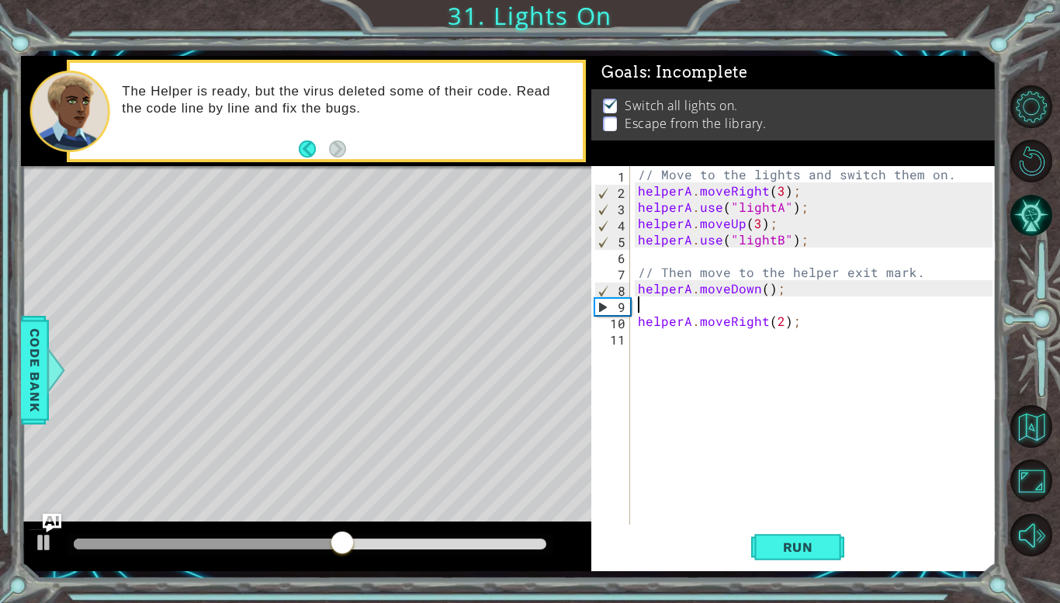
click at [801, 507] on div "// Move to the lights and switch them on. helperA . moveRight ( 3 ) ; helperA .…" at bounding box center [817, 361] width 365 height 391
click at [773, 521] on div "// Move to the lights and switch them on. helperA . moveRight ( 3 ) ; helperA .…" at bounding box center [817, 361] width 365 height 391
click at [766, 559] on button "Run" at bounding box center [797, 547] width 93 height 40
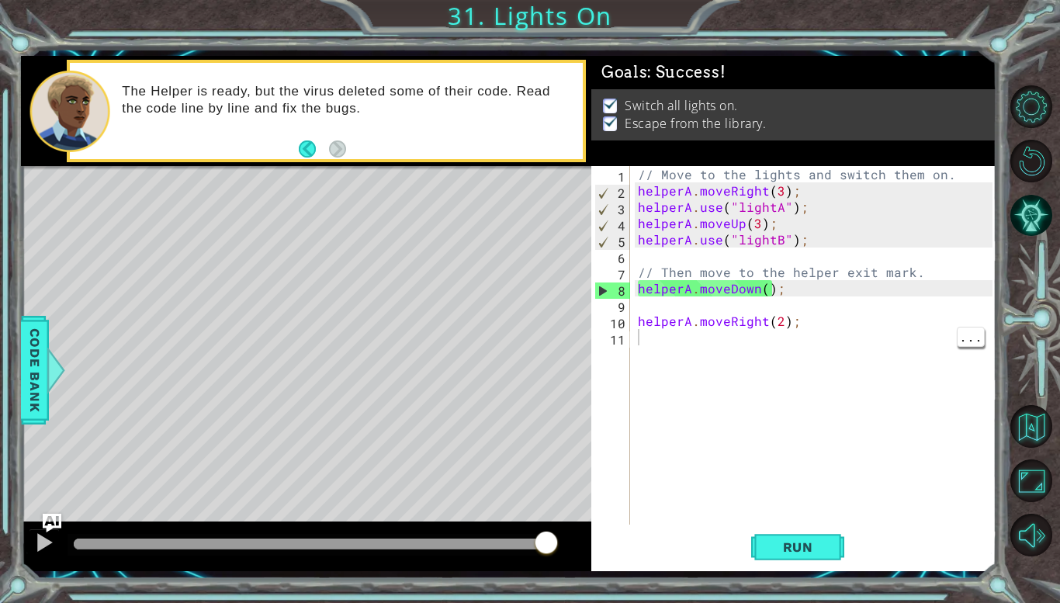
drag, startPoint x: 232, startPoint y: 541, endPoint x: 865, endPoint y: 547, distance: 633.0
click at [865, 547] on div "1 ההההההההההההההההההההההההההההההההההההההההההההההההההההההההההההההההההההההההההההה…" at bounding box center [508, 313] width 975 height 514
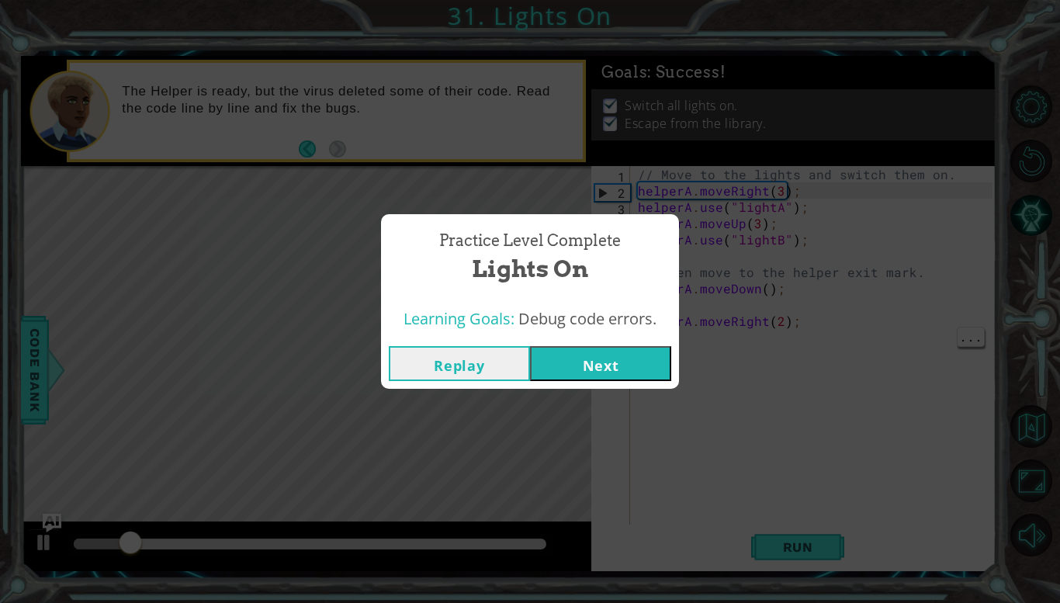
click at [652, 361] on button "Next" at bounding box center [600, 363] width 141 height 35
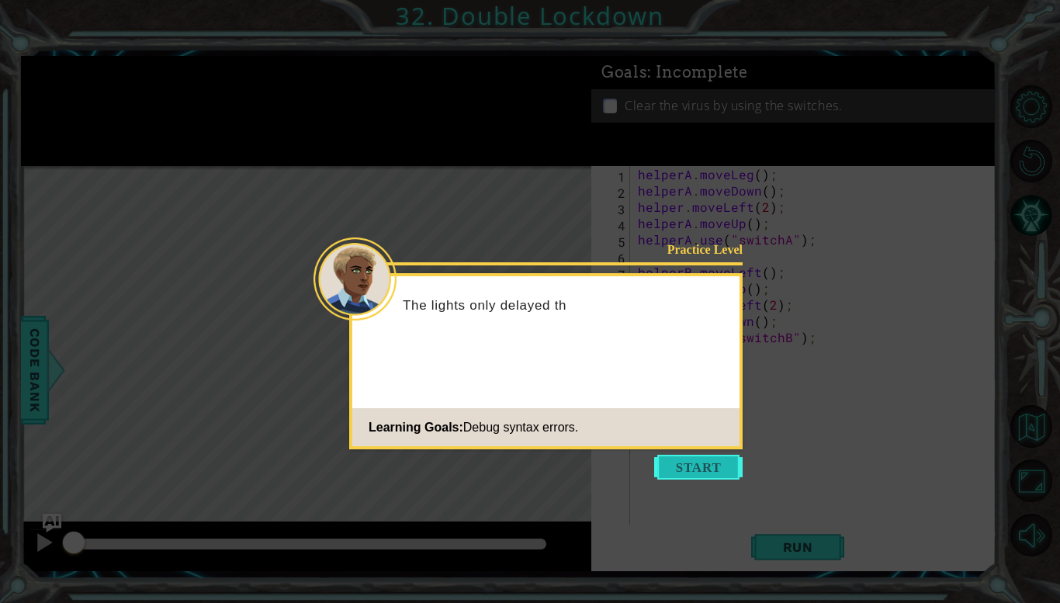
click at [714, 467] on button "Start" at bounding box center [698, 467] width 88 height 25
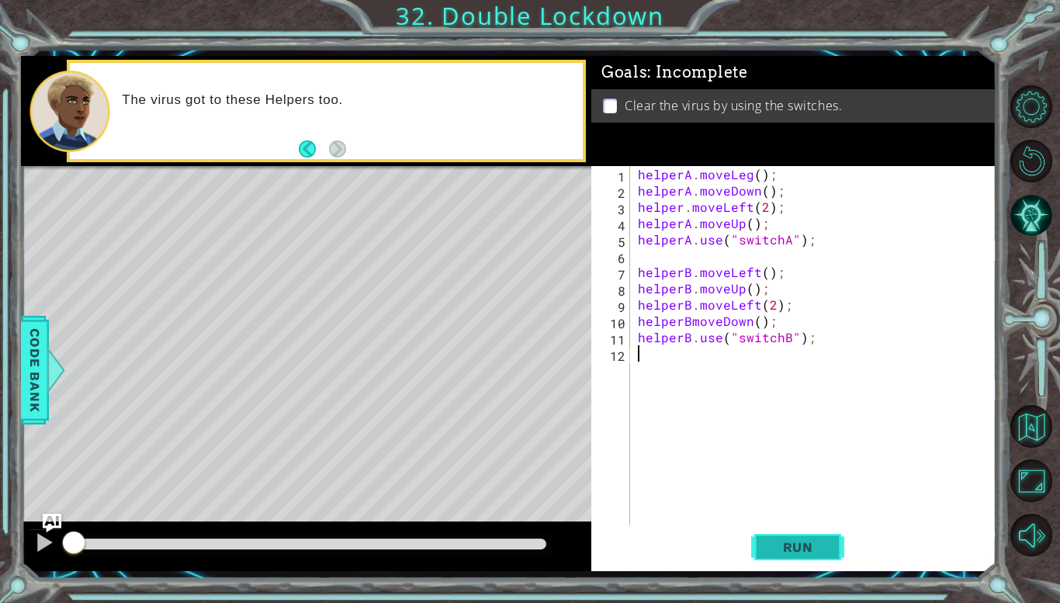
click at [777, 531] on button "Run" at bounding box center [797, 547] width 93 height 40
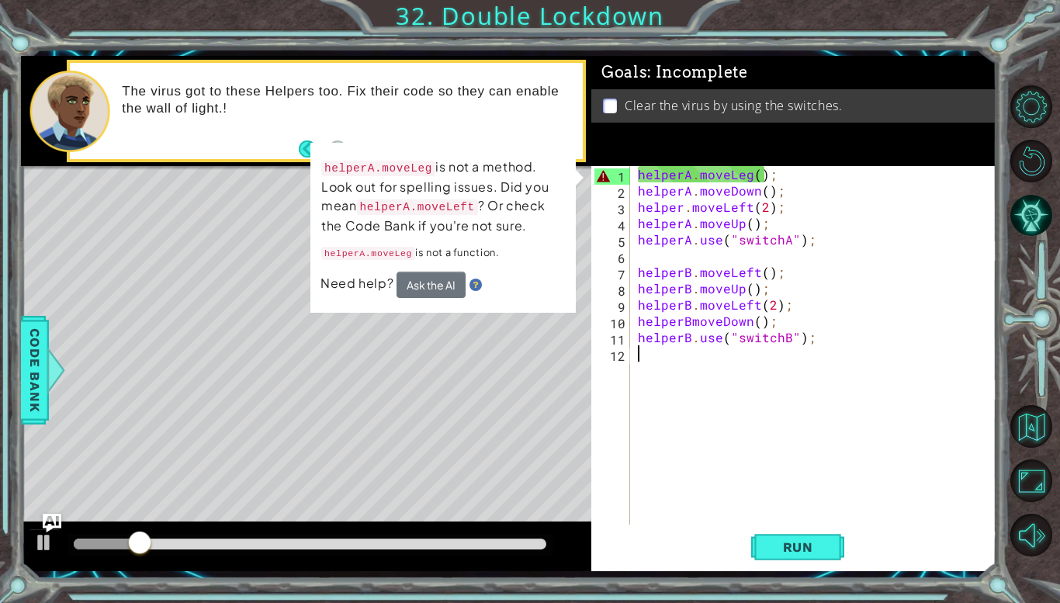
click at [756, 176] on div "helperA . moveLeg ( ) ; helperA . moveDown ( ) ; helper . moveLeft ( 2 ) ; help…" at bounding box center [817, 361] width 365 height 391
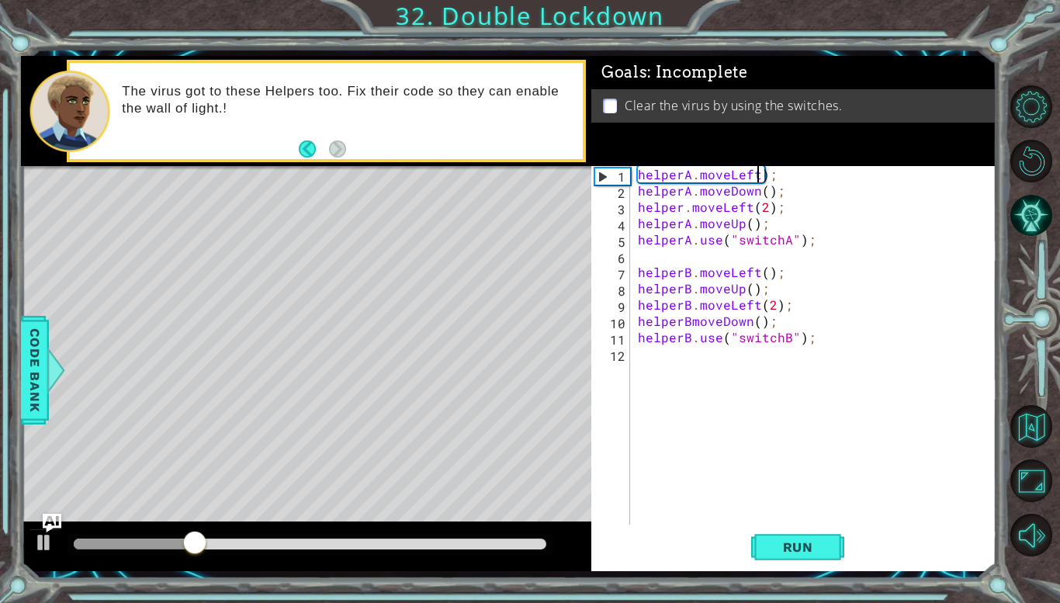
scroll to position [0, 8]
click at [804, 562] on button "Run" at bounding box center [797, 547] width 93 height 40
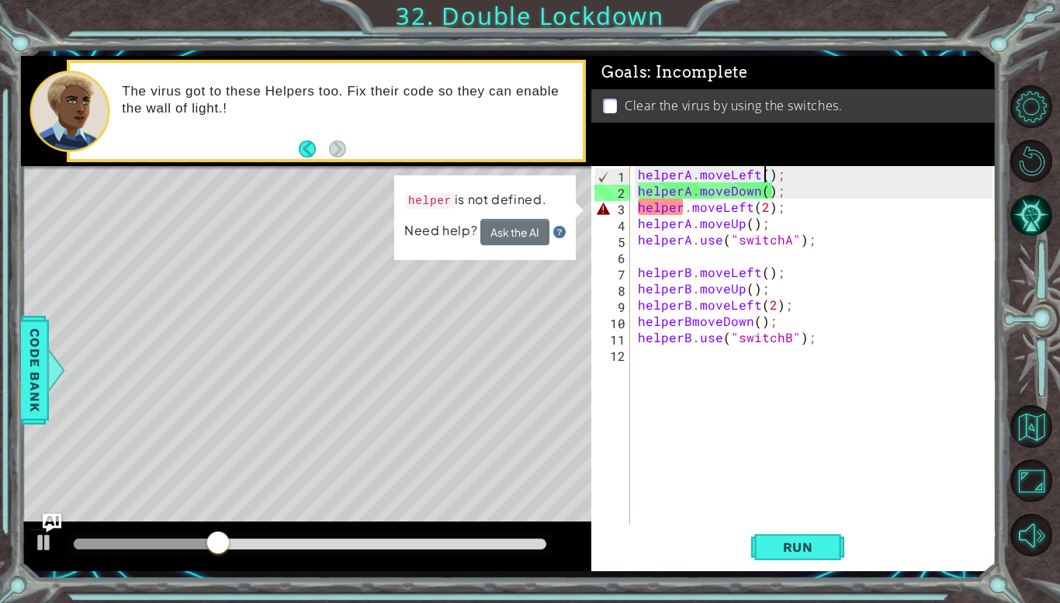
click at [683, 215] on div "helperA . moveLeft ( ) ; helperA . moveDown ( ) ; helper . moveLeft ( 2 ) ; hel…" at bounding box center [817, 361] width 365 height 391
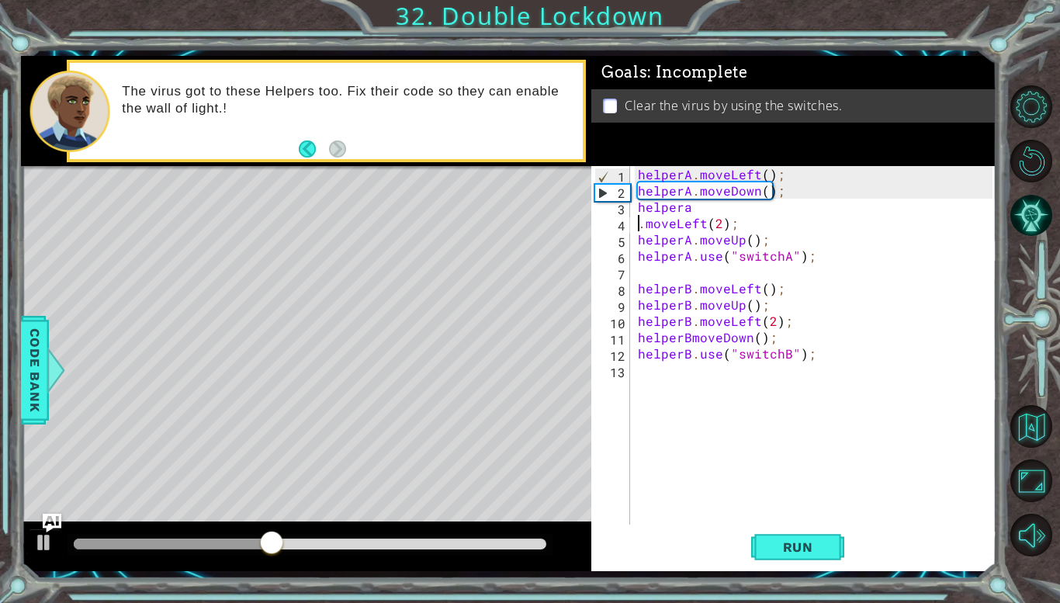
click at [693, 205] on div "helperA . moveLeft ( ) ; helperA . moveDown ( ) ; helpera . moveLeft ( 2 ) ; he…" at bounding box center [817, 361] width 365 height 391
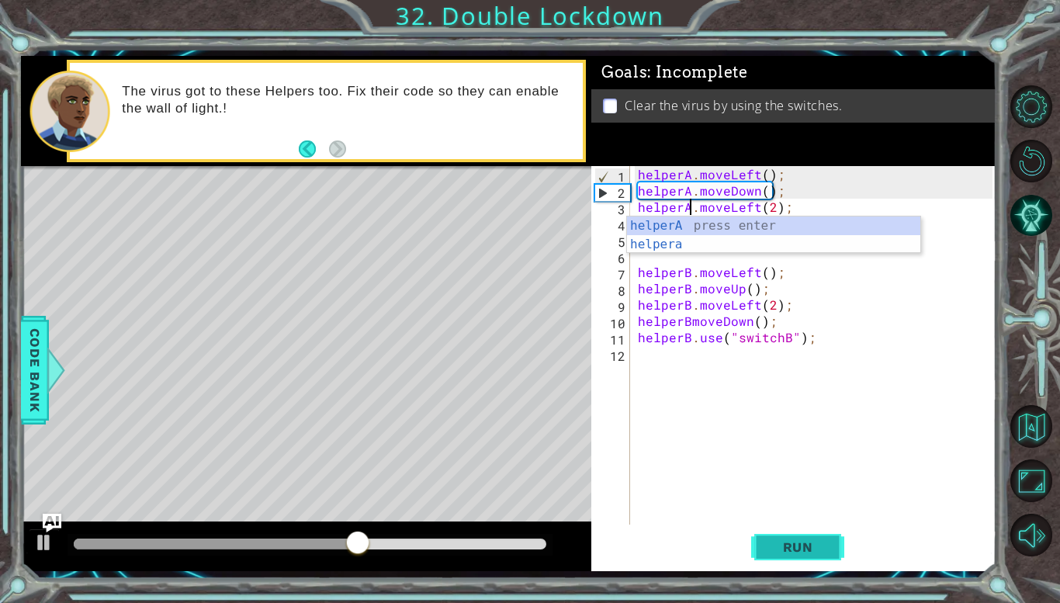
click at [786, 565] on button "Run" at bounding box center [797, 547] width 93 height 40
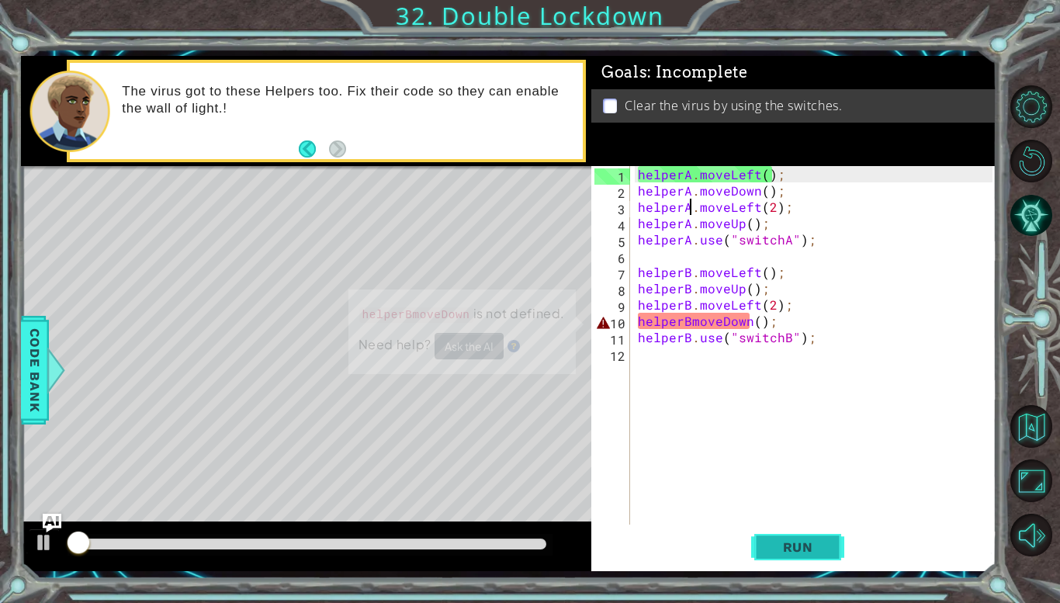
click at [804, 555] on span "Run" at bounding box center [797, 547] width 61 height 16
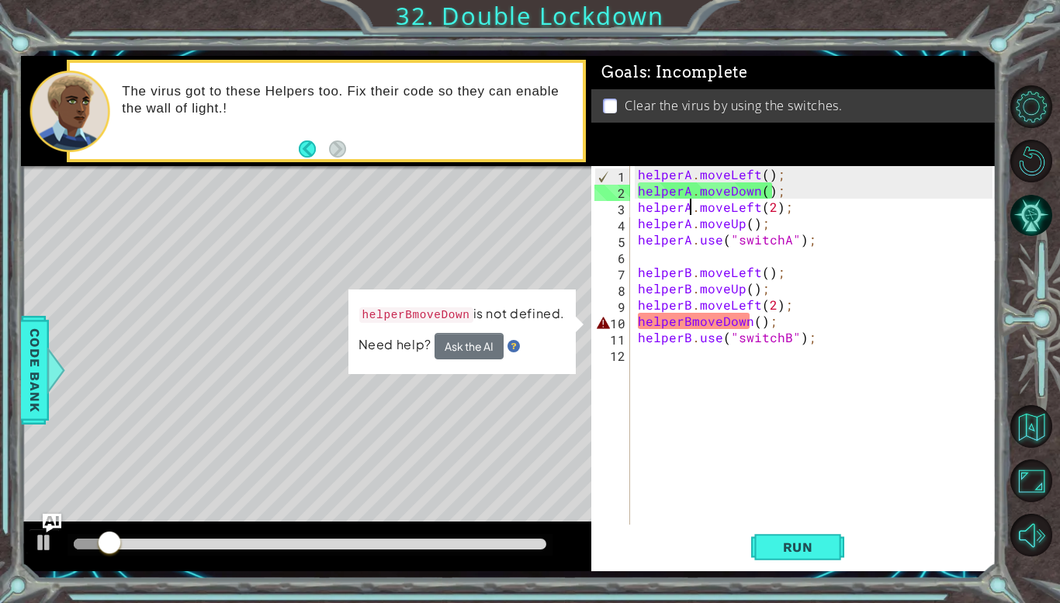
click at [691, 323] on div "helperA . moveLeft ( ) ; helperA . moveDown ( ) ; helperA . moveLeft ( 2 ) ; he…" at bounding box center [817, 361] width 365 height 391
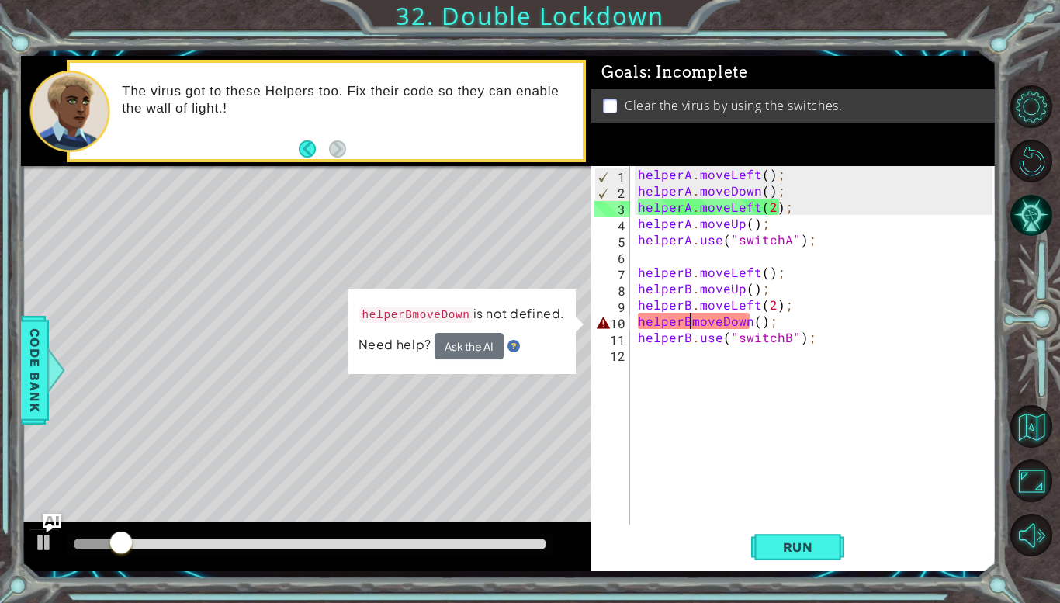
scroll to position [0, 3]
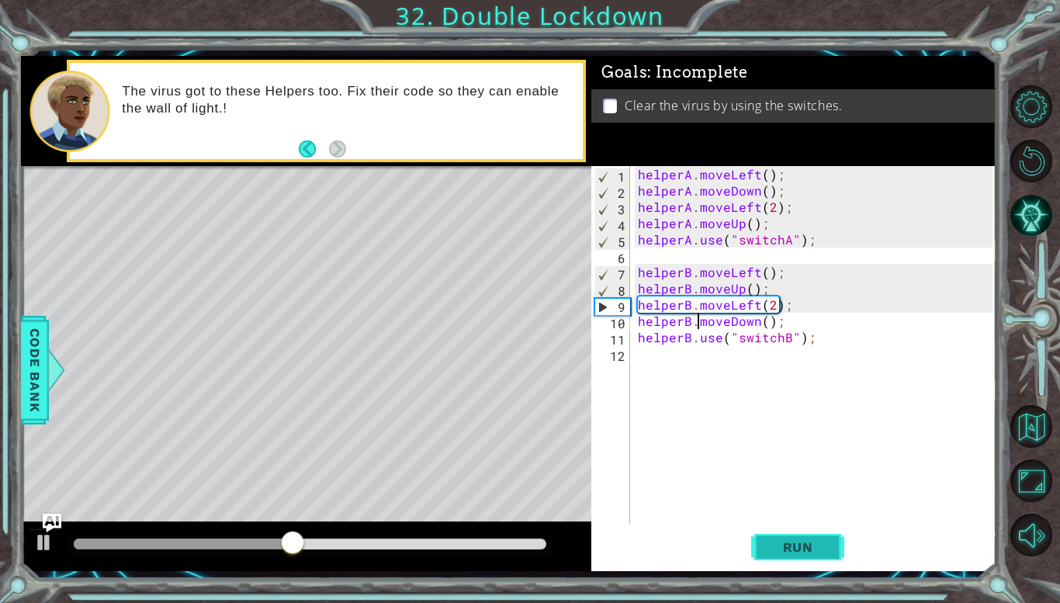
type textarea "helperB.moveDown();"
click at [810, 545] on span "Run" at bounding box center [797, 547] width 61 height 16
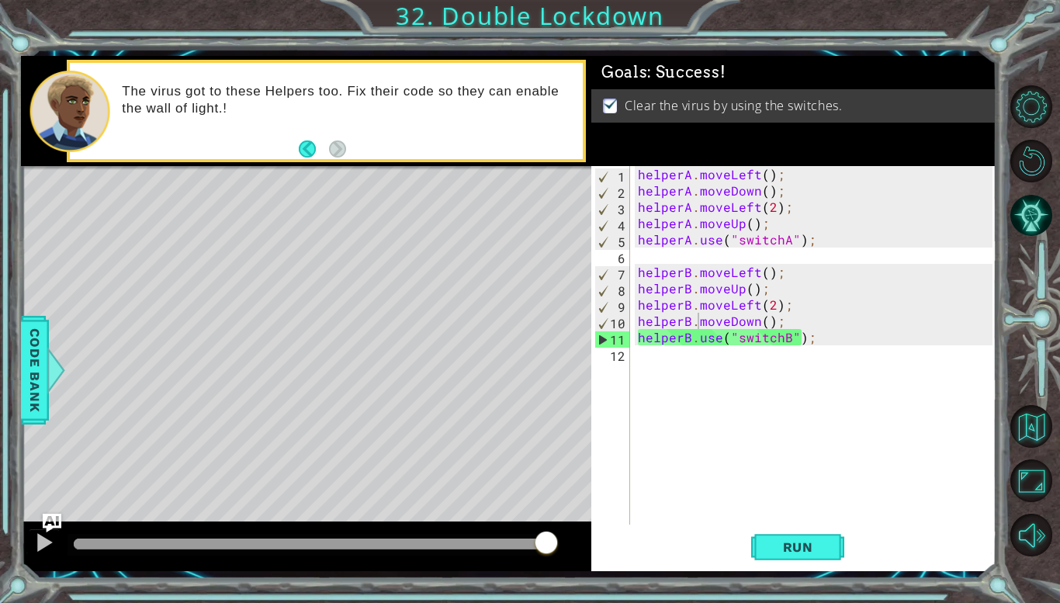
drag, startPoint x: 136, startPoint y: 541, endPoint x: 1056, endPoint y: 520, distance: 920.2
click at [1056, 520] on body "1 ההההההההההההההההההההההההההההההההההההההההההההההההההההההההההההההההההההההההההההה…" at bounding box center [530, 301] width 1060 height 603
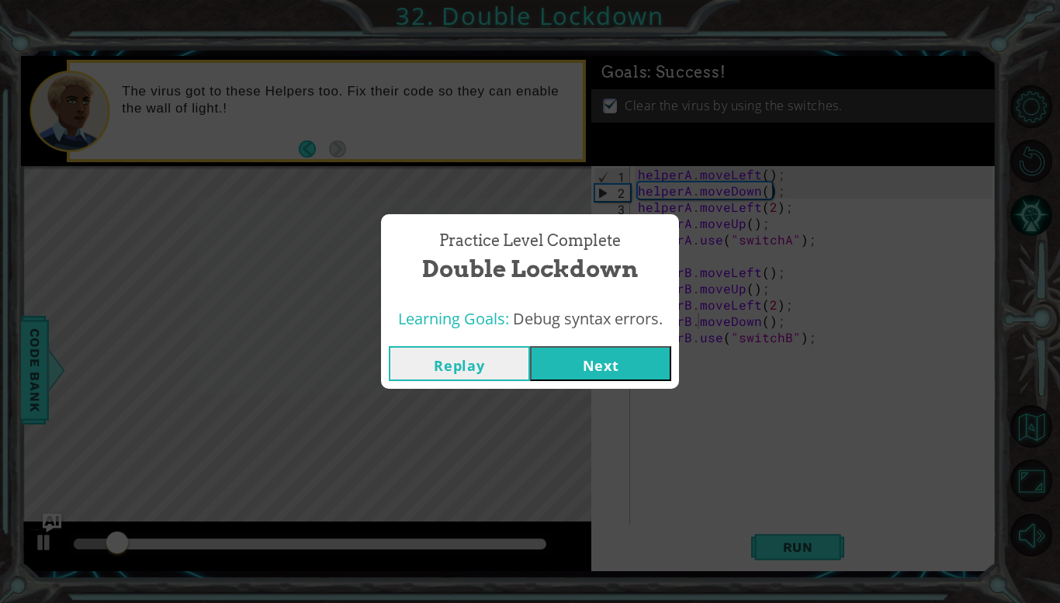
click at [616, 372] on button "Next" at bounding box center [600, 363] width 141 height 35
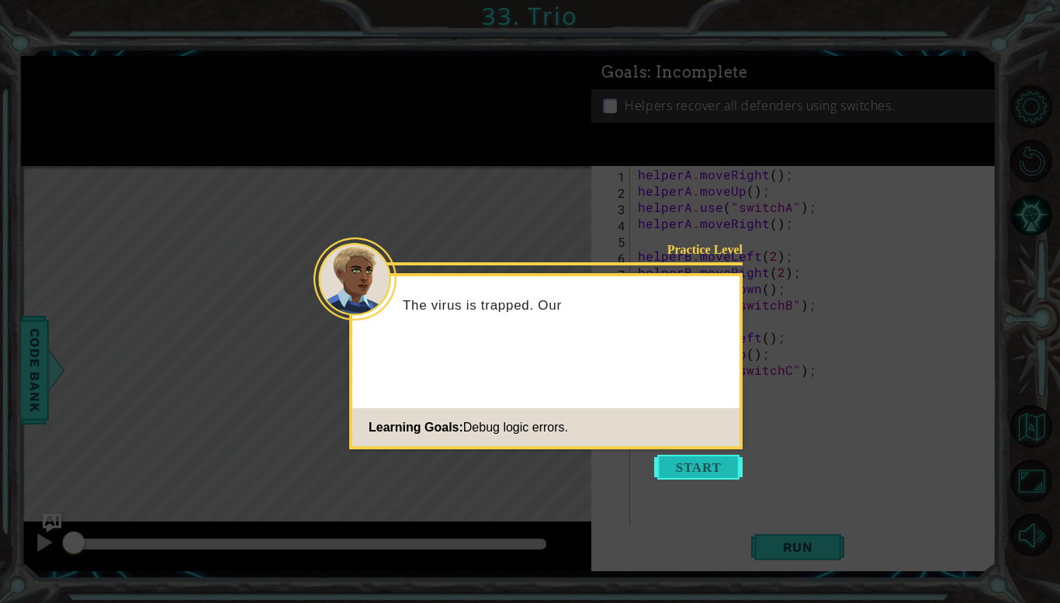
click at [698, 465] on button "Start" at bounding box center [698, 467] width 88 height 25
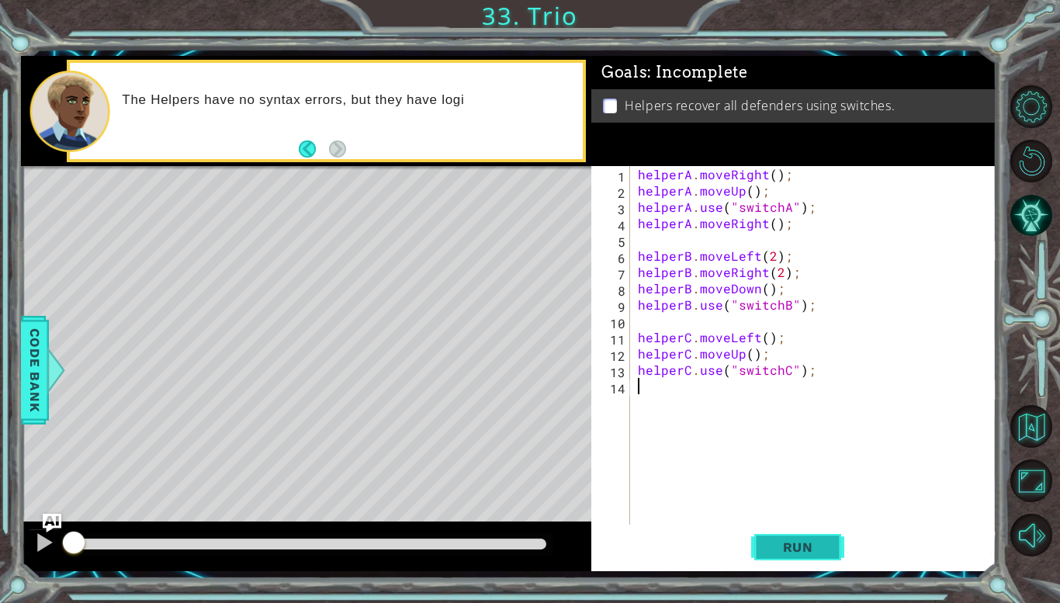
click at [776, 534] on button "Run" at bounding box center [797, 547] width 93 height 40
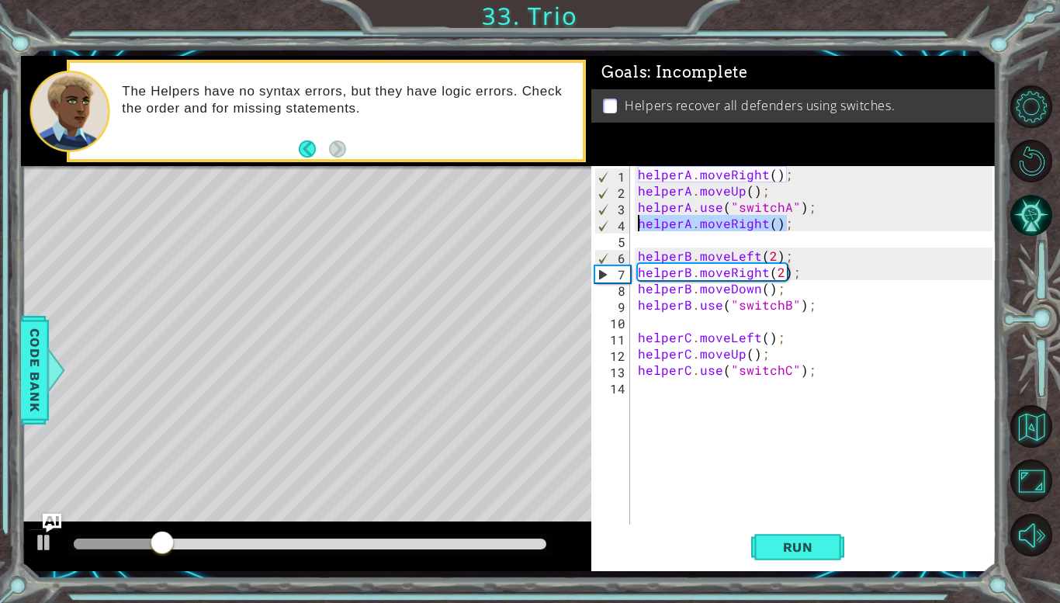
drag, startPoint x: 786, startPoint y: 223, endPoint x: 635, endPoint y: 226, distance: 150.5
click at [635, 226] on div "helperA . moveRight ( ) ; helperA . moveUp ( ) ; helperA . use ( "switchA" ) ; …" at bounding box center [817, 361] width 365 height 391
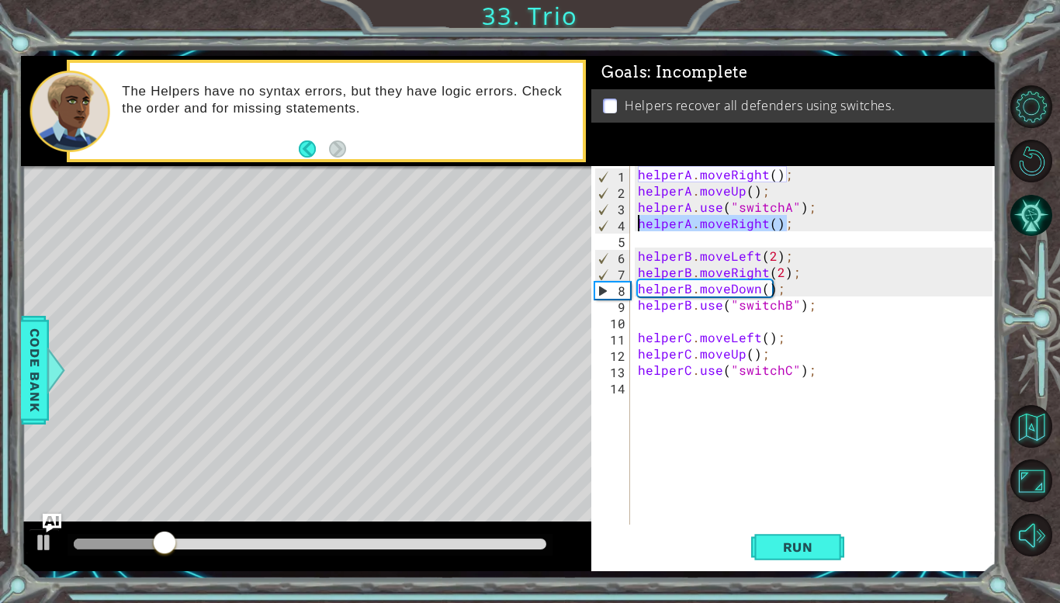
click at [635, 226] on div "helperA . moveRight ( ) ; helperA . moveUp ( ) ; helperA . use ( "switchA" ) ; …" at bounding box center [814, 345] width 358 height 358
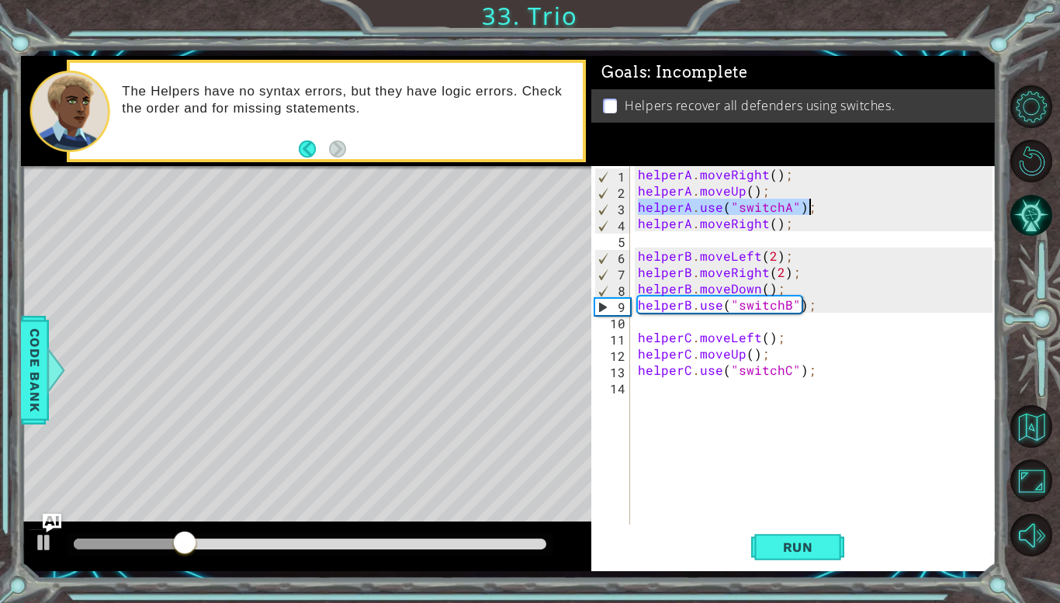
drag, startPoint x: 636, startPoint y: 208, endPoint x: 853, endPoint y: 200, distance: 217.3
click at [853, 200] on div "helperA . moveRight ( ) ; helperA . moveUp ( ) ; helperA . use ( "switchA" ) ; …" at bounding box center [817, 361] width 365 height 391
type textarea "helperA.use("switchA");"
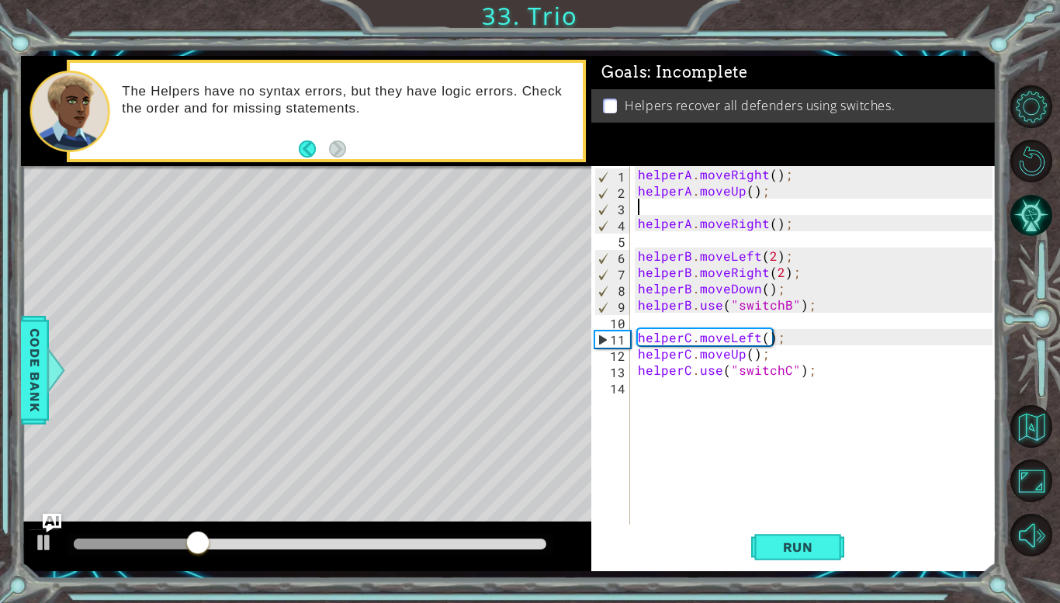
type textarea "helperA.moveRight();"
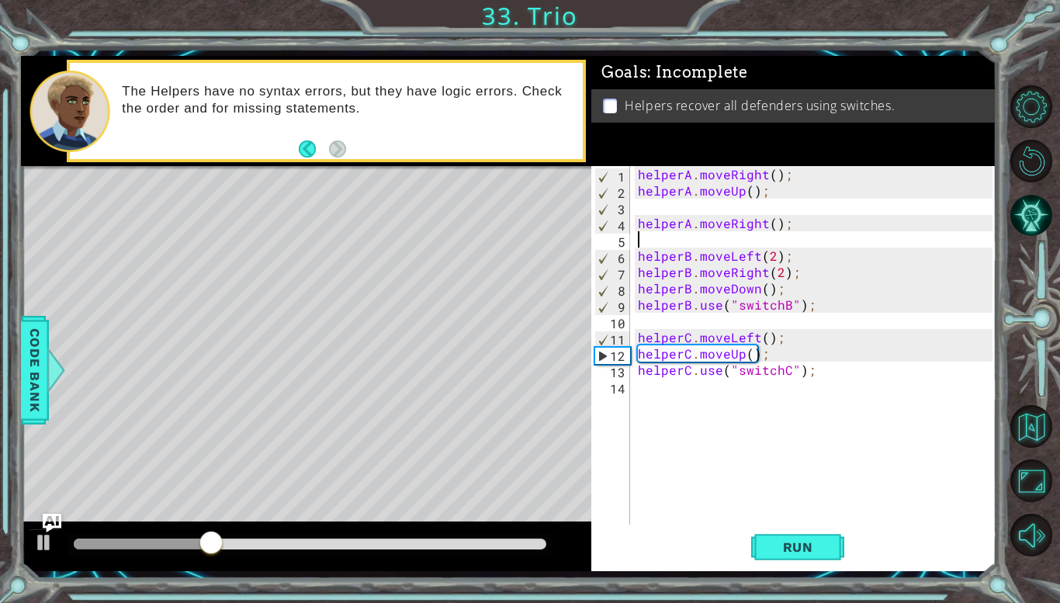
paste textarea "helperA.use("switchA");"
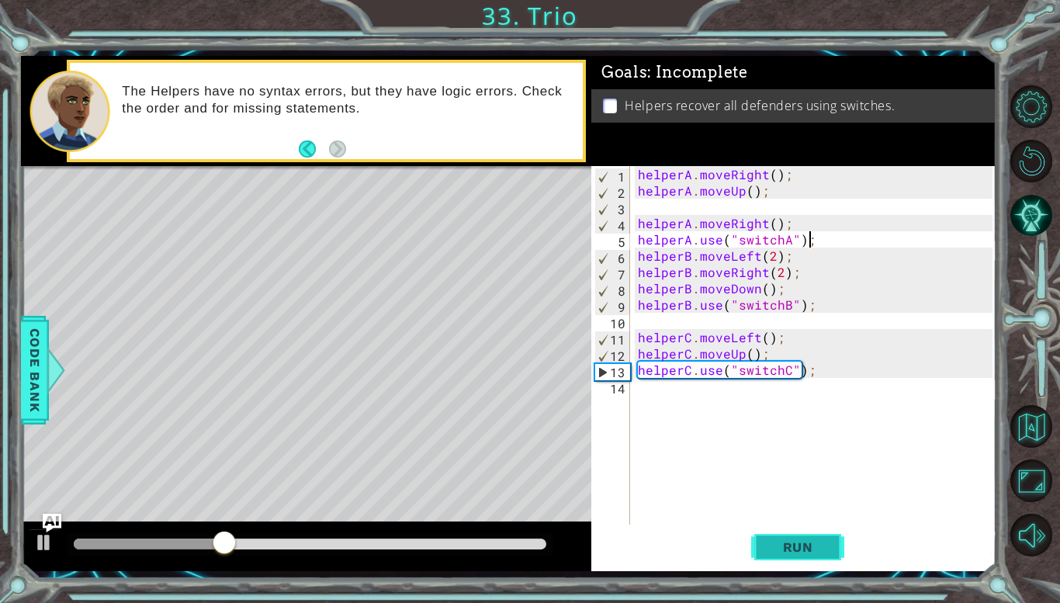
click at [826, 560] on button "Run" at bounding box center [797, 547] width 93 height 40
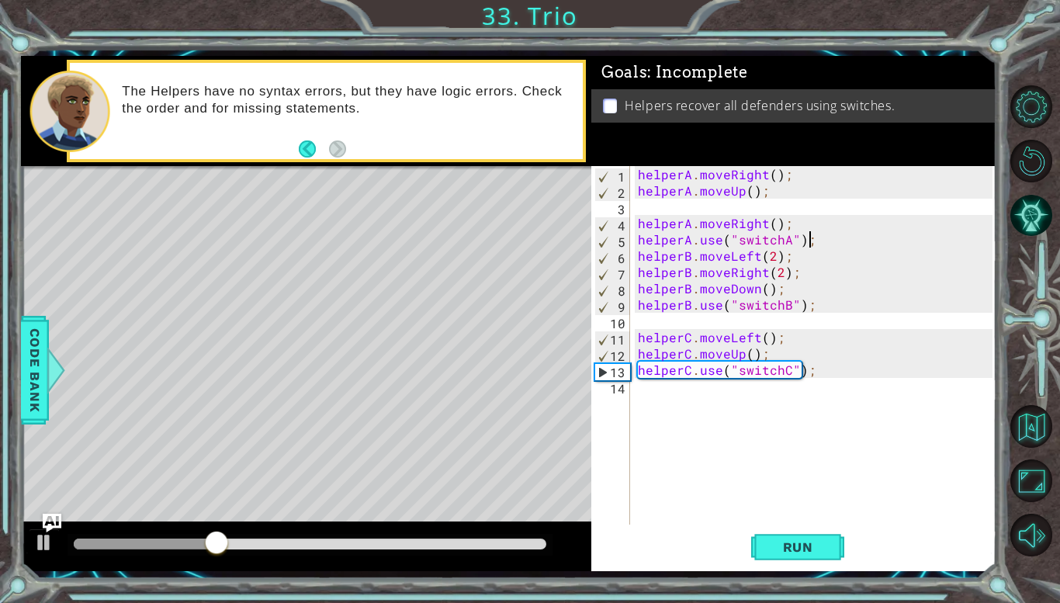
click at [800, 257] on div "helperA . moveRight ( ) ; helperA . moveUp ( ) ; helperA . moveRight ( ) ; help…" at bounding box center [817, 361] width 365 height 391
type textarea "helperB.moveLeft(2);"
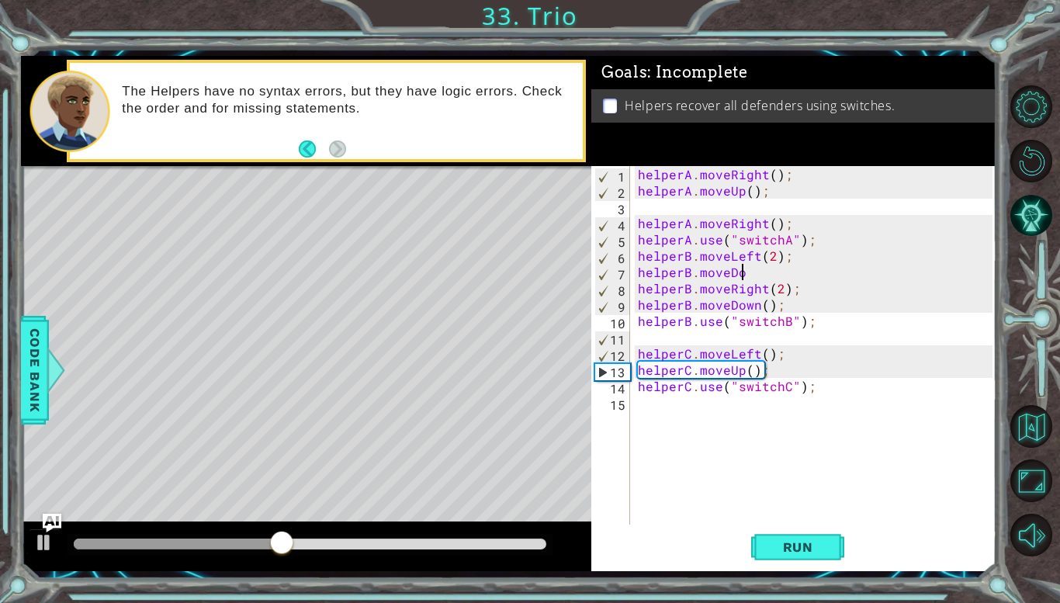
scroll to position [0, 6]
type textarea "helperB.moveDown"
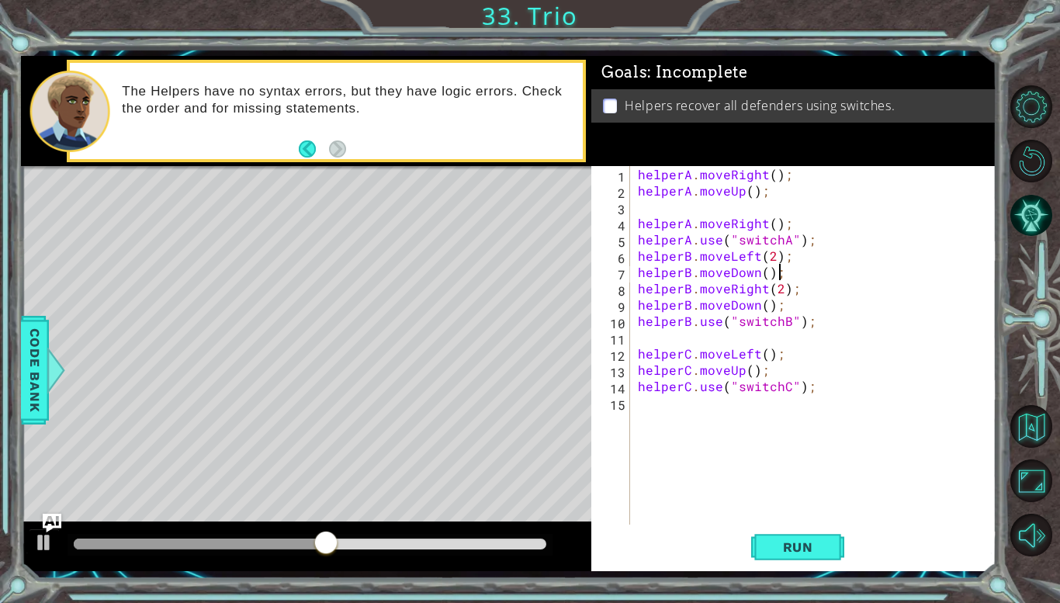
scroll to position [0, 8]
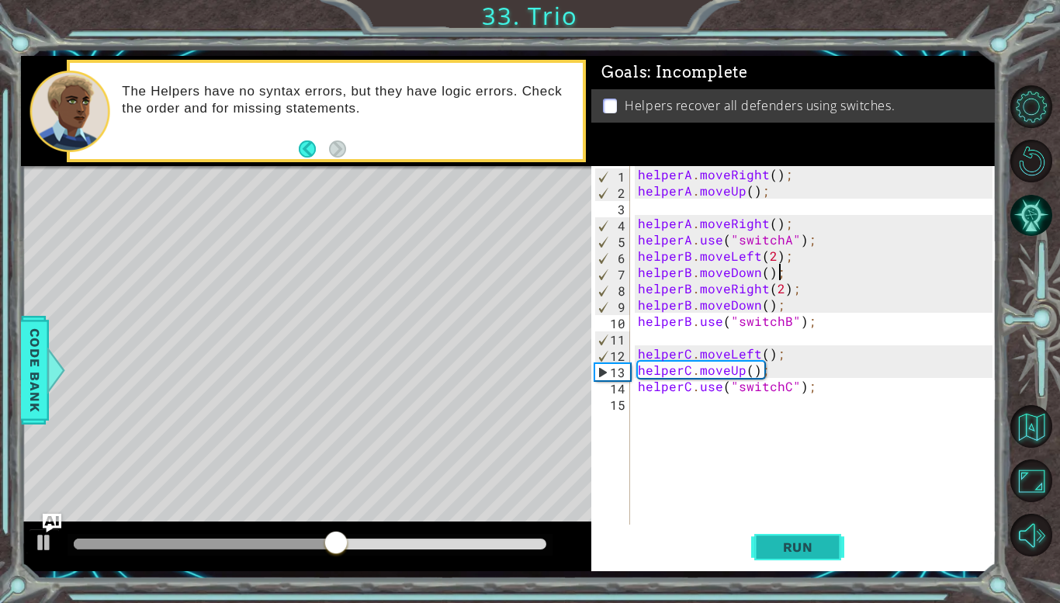
click at [812, 563] on button "Run" at bounding box center [797, 547] width 93 height 40
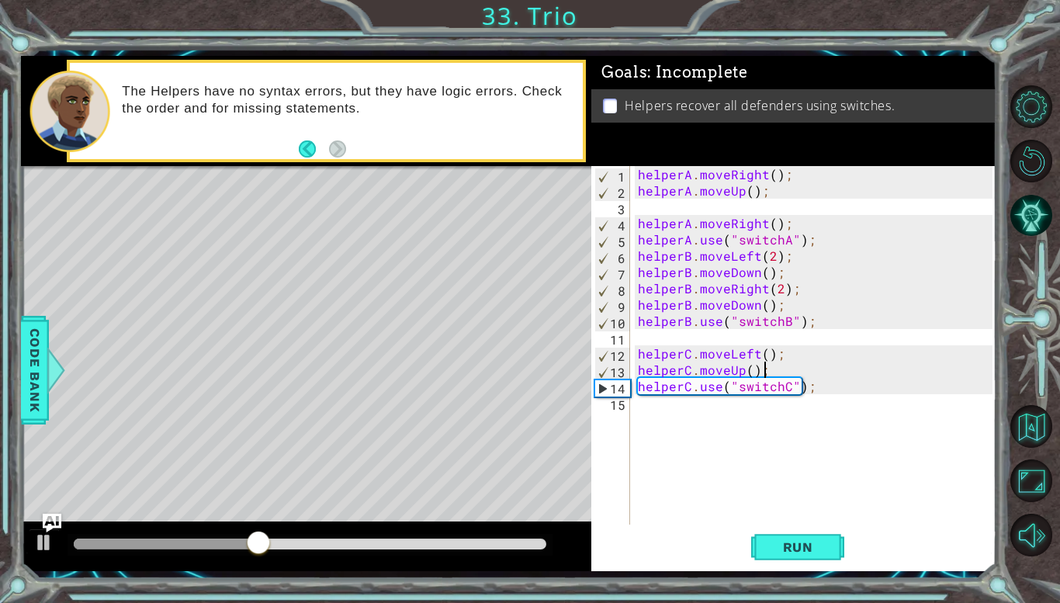
click at [802, 361] on div "helperA . moveRight ( ) ; helperA . moveUp ( ) ; helperA . moveRight ( ) ; help…" at bounding box center [817, 361] width 365 height 391
type textarea "helperC.moveUp();"
click at [783, 524] on div "helperC.moveLeft 1 2 3 4 5 6 7 8 9 10 11 12 13 14 15 16 helperA . moveRight ( )…" at bounding box center [793, 368] width 405 height 405
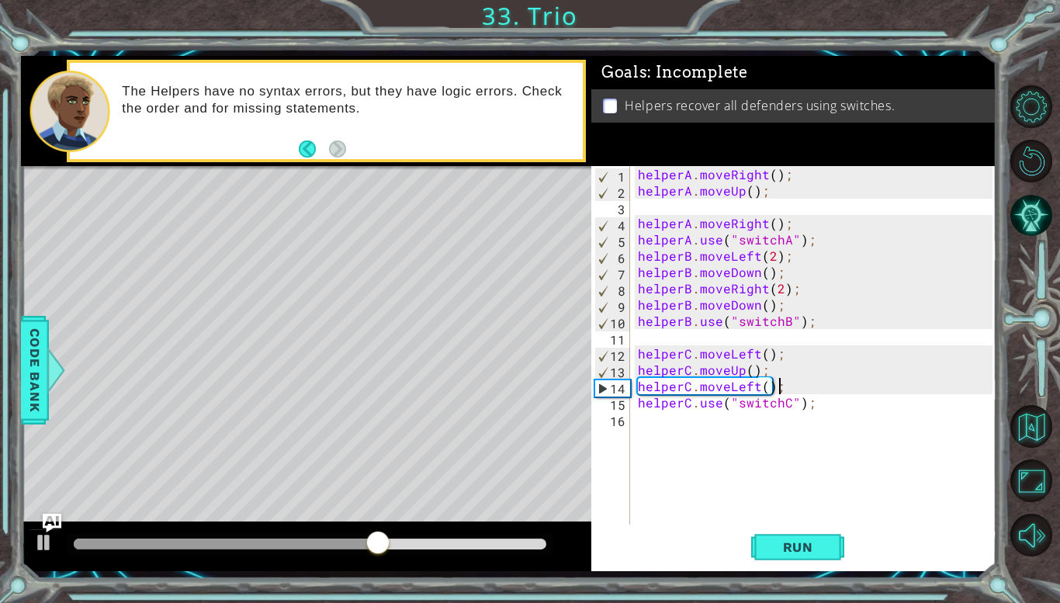
scroll to position [0, 8]
type textarea "helperC.moveLeft();"
click at [776, 541] on span "Run" at bounding box center [797, 547] width 61 height 16
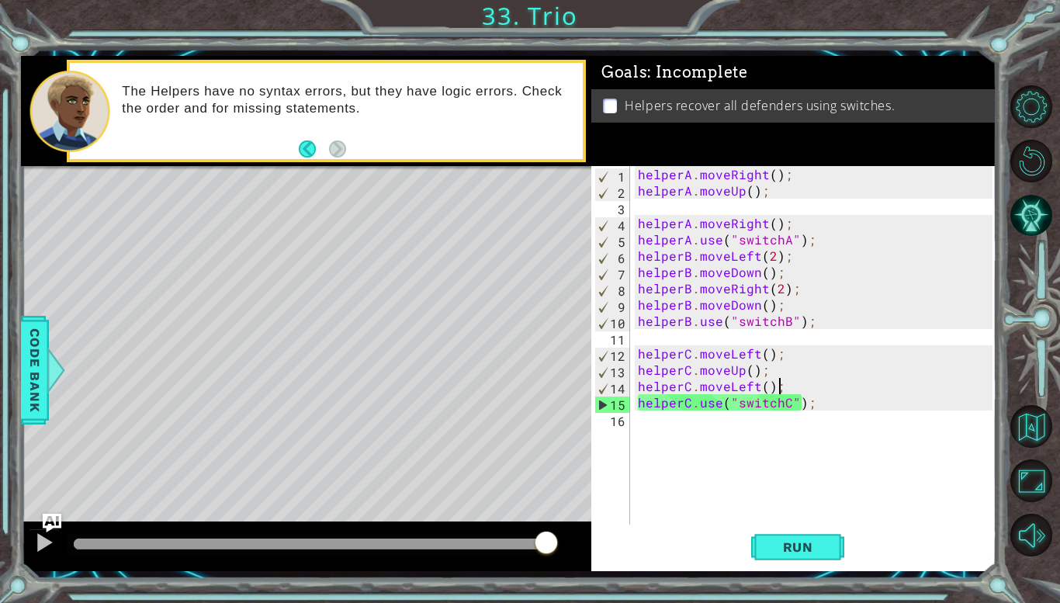
drag, startPoint x: 130, startPoint y: 542, endPoint x: 624, endPoint y: 554, distance: 495.0
click at [851, 432] on div "helperA . moveRight ( ) ; helperA . moveUp ( ) ; helperA . moveRight ( ) ; help…" at bounding box center [817, 361] width 365 height 391
click at [828, 538] on button "Run" at bounding box center [797, 547] width 93 height 40
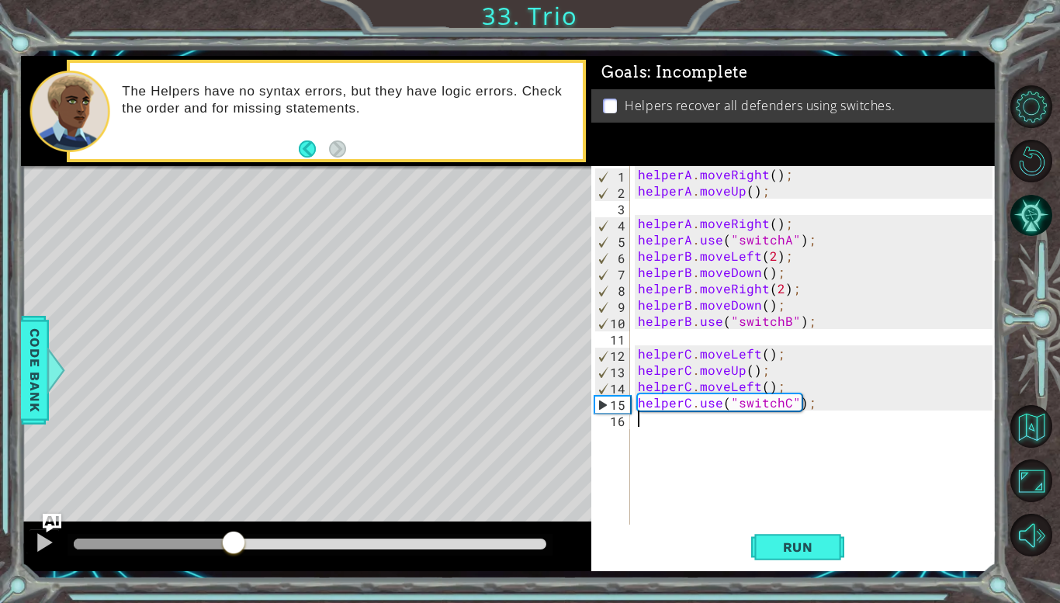
drag, startPoint x: 81, startPoint y: 555, endPoint x: 232, endPoint y: 534, distance: 152.7
click at [232, 534] on div at bounding box center [234, 544] width 28 height 28
click at [756, 386] on div "helperA . moveRight ( ) ; helperA . moveUp ( ) ; helperA . moveRight ( ) ; help…" at bounding box center [817, 361] width 365 height 391
type textarea "helperC.moveRight();"
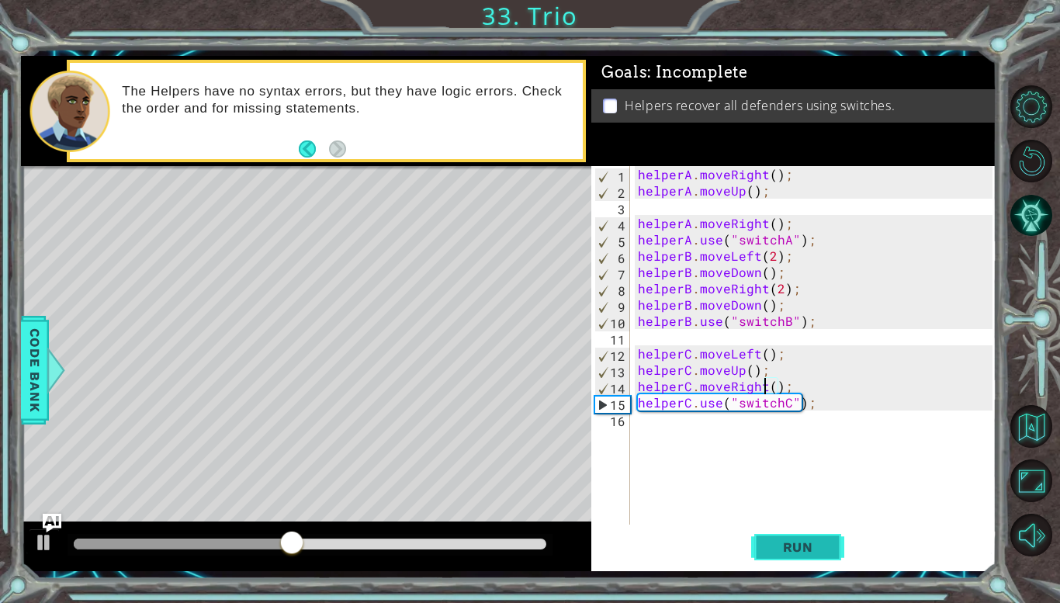
click at [822, 547] on span "Run" at bounding box center [797, 547] width 61 height 16
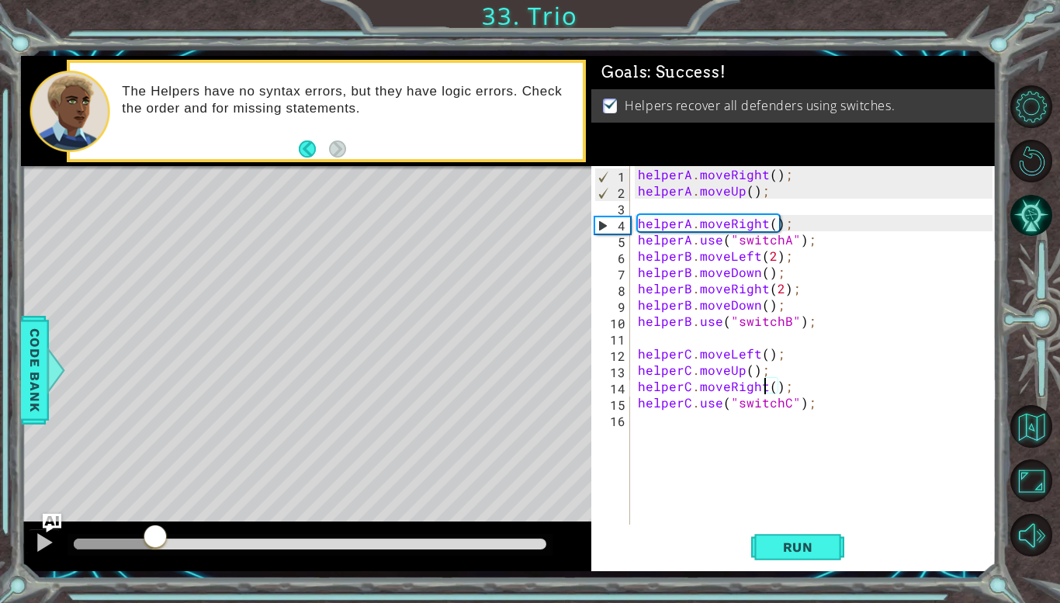
click at [154, 544] on div at bounding box center [155, 538] width 28 height 28
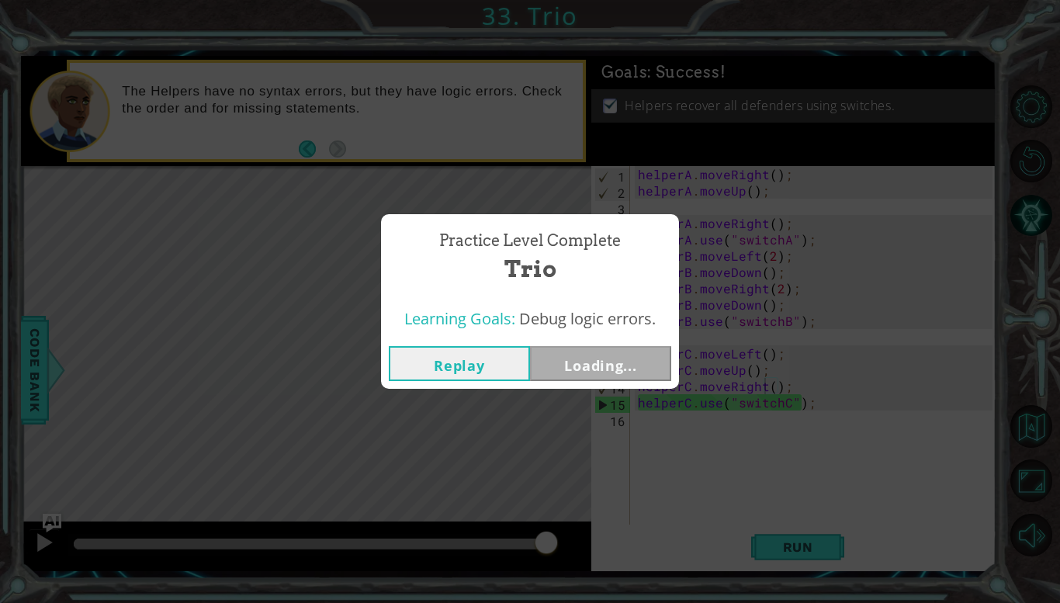
drag, startPoint x: 154, startPoint y: 544, endPoint x: 1022, endPoint y: 608, distance: 870.4
click at [1022, 602] on html "1 ההההההההההההההההההההההההההההההההההההההההההההההההההההההההההההההההההההההההההההה…" at bounding box center [530, 301] width 1060 height 603
click at [639, 378] on button "Next" at bounding box center [600, 363] width 141 height 35
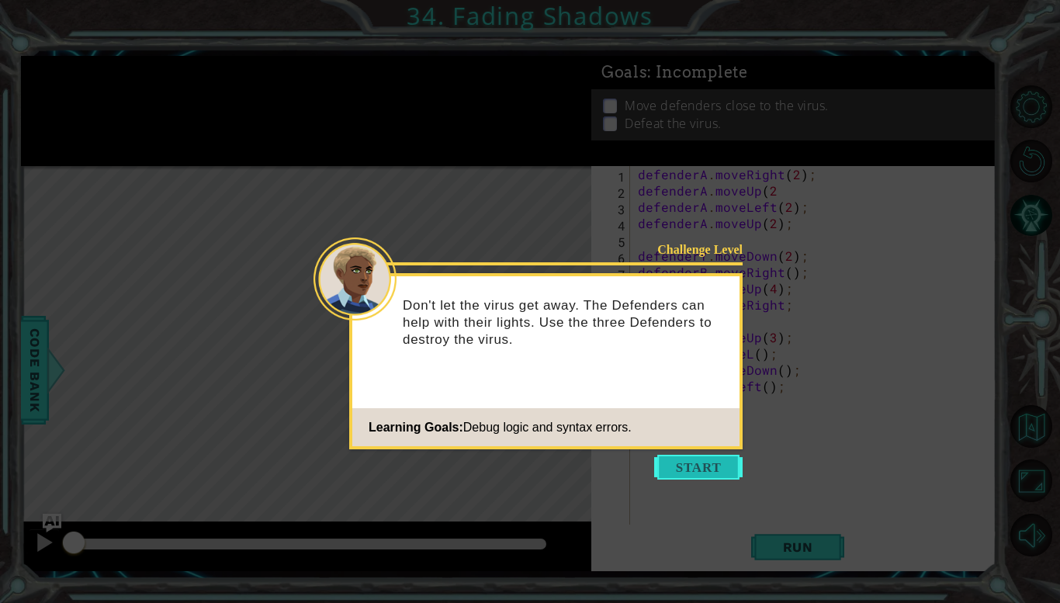
click at [709, 459] on button "Start" at bounding box center [698, 467] width 88 height 25
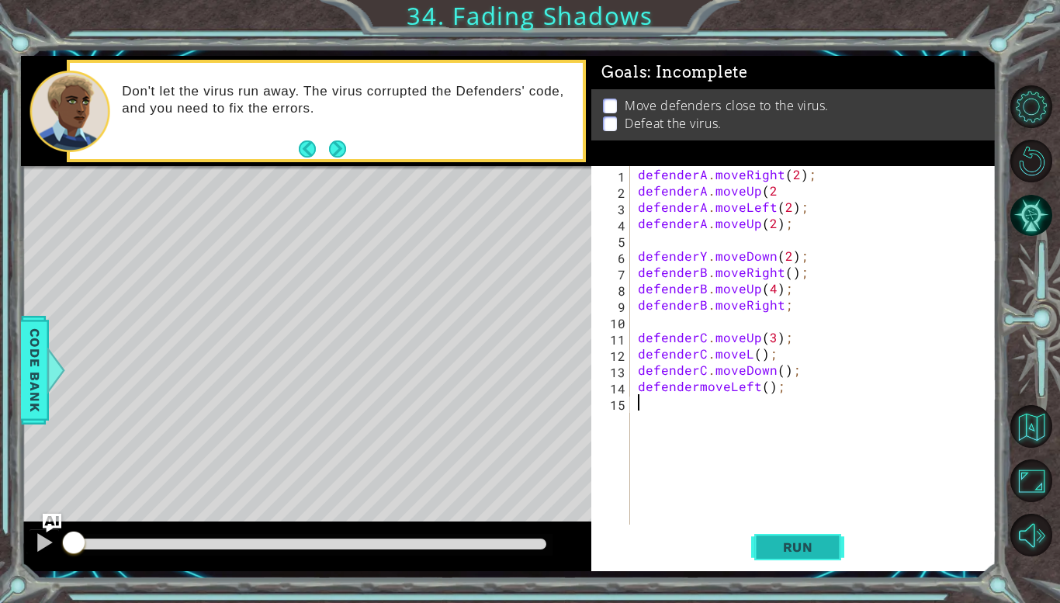
click at [810, 544] on span "Run" at bounding box center [797, 547] width 61 height 16
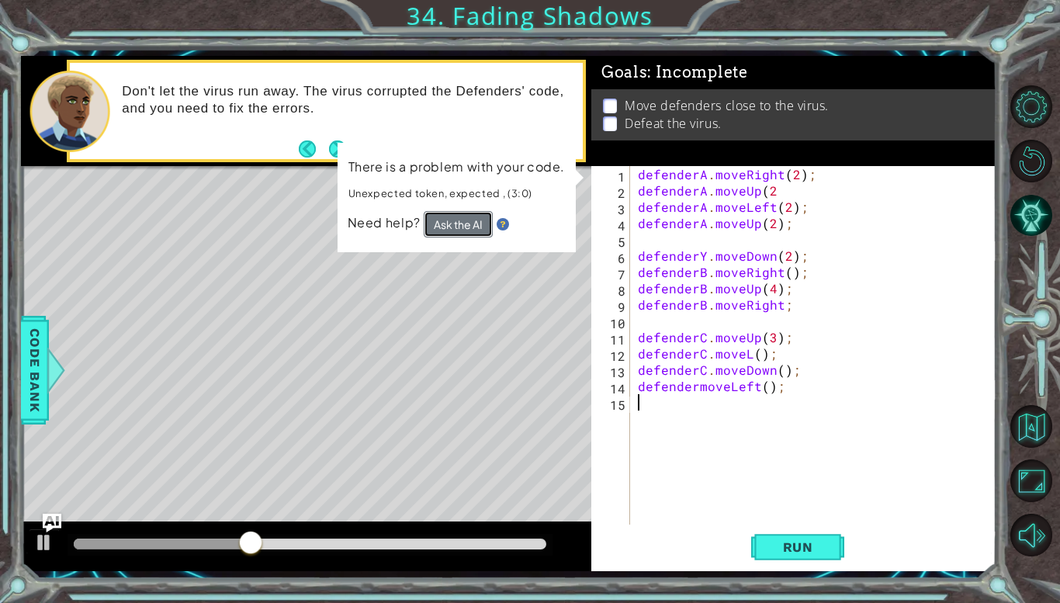
click at [439, 216] on button "Ask the AI" at bounding box center [458, 224] width 69 height 26
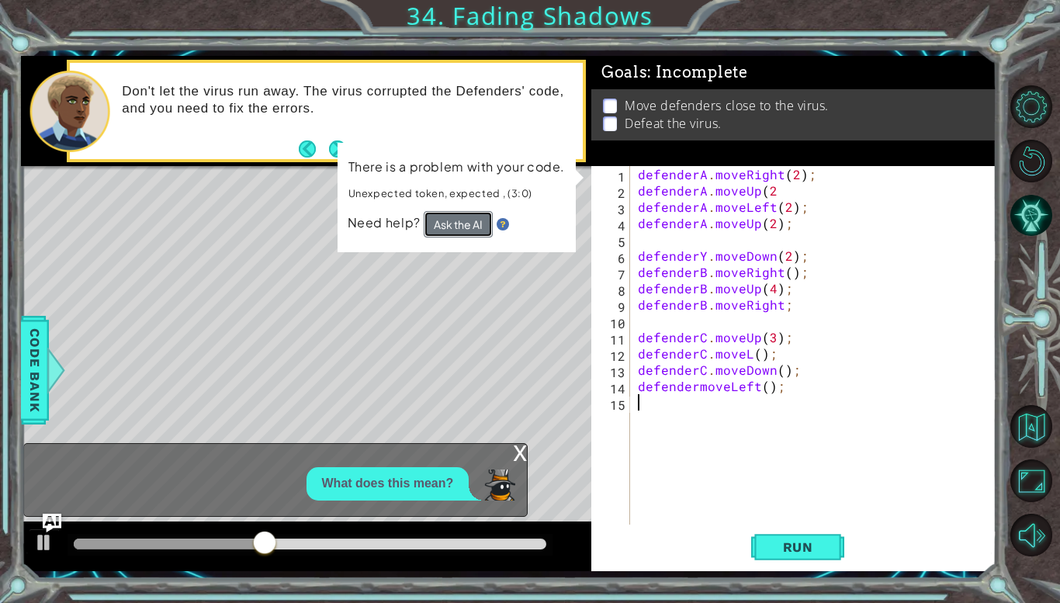
click at [443, 217] on button "Ask the AI" at bounding box center [458, 224] width 69 height 26
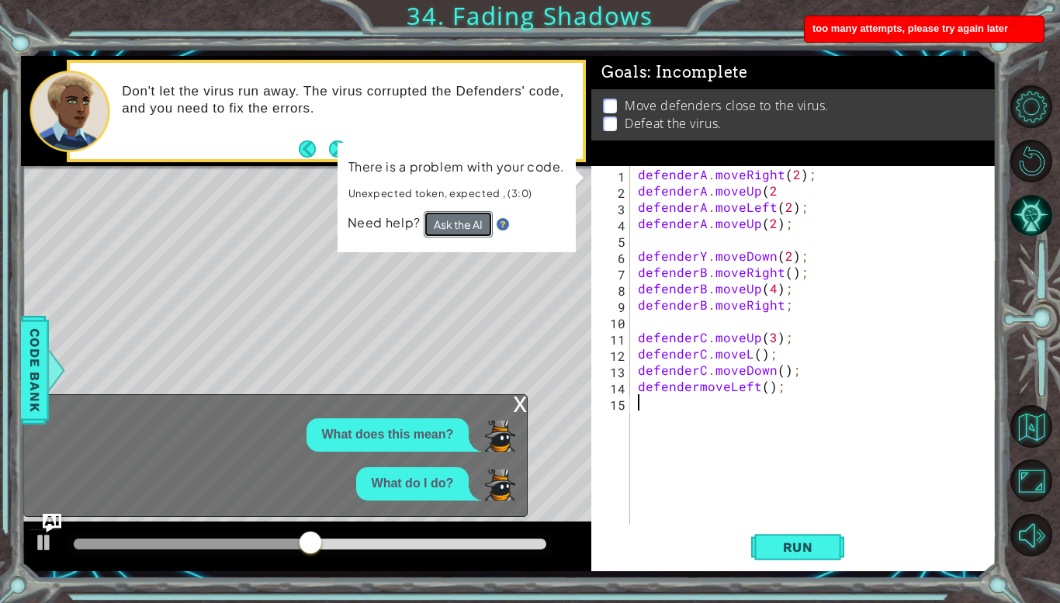
click at [458, 217] on button "Ask the AI" at bounding box center [458, 224] width 69 height 26
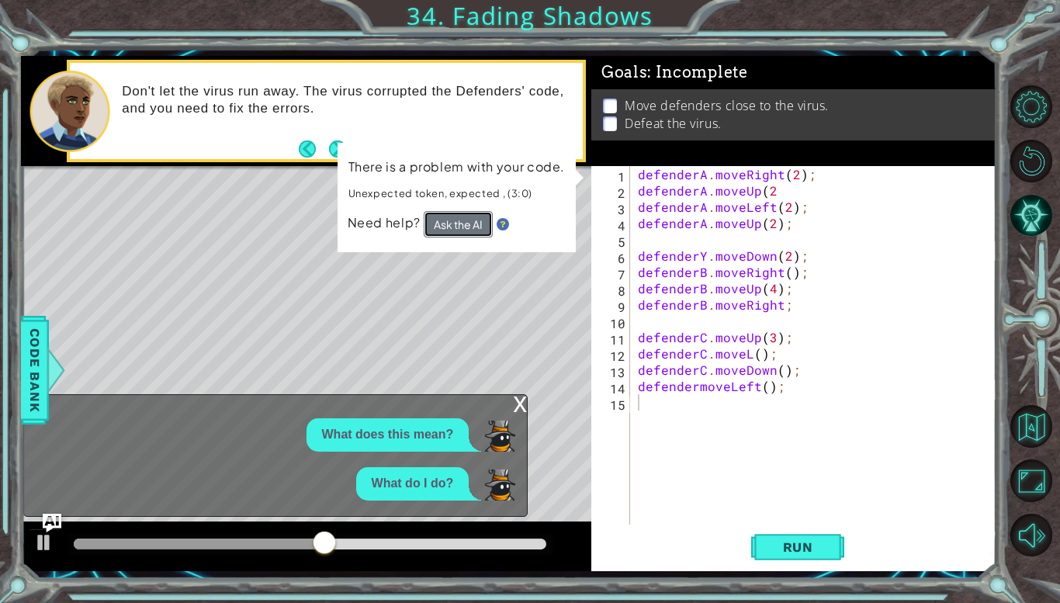
click at [458, 217] on button "Ask the AI" at bounding box center [458, 224] width 69 height 26
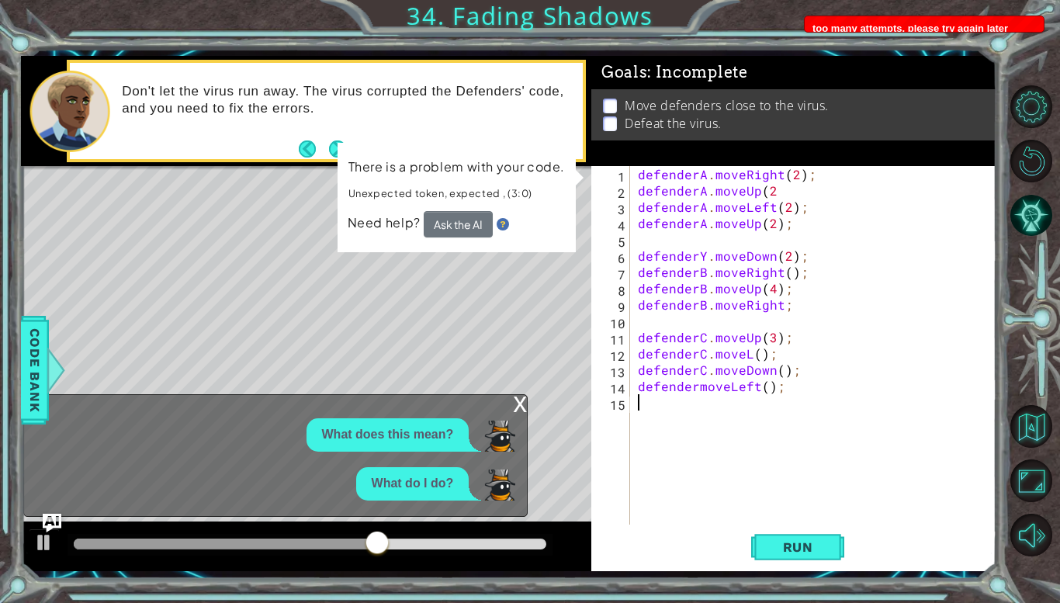
click at [827, 304] on div "defenderA . moveRight ( 2 ) ; defenderA . moveUp ( 2 defenderA . moveLeft ( 2 )…" at bounding box center [817, 361] width 365 height 391
type textarea "defenderB.moveRight;"
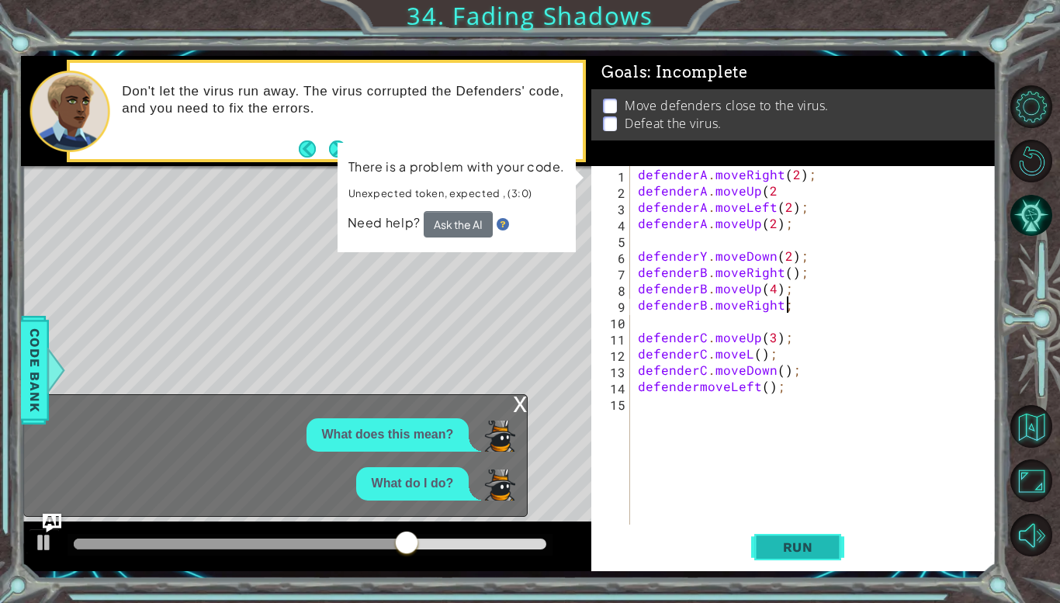
click at [822, 550] on span "Run" at bounding box center [797, 547] width 61 height 16
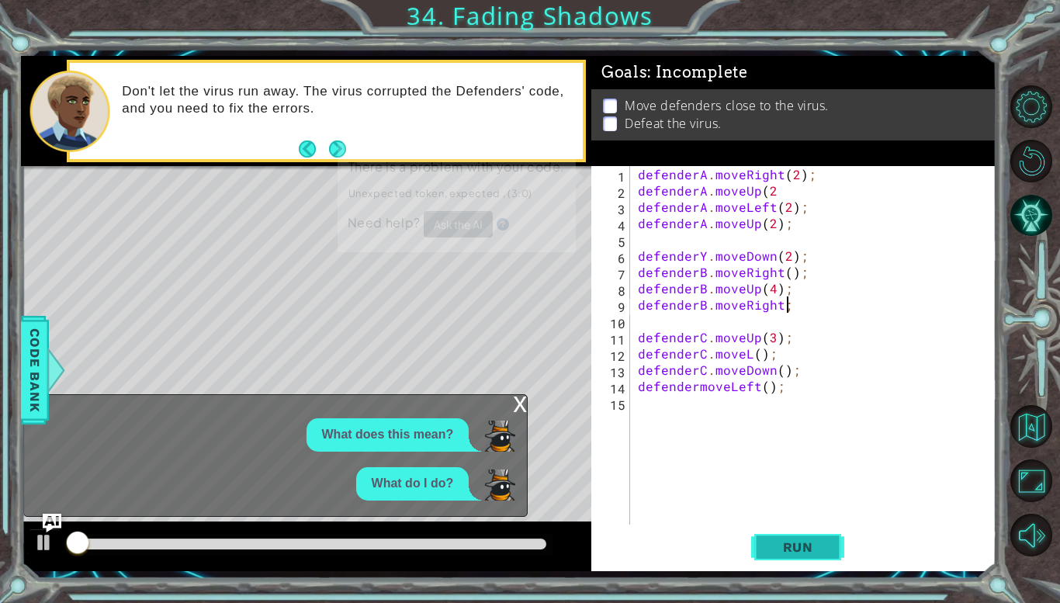
click at [822, 550] on span "Run" at bounding box center [797, 547] width 61 height 16
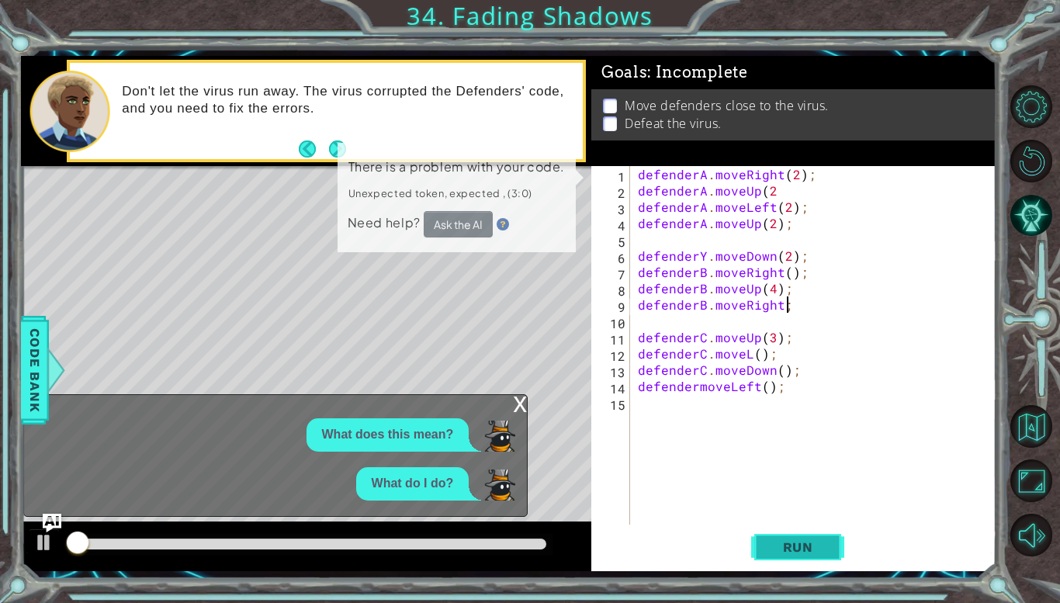
click at [822, 550] on span "Run" at bounding box center [797, 547] width 61 height 16
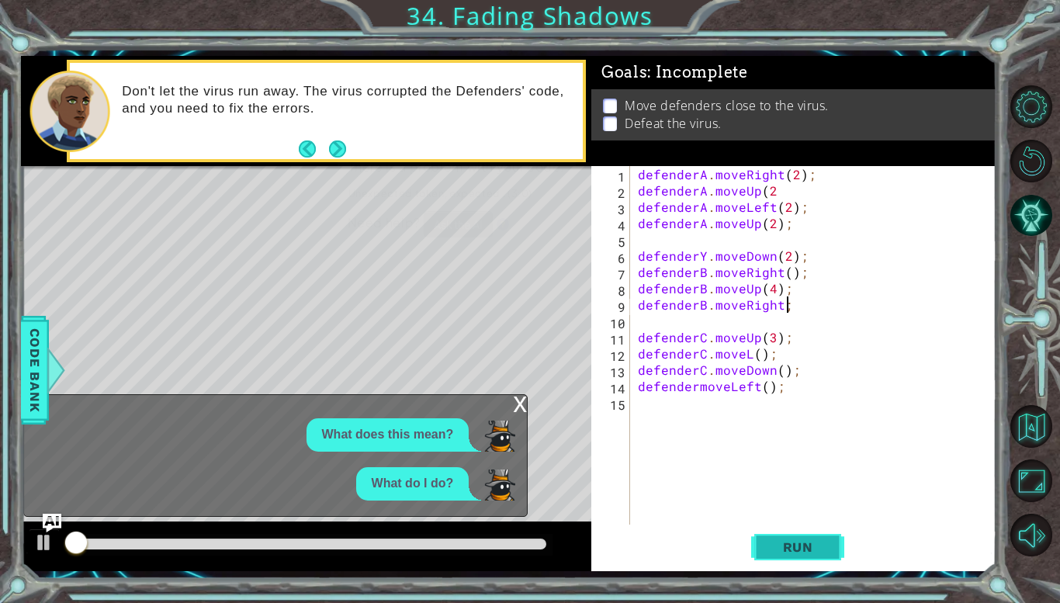
click at [822, 550] on span "Run" at bounding box center [797, 547] width 61 height 16
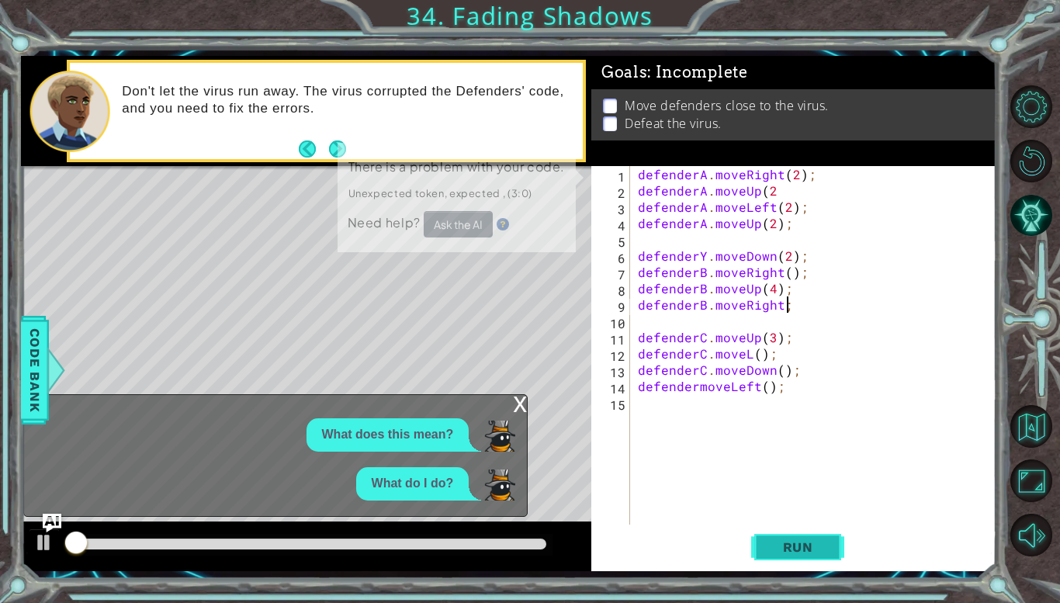
click at [822, 550] on span "Run" at bounding box center [797, 547] width 61 height 16
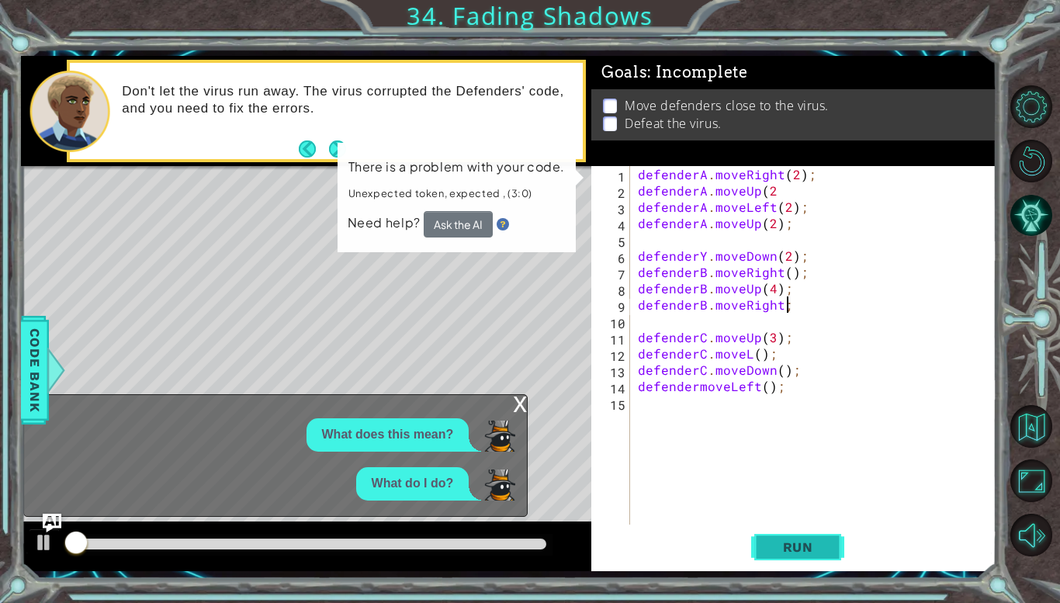
click at [822, 550] on span "Run" at bounding box center [797, 547] width 61 height 16
click at [479, 214] on button "Ask the AI" at bounding box center [458, 224] width 69 height 26
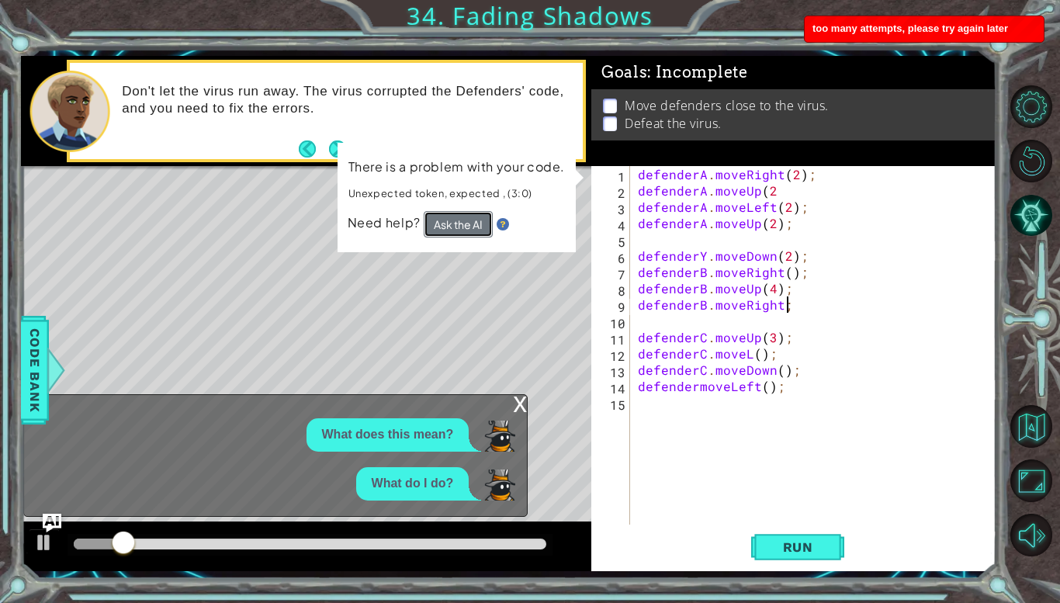
click at [471, 221] on button "Ask the AI" at bounding box center [458, 224] width 69 height 26
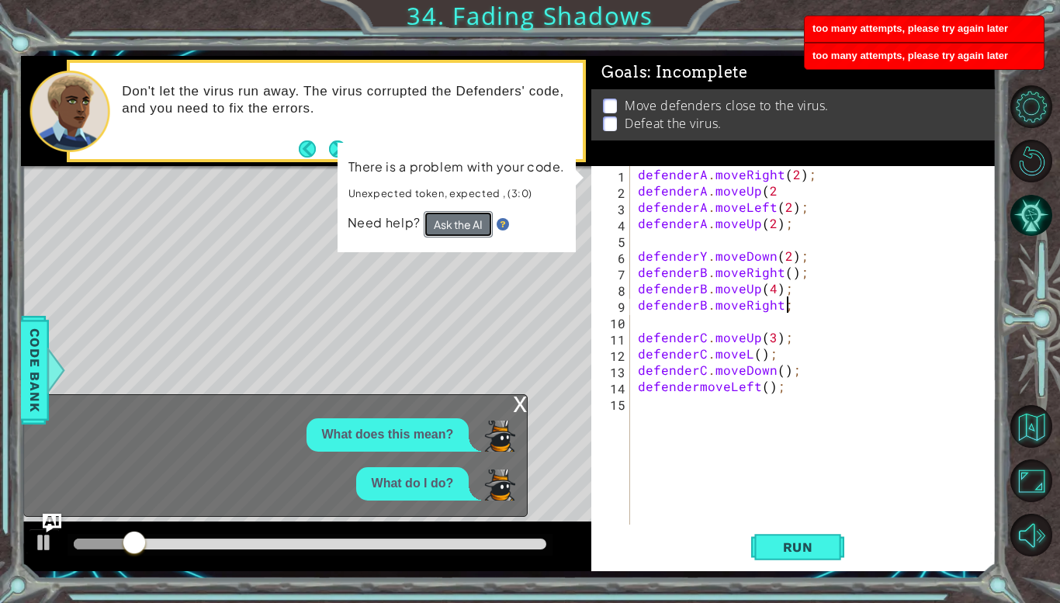
click at [471, 221] on button "Ask the AI" at bounding box center [457, 224] width 69 height 27
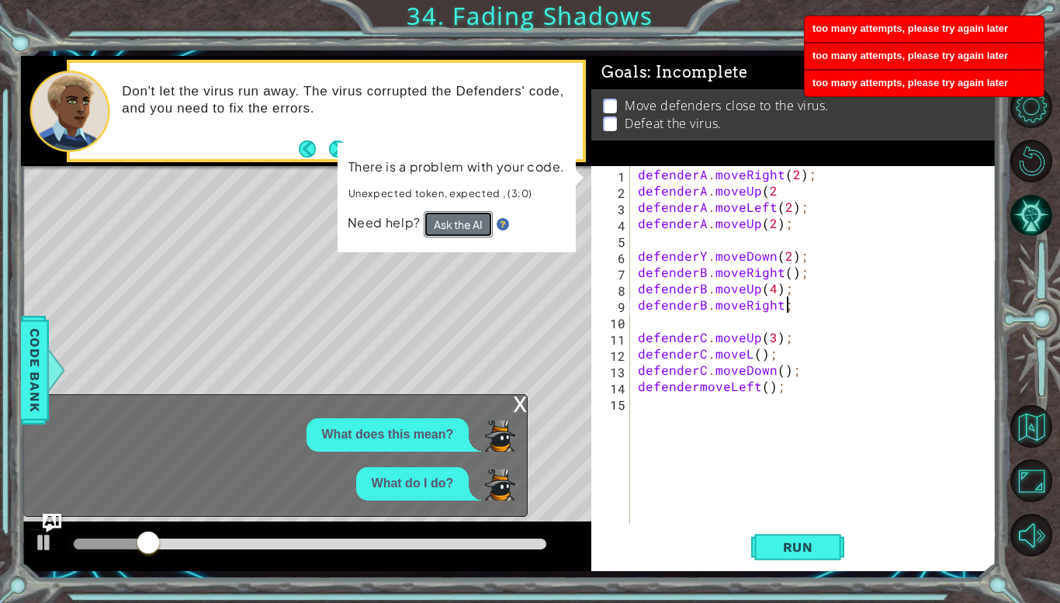
click at [471, 221] on button "Ask the AI" at bounding box center [458, 224] width 69 height 26
click at [518, 406] on div "x" at bounding box center [520, 403] width 14 height 16
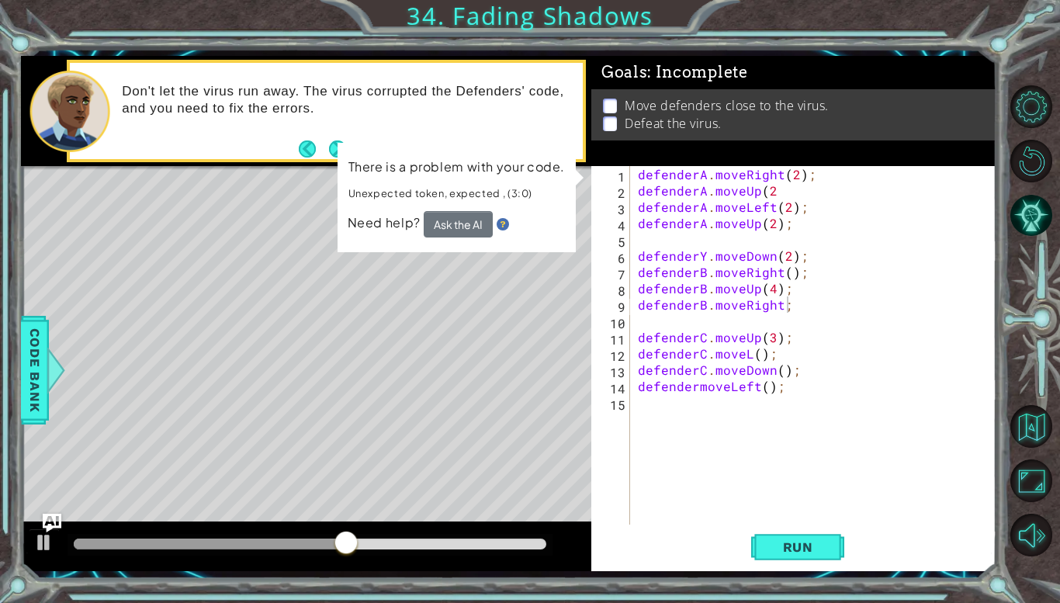
click at [679, 402] on div "defenderA . moveRight ( 2 ) ; defenderA . moveUp ( 2 defenderA . moveLeft ( 2 )…" at bounding box center [817, 361] width 365 height 391
click at [705, 289] on div "defenderA . moveRight ( 2 ) ; defenderA . moveUp ( 2 defenderA . moveLeft ( 2 )…" at bounding box center [817, 361] width 365 height 391
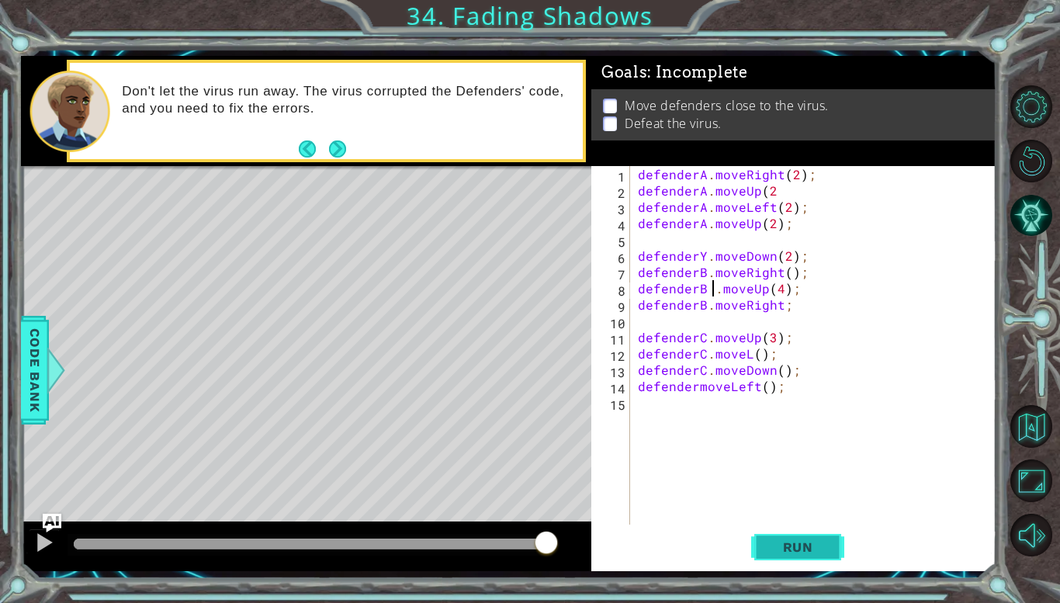
click at [817, 557] on button "Run" at bounding box center [797, 547] width 93 height 40
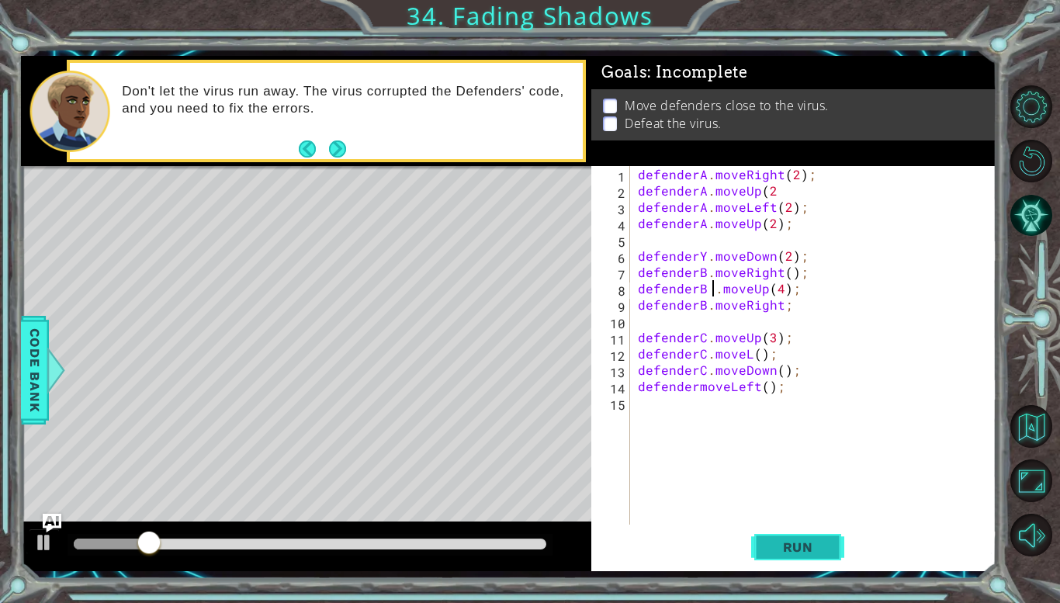
click at [802, 527] on button "Run" at bounding box center [797, 547] width 93 height 40
click at [801, 545] on span "Run" at bounding box center [797, 547] width 61 height 16
click at [804, 556] on button "Run" at bounding box center [797, 547] width 93 height 40
click at [782, 559] on button "Run" at bounding box center [797, 547] width 93 height 40
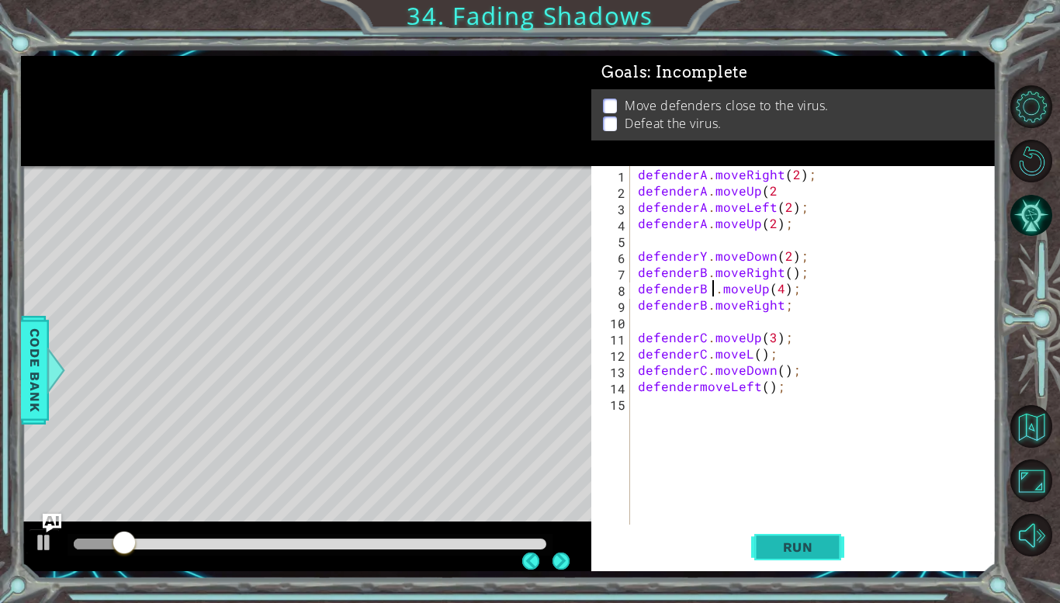
click at [817, 540] on span "Run" at bounding box center [797, 547] width 61 height 16
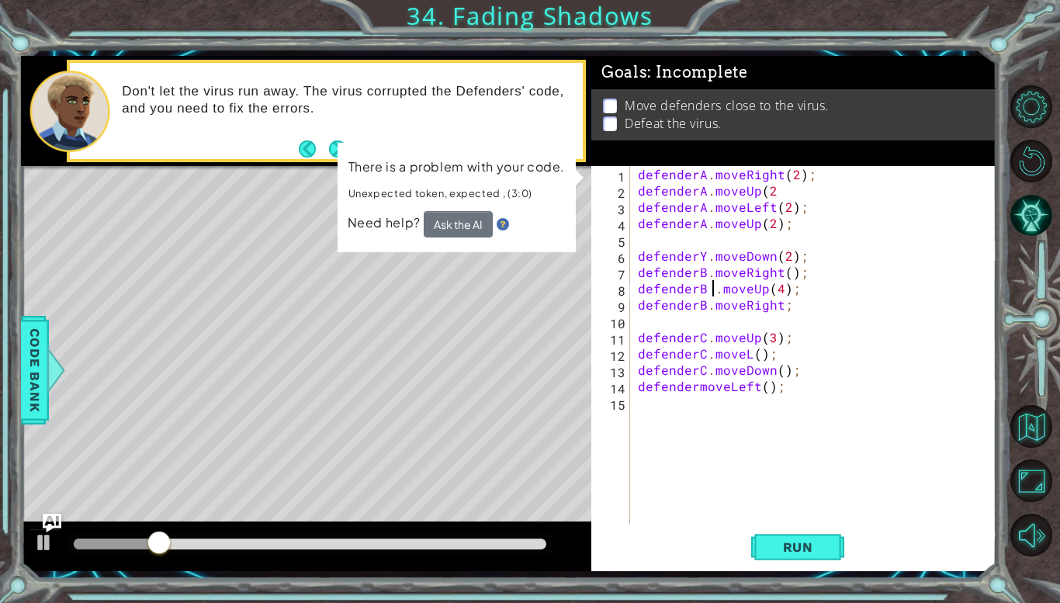
type textarea "defenderB.moveUp(4);"
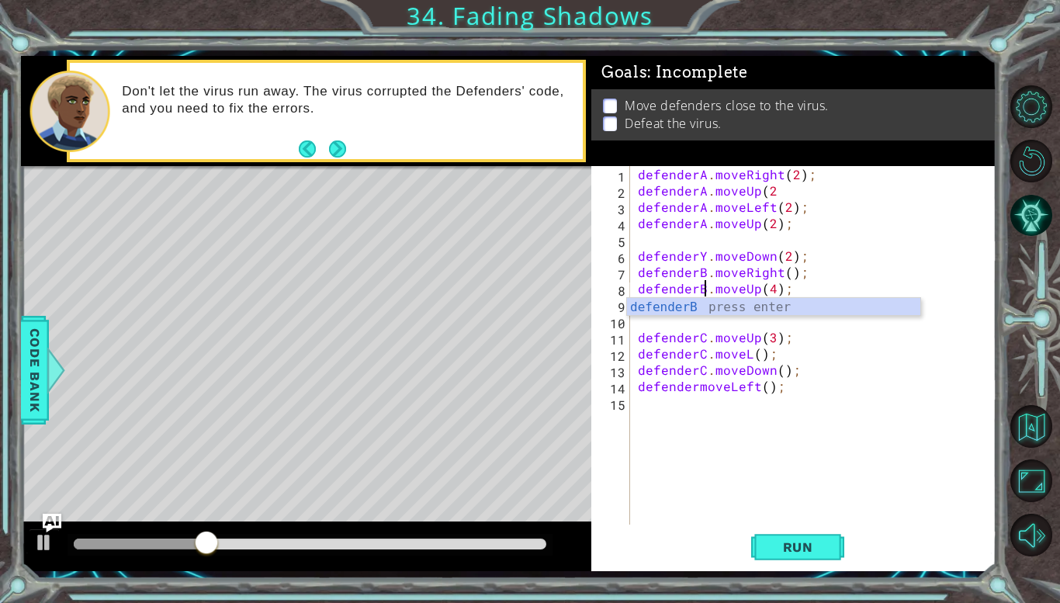
click at [944, 456] on div "defenderA . moveRight ( 2 ) ; defenderA . moveUp ( 2 defenderA . moveLeft ( 2 )…" at bounding box center [817, 361] width 365 height 391
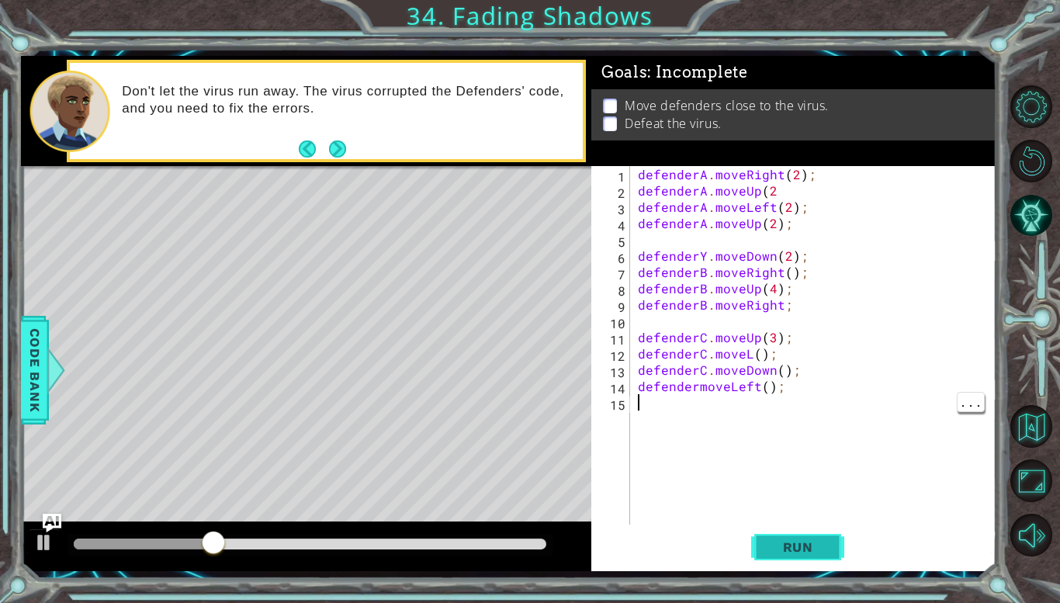
click at [792, 564] on button "Run" at bounding box center [797, 547] width 93 height 40
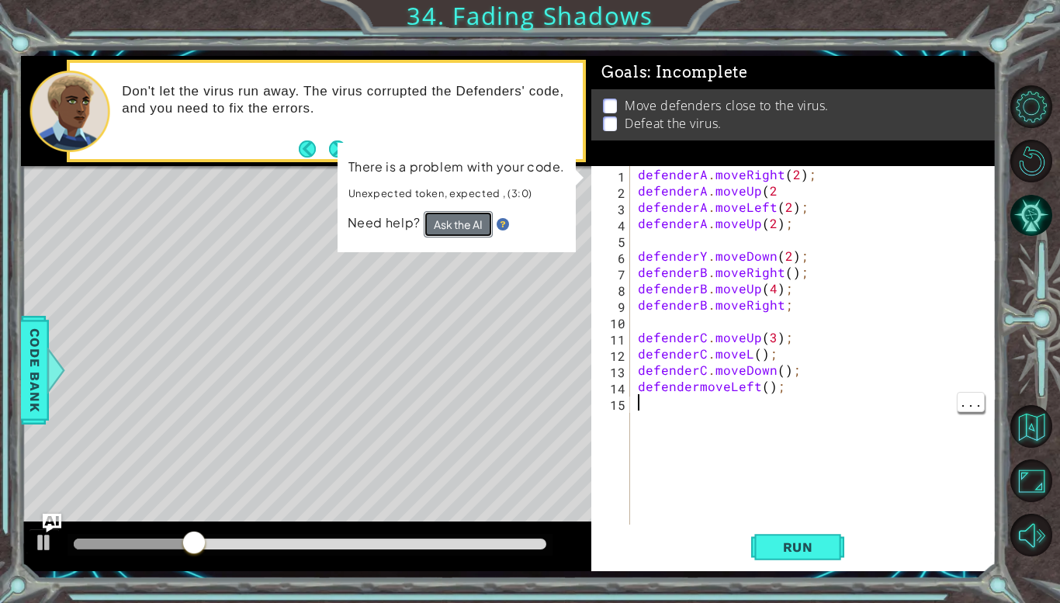
click at [439, 228] on button "Ask the AI" at bounding box center [458, 224] width 69 height 26
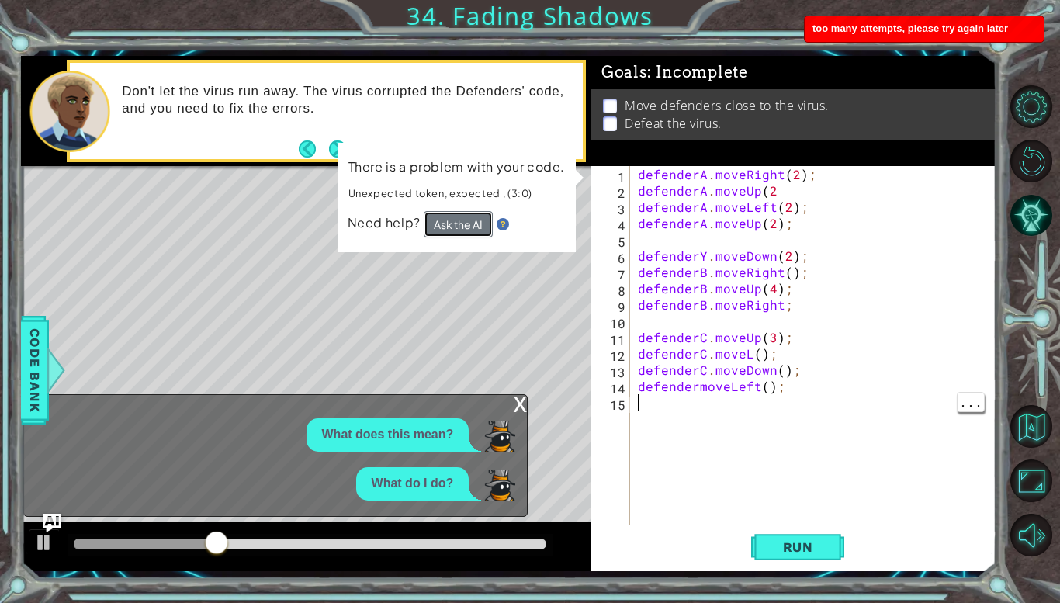
click at [464, 235] on button "Ask the AI" at bounding box center [457, 224] width 69 height 27
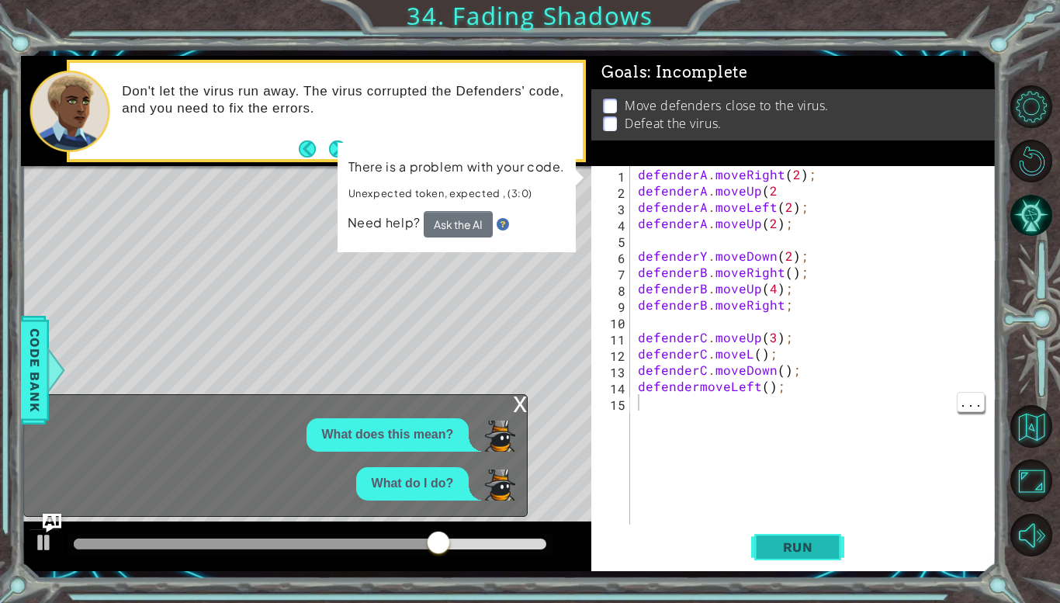
click at [769, 549] on span "Run" at bounding box center [797, 547] width 61 height 16
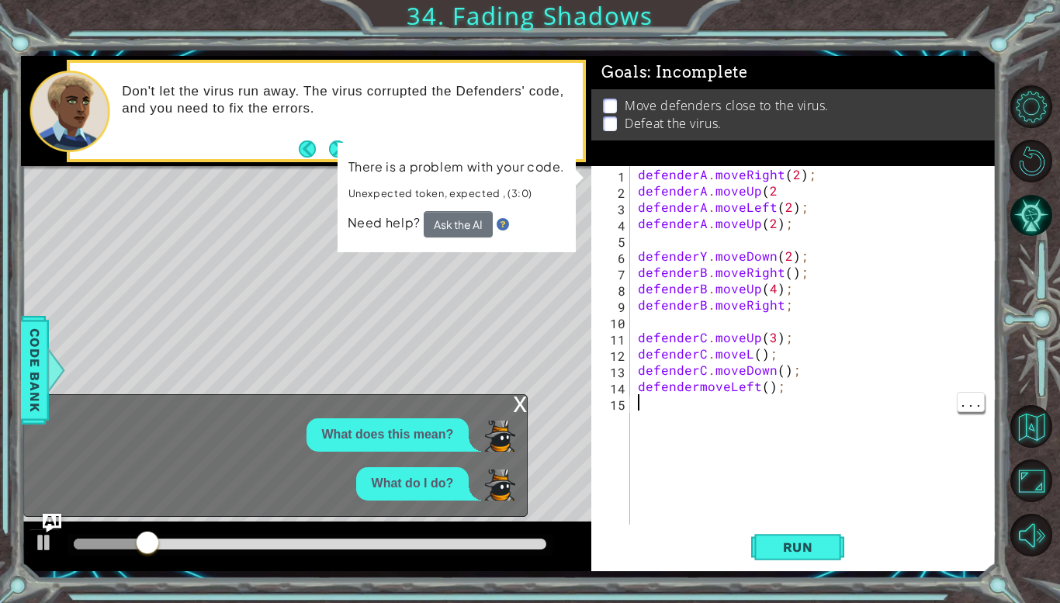
click at [332, 489] on div "What do I do?" at bounding box center [271, 483] width 495 height 33
click at [509, 221] on div "Need help? Ask the AI" at bounding box center [456, 224] width 219 height 28
click at [507, 222] on img at bounding box center [502, 224] width 12 height 12
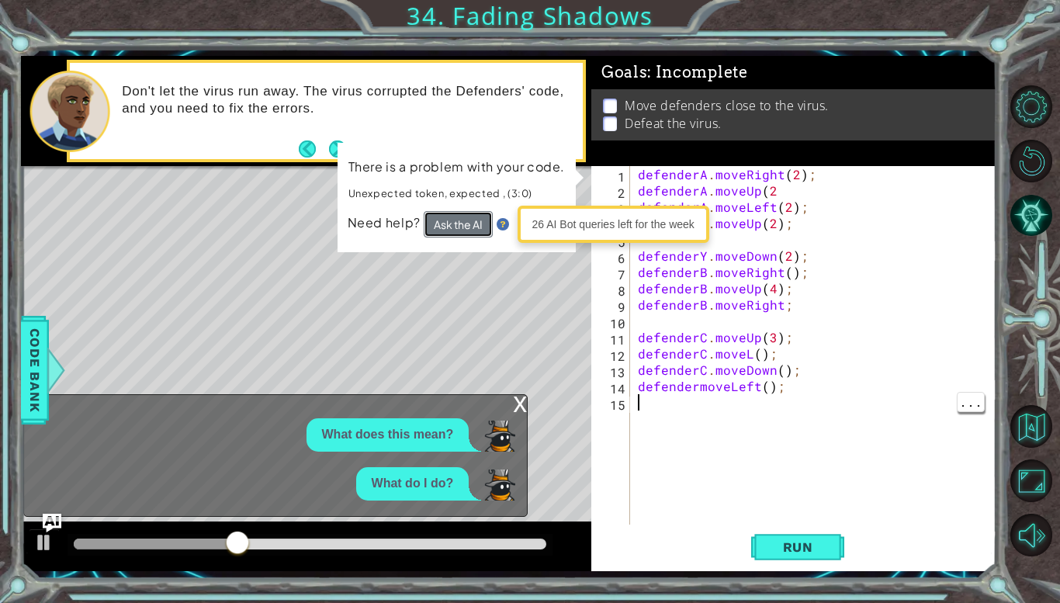
click at [458, 211] on button "Ask the AI" at bounding box center [458, 224] width 69 height 26
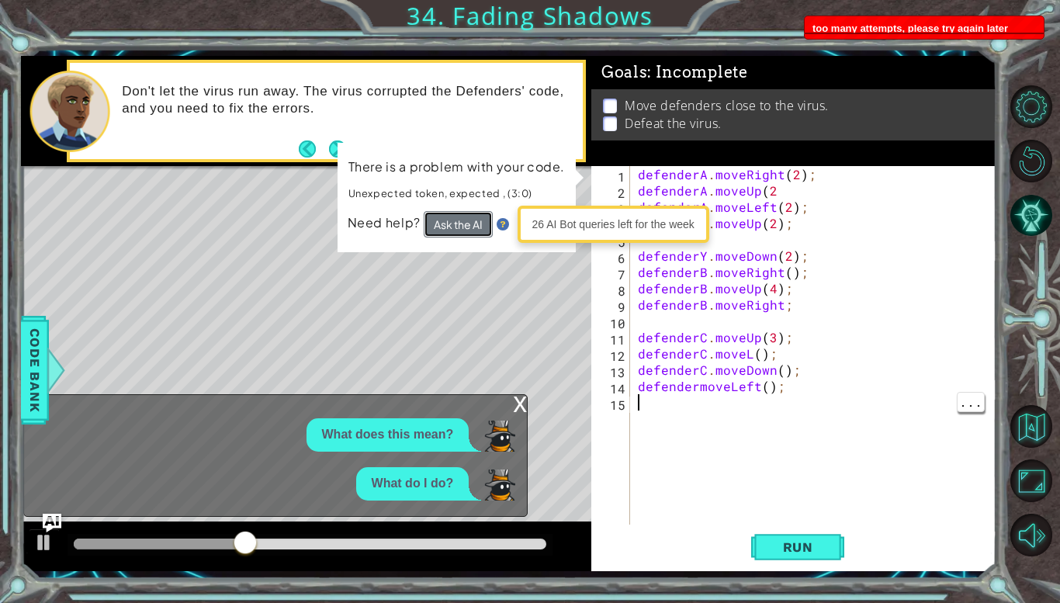
click at [458, 211] on button "Ask the AI" at bounding box center [458, 224] width 69 height 26
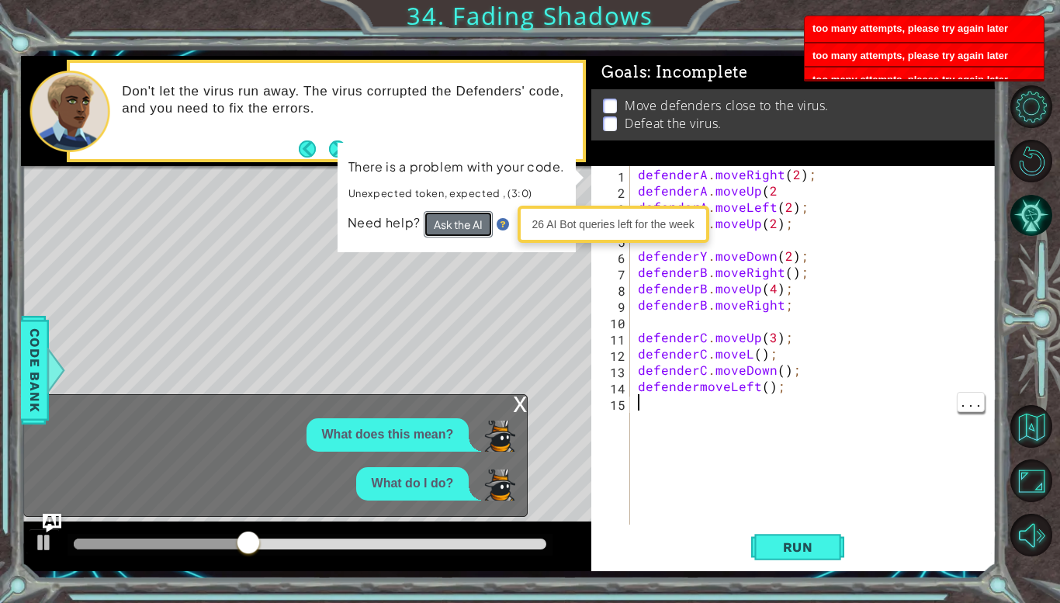
click at [458, 211] on button "Ask the AI" at bounding box center [458, 224] width 69 height 26
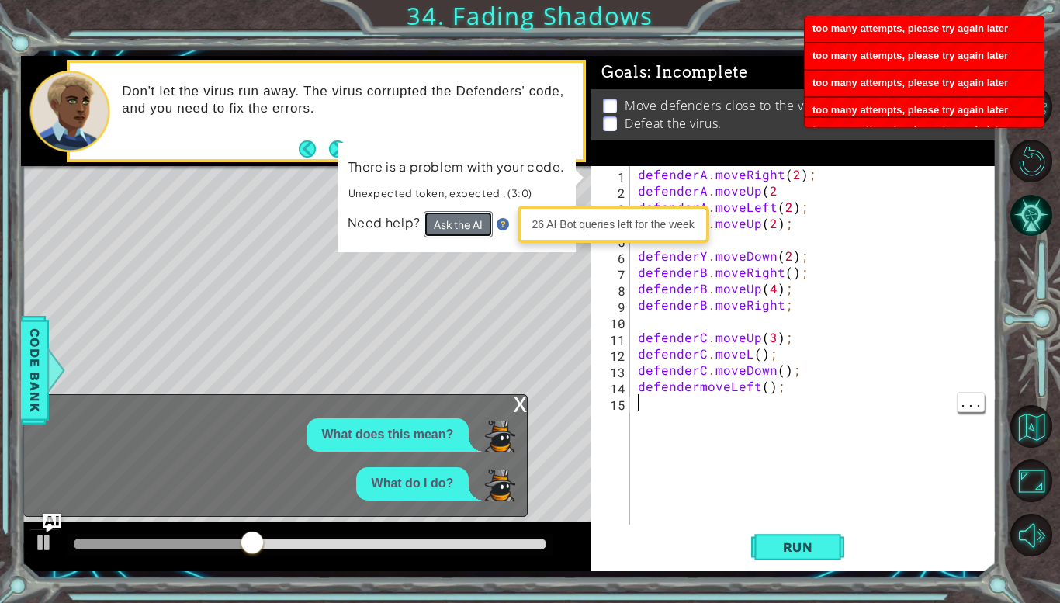
click at [458, 211] on button "Ask the AI" at bounding box center [457, 224] width 69 height 27
click at [458, 211] on button "Ask the AI" at bounding box center [458, 224] width 69 height 26
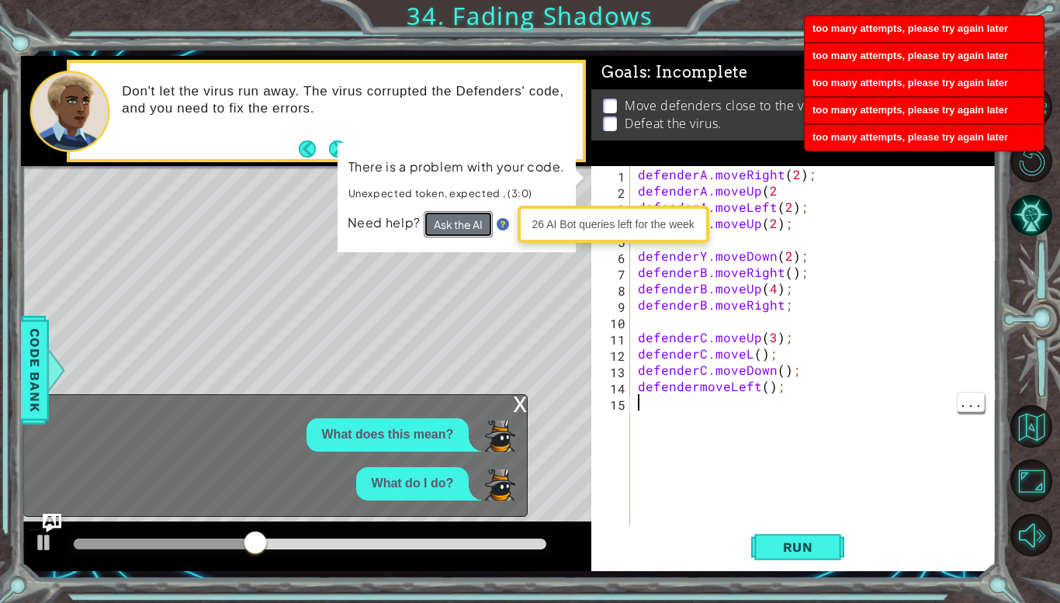
click at [458, 211] on button "Ask the AI" at bounding box center [458, 224] width 69 height 26
click at [458, 211] on button "Ask the AI" at bounding box center [457, 224] width 69 height 27
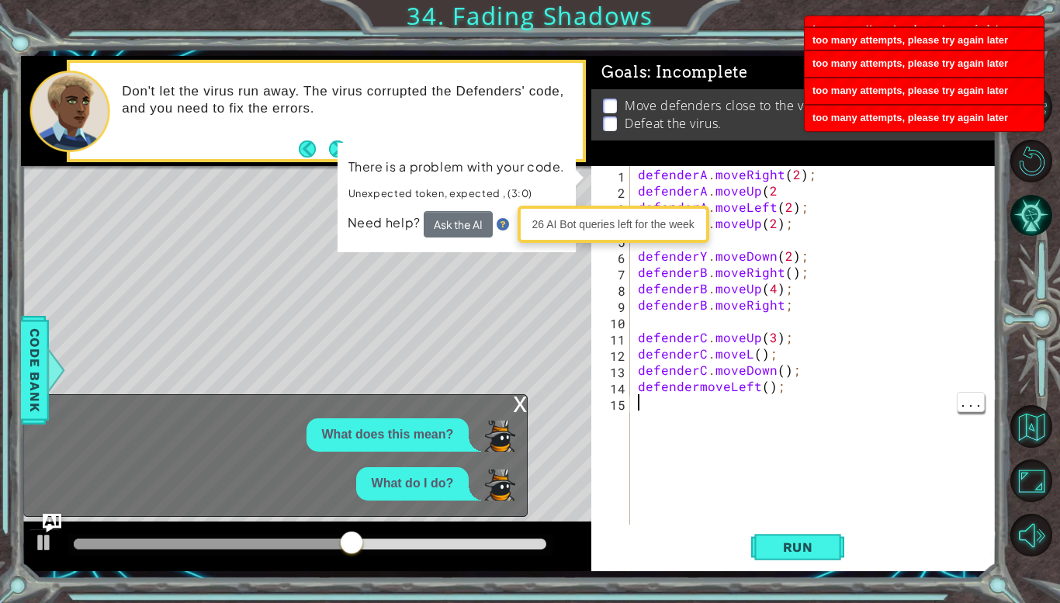
click at [513, 410] on div "x" at bounding box center [520, 403] width 14 height 16
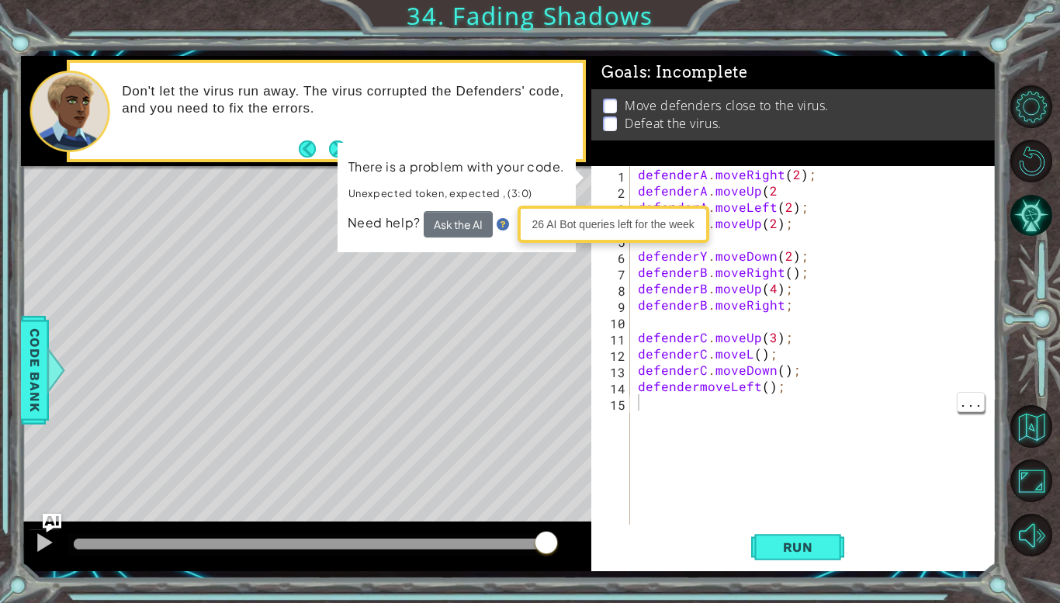
click at [707, 260] on div "defenderA . moveRight ( 2 ) ; defenderA . moveUp ( 2 defenderA . moveLeft ( 2 )…" at bounding box center [817, 361] width 365 height 391
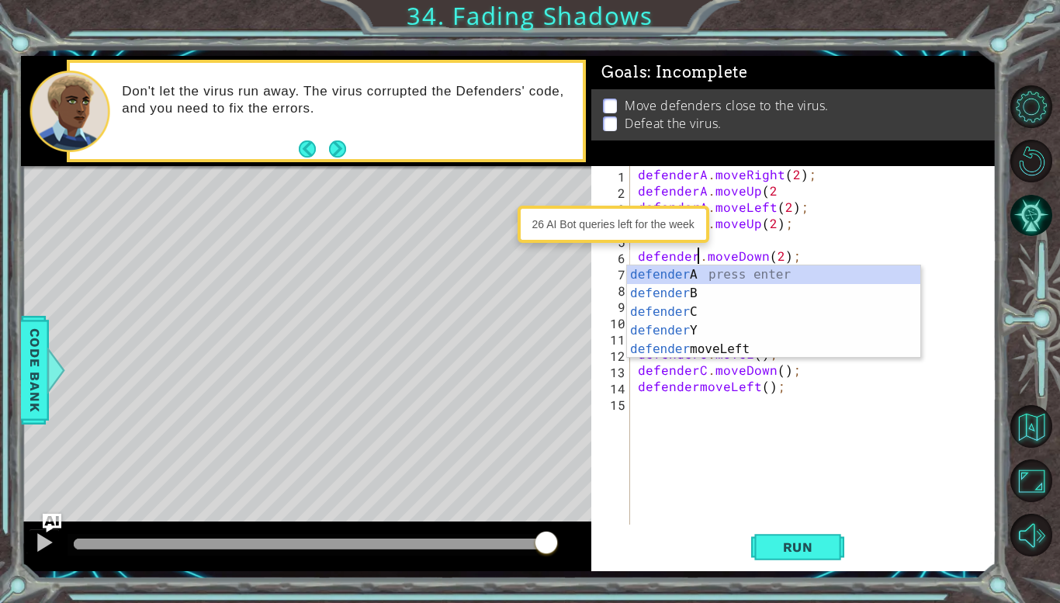
scroll to position [0, 4]
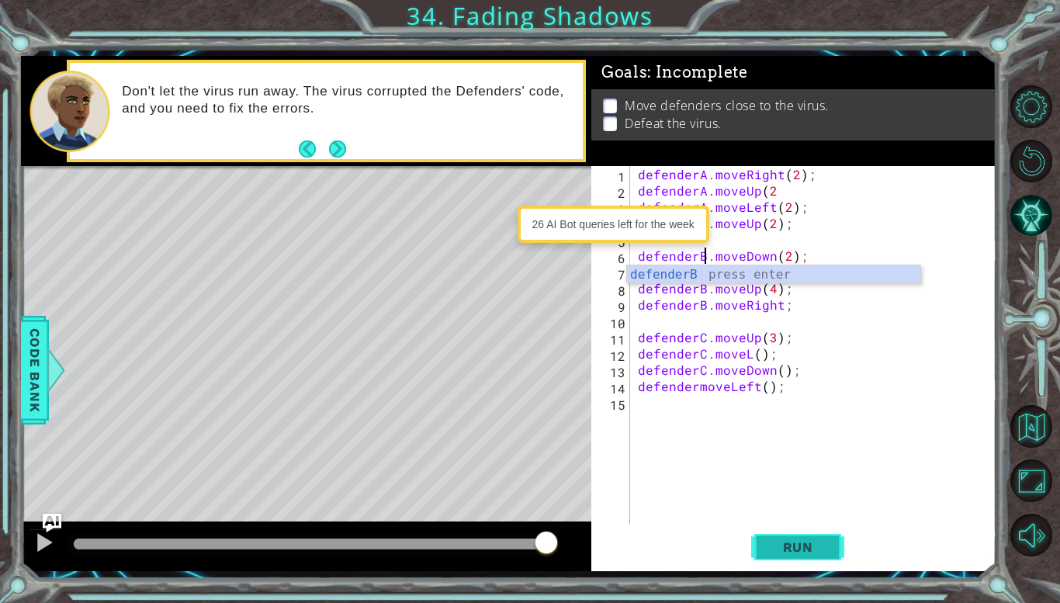
type textarea "defenderB.moveDown(2);"
click at [798, 539] on span "Run" at bounding box center [797, 547] width 61 height 16
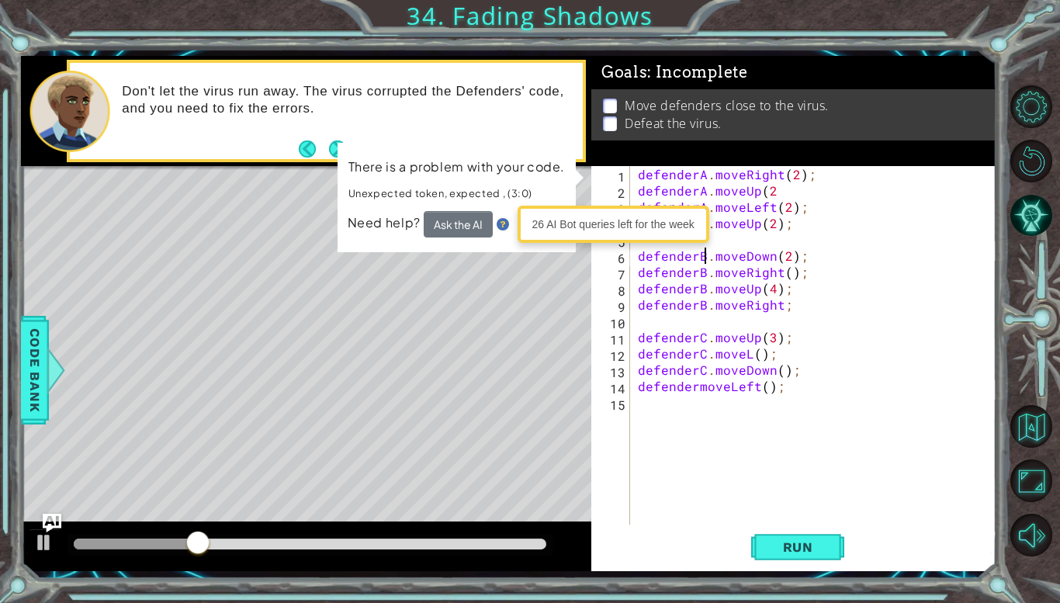
click at [965, 313] on div "defenderA . moveRight ( 2 ) ; defenderA . moveUp ( 2 defenderA . moveLeft ( 2 )…" at bounding box center [817, 361] width 365 height 391
click at [769, 192] on div "defenderA . moveRight ( 2 ) ; defenderA . moveUp ( 2 defenderA . moveLeft ( 2 )…" at bounding box center [817, 361] width 365 height 391
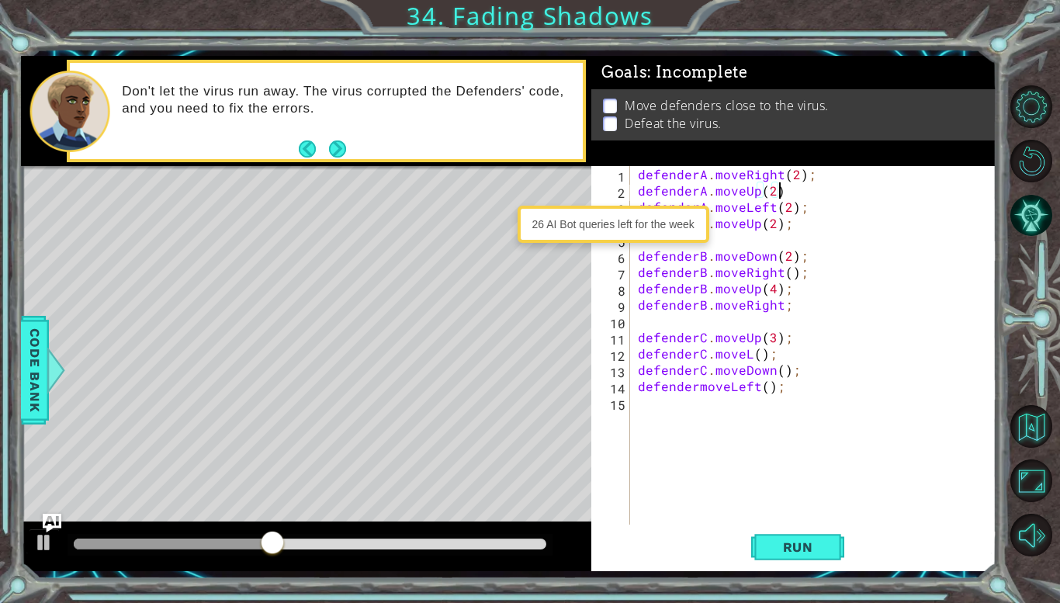
scroll to position [0, 9]
click at [769, 545] on span "Run" at bounding box center [797, 547] width 61 height 16
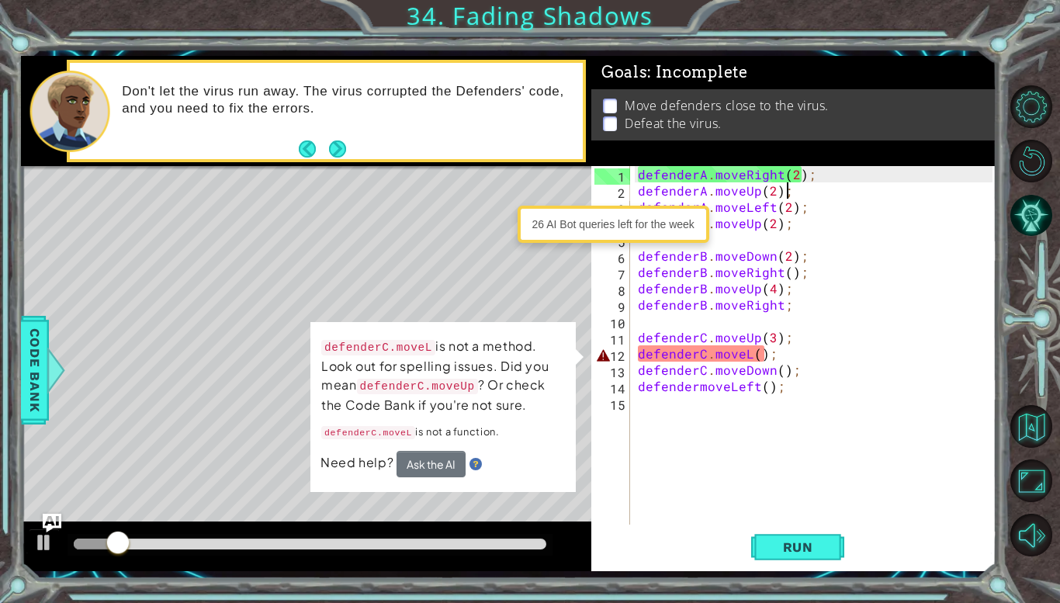
click at [745, 349] on div "defenderA . moveRight ( 2 ) ; defenderA . moveUp ( 2 ) ; defenderA . moveLeft (…" at bounding box center [817, 361] width 365 height 391
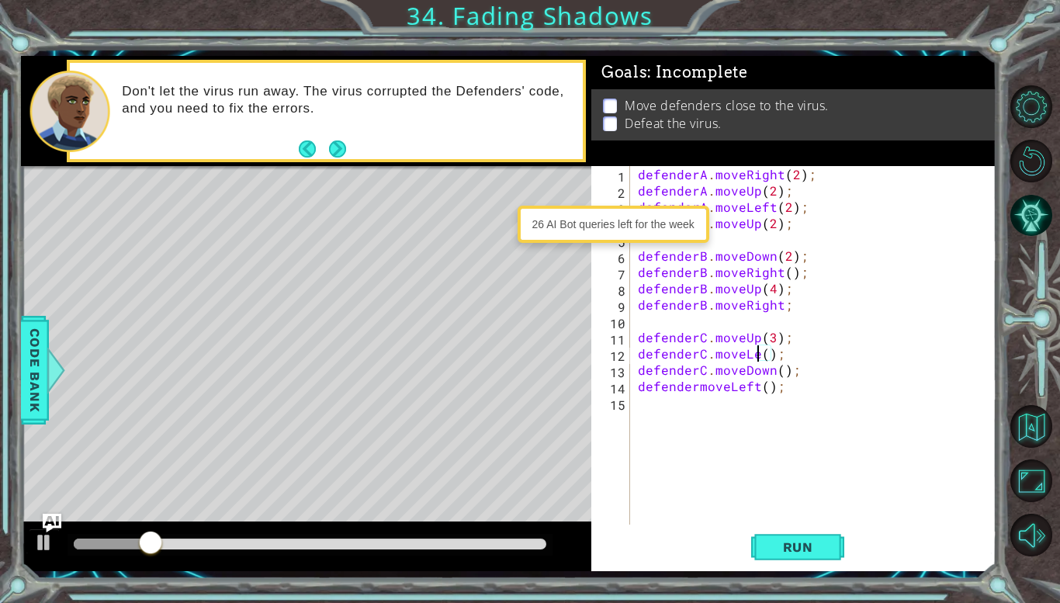
scroll to position [0, 8]
click at [818, 557] on button "Run" at bounding box center [797, 547] width 93 height 40
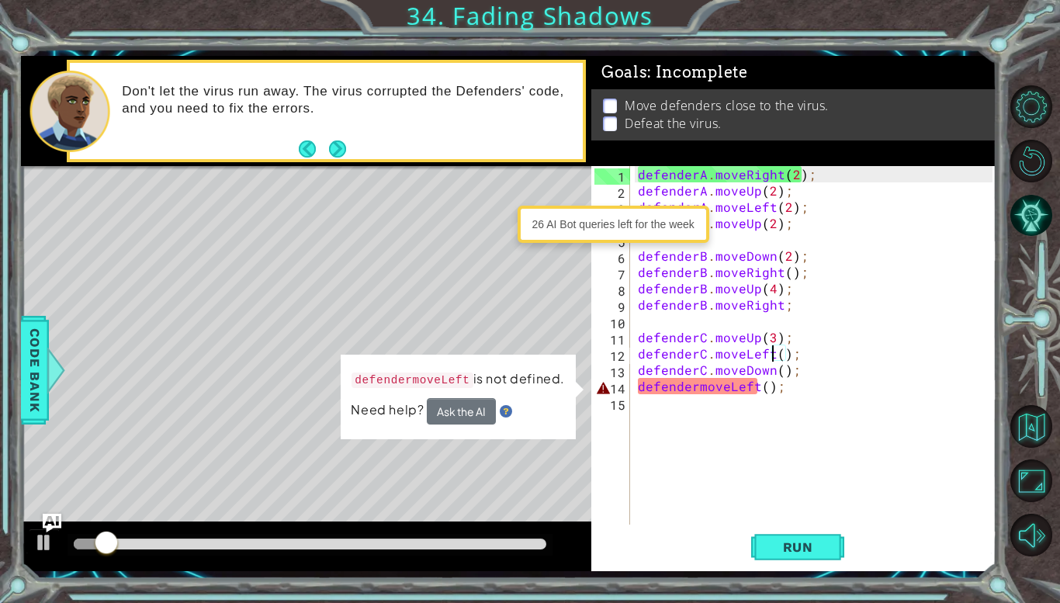
click at [690, 388] on div "defenderA . moveRight ( 2 ) ; defenderA . moveUp ( 2 ) ; defenderA . moveLeft (…" at bounding box center [817, 361] width 365 height 391
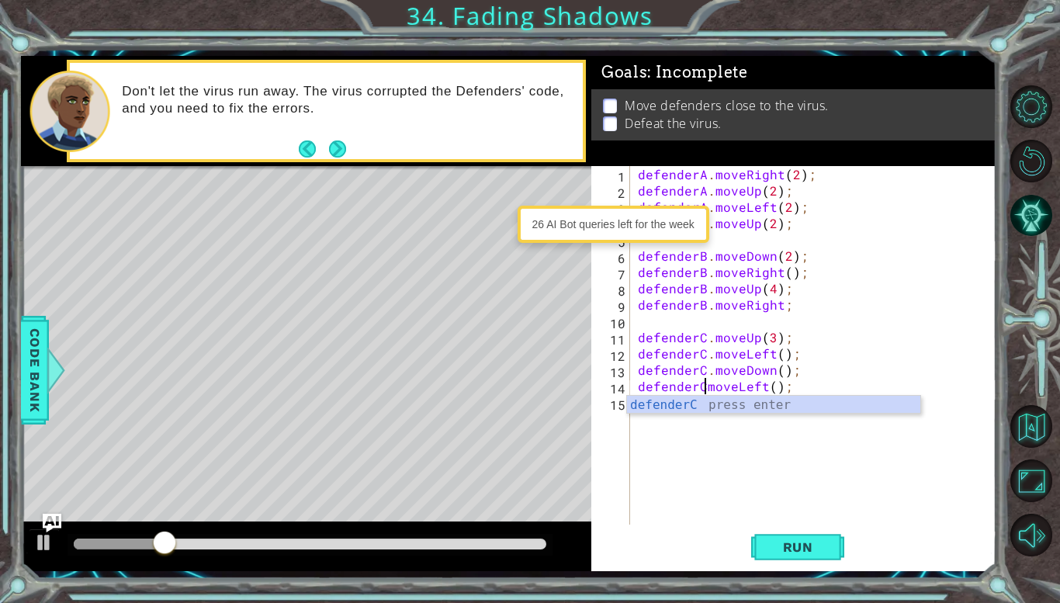
scroll to position [0, 5]
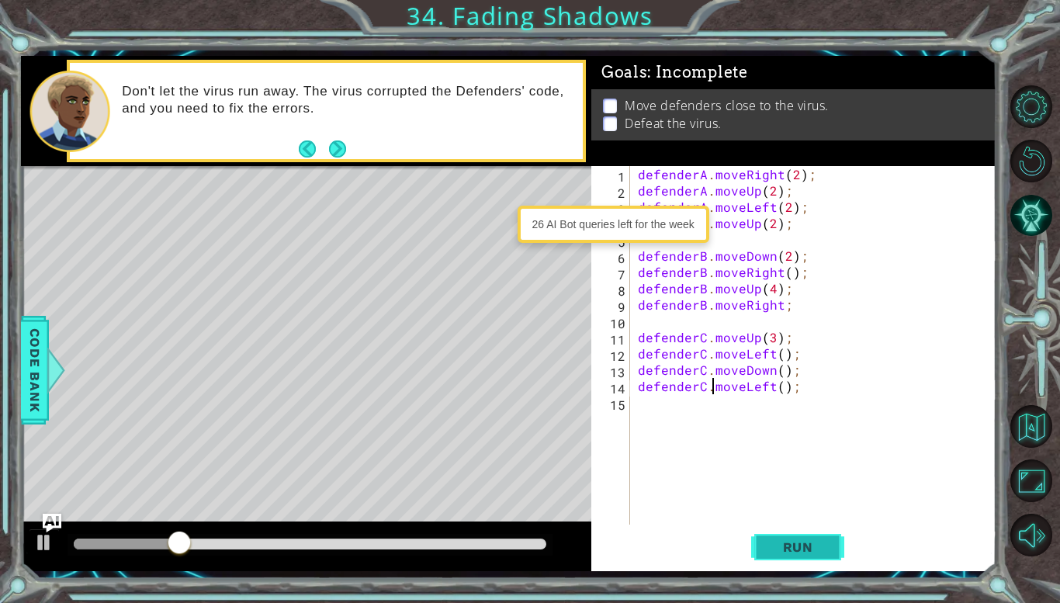
click at [763, 537] on button "Run" at bounding box center [797, 547] width 93 height 40
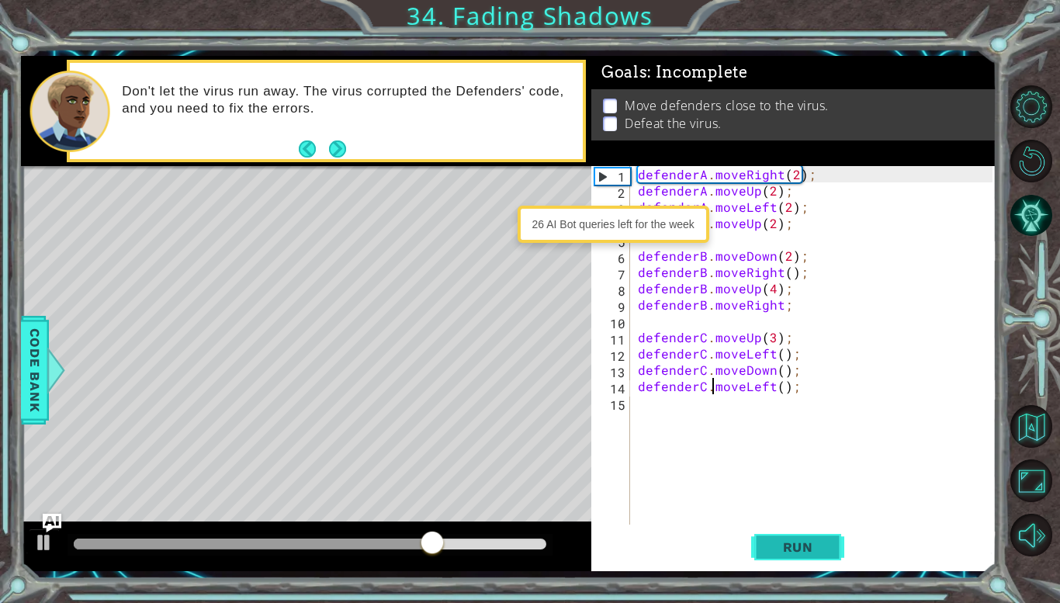
click at [817, 545] on span "Run" at bounding box center [797, 547] width 61 height 16
click at [792, 307] on div "defenderA . moveRight ( 2 ) ; defenderA . moveUp ( 2 ) ; defenderA . moveLeft (…" at bounding box center [817, 361] width 365 height 391
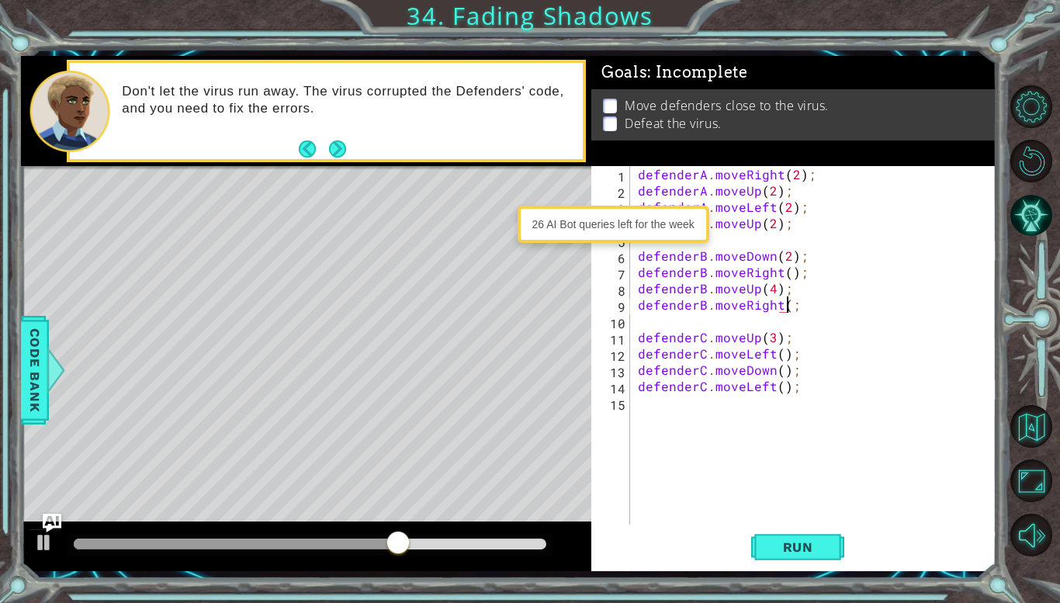
scroll to position [0, 9]
type textarea "defenderB.moveRight(2);"
click at [815, 553] on span "Run" at bounding box center [797, 547] width 61 height 16
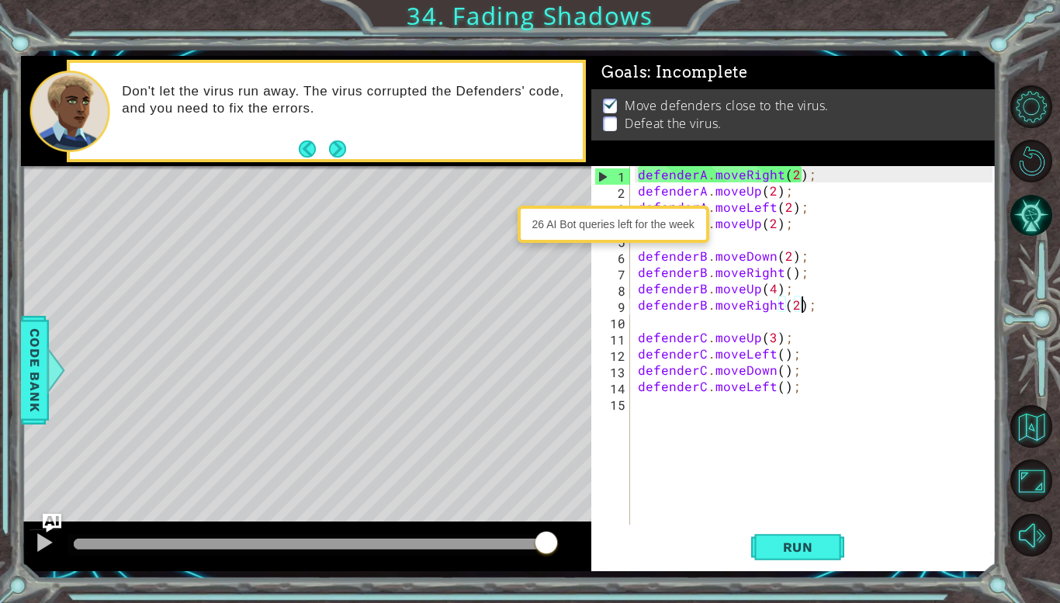
drag, startPoint x: 125, startPoint y: 538, endPoint x: 719, endPoint y: 548, distance: 594.3
click at [719, 548] on div "1 2 3 4 5 6 7 8 9 10 11 12 13 14 15 defenderA . moveRight ( 2 ) ; defenderA . m…" at bounding box center [508, 313] width 975 height 514
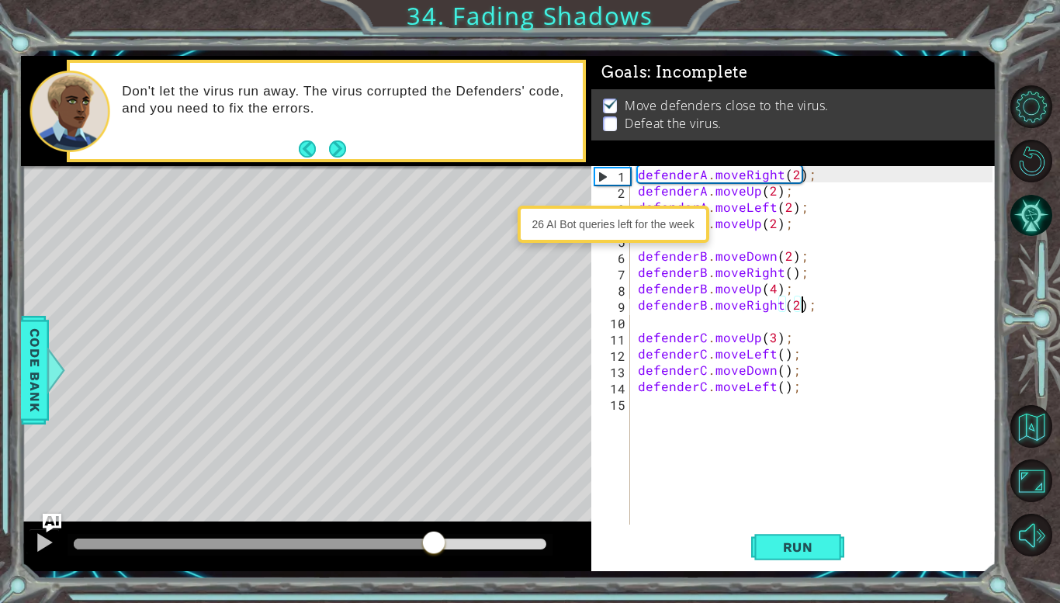
drag, startPoint x: 117, startPoint y: 542, endPoint x: 436, endPoint y: 520, distance: 319.5
click at [436, 521] on div at bounding box center [306, 546] width 570 height 50
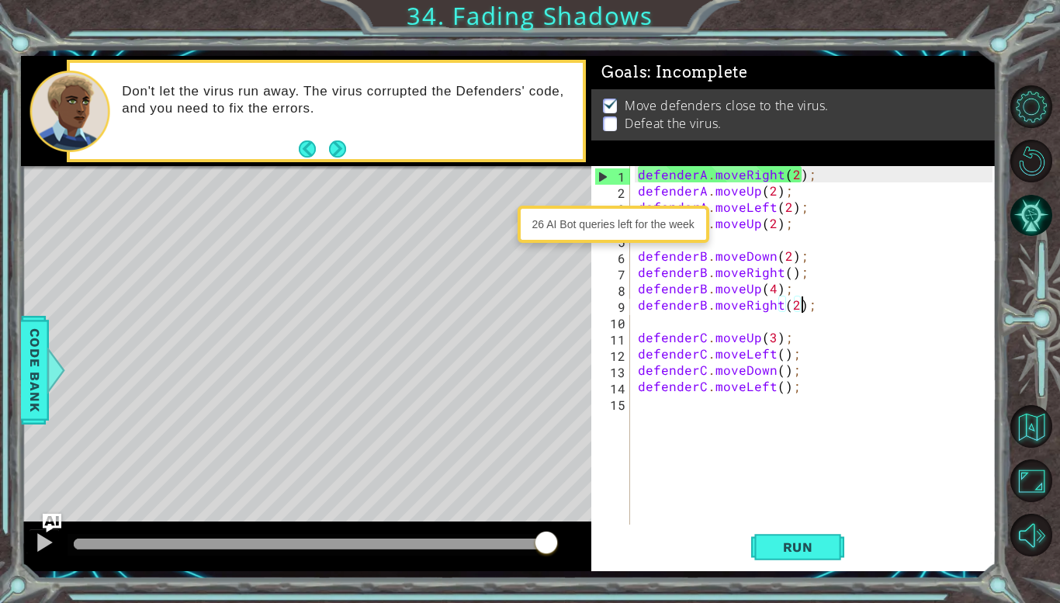
drag, startPoint x: 555, startPoint y: 541, endPoint x: 597, endPoint y: 546, distance: 42.9
click at [644, 425] on div "defenderA . moveRight ( 2 ) ; defenderA . moveUp ( 2 ) ; defenderA . moveLeft (…" at bounding box center [817, 361] width 365 height 391
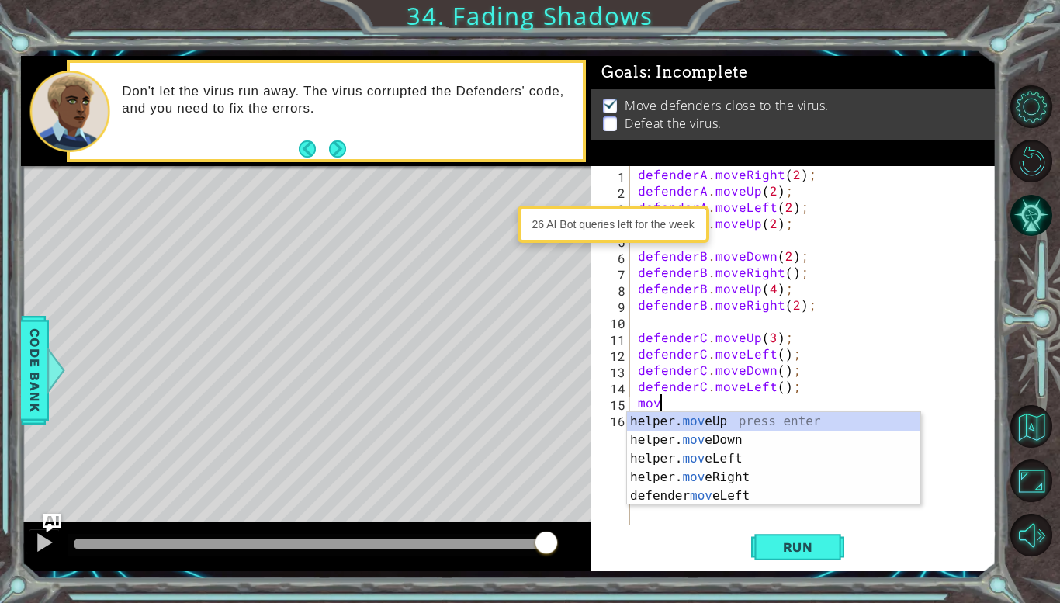
scroll to position [0, 0]
type textarea "m"
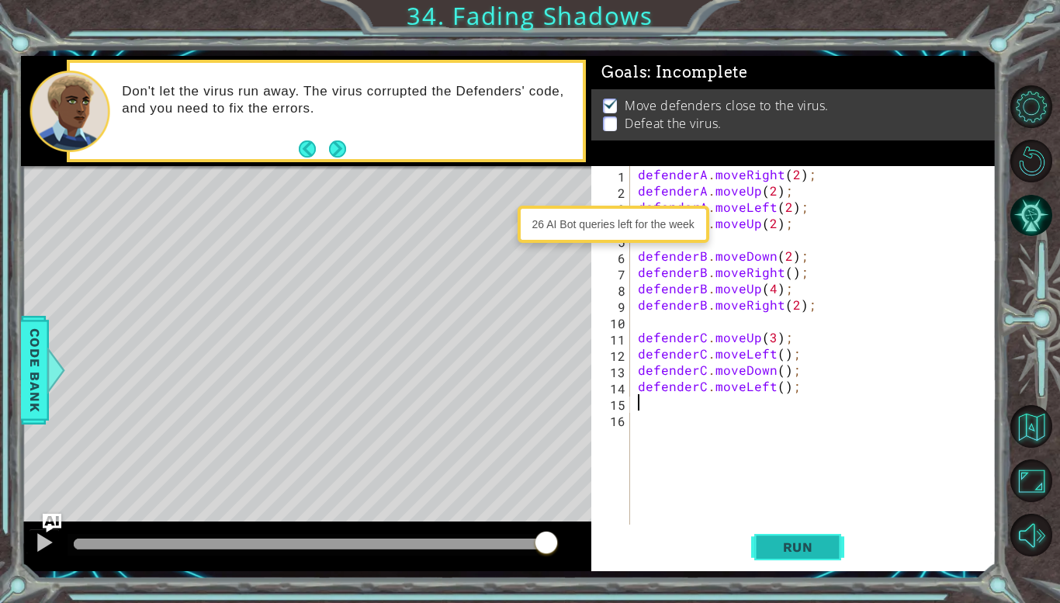
click at [839, 538] on button "Run" at bounding box center [797, 547] width 93 height 40
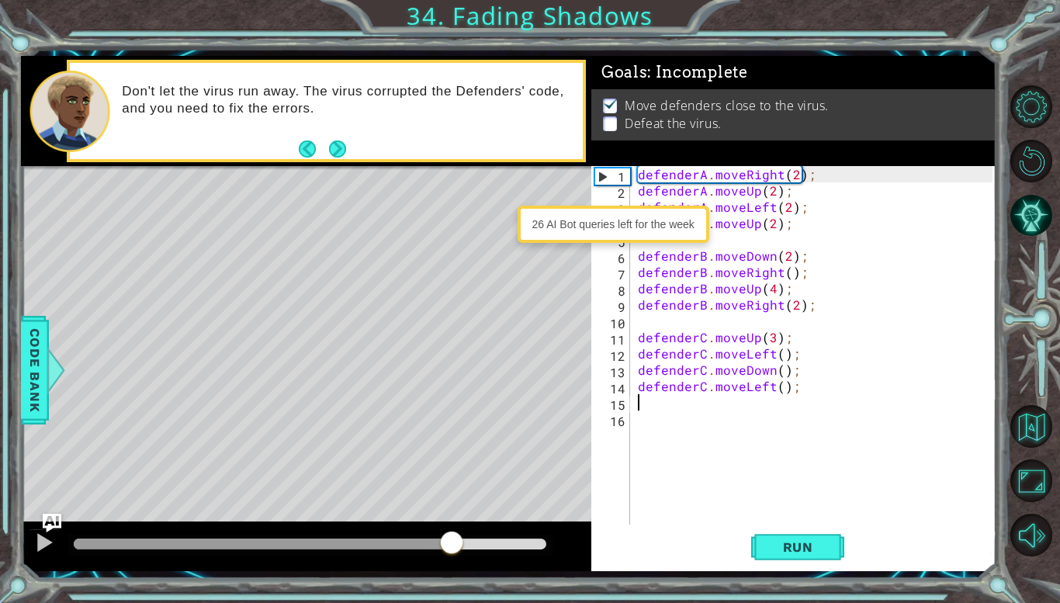
drag, startPoint x: 146, startPoint y: 542, endPoint x: 452, endPoint y: 559, distance: 306.9
click at [452, 559] on div at bounding box center [306, 546] width 570 height 50
drag, startPoint x: 452, startPoint y: 559, endPoint x: 460, endPoint y: 557, distance: 8.1
click at [460, 557] on div at bounding box center [306, 546] width 570 height 50
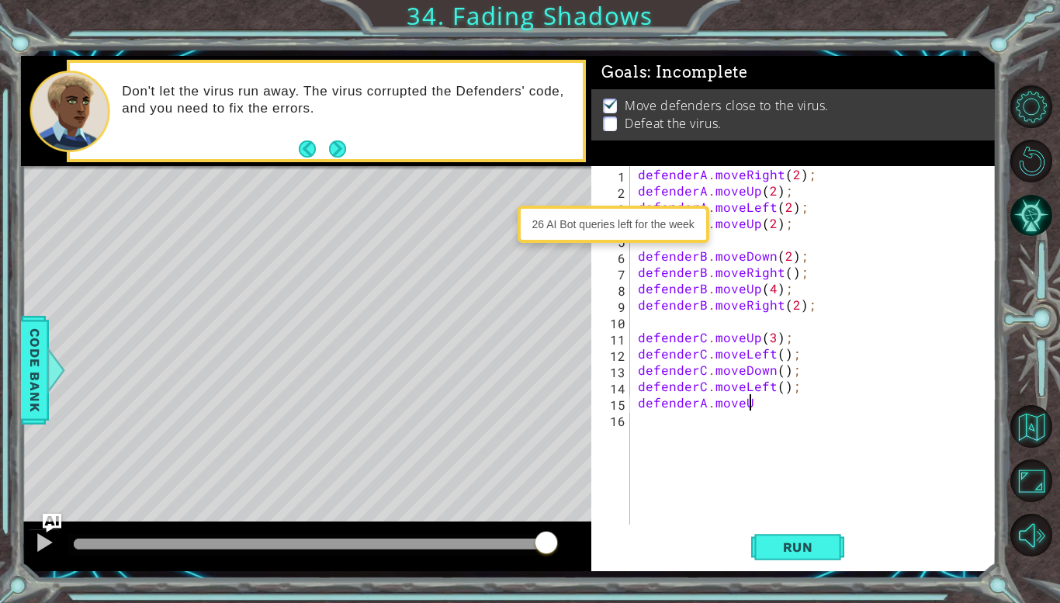
scroll to position [0, 6]
type textarea "defenderA.moveUp();"
type textarea "defenderB.moveup();"
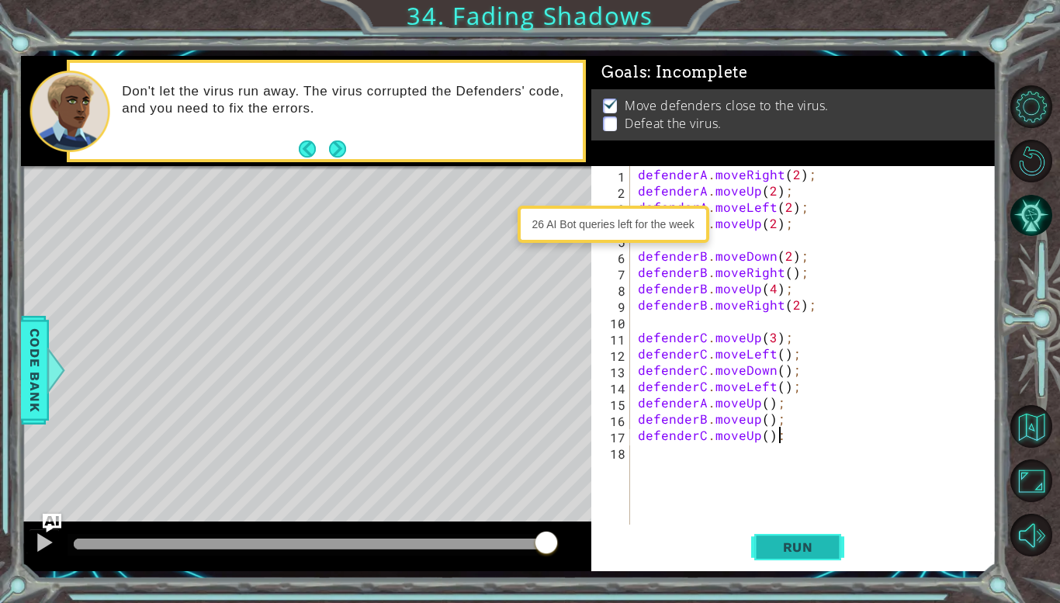
type textarea "defenderC.moveUp():"
click at [809, 542] on span "Run" at bounding box center [797, 547] width 61 height 16
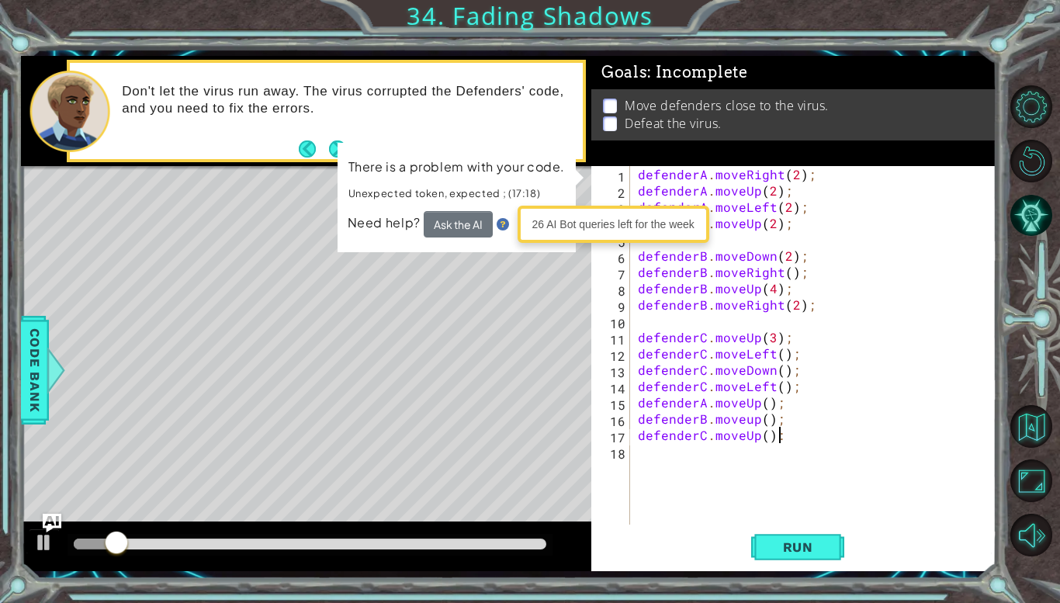
click at [660, 328] on div "defenderA . moveRight ( 2 ) ; defenderA . moveUp ( 2 ) ; defenderA . moveLeft (…" at bounding box center [817, 361] width 365 height 391
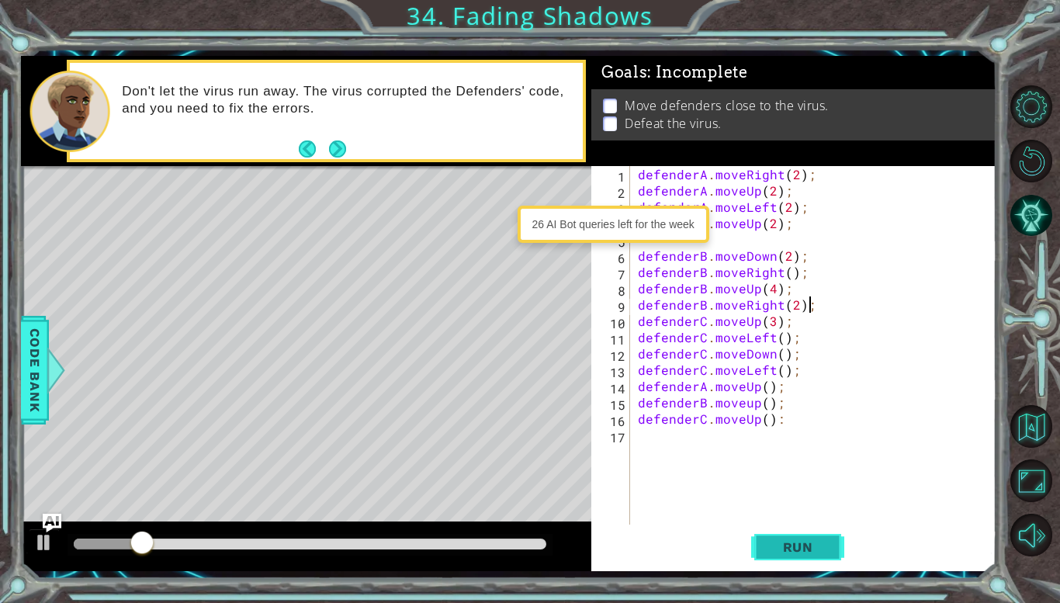
click at [826, 554] on span "Run" at bounding box center [797, 547] width 61 height 16
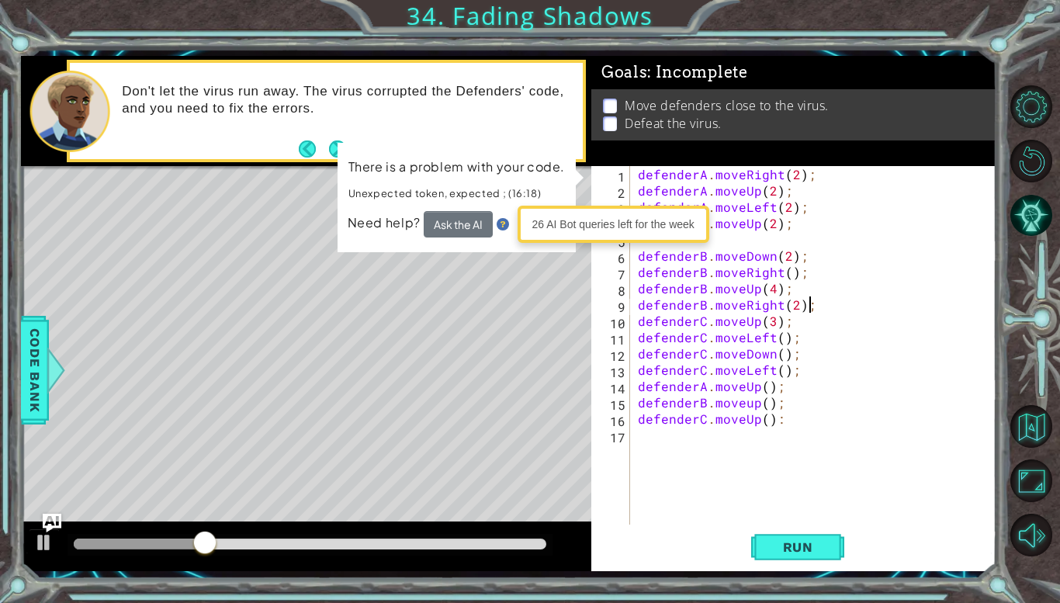
click at [845, 534] on div "Run" at bounding box center [797, 547] width 405 height 40
click at [825, 556] on button "Run" at bounding box center [797, 547] width 93 height 40
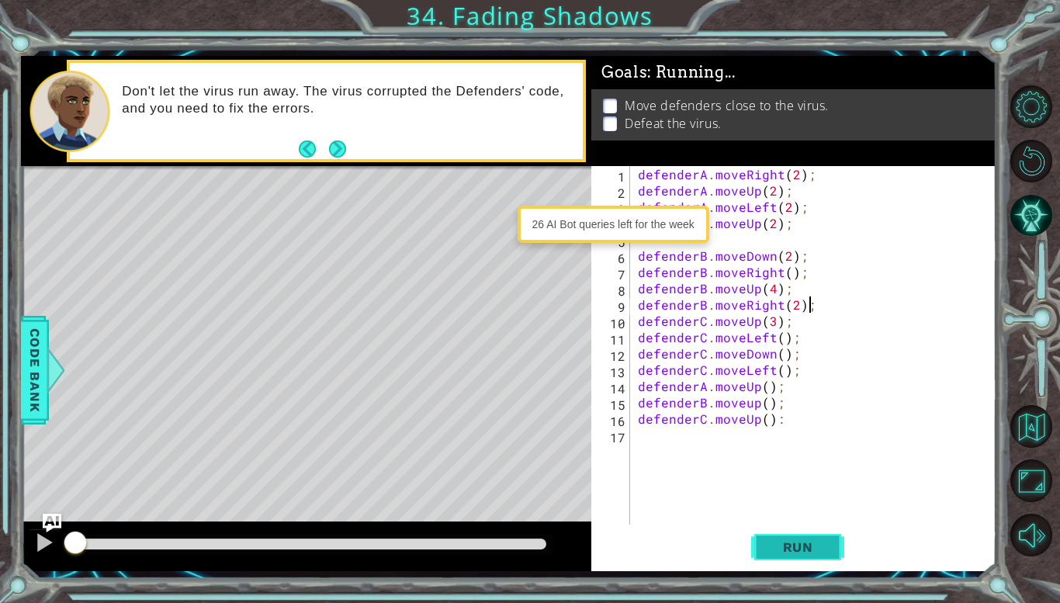
click at [820, 558] on button "Run" at bounding box center [797, 547] width 93 height 40
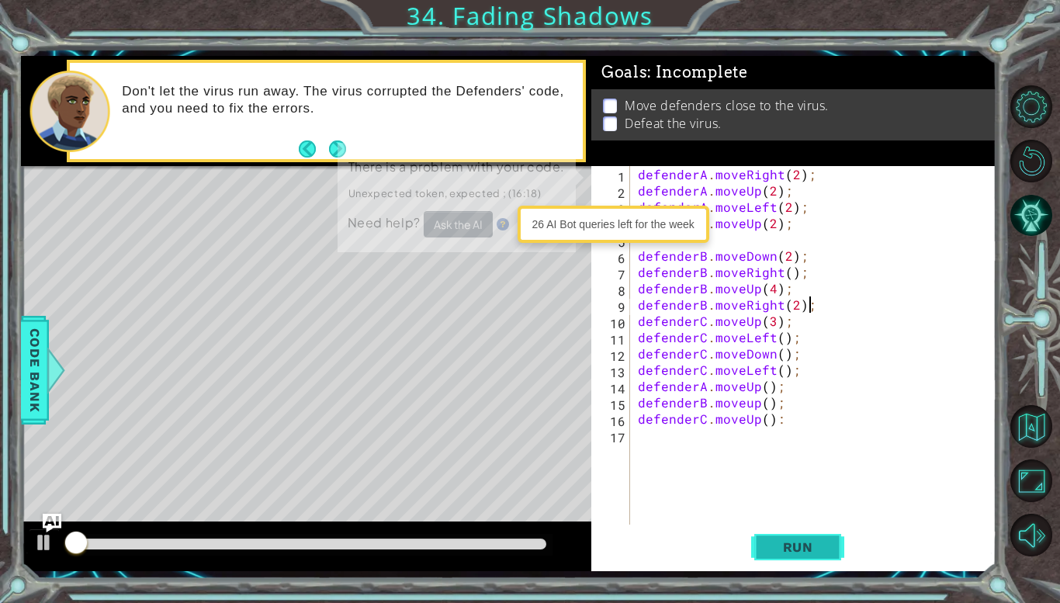
click at [821, 557] on button "Run" at bounding box center [797, 547] width 93 height 40
click at [822, 555] on span "Run" at bounding box center [797, 547] width 61 height 16
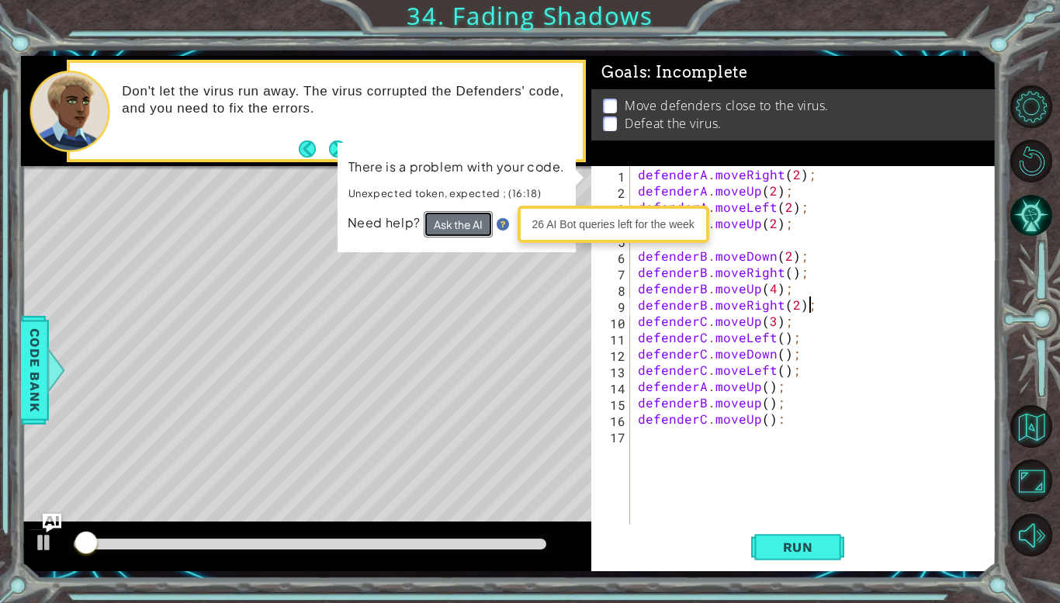
click at [450, 235] on button "Ask the AI" at bounding box center [457, 224] width 69 height 27
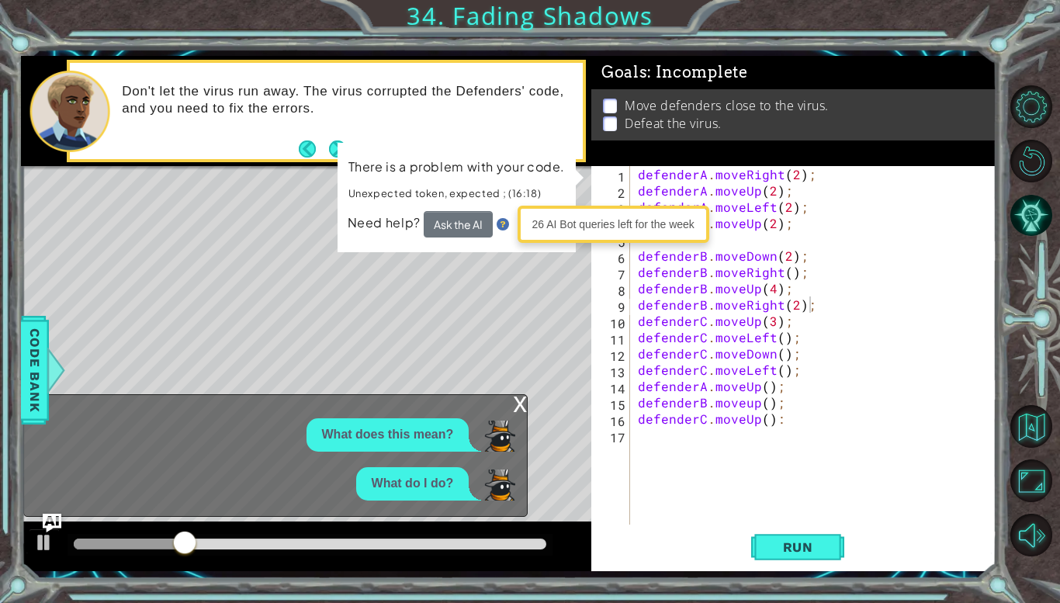
click at [515, 408] on div "x" at bounding box center [520, 403] width 14 height 16
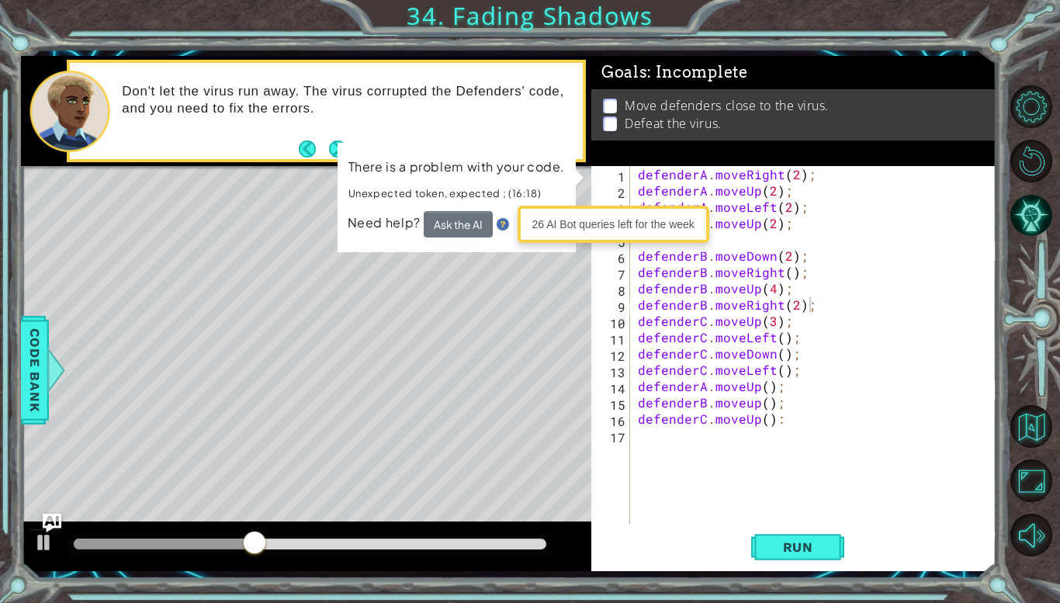
click at [818, 303] on div "defenderA . moveRight ( 2 ) ; defenderA . moveUp ( 2 ) ; defenderA . moveLeft (…" at bounding box center [817, 361] width 365 height 391
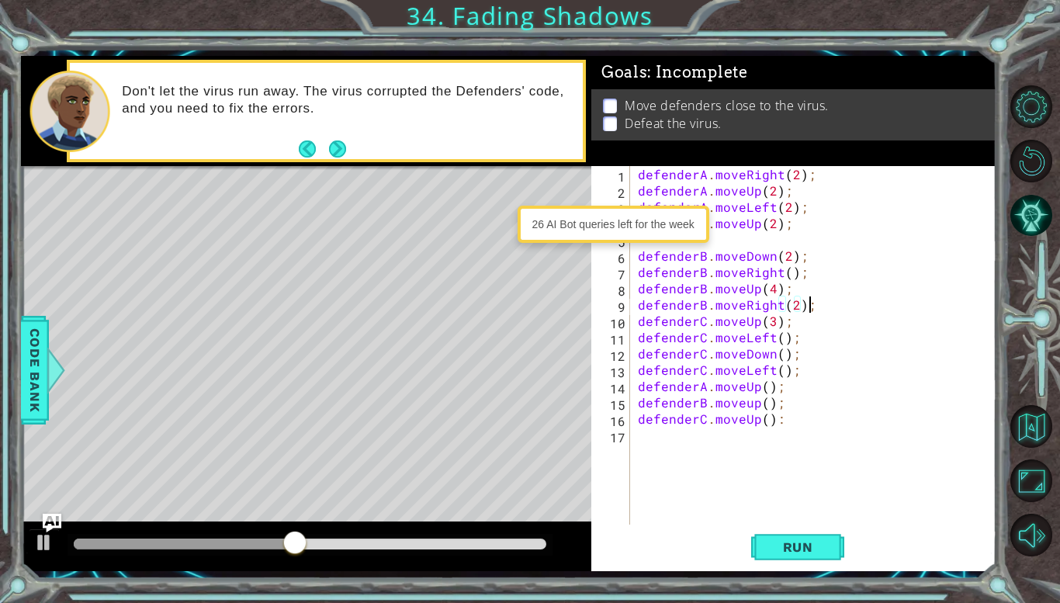
scroll to position [0, 9]
click at [804, 550] on span "Run" at bounding box center [797, 547] width 61 height 16
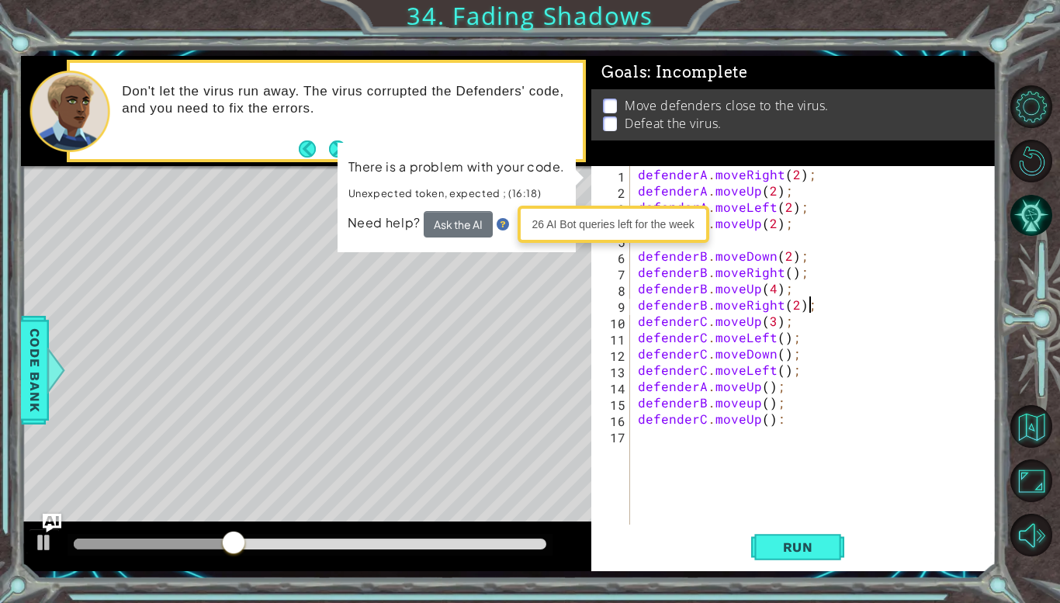
click at [613, 271] on div "7" at bounding box center [612, 274] width 36 height 16
click at [865, 539] on div "Run" at bounding box center [797, 547] width 405 height 40
click at [747, 300] on div "defenderA . moveRight ( 2 ) ; defenderA . moveUp ( 2 ) ; defenderA . moveLeft (…" at bounding box center [817, 361] width 365 height 391
click at [733, 390] on div "defenderA . moveRight ( 2 ) ; defenderA . moveUp ( 2 ) ; defenderA . moveLeft (…" at bounding box center [817, 361] width 365 height 391
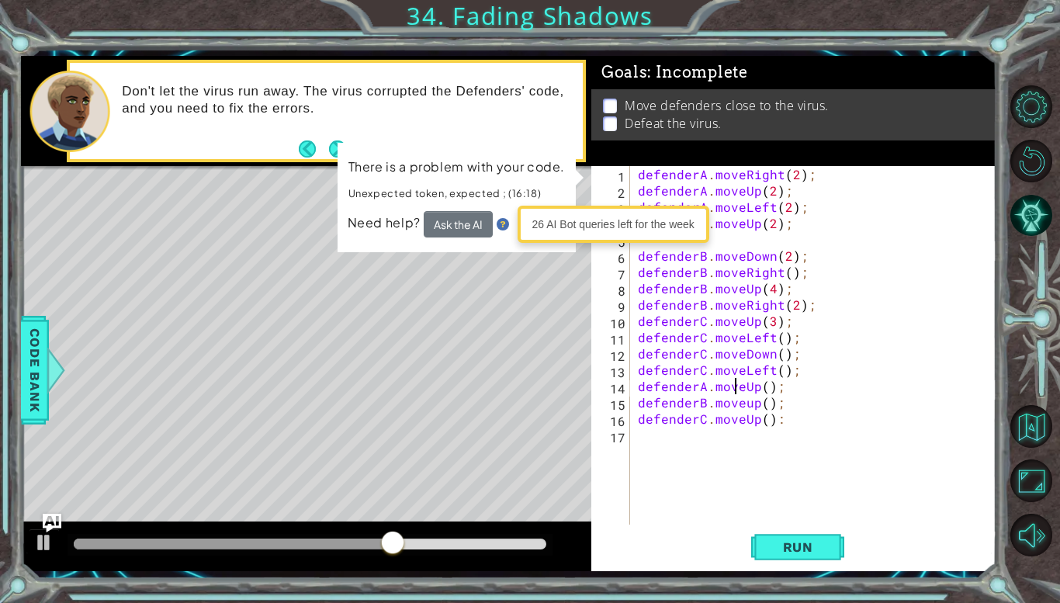
click at [763, 391] on div "defenderA . moveRight ( 2 ) ; defenderA . moveUp ( 2 ) ; defenderA . moveLeft (…" at bounding box center [817, 361] width 365 height 391
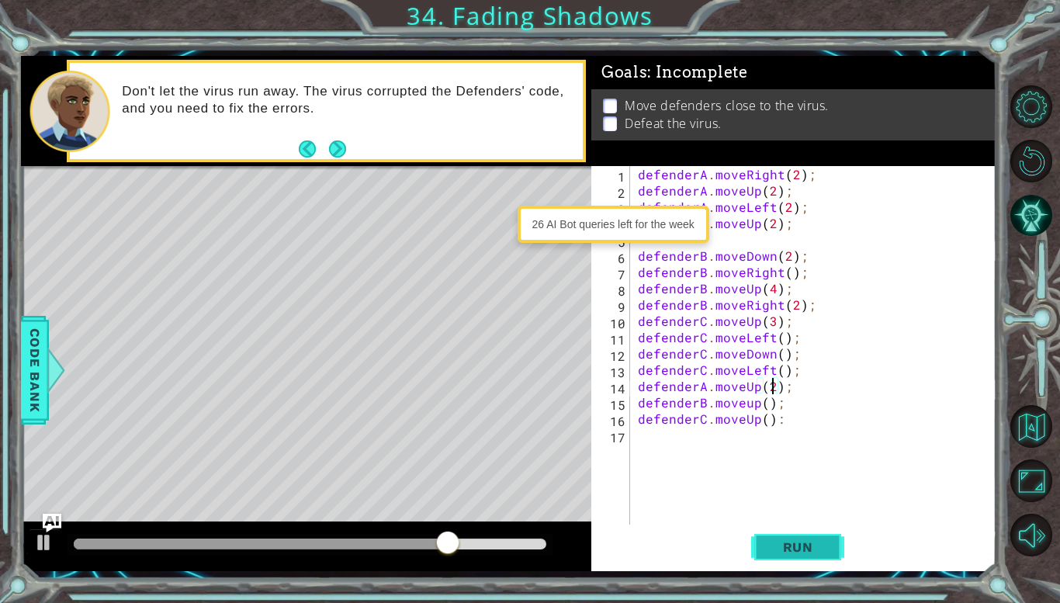
click at [808, 559] on button "Run" at bounding box center [797, 547] width 93 height 40
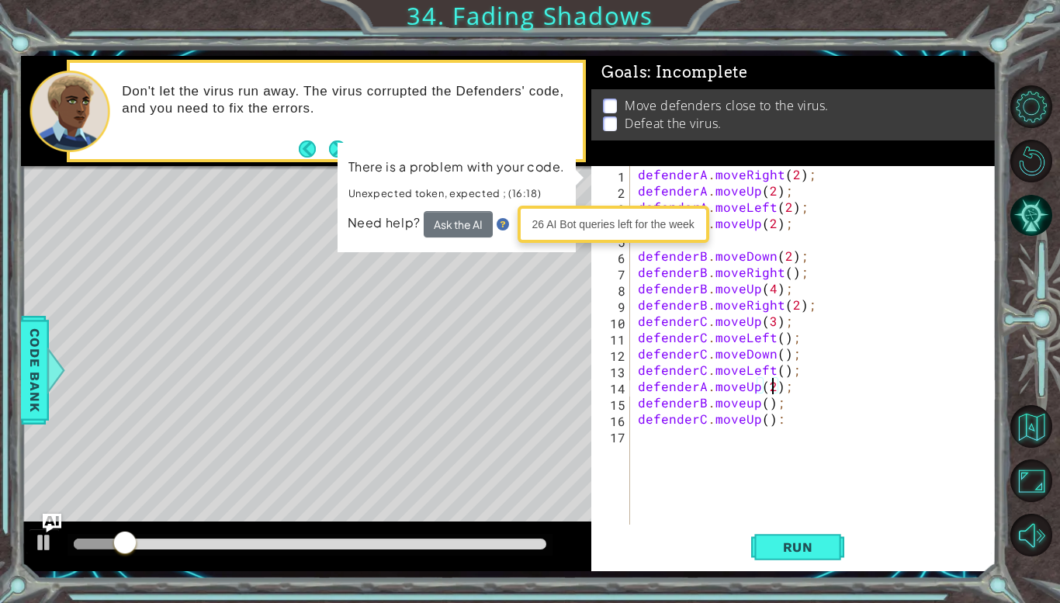
click at [797, 527] on button "Run" at bounding box center [797, 547] width 93 height 40
click at [797, 526] on div "defenderA.moveUp(2); 1 2 3 4 5 6 7 8 9 10 11 12 13 14 15 16 17 defenderA . move…" at bounding box center [793, 368] width 405 height 405
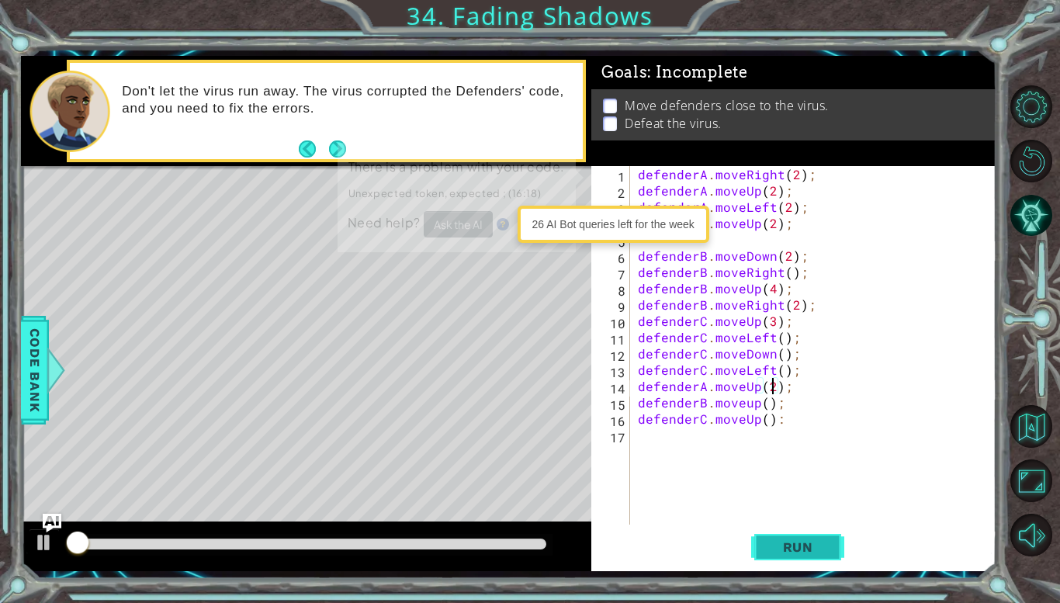
click at [797, 538] on button "Run" at bounding box center [797, 547] width 93 height 40
click at [797, 534] on button "Run" at bounding box center [797, 547] width 93 height 40
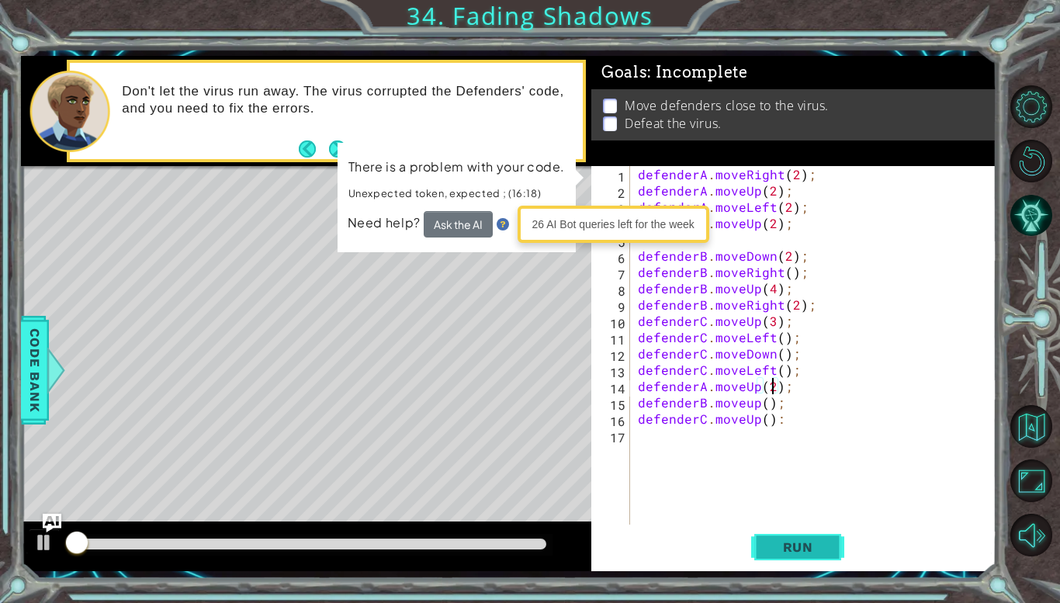
click at [798, 534] on button "Run" at bounding box center [797, 547] width 93 height 40
click at [805, 538] on button "Run" at bounding box center [797, 547] width 93 height 40
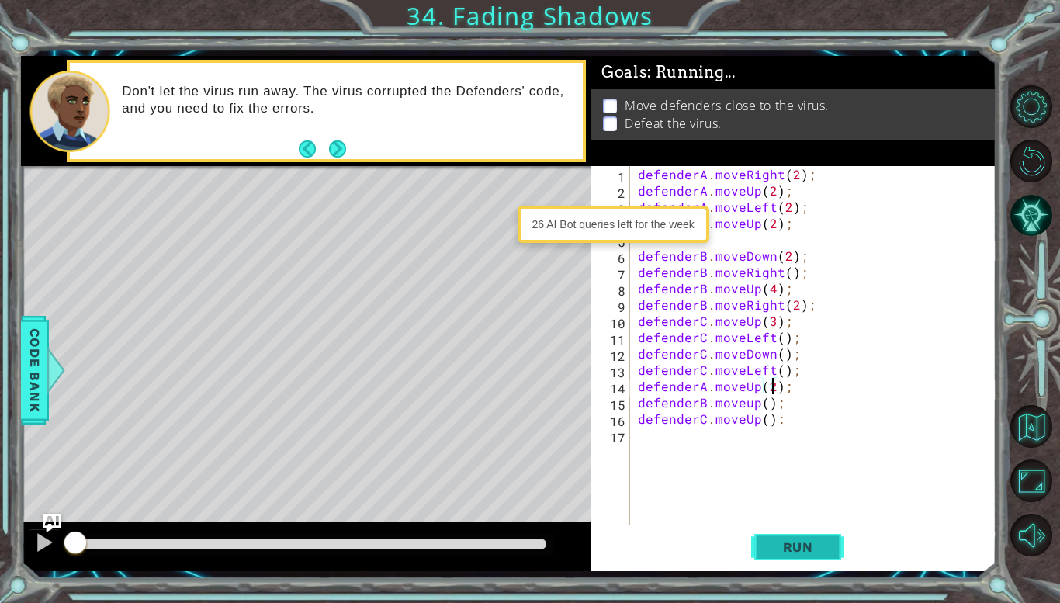
click at [805, 538] on button "Run" at bounding box center [797, 547] width 93 height 40
click at [797, 552] on span "Run" at bounding box center [797, 547] width 61 height 16
click at [802, 545] on span "Run" at bounding box center [797, 547] width 61 height 16
click at [804, 538] on button "Run" at bounding box center [797, 547] width 93 height 40
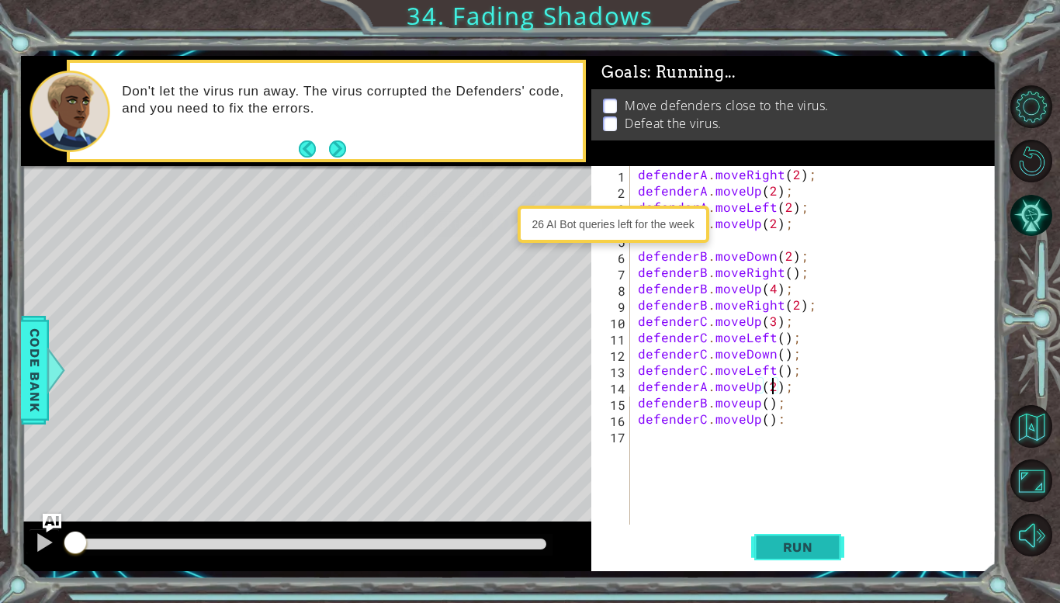
click at [808, 538] on button "Run" at bounding box center [797, 547] width 93 height 40
click at [807, 538] on button "Run" at bounding box center [797, 547] width 93 height 40
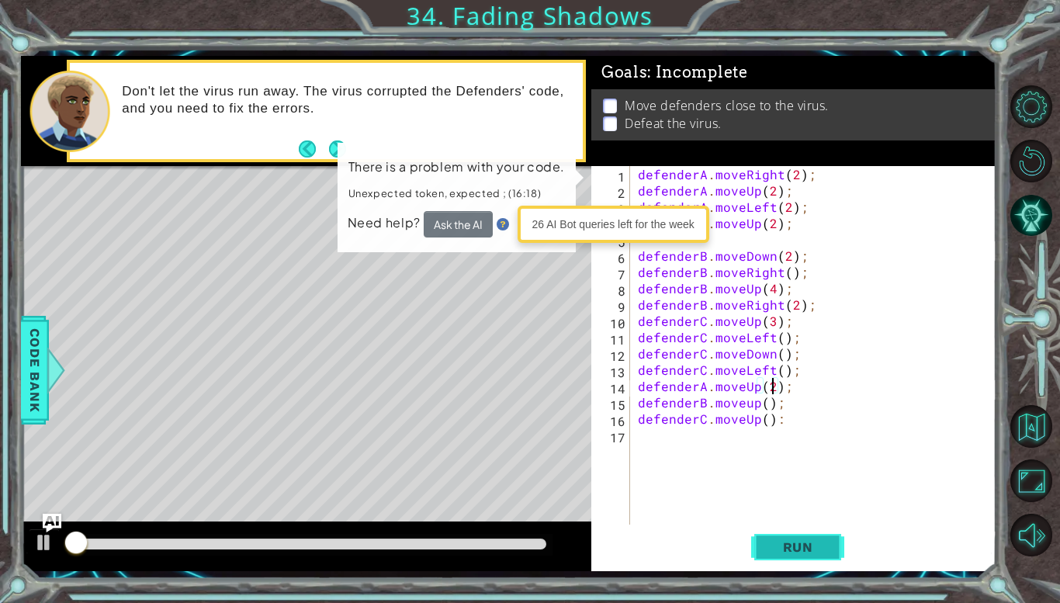
click at [806, 538] on button "Run" at bounding box center [797, 547] width 93 height 40
click at [809, 538] on button "Run" at bounding box center [797, 547] width 93 height 40
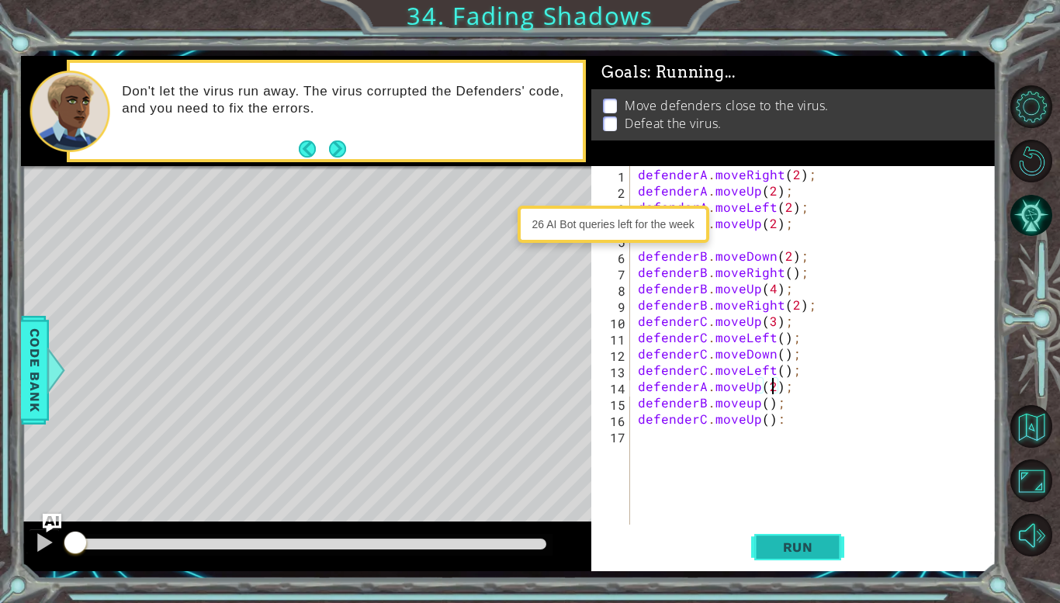
click at [802, 555] on button "Run" at bounding box center [797, 547] width 93 height 40
click at [809, 549] on span "Run" at bounding box center [797, 547] width 61 height 16
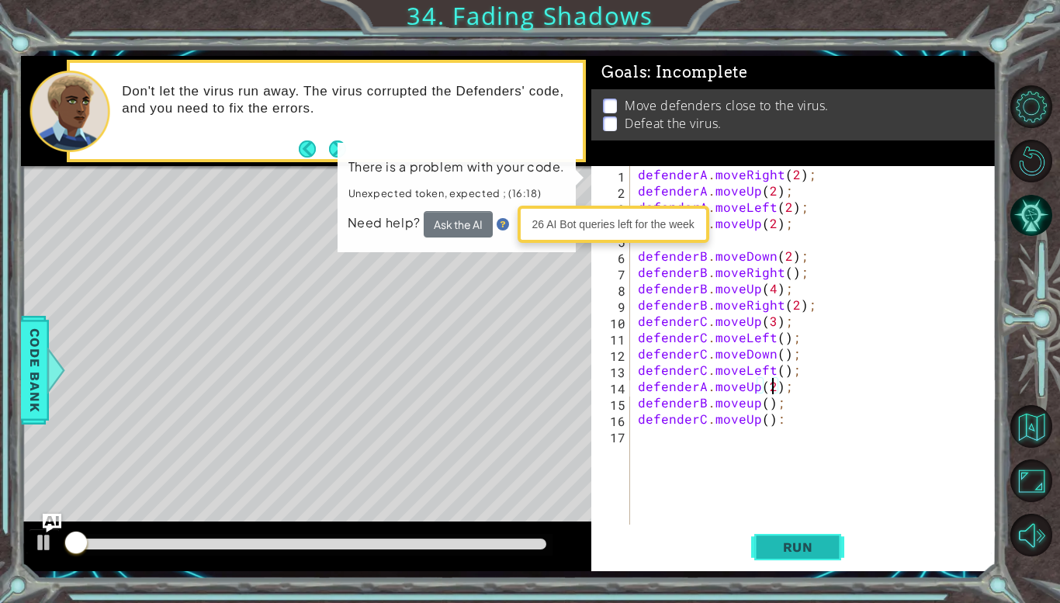
click at [809, 549] on span "Run" at bounding box center [797, 547] width 61 height 16
click at [804, 557] on button "Run" at bounding box center [797, 547] width 93 height 40
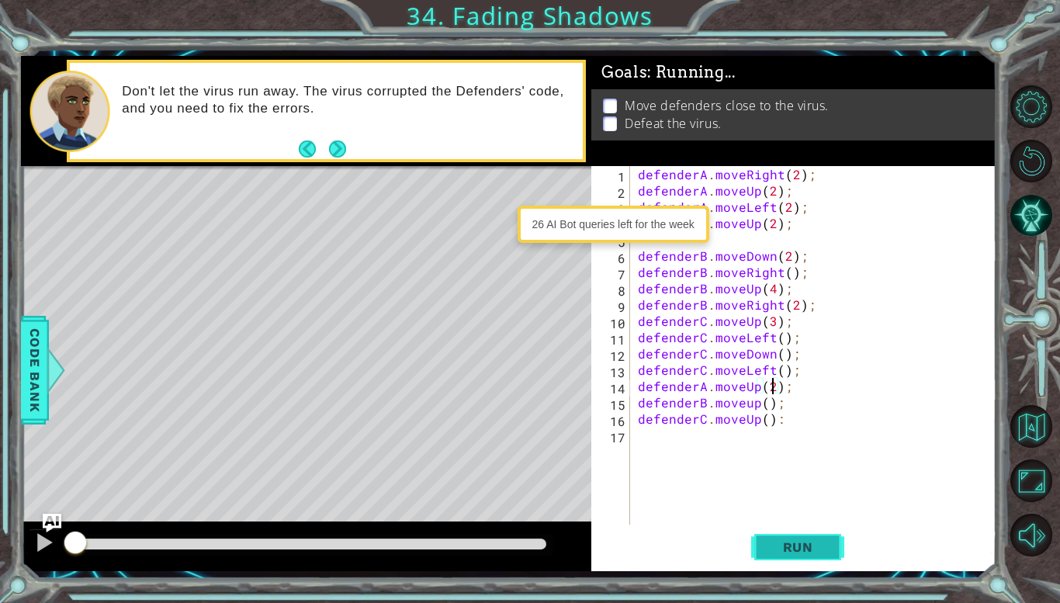
click at [808, 552] on span "Run" at bounding box center [797, 547] width 61 height 16
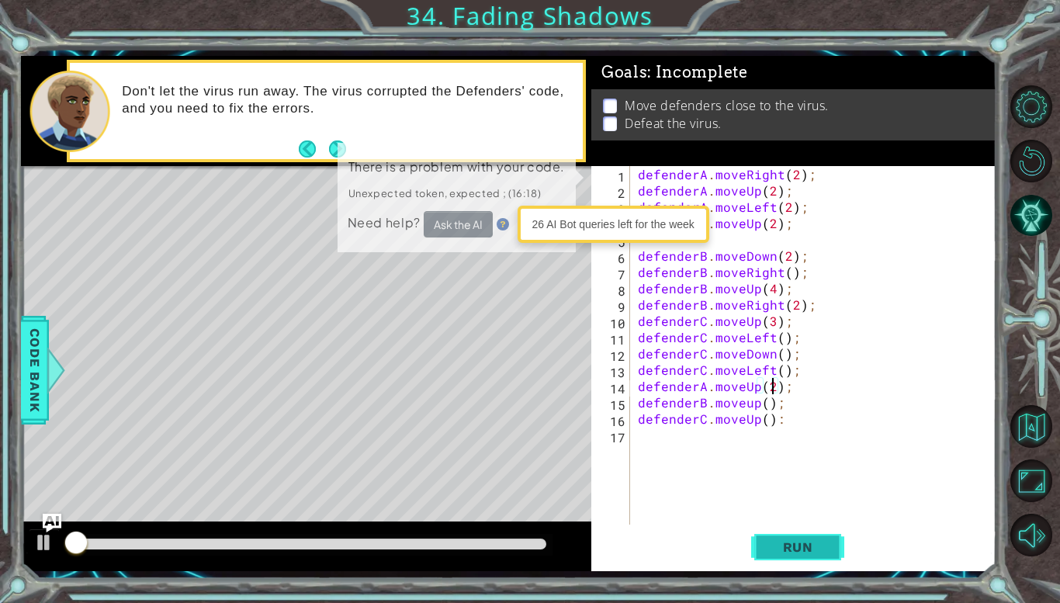
click at [814, 544] on span "Run" at bounding box center [797, 547] width 61 height 16
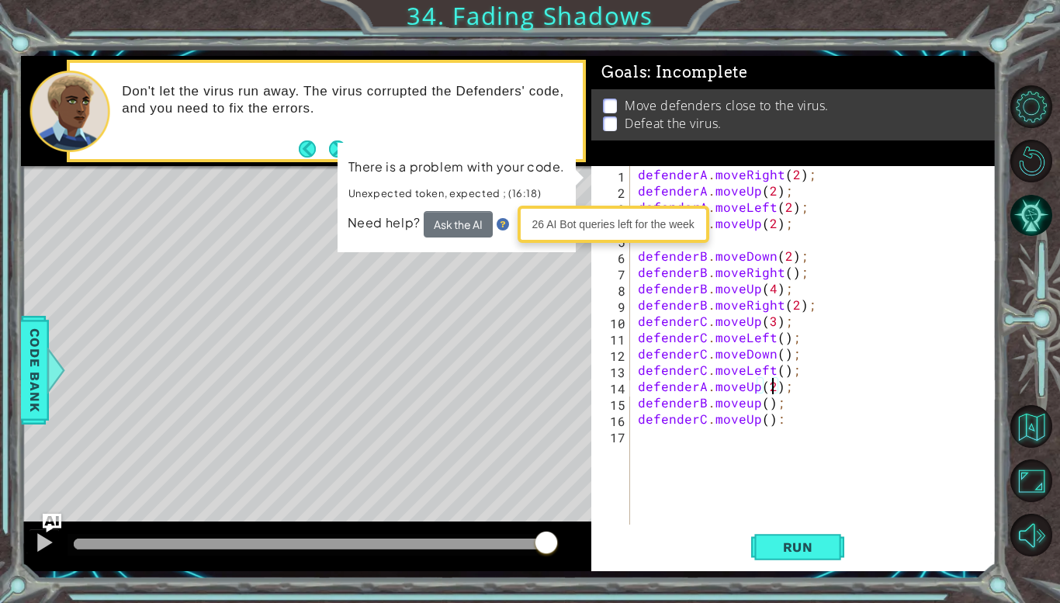
click at [884, 381] on div "defenderA . moveRight ( 2 ) ; defenderA . moveUp ( 2 ) ; defenderA . moveLeft (…" at bounding box center [817, 361] width 365 height 391
click at [850, 300] on div "defenderA . moveRight ( 2 ) ; defenderA . moveUp ( 2 ) ; defenderA . moveLeft (…" at bounding box center [817, 361] width 365 height 391
type textarea "defenderB.moveRight(2);"
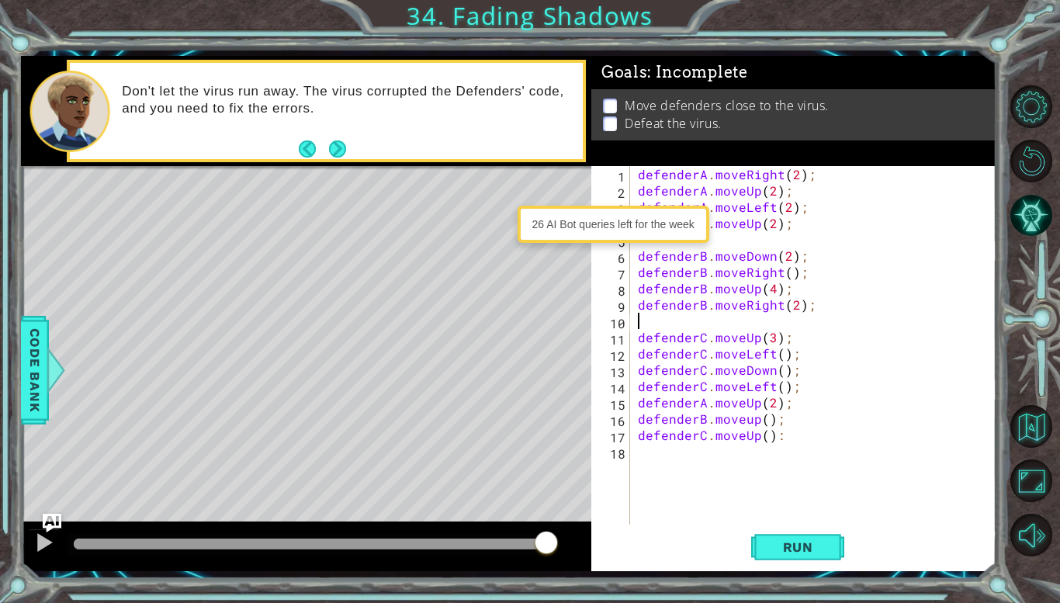
click at [789, 422] on div "defenderA . moveRight ( 2 ) ; defenderA . moveUp ( 2 ) ; defenderA . moveLeft (…" at bounding box center [817, 361] width 365 height 391
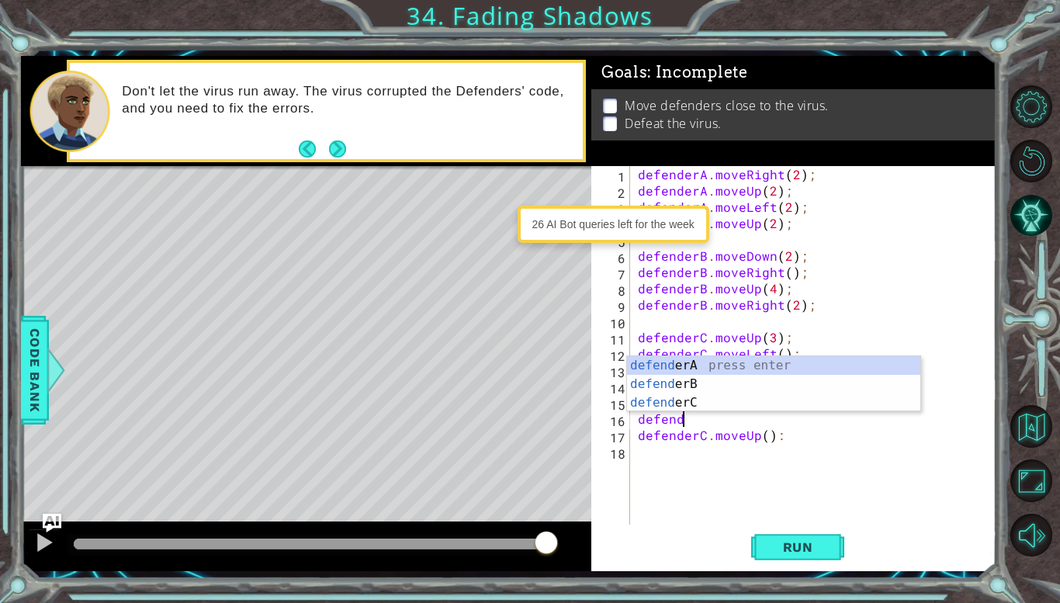
type textarea "d"
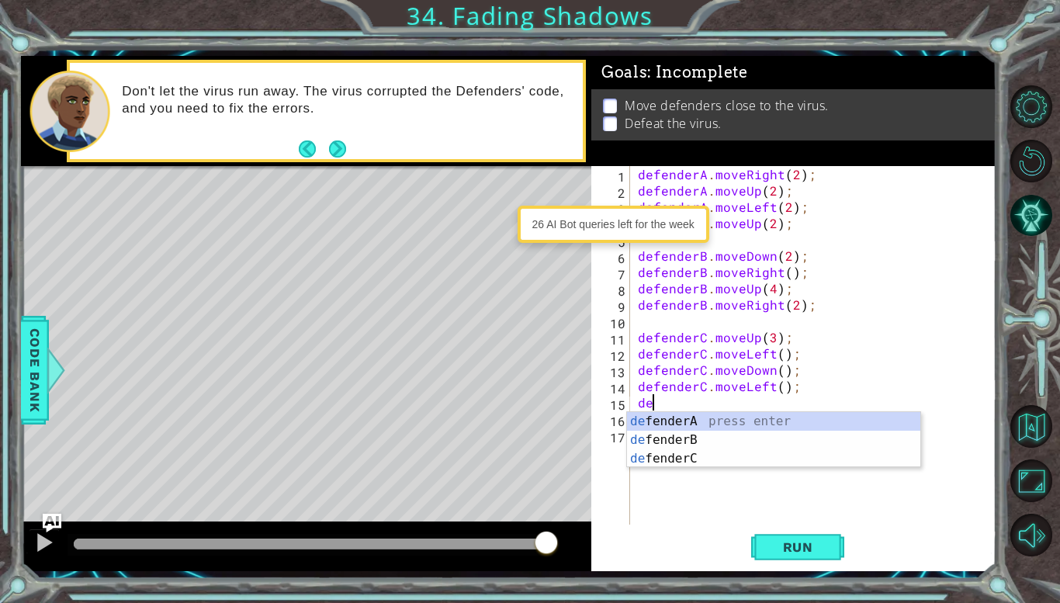
type textarea "d"
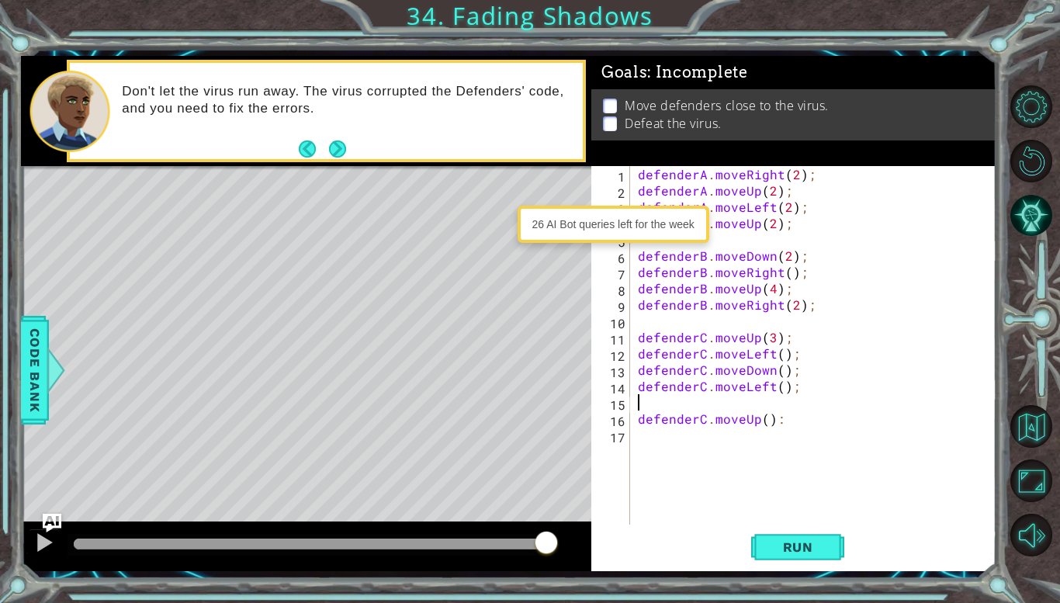
type textarea "defenderC.moveLeft();"
click at [789, 549] on span "Run" at bounding box center [797, 547] width 61 height 16
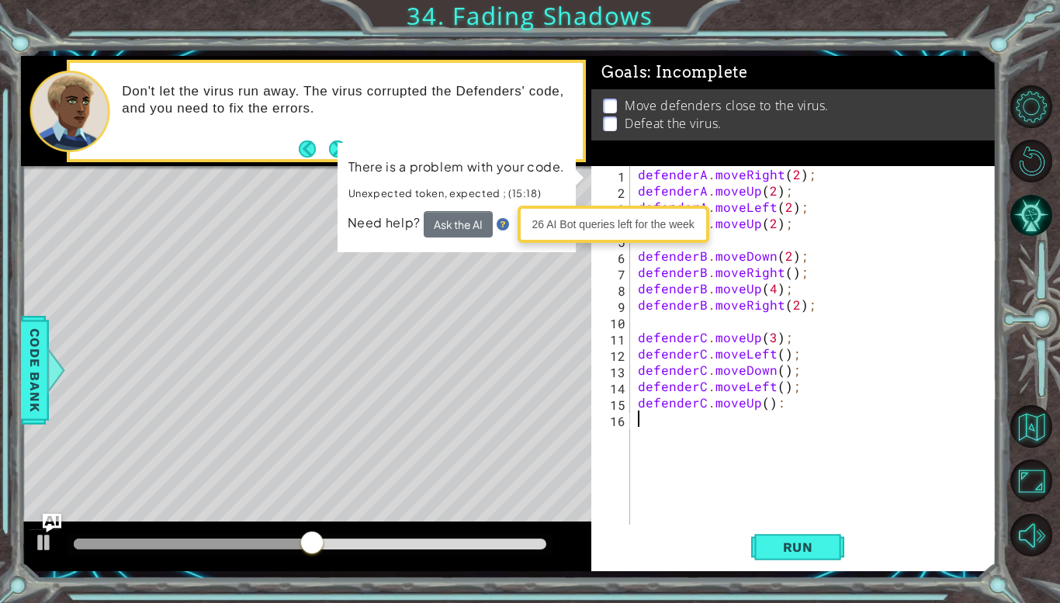
click at [781, 452] on div "defenderA . moveRight ( 2 ) ; defenderA . moveUp ( 2 ) ; defenderA . moveLeft (…" at bounding box center [817, 361] width 365 height 391
click at [77, 544] on div at bounding box center [211, 543] width 274 height 11
click at [576, 178] on div "There is a problem with your code. Unexpected token, expected ; (15:18) Need he…" at bounding box center [456, 197] width 238 height 109
click at [728, 197] on div "defenderA . moveRight ( 2 ) ; defenderA . moveUp ( 2 ) ; defenderA . moveLeft (…" at bounding box center [817, 361] width 365 height 391
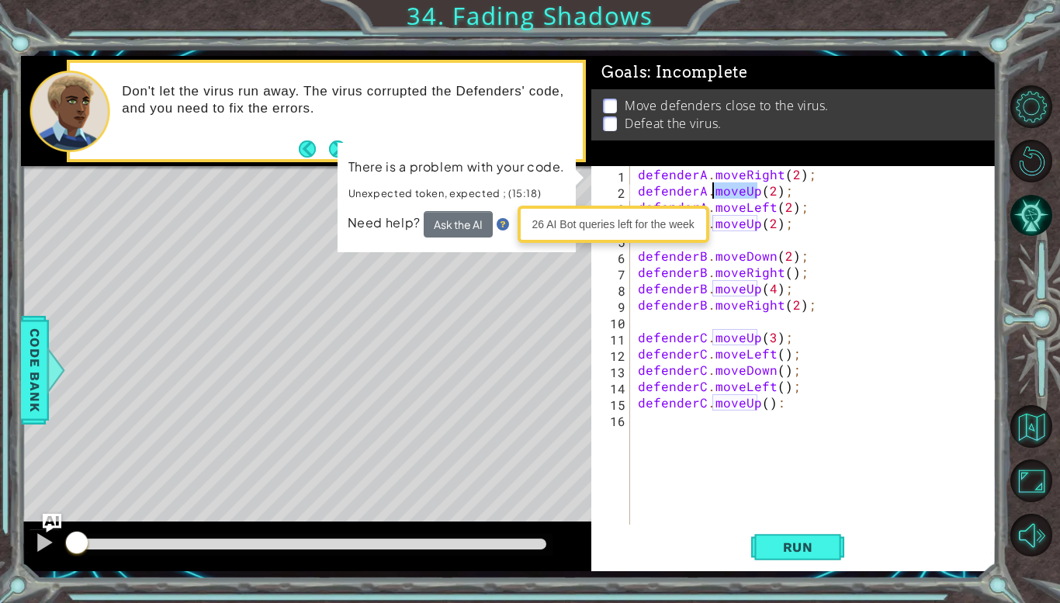
click at [728, 197] on div "defenderA . moveRight ( 2 ) ; defenderA . moveUp ( 2 ) ; defenderA . moveLeft (…" at bounding box center [817, 361] width 365 height 391
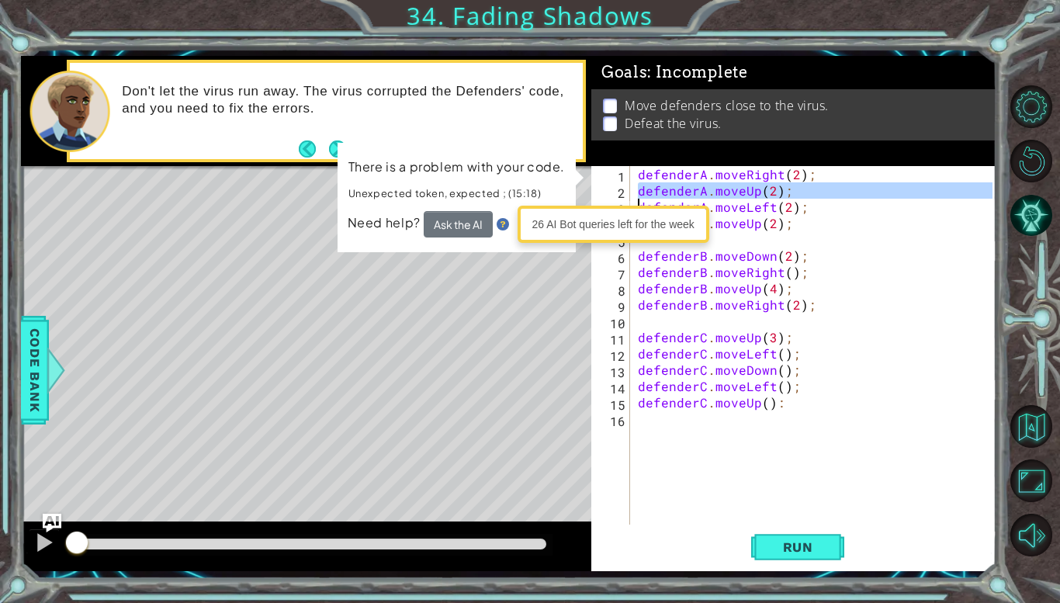
click at [728, 197] on div "defenderA . moveRight ( 2 ) ; defenderA . moveUp ( 2 ) ; defenderA . moveLeft (…" at bounding box center [814, 345] width 358 height 358
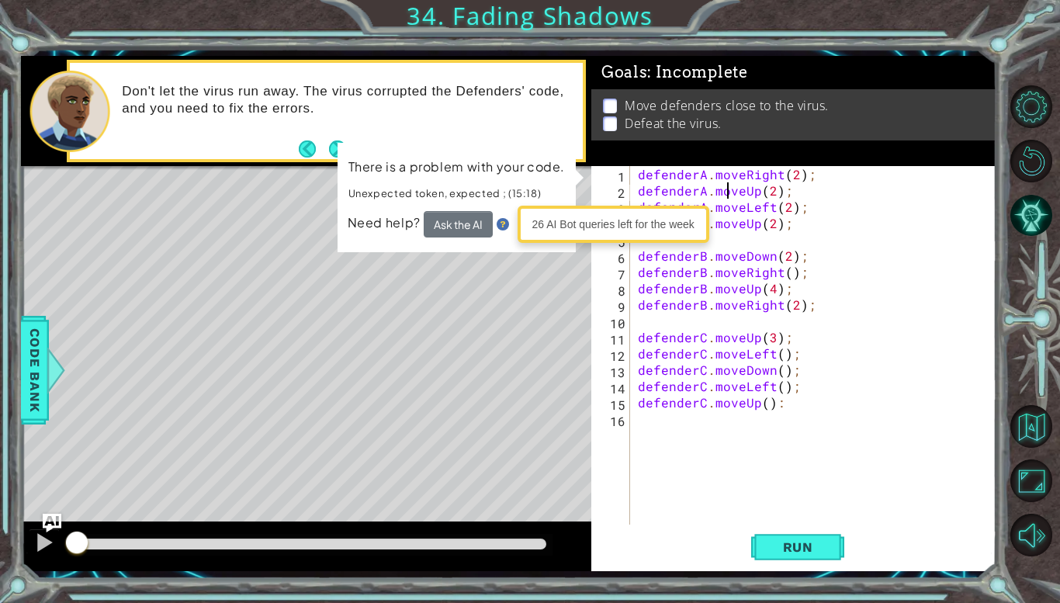
click at [843, 183] on div "defenderA . moveRight ( 2 ) ; defenderA . moveUp ( 2 ) ; defenderA . moveLeft (…" at bounding box center [817, 361] width 365 height 391
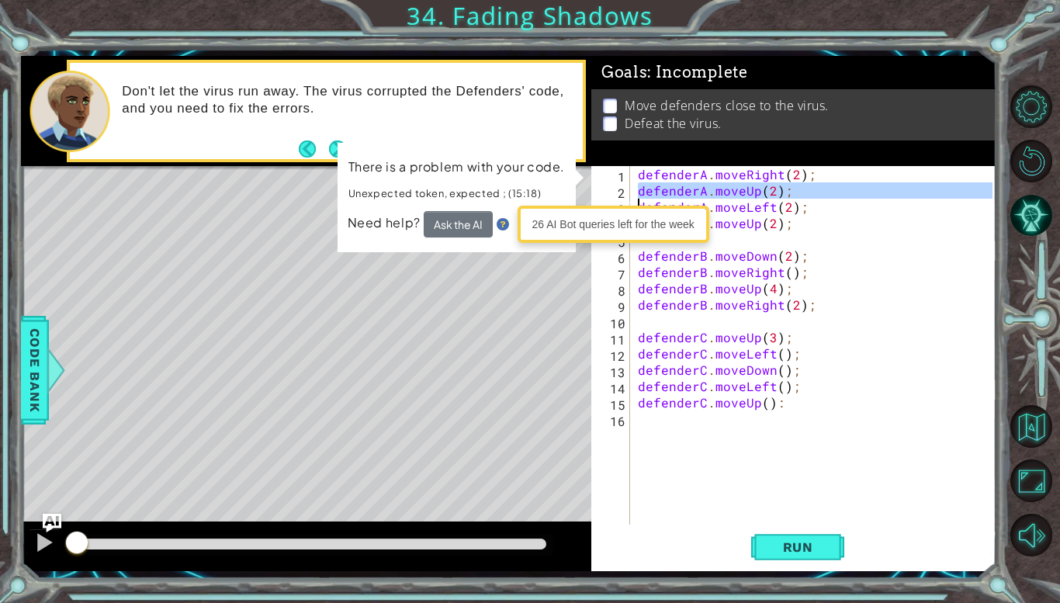
click at [839, 182] on div "defenderA . moveRight ( 2 ) ; defenderA . moveUp ( 2 ) ; defenderA . moveLeft (…" at bounding box center [817, 361] width 365 height 391
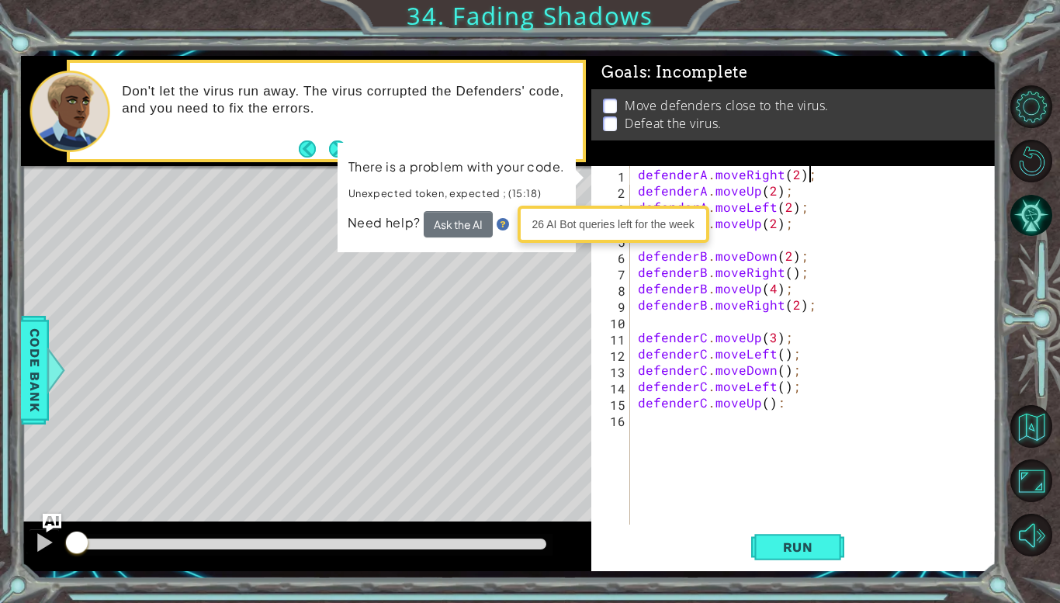
click at [773, 222] on div "defenderA . moveRight ( 2 ) ; defenderA . moveUp ( 2 ) ; defenderA . moveLeft (…" at bounding box center [817, 361] width 365 height 391
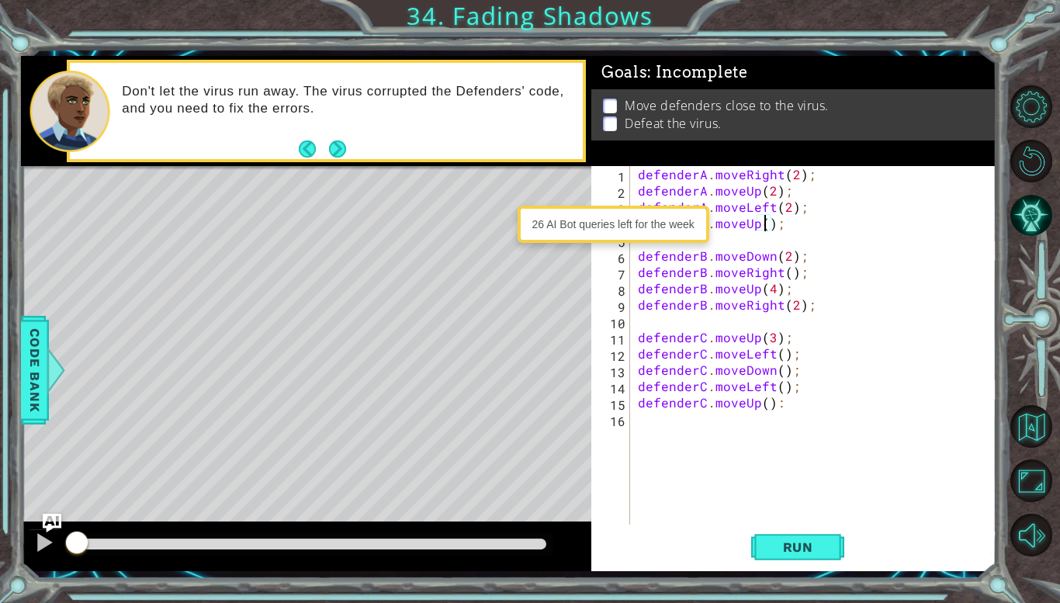
type textarea "defenderA.moveUp(1);"
click at [793, 313] on div "defenderA . moveRight ( 2 ) ; defenderA . moveUp ( 2 ) ; defenderA . moveLeft (…" at bounding box center [817, 361] width 365 height 391
click at [794, 308] on div "defenderA . moveRight ( 2 ) ; defenderA . moveUp ( 2 ) ; defenderA . moveLeft (…" at bounding box center [817, 361] width 365 height 391
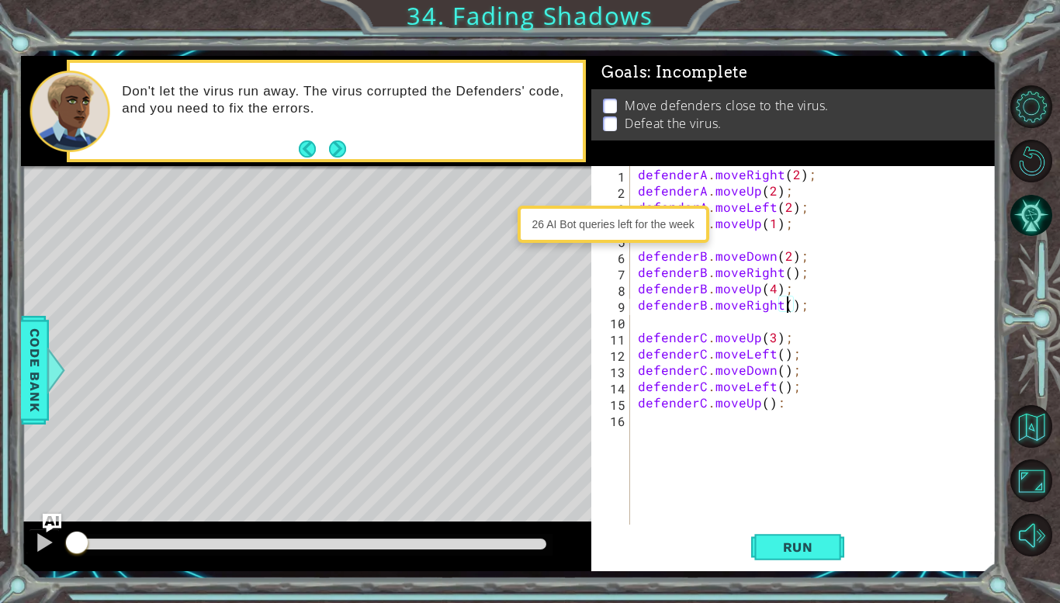
scroll to position [0, 9]
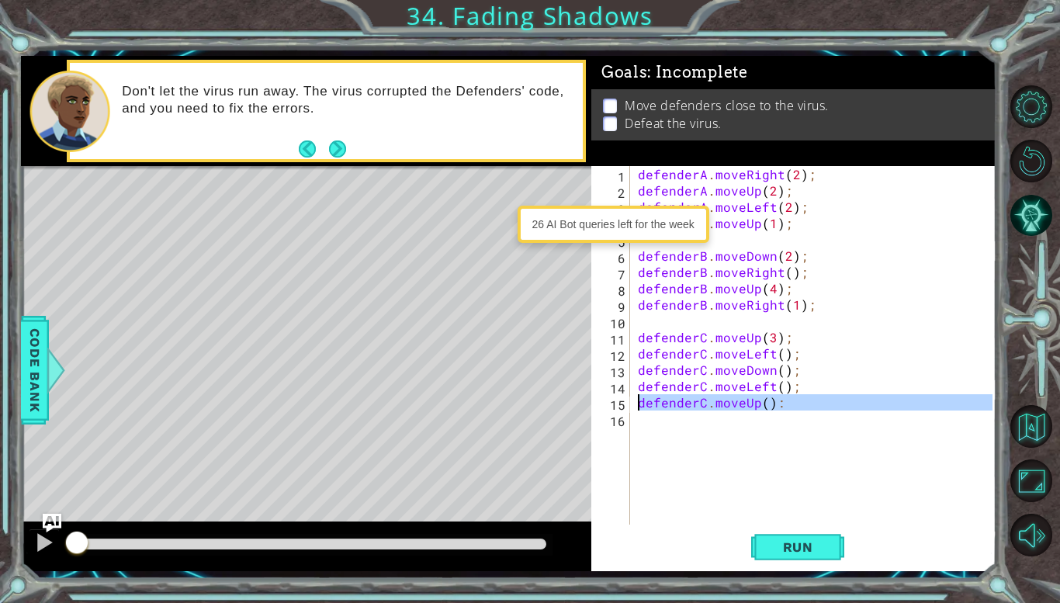
drag, startPoint x: 828, startPoint y: 413, endPoint x: 631, endPoint y: 406, distance: 197.9
click at [631, 406] on div "defenderB.moveRight(1); 1 2 3 4 5 6 7 8 9 10 11 12 13 14 15 16 defenderA . move…" at bounding box center [791, 345] width 401 height 358
type textarea "defenderC.moveUp():"
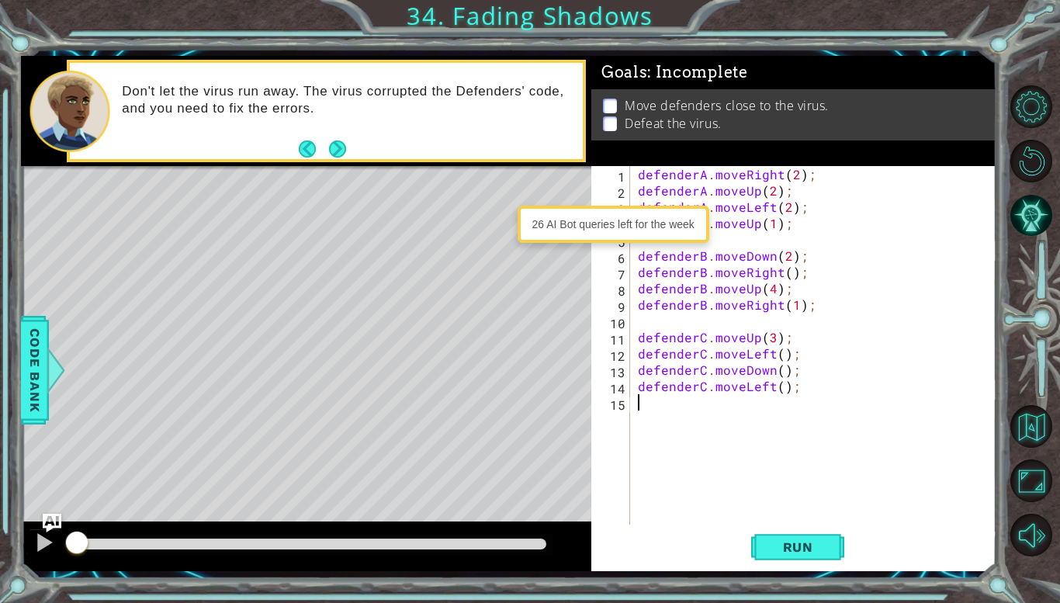
scroll to position [0, 0]
click at [807, 560] on button "Run" at bounding box center [797, 547] width 93 height 40
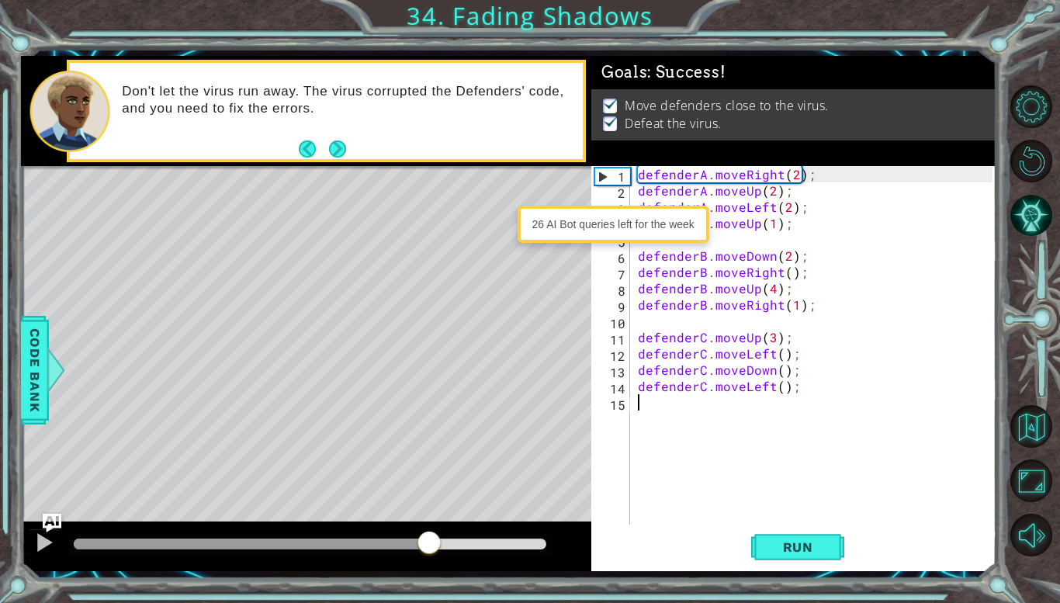
drag, startPoint x: 162, startPoint y: 543, endPoint x: 432, endPoint y: 552, distance: 270.1
click at [432, 552] on div at bounding box center [429, 544] width 28 height 28
click at [40, 539] on div at bounding box center [44, 542] width 20 height 20
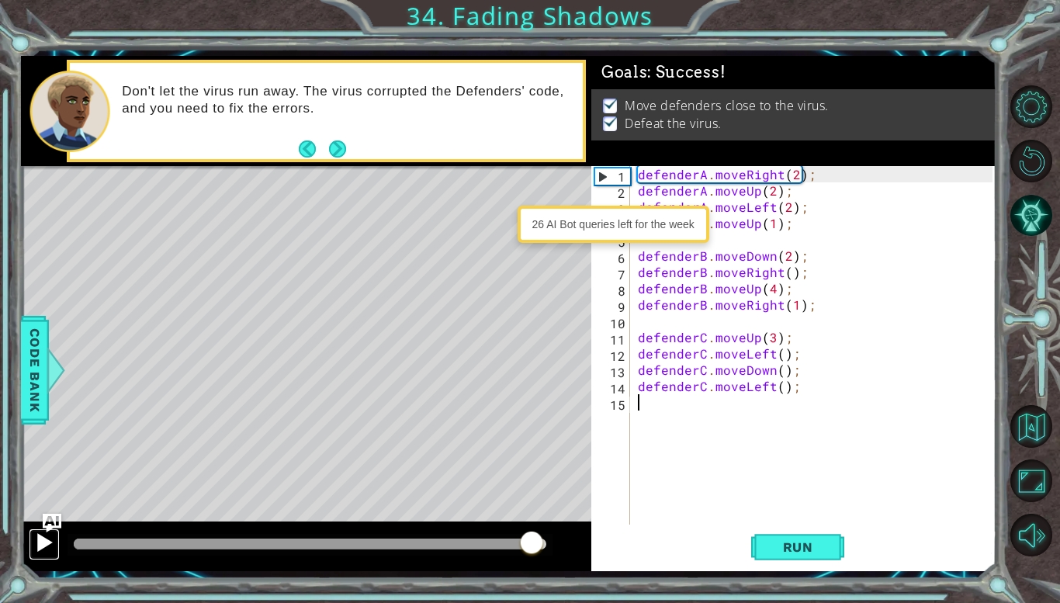
click at [42, 546] on div at bounding box center [44, 542] width 20 height 20
click at [57, 535] on button at bounding box center [44, 544] width 31 height 32
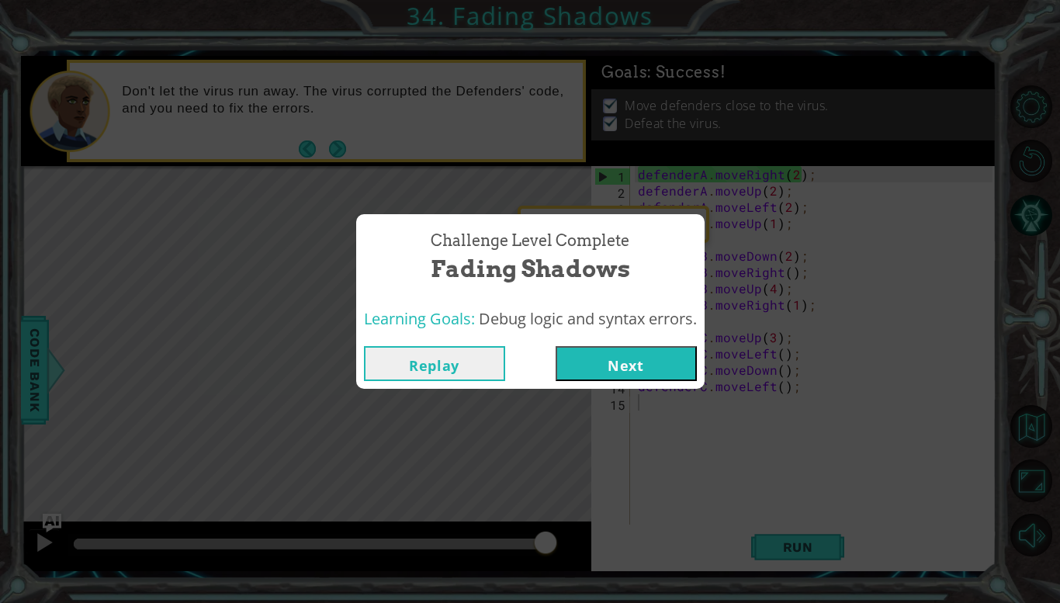
click at [51, 523] on div "Challenge Level Complete Fading Shadows Learning Goals: Debug logic and syntax …" at bounding box center [530, 301] width 1060 height 603
click at [599, 358] on button "Next" at bounding box center [625, 363] width 141 height 35
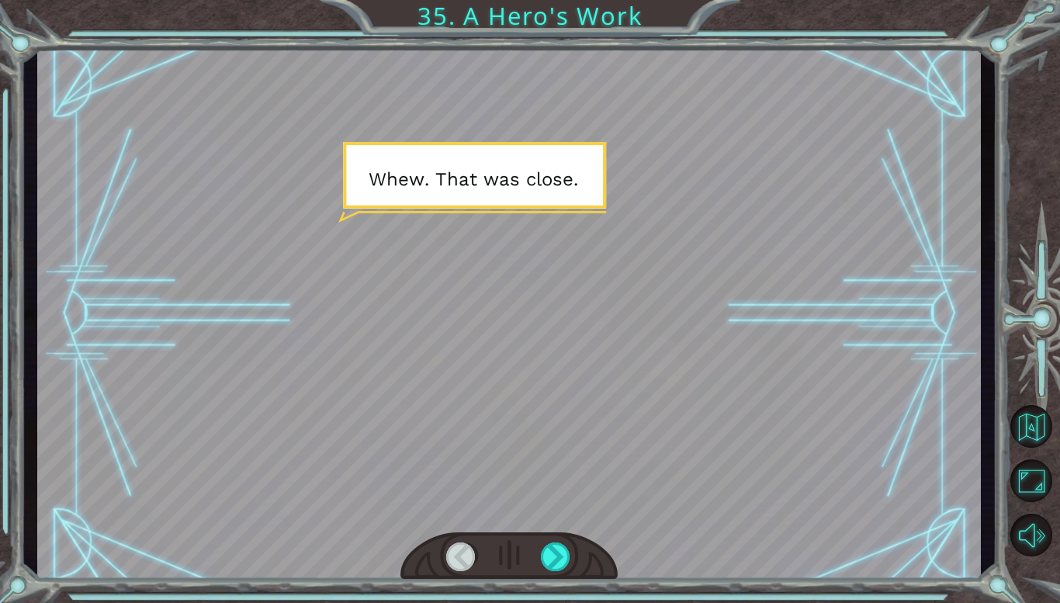
click at [558, 541] on div at bounding box center [508, 556] width 217 height 48
click at [562, 554] on div at bounding box center [556, 556] width 30 height 29
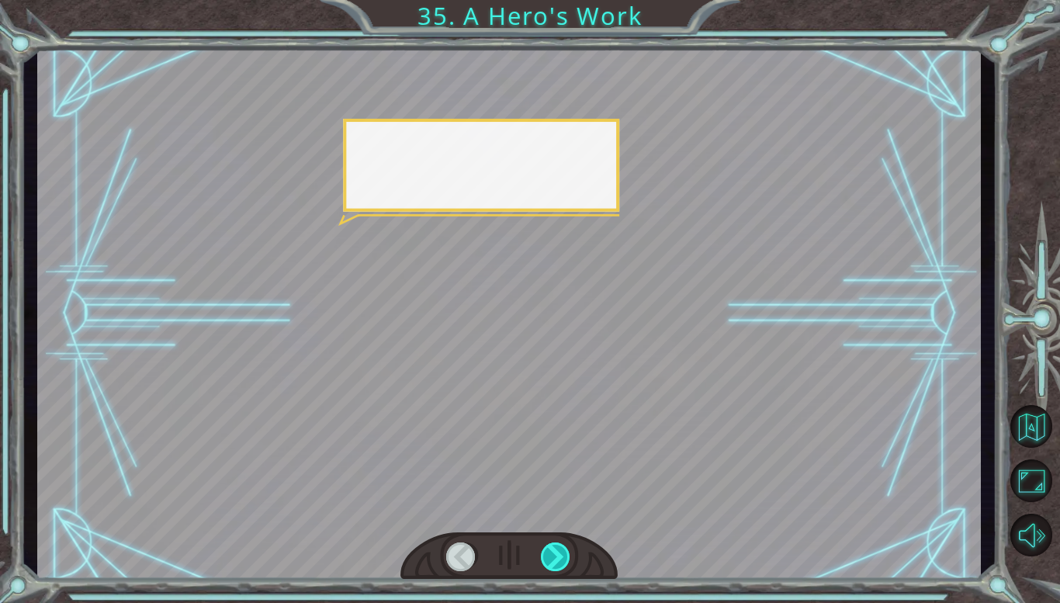
click at [562, 554] on div at bounding box center [556, 556] width 30 height 29
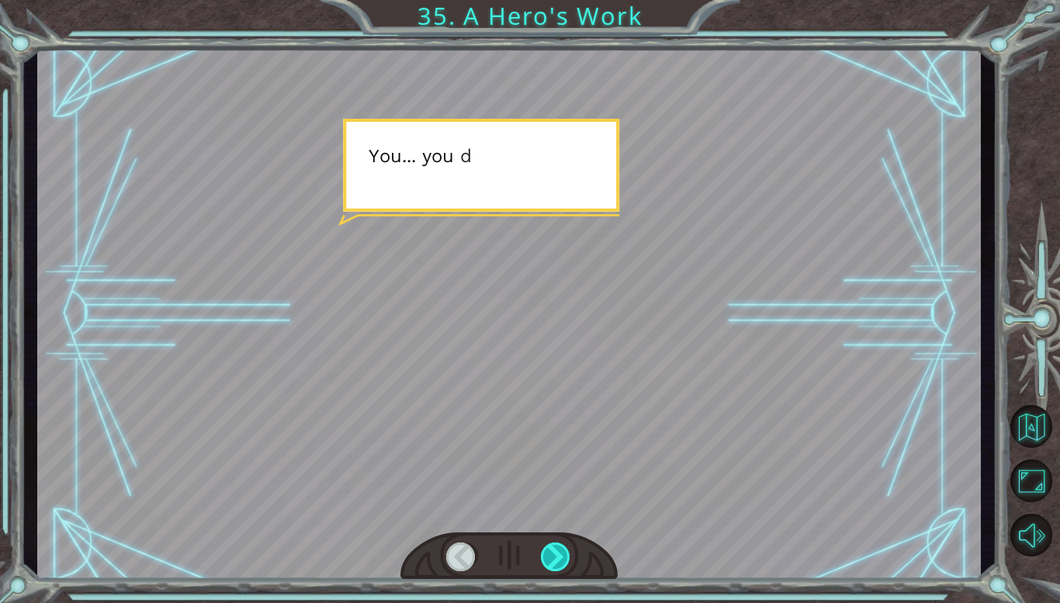
click at [562, 554] on div at bounding box center [556, 556] width 30 height 29
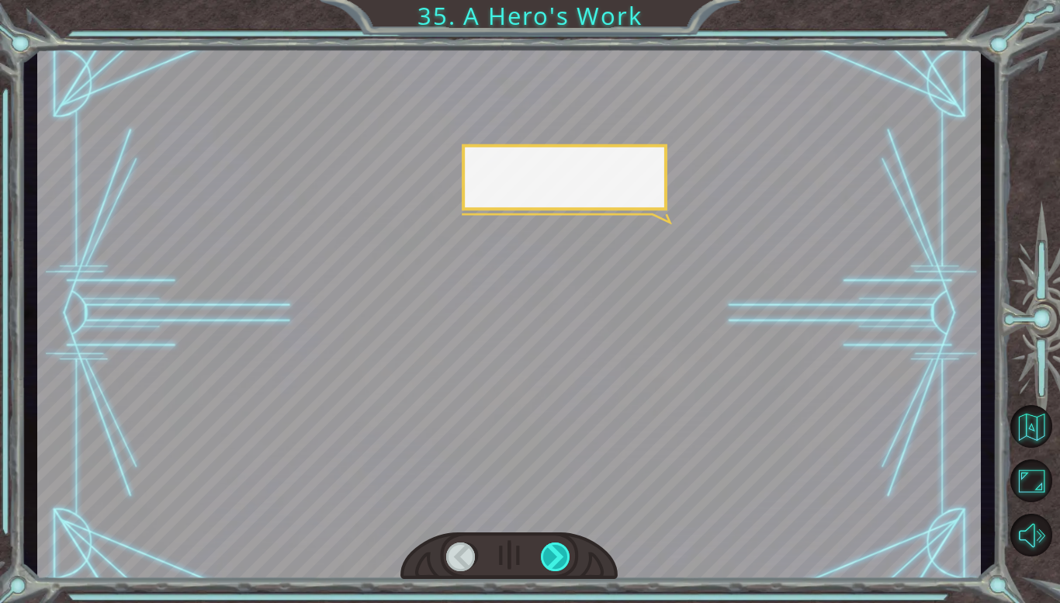
click at [562, 554] on div at bounding box center [556, 556] width 30 height 29
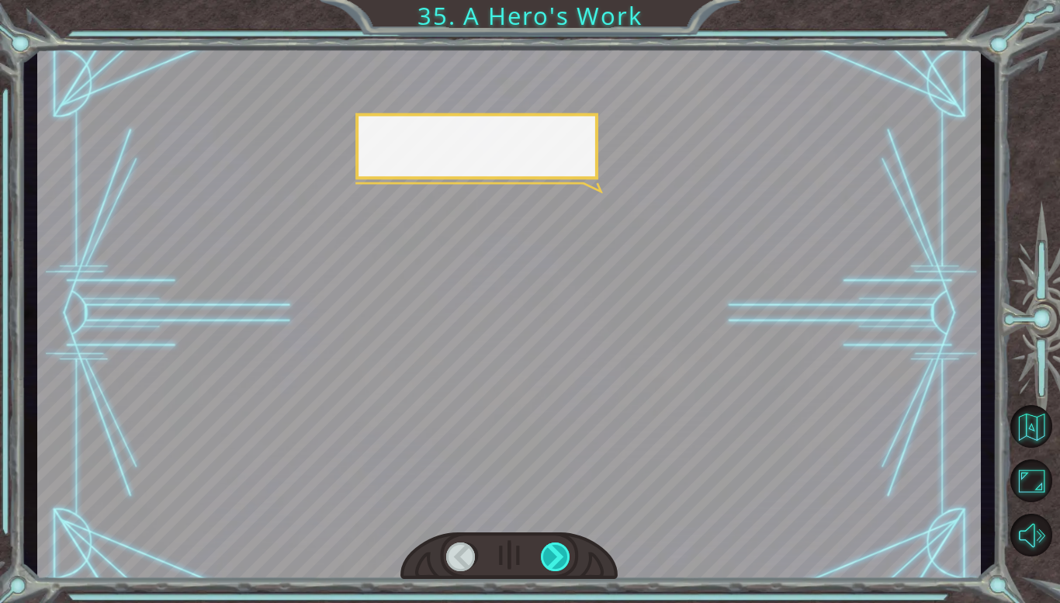
click at [562, 554] on div at bounding box center [556, 556] width 30 height 29
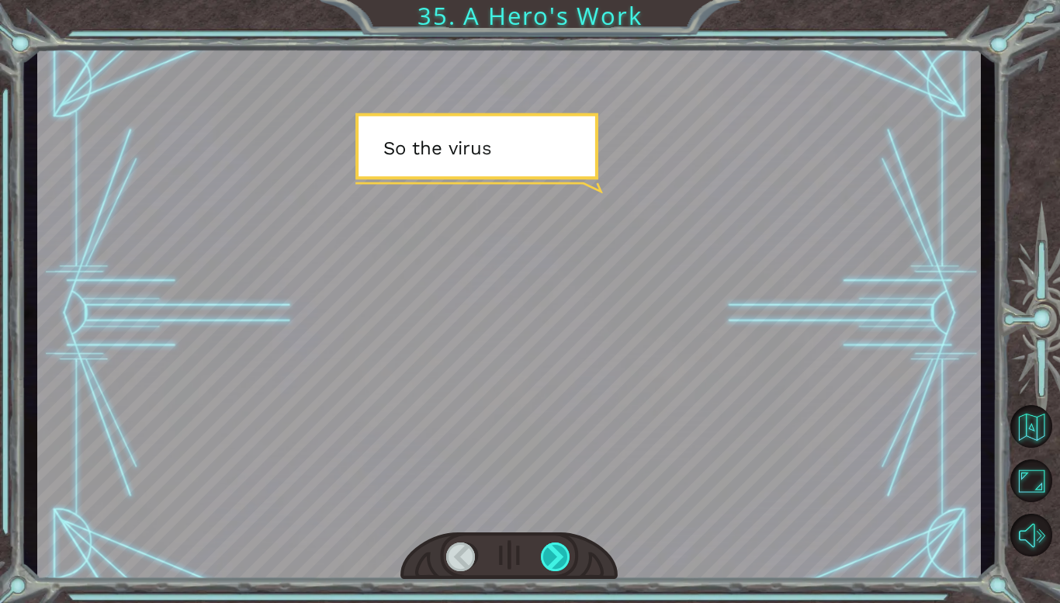
click at [562, 554] on div at bounding box center [556, 556] width 30 height 29
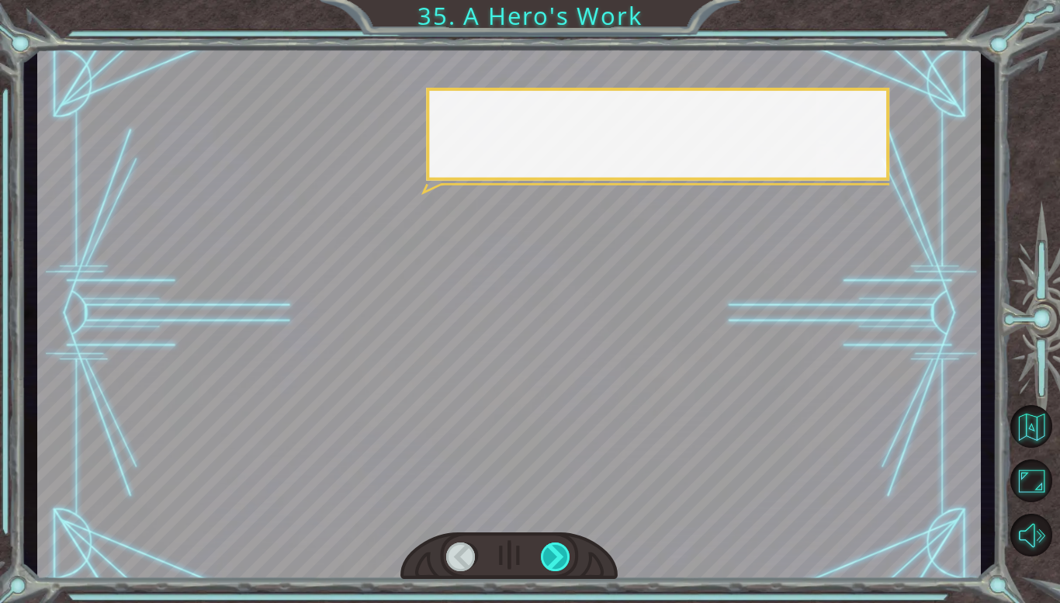
click at [562, 554] on div at bounding box center [556, 556] width 30 height 29
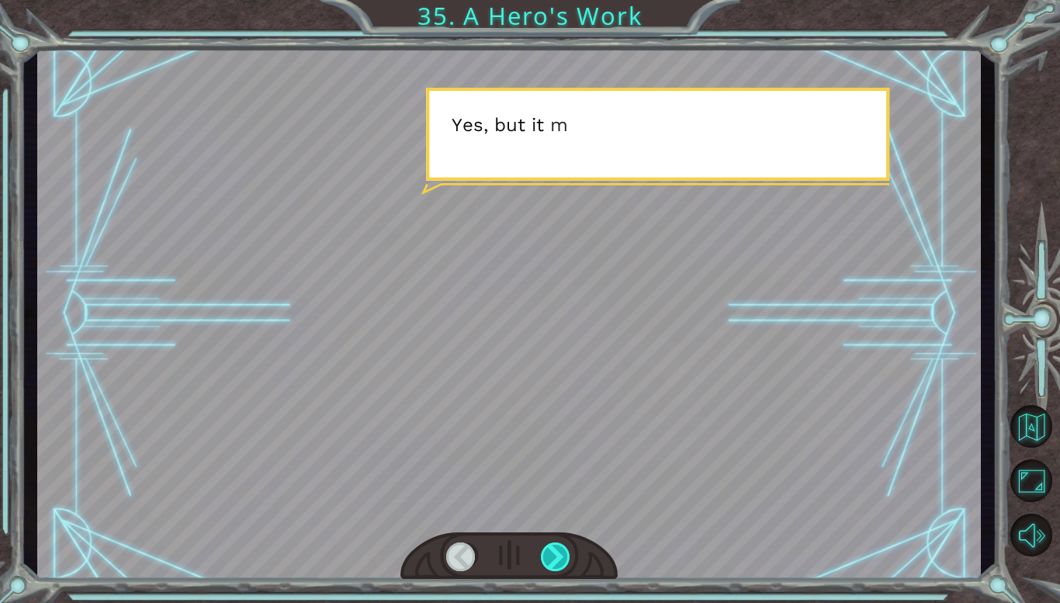
click at [562, 554] on div at bounding box center [556, 556] width 30 height 29
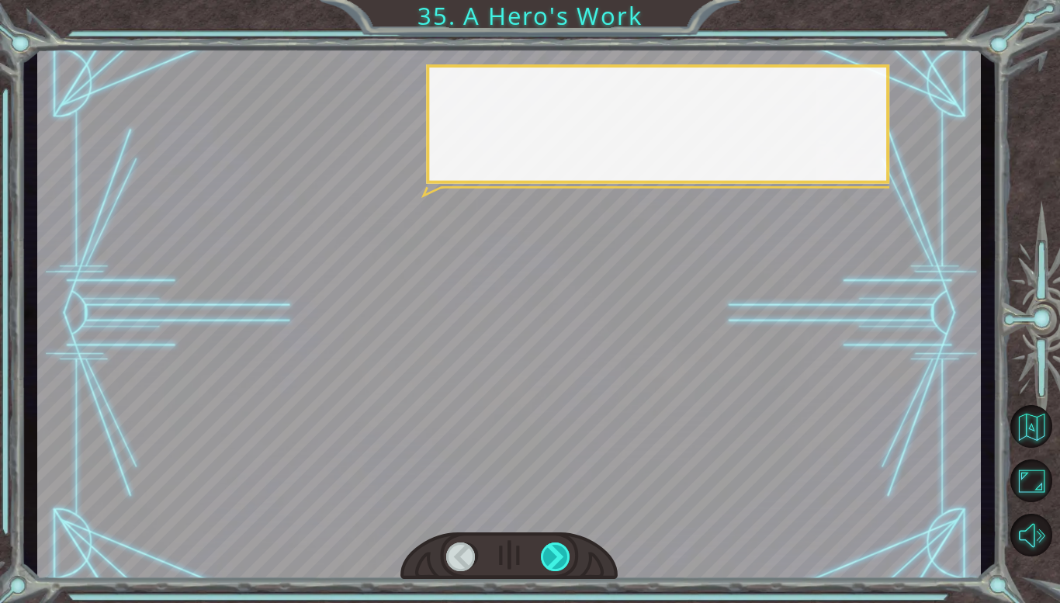
click at [562, 554] on div at bounding box center [556, 556] width 30 height 29
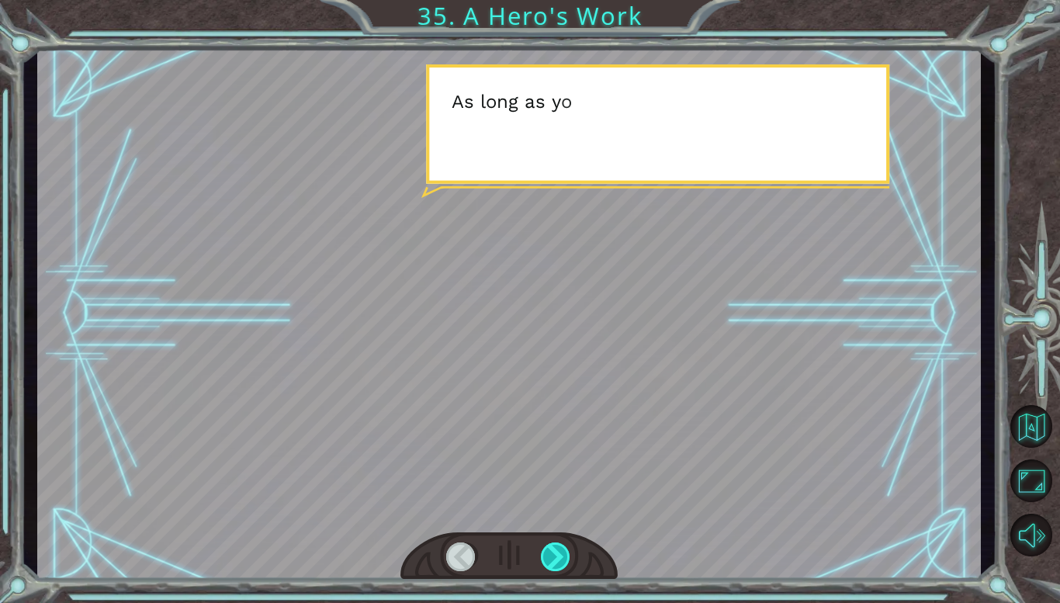
click at [562, 554] on div at bounding box center [556, 556] width 30 height 29
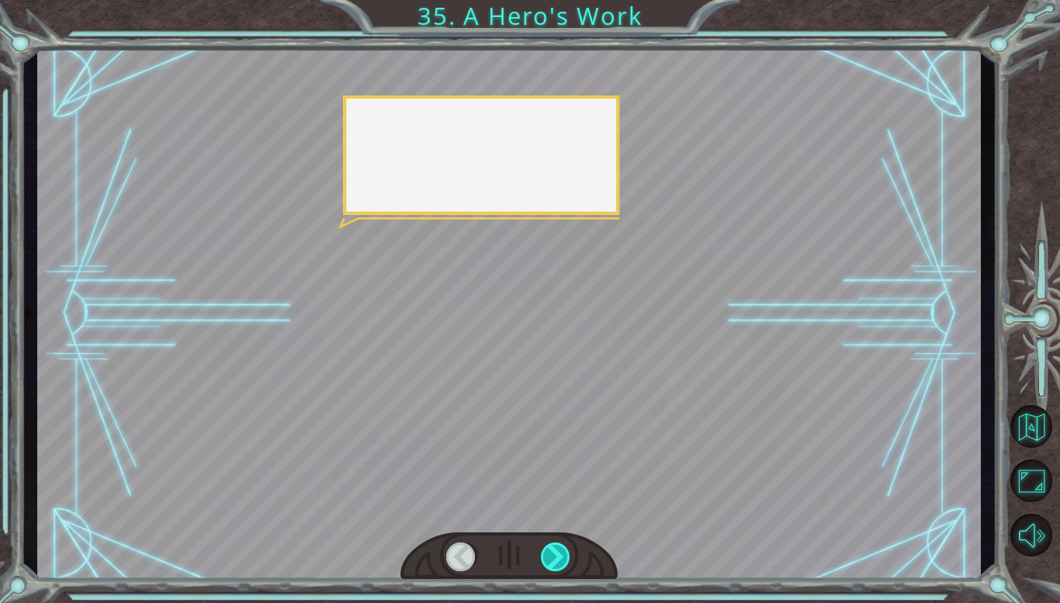
click at [562, 554] on div at bounding box center [556, 556] width 30 height 29
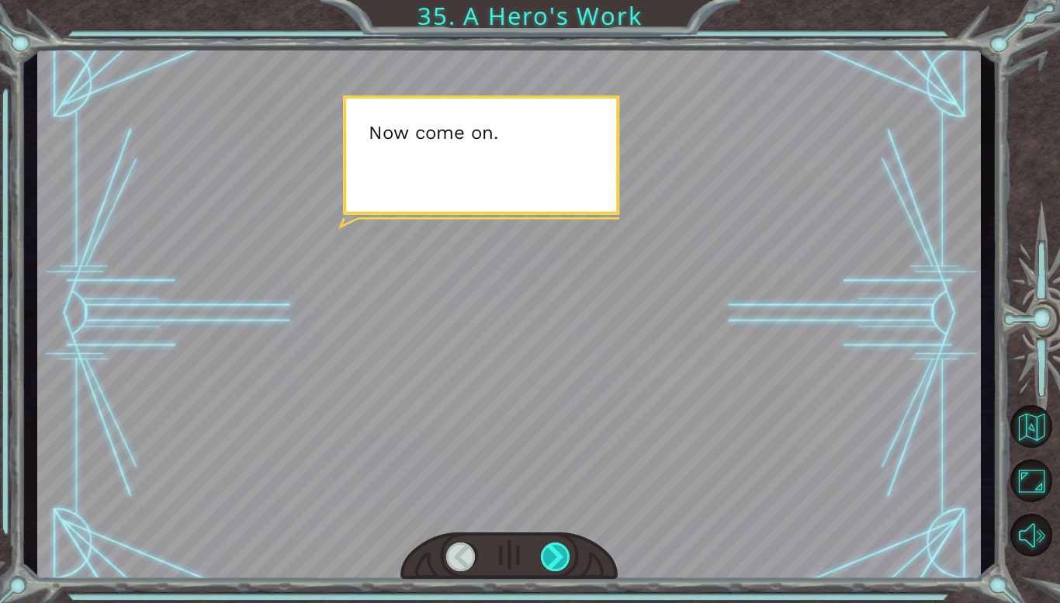
click at [562, 554] on div at bounding box center [556, 556] width 30 height 29
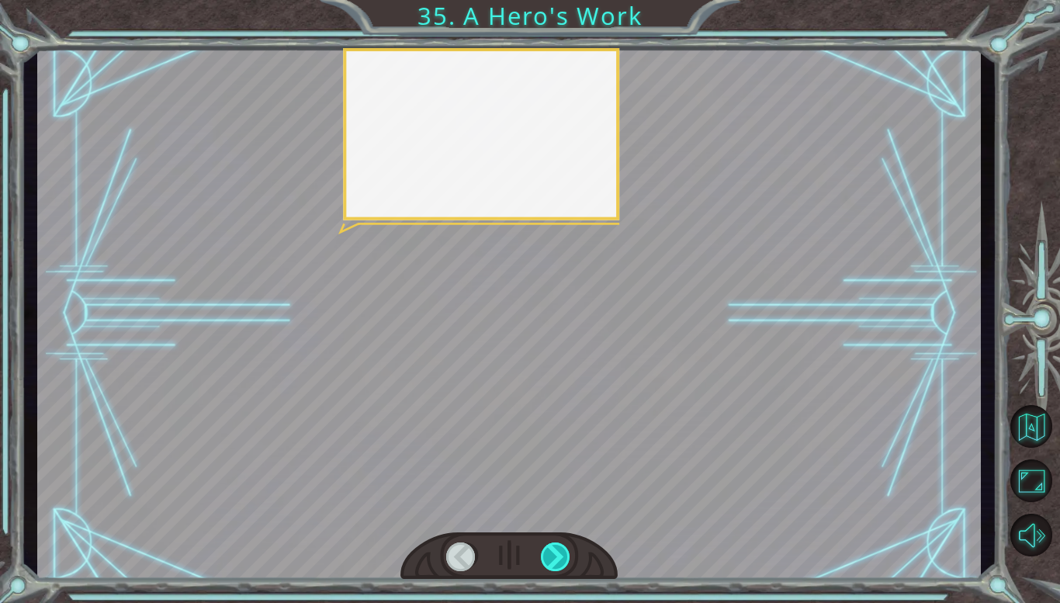
click at [562, 554] on div at bounding box center [556, 556] width 30 height 29
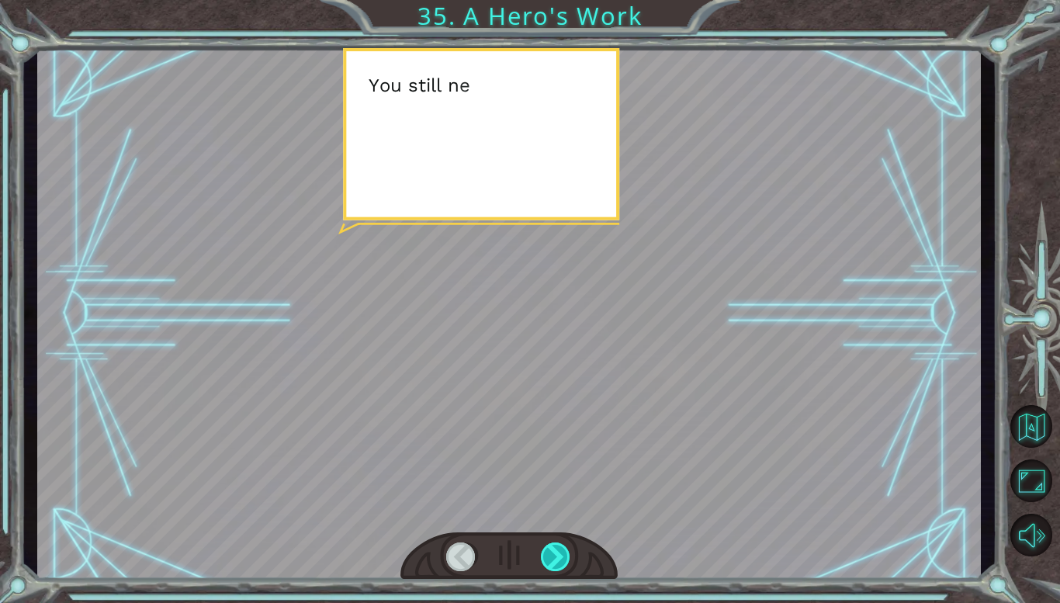
click at [562, 554] on div at bounding box center [556, 556] width 30 height 29
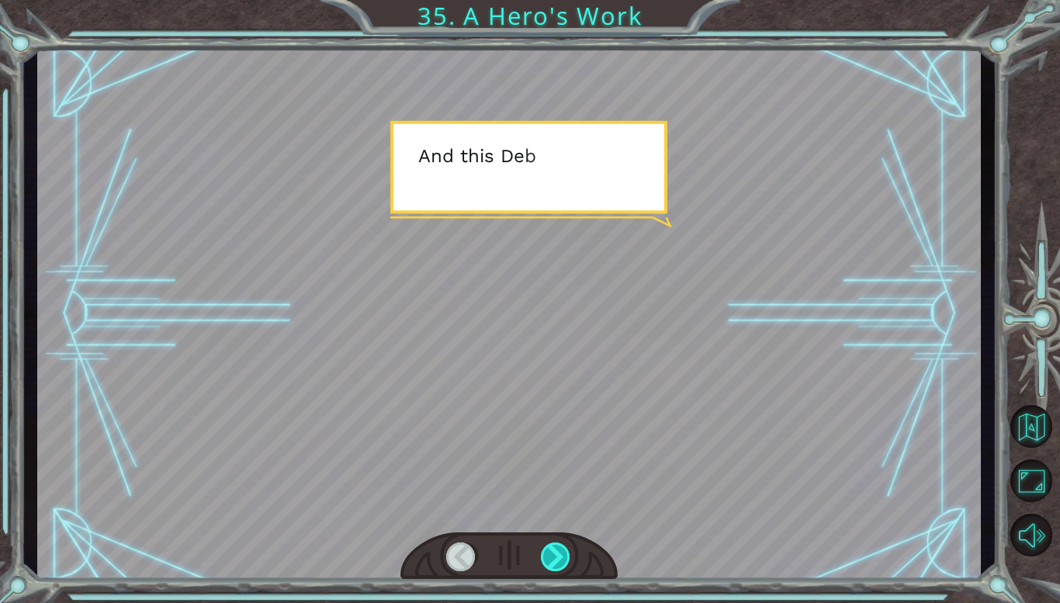
click at [562, 554] on div at bounding box center [556, 556] width 30 height 29
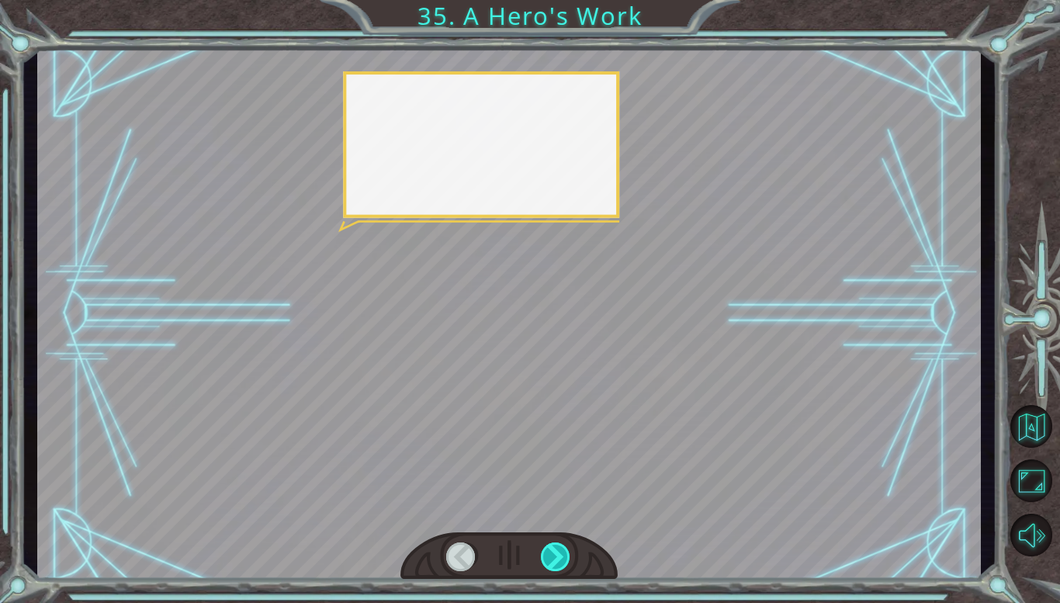
click at [562, 554] on div at bounding box center [556, 556] width 30 height 29
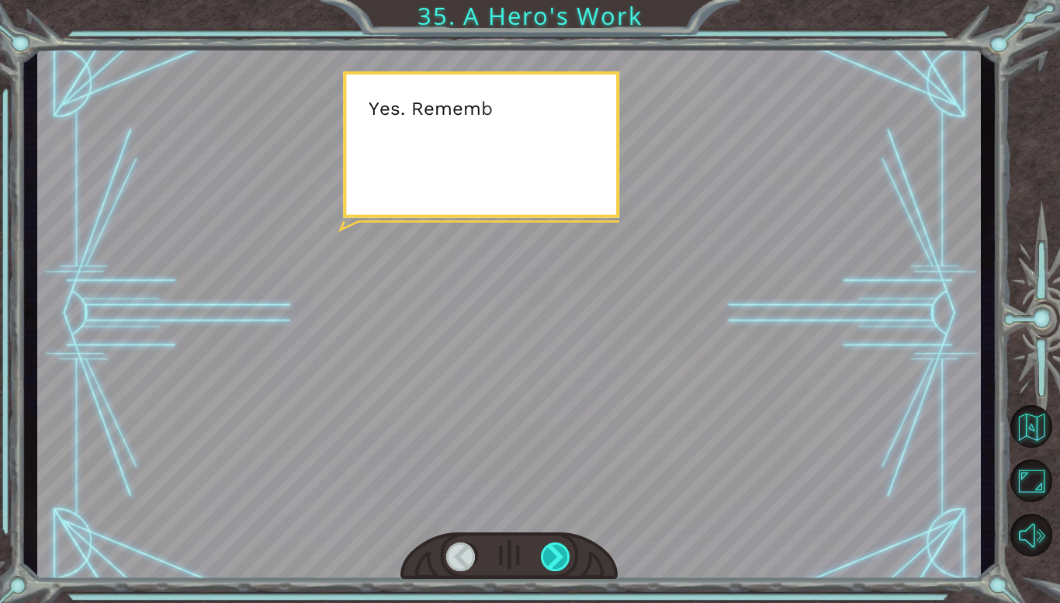
click at [562, 554] on div at bounding box center [556, 556] width 30 height 29
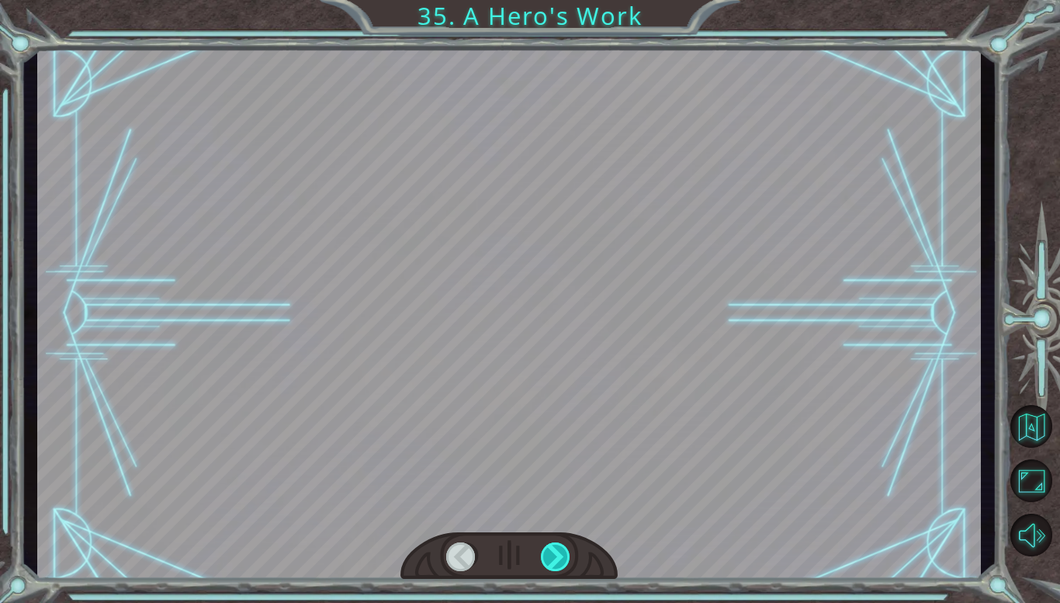
click at [562, 554] on div at bounding box center [556, 556] width 30 height 29
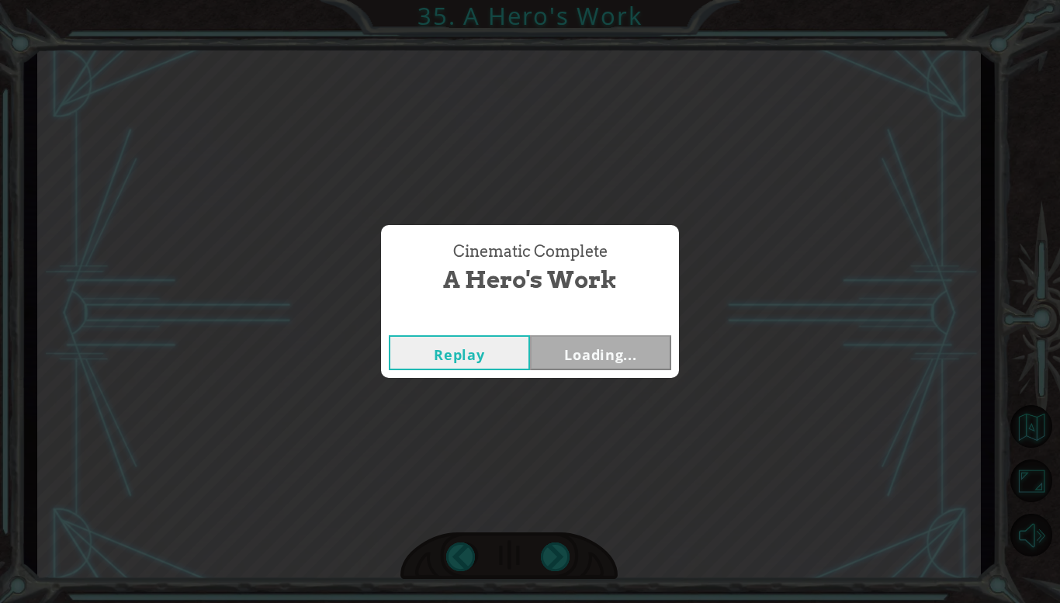
click at [562, 555] on div "Cinematic Complete A Hero's Work Replay Loading..." at bounding box center [530, 301] width 1060 height 603
click at [562, 555] on div "Cinematic Complete A Hero's Work Replay Locked" at bounding box center [530, 301] width 1060 height 603
click at [568, 312] on button "Back to Dashboard" at bounding box center [589, 315] width 112 height 26
